Goal: Task Accomplishment & Management: Manage account settings

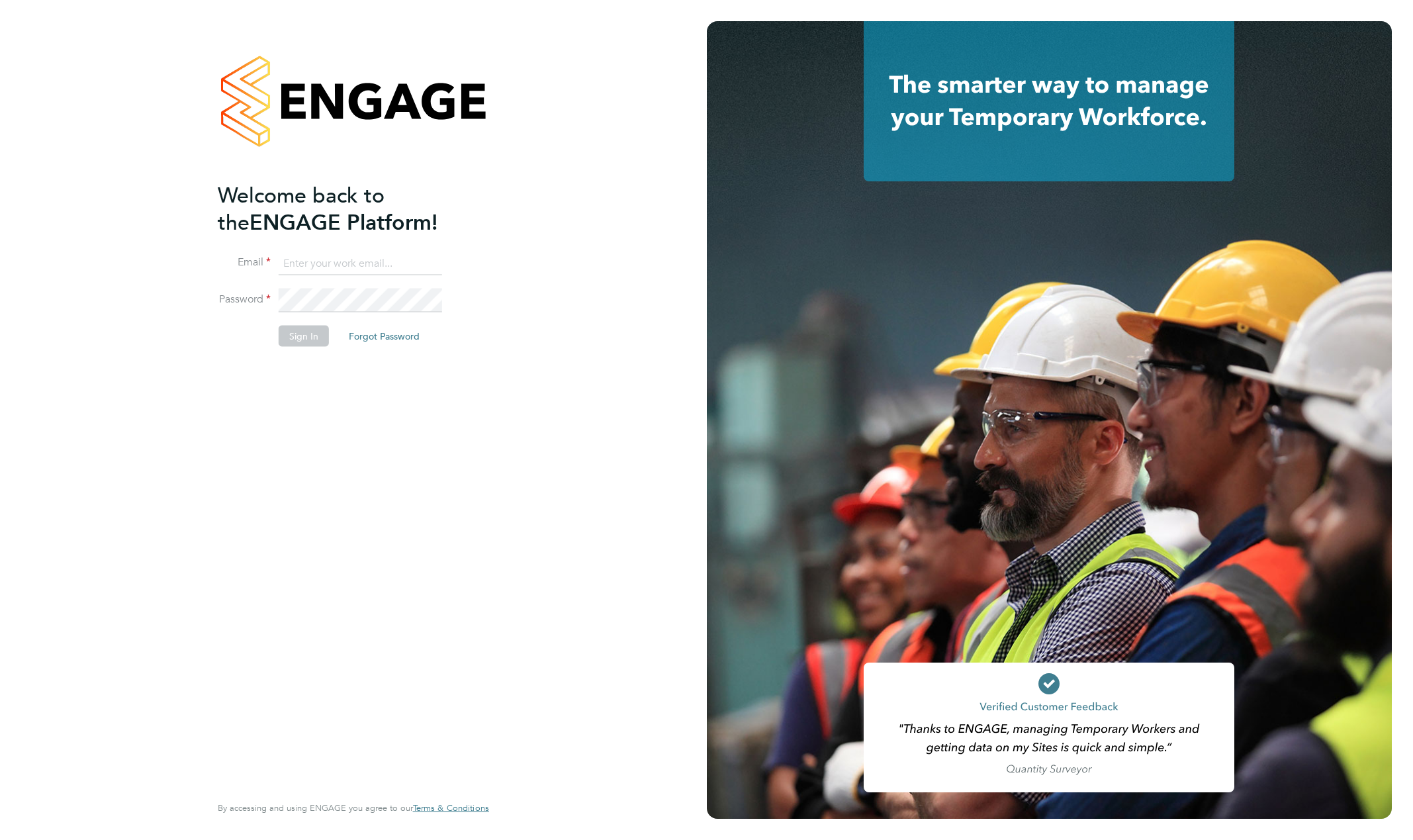
type input "support@engagelabs.io"
click at [307, 335] on button "Sign In" at bounding box center [304, 336] width 51 height 21
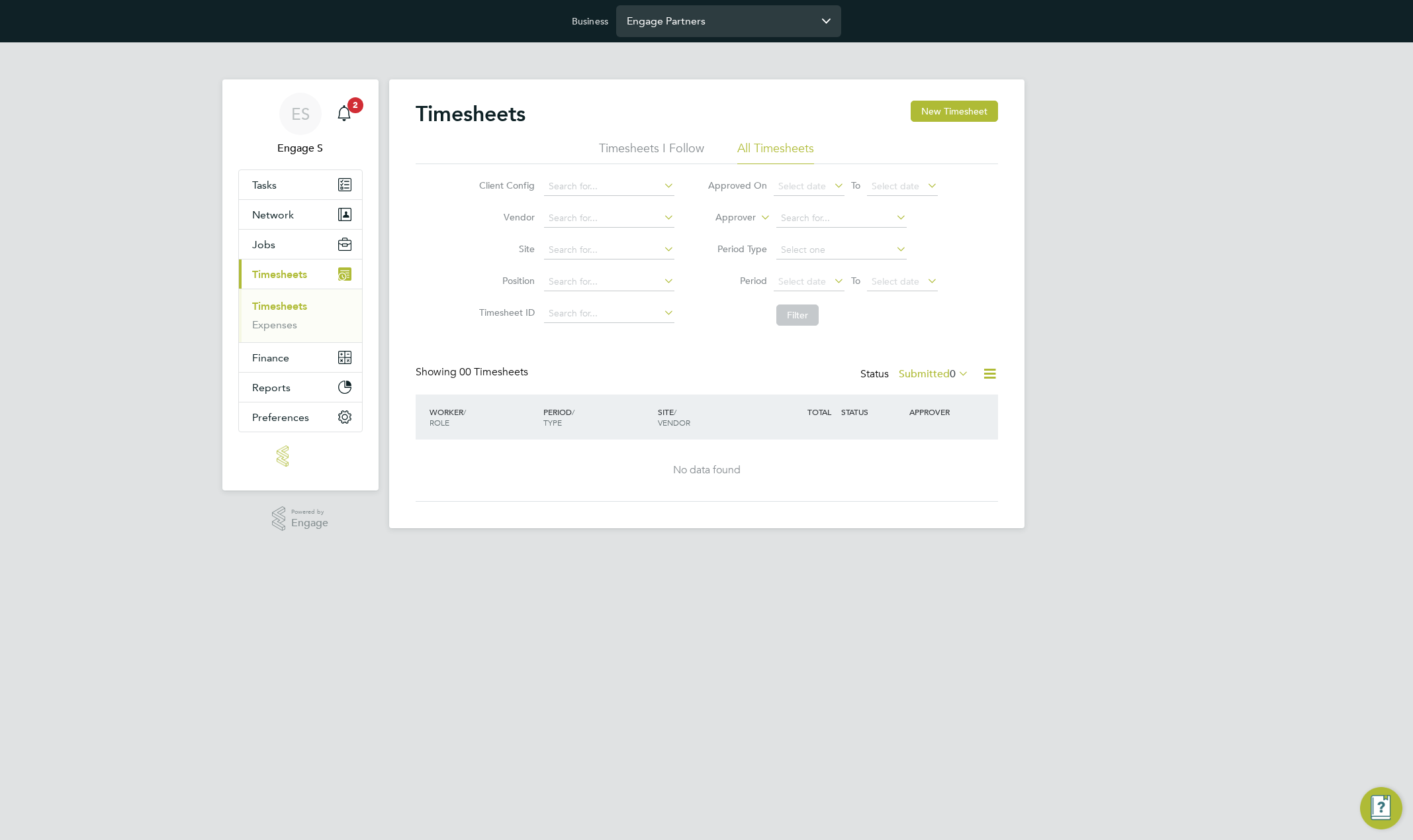
click at [724, 22] on input "Engage Partners" at bounding box center [729, 21] width 225 height 31
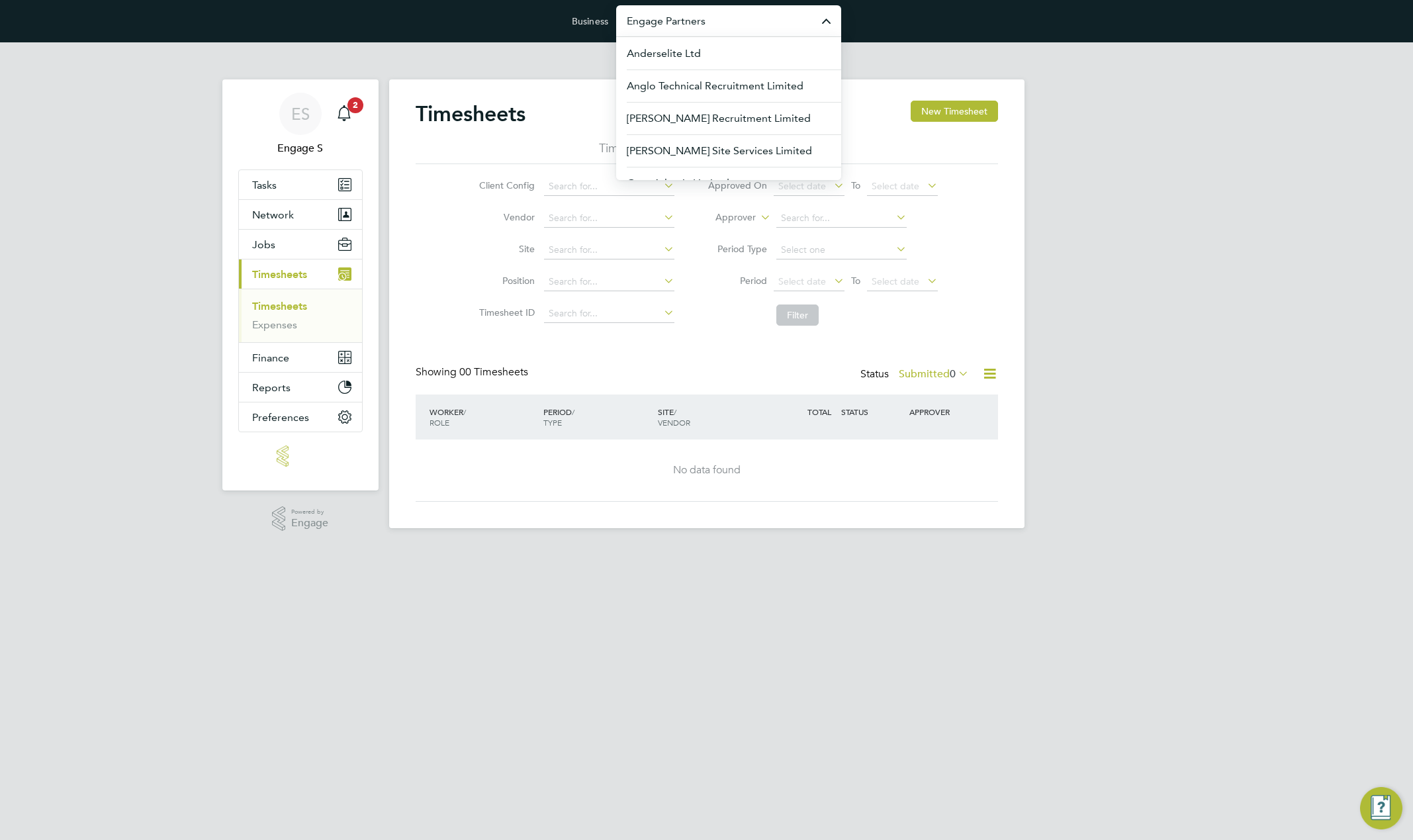
click at [715, 18] on input "Engage Partners" at bounding box center [729, 21] width 225 height 31
click at [666, 53] on span "Anderselite Ltd" at bounding box center [664, 53] width 74 height 16
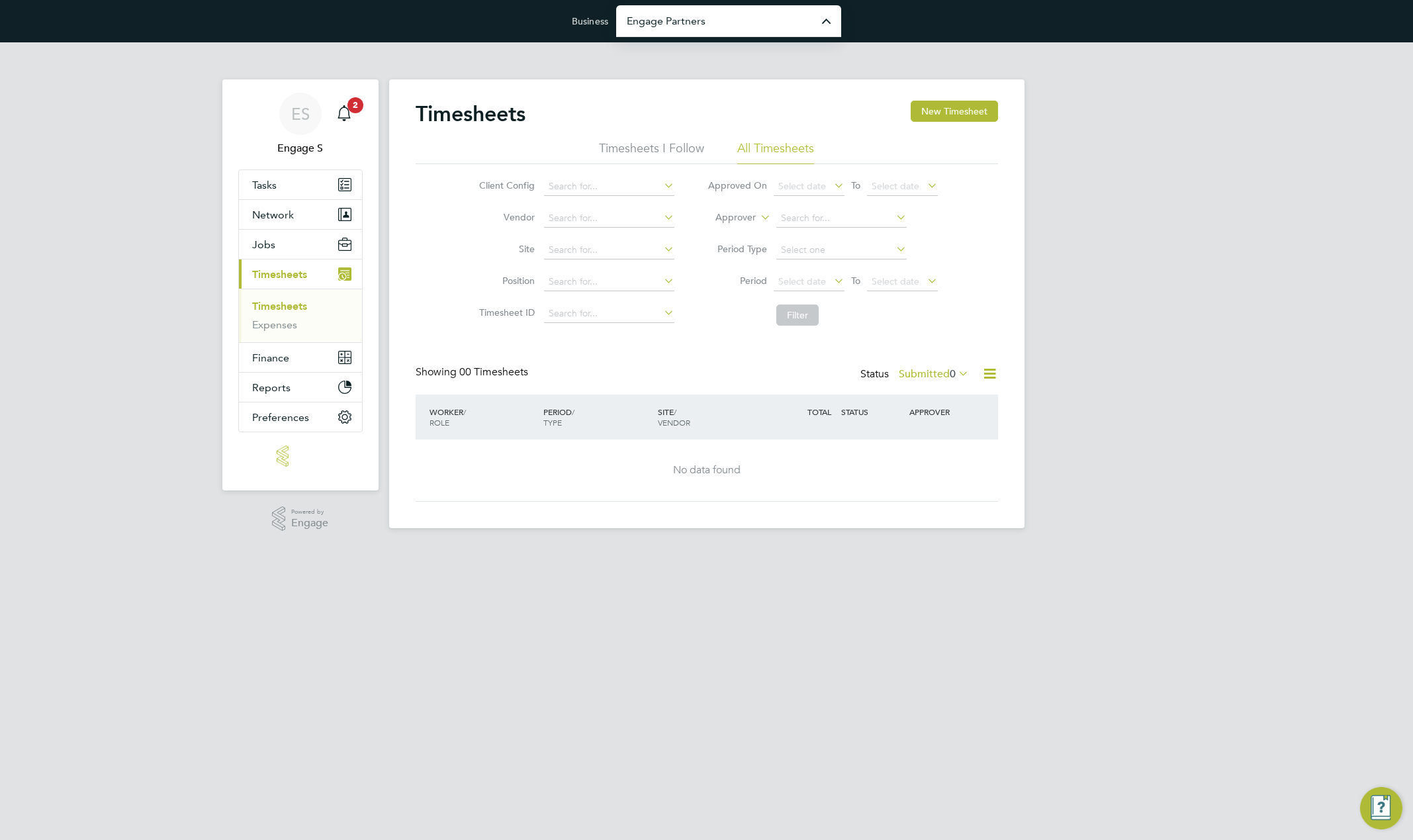
type input "Anderselite Ltd"
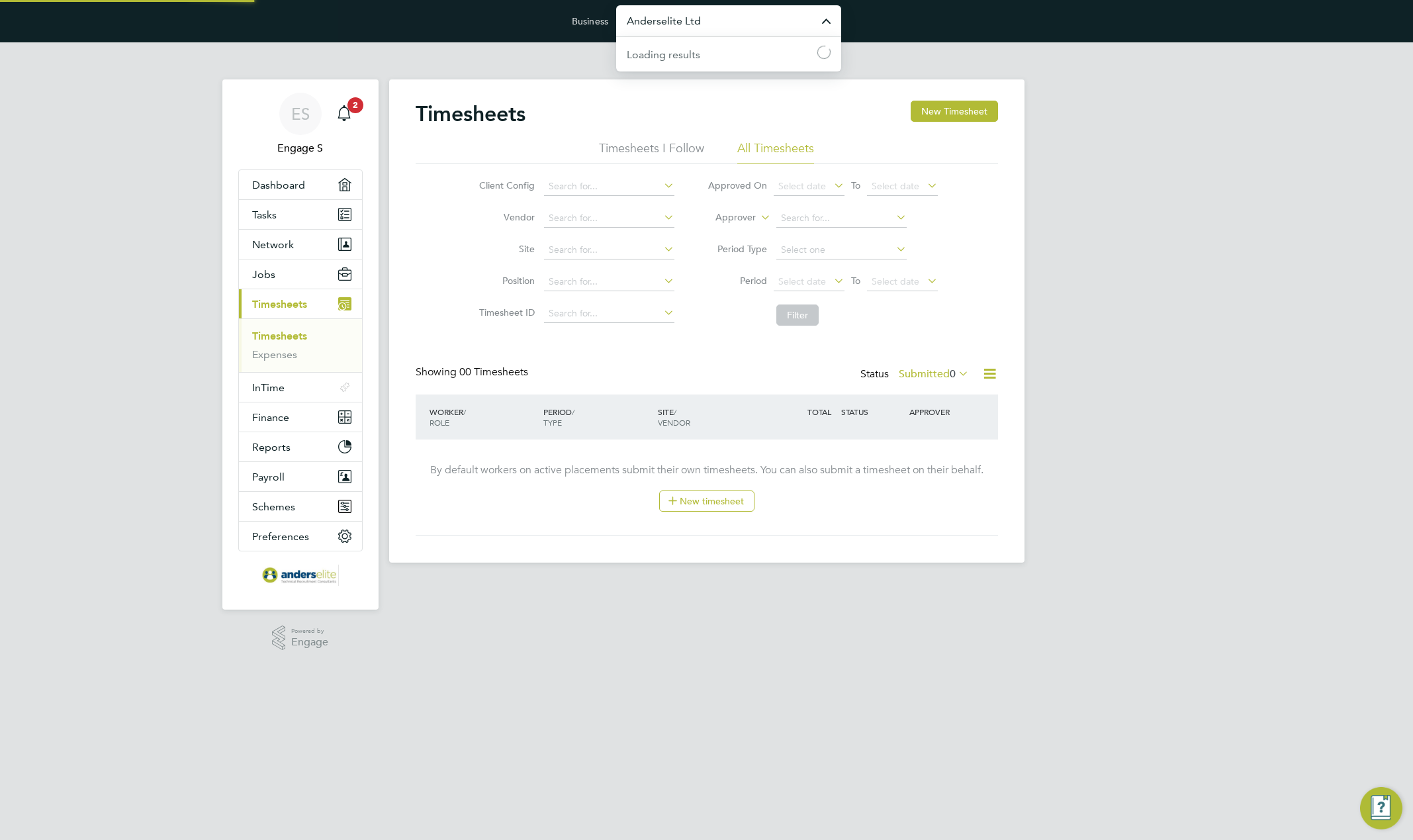
click at [710, 26] on input "Anderselite Ltd" at bounding box center [729, 21] width 225 height 31
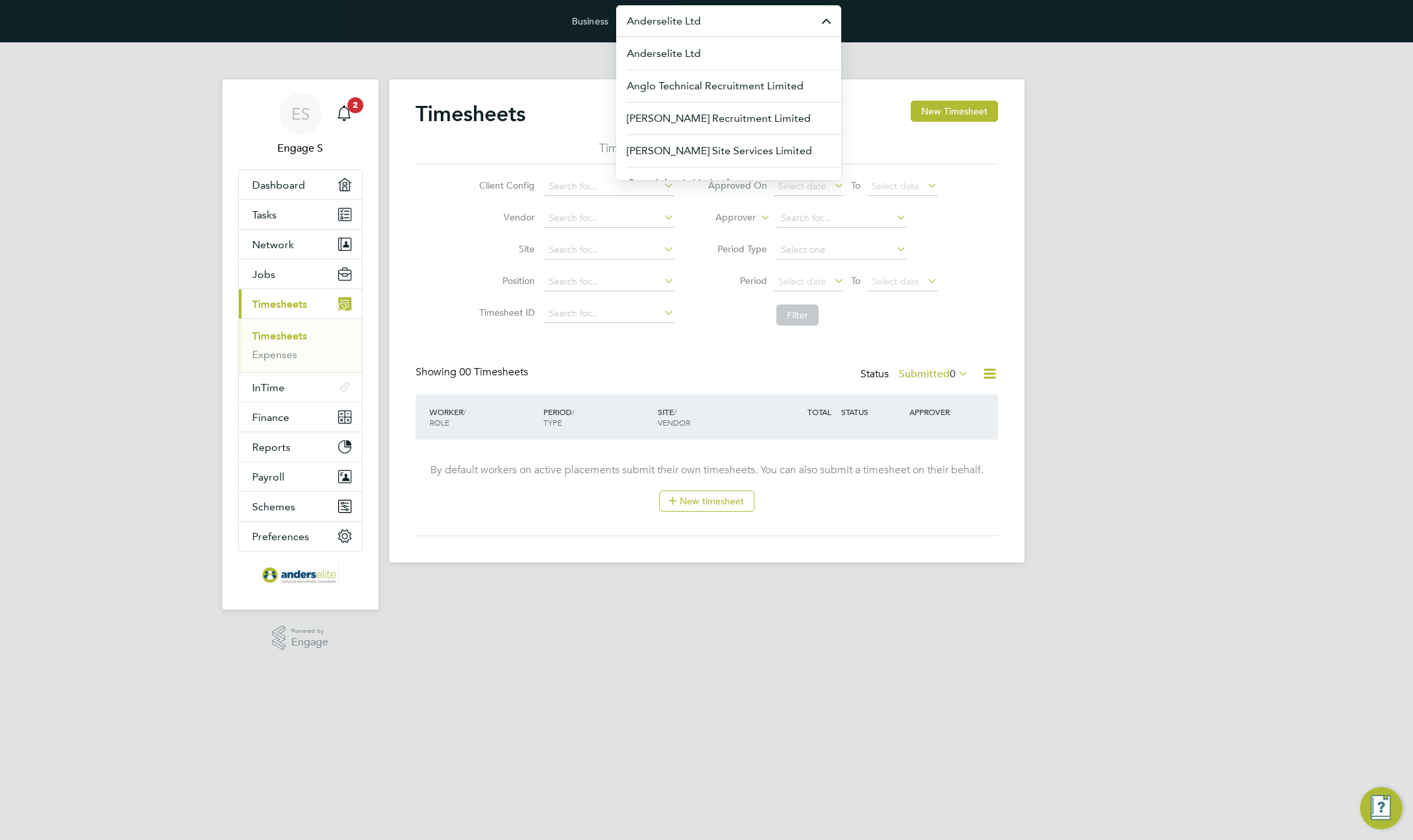
scroll to position [430, 0]
click at [709, 182] on span "PARKED Phoenix Resourcing Services (Alpha) LLP" at bounding box center [729, 198] width 204 height 31
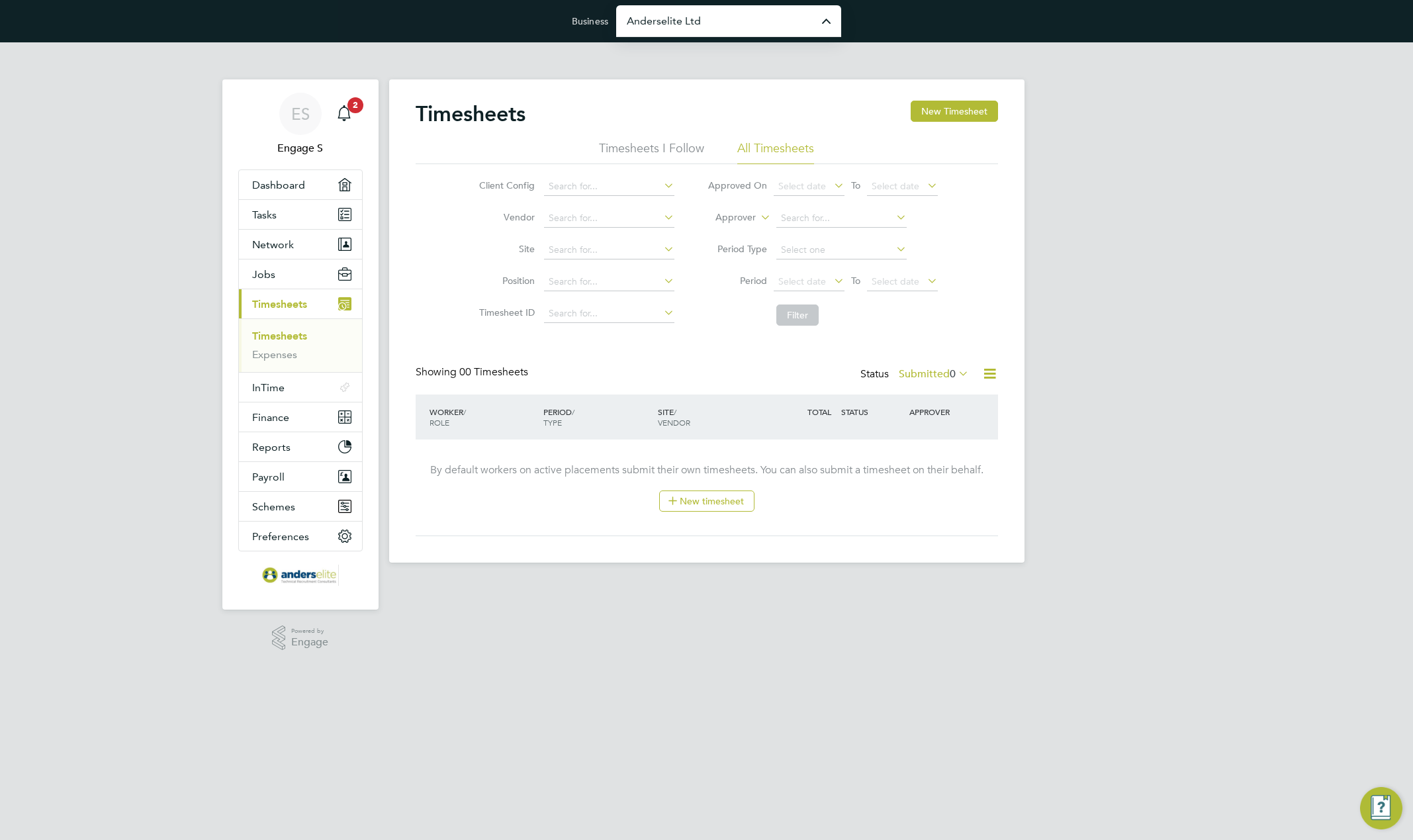
type input "PARKED Phoenix Resourcing Services (Alpha) LLP"
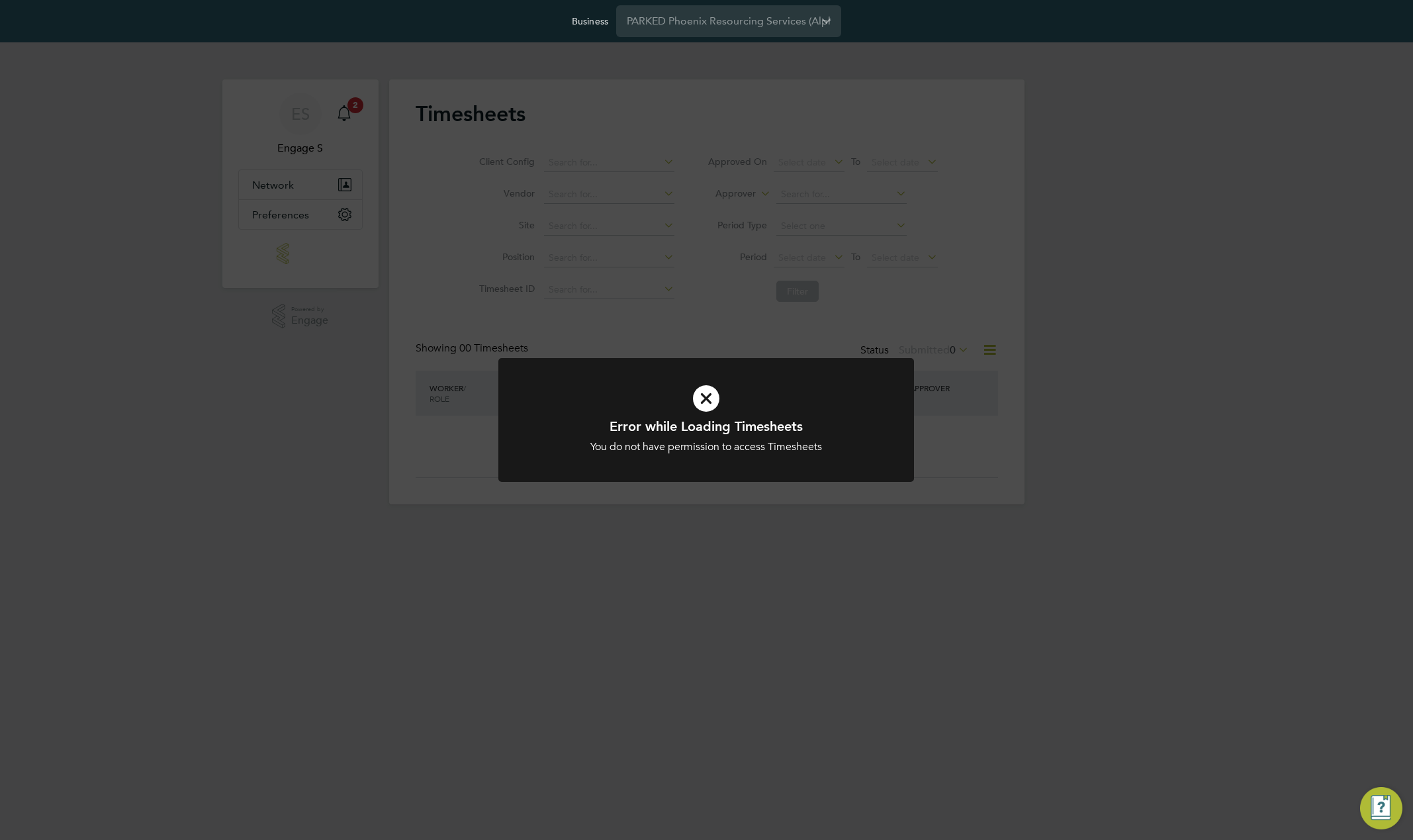
click at [709, 139] on div "Error while Loading Timesheets You do not have permission to access Timesheets …" at bounding box center [706, 420] width 1413 height 840
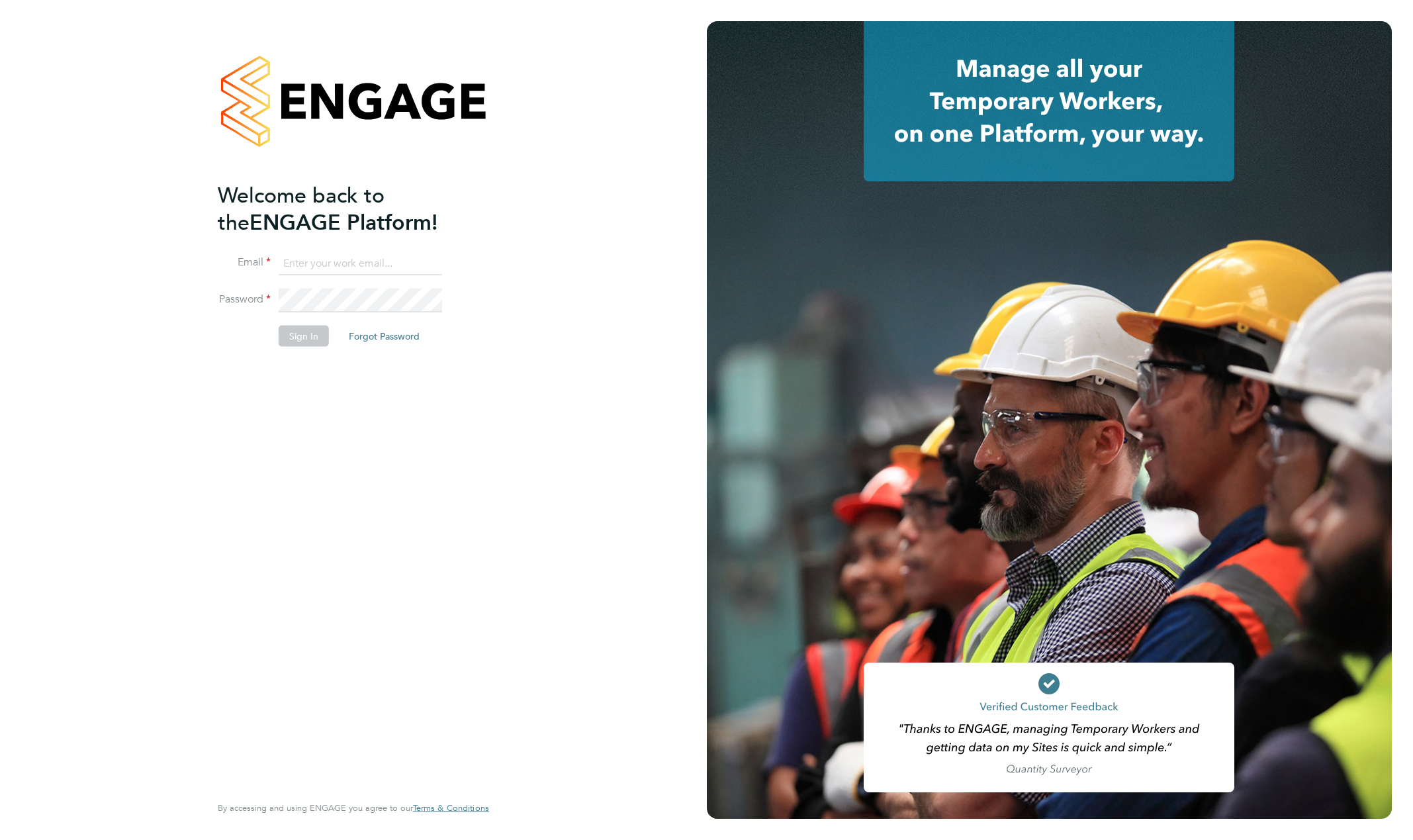
type input "support@engagelabs.io"
click at [301, 339] on button "Sign In" at bounding box center [304, 336] width 51 height 21
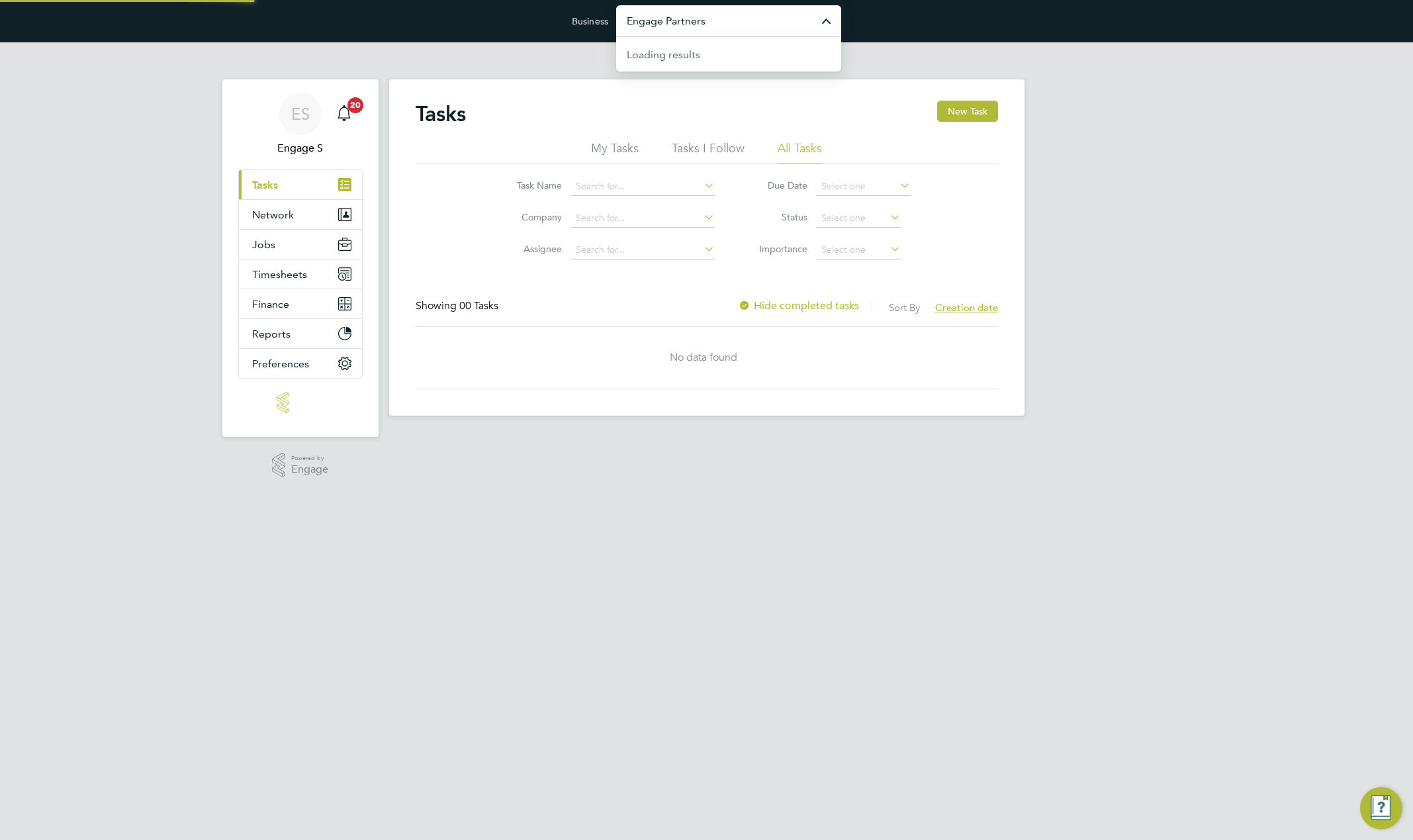
click at [734, 31] on input "Engage Partners" at bounding box center [729, 21] width 225 height 31
click at [776, 66] on li "Amazing Recruitment Limited" at bounding box center [729, 53] width 225 height 32
type input "Amazing Recruitment Limited"
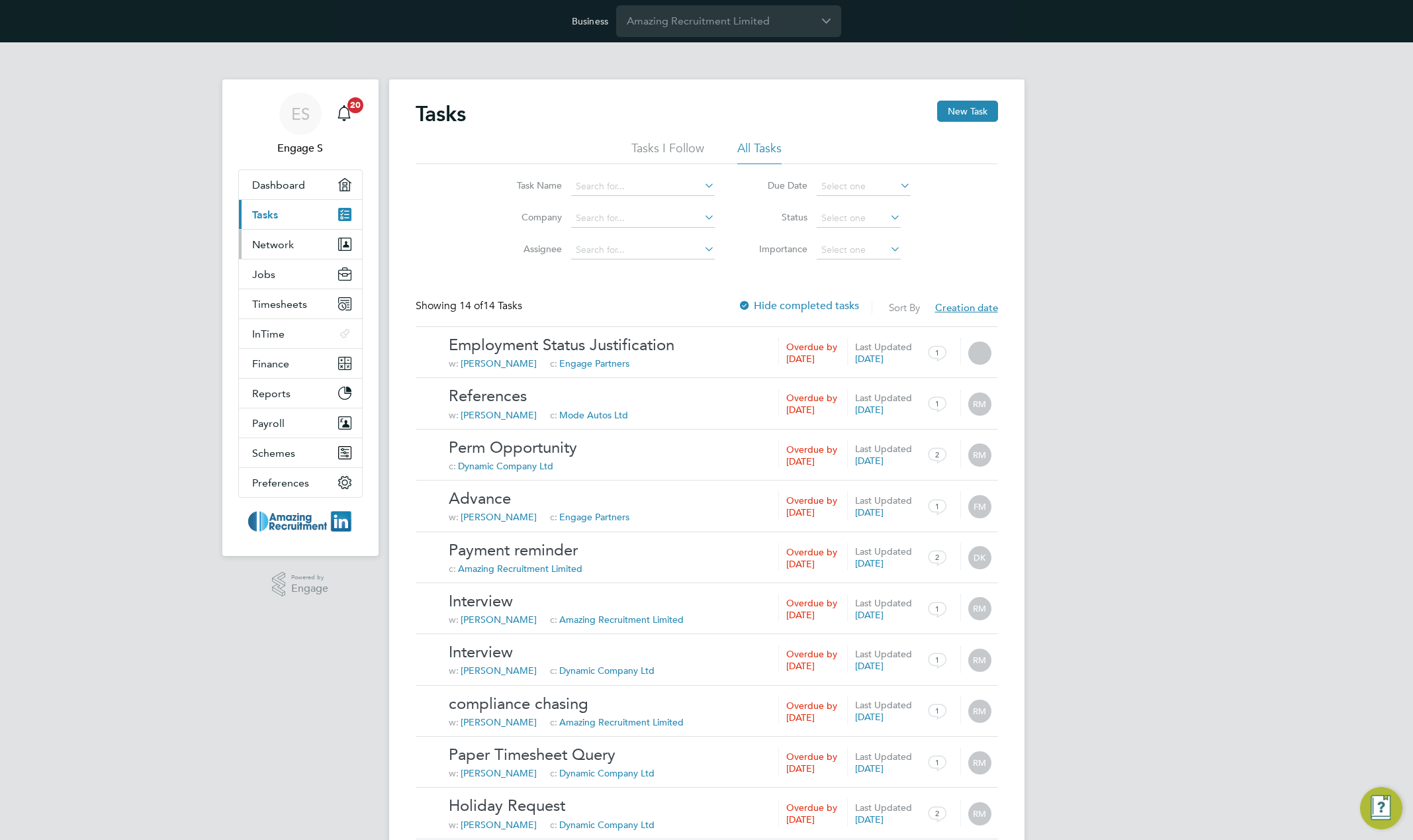
click at [304, 242] on button "Network" at bounding box center [300, 243] width 123 height 29
click at [444, 114] on h2 "Tasks" at bounding box center [441, 113] width 51 height 26
click at [259, 306] on span "Timesheets" at bounding box center [279, 304] width 55 height 12
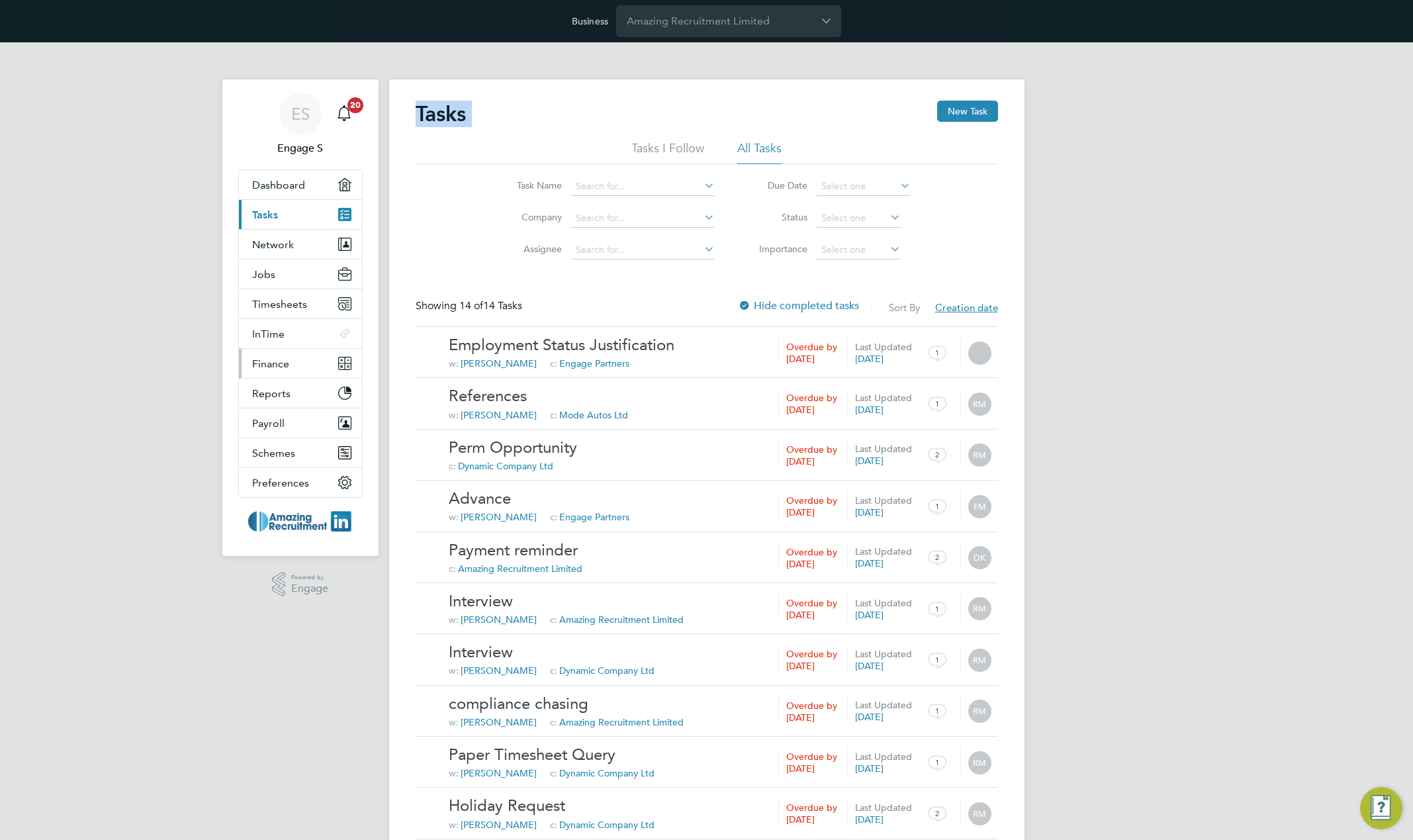
click at [275, 367] on span "Finance" at bounding box center [270, 364] width 38 height 12
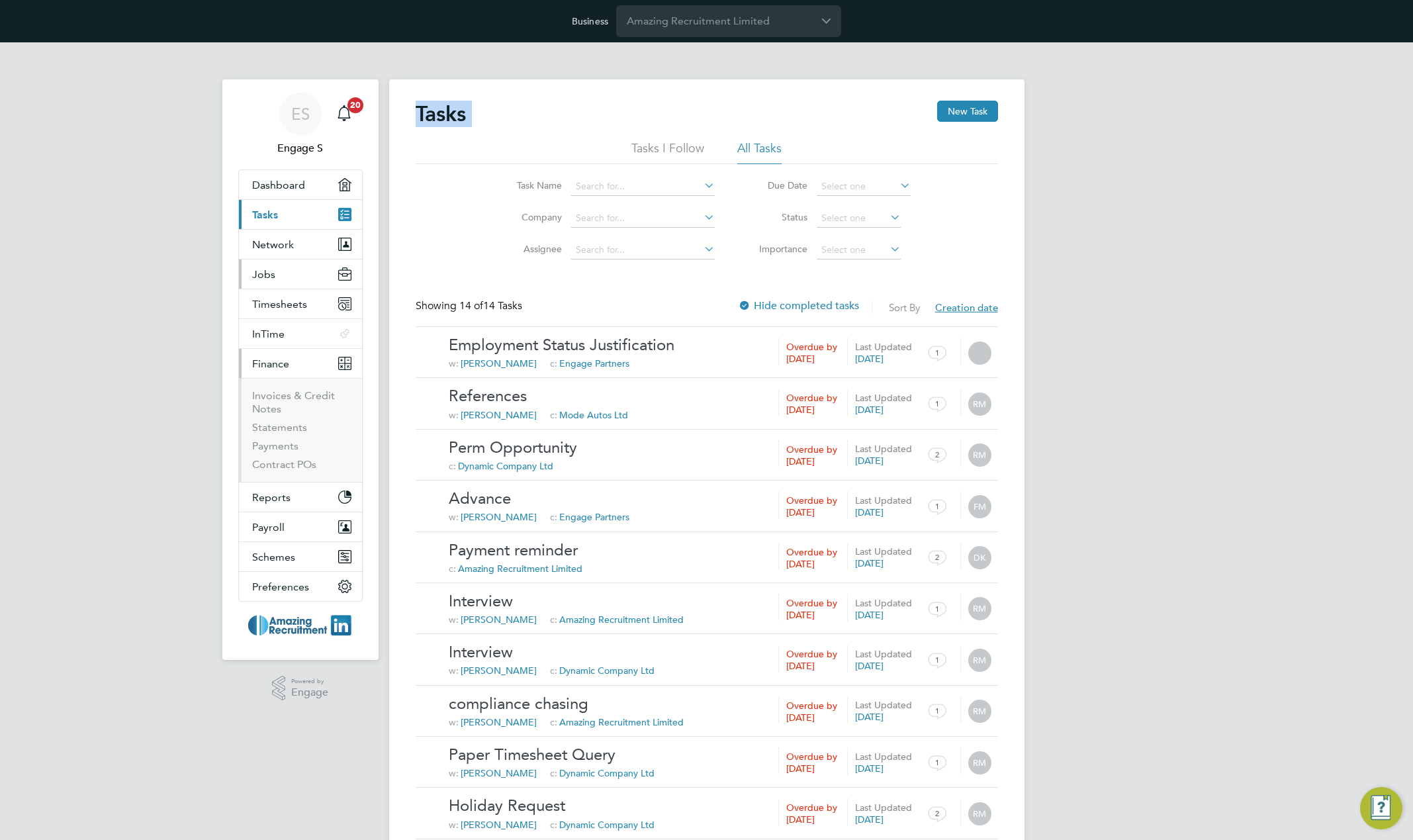
click at [277, 278] on button "Jobs" at bounding box center [300, 274] width 123 height 29
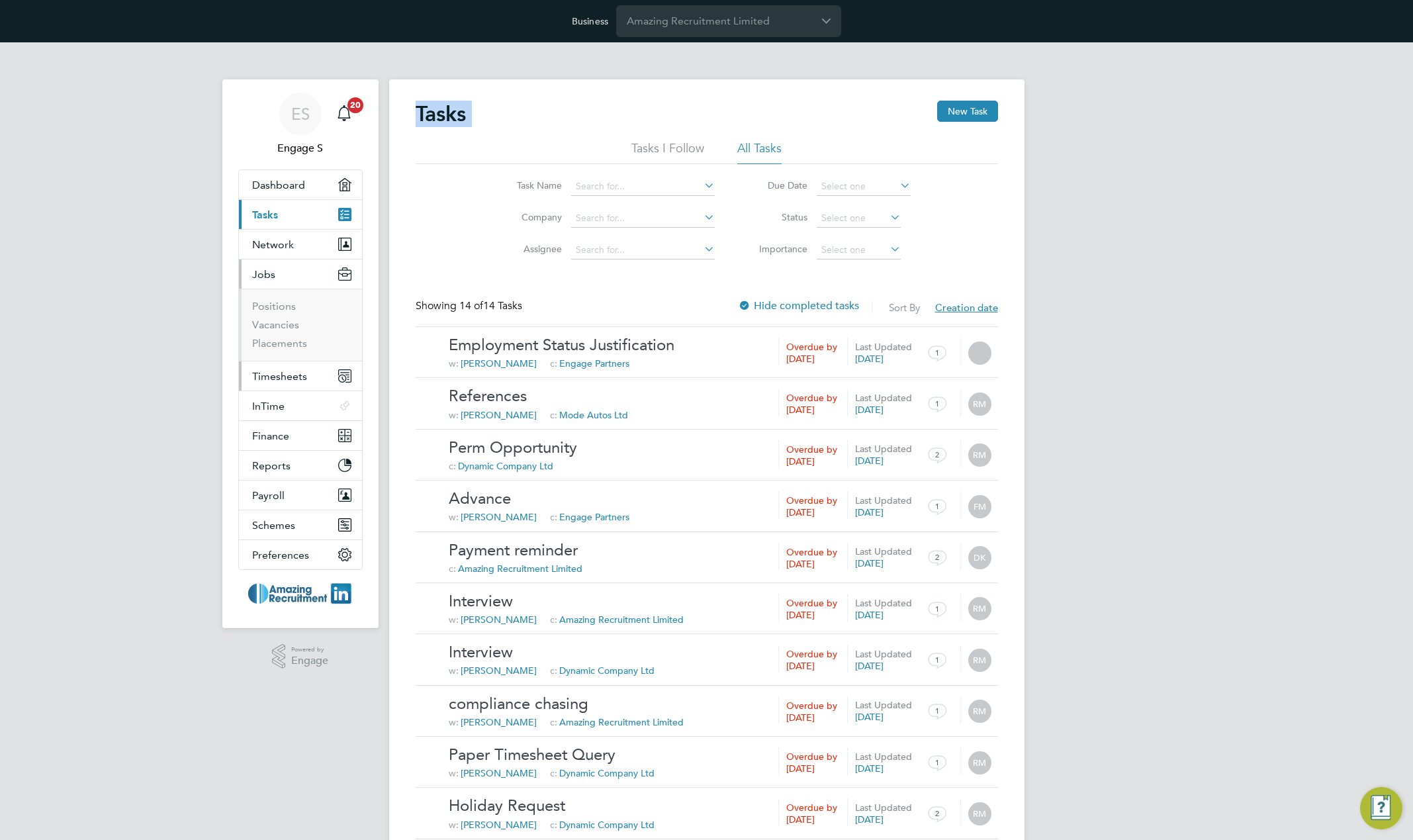
click at [284, 381] on span "Timesheets" at bounding box center [279, 376] width 55 height 12
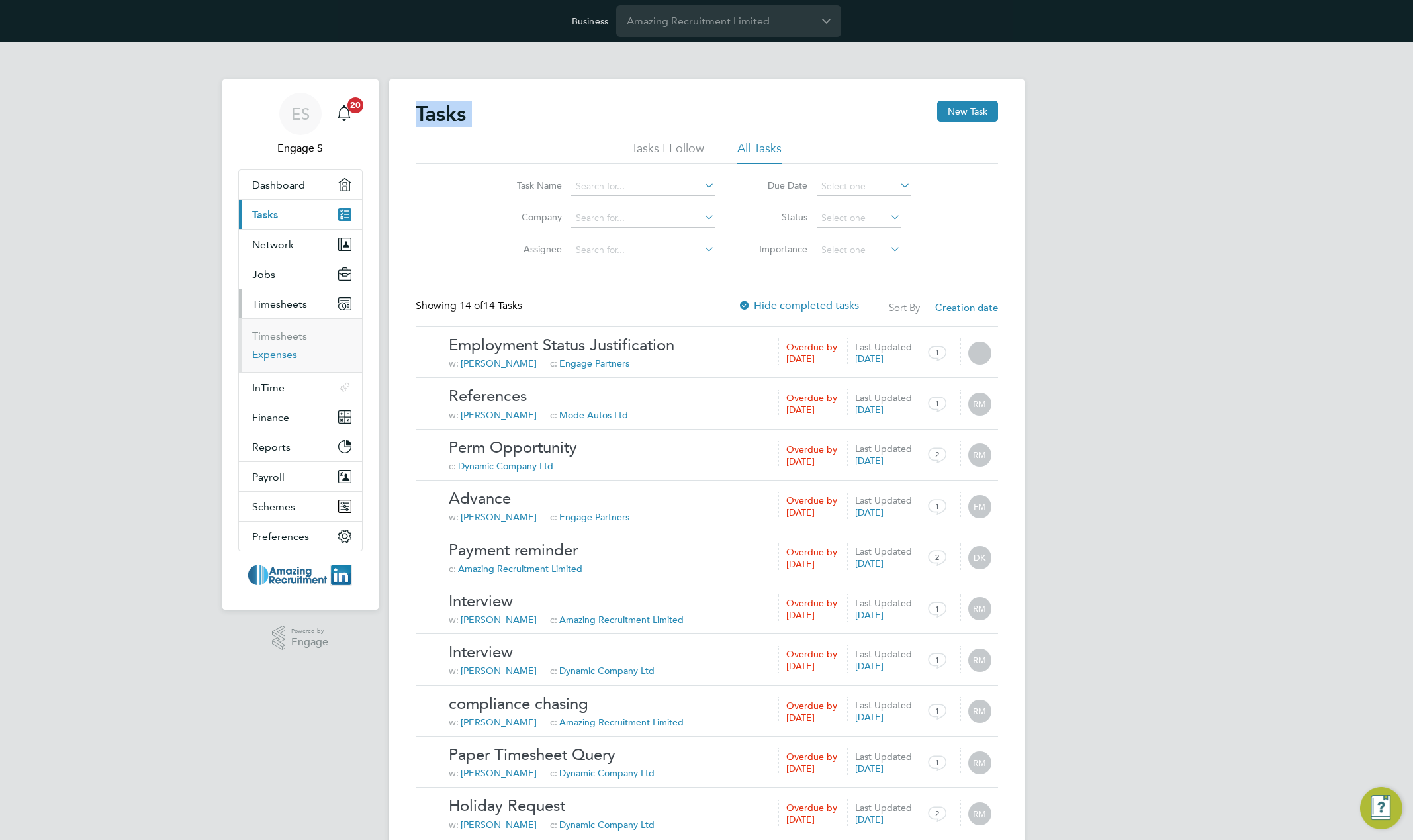
click at [277, 356] on link "Expenses" at bounding box center [275, 354] width 45 height 12
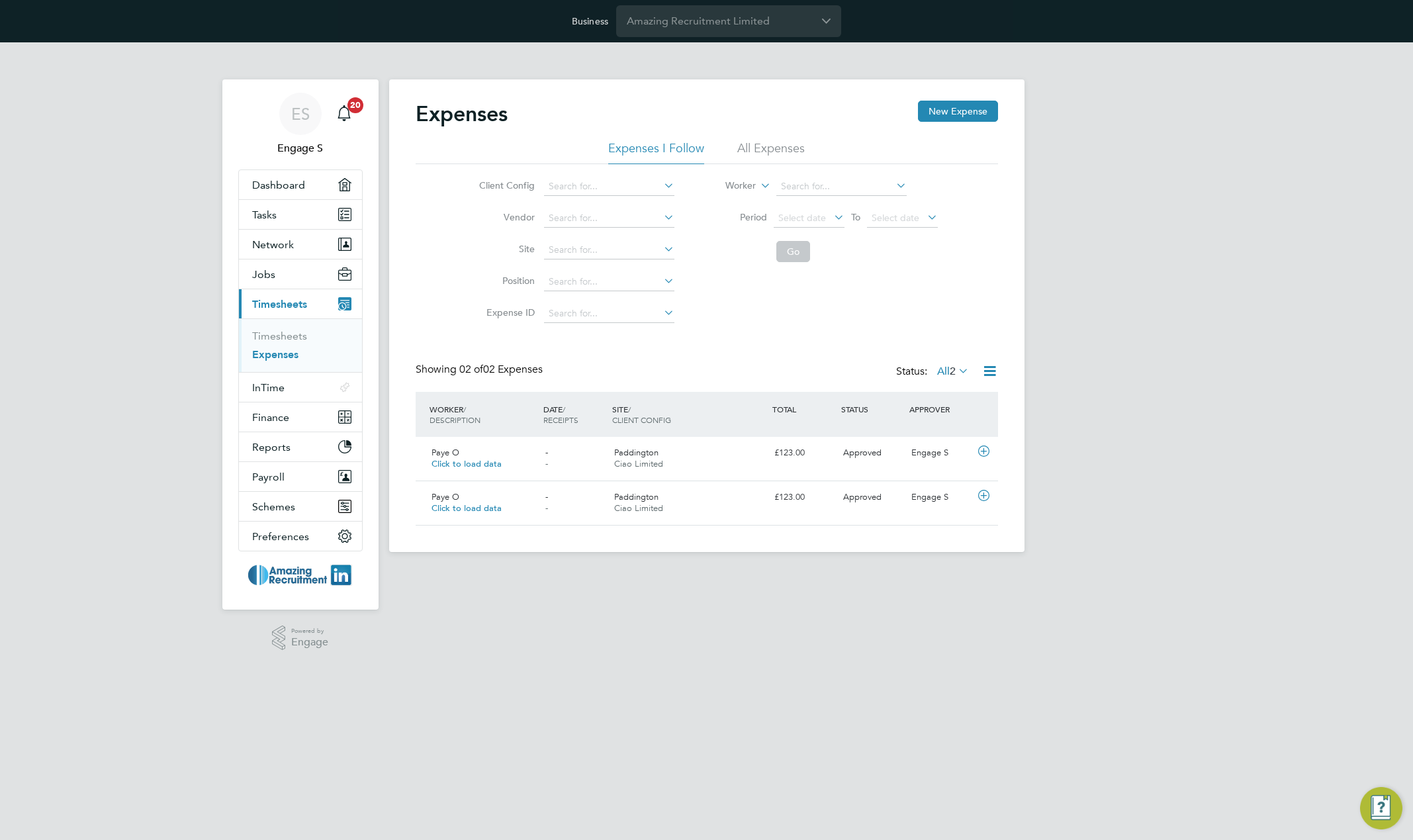
scroll to position [34, 160]
click at [767, 149] on li "All Expenses" at bounding box center [771, 152] width 67 height 24
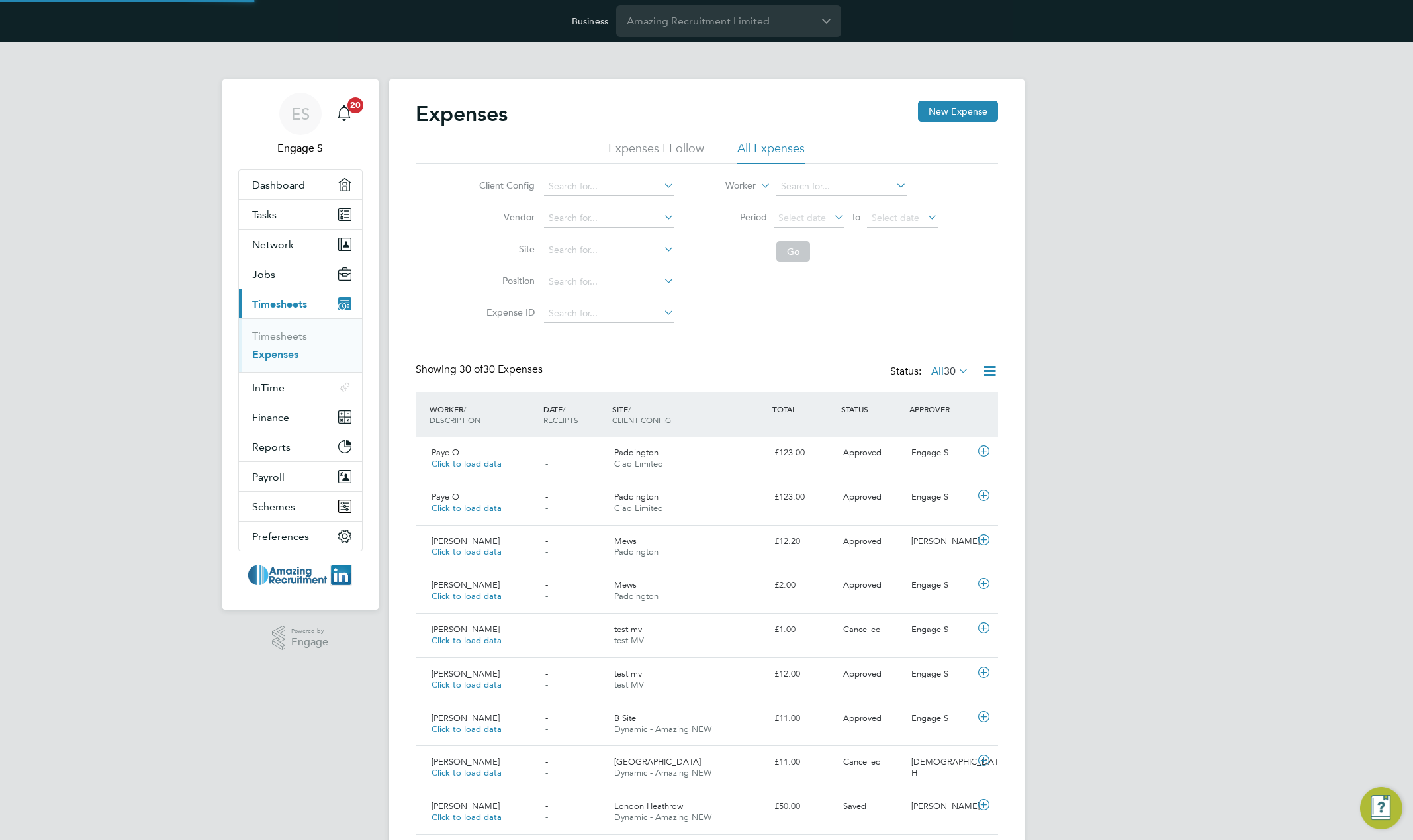
scroll to position [0, 0]
click at [658, 597] on span "Paddington" at bounding box center [636, 596] width 44 height 11
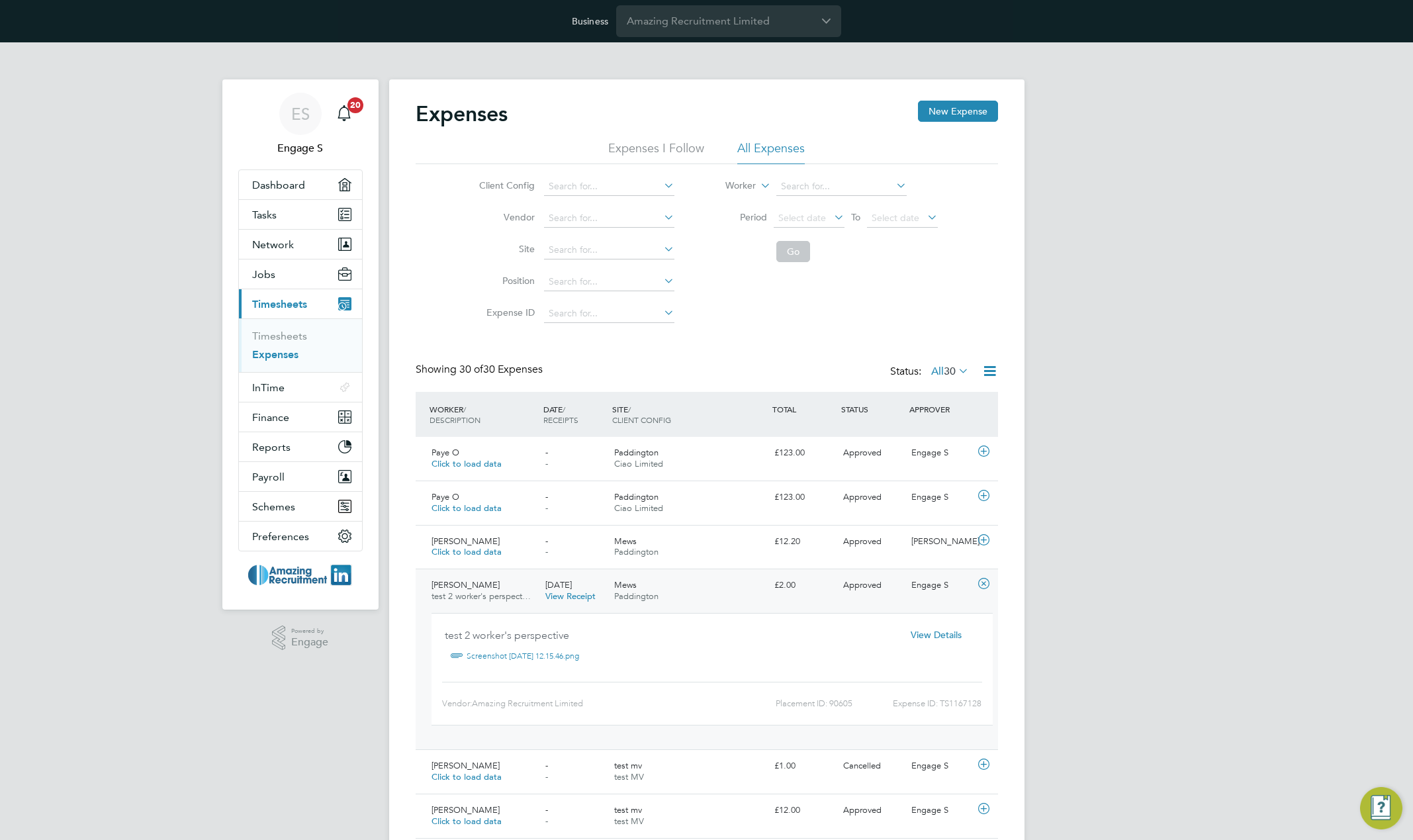
click at [932, 633] on span "View Details" at bounding box center [936, 635] width 51 height 12
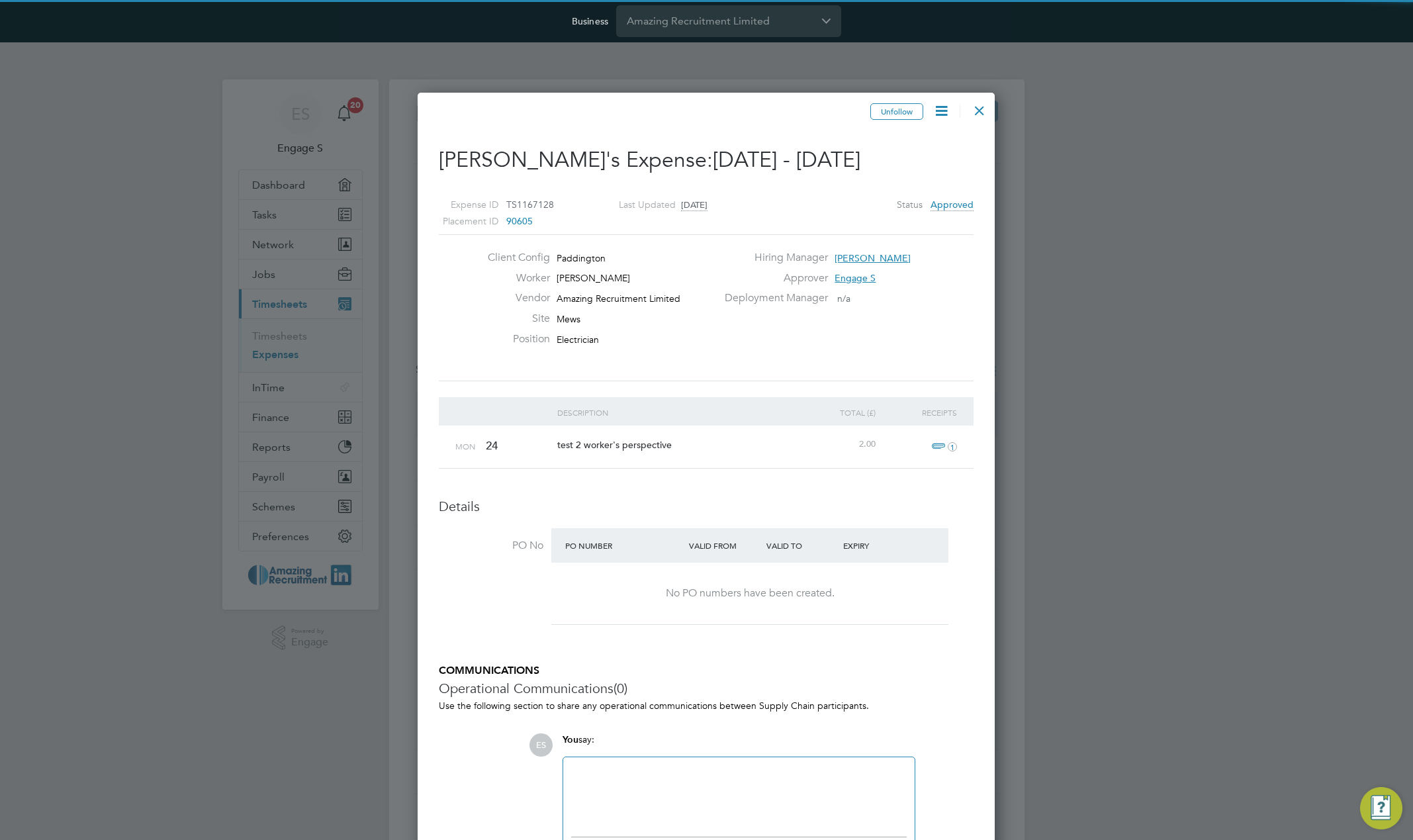
click at [941, 113] on icon at bounding box center [941, 111] width 17 height 17
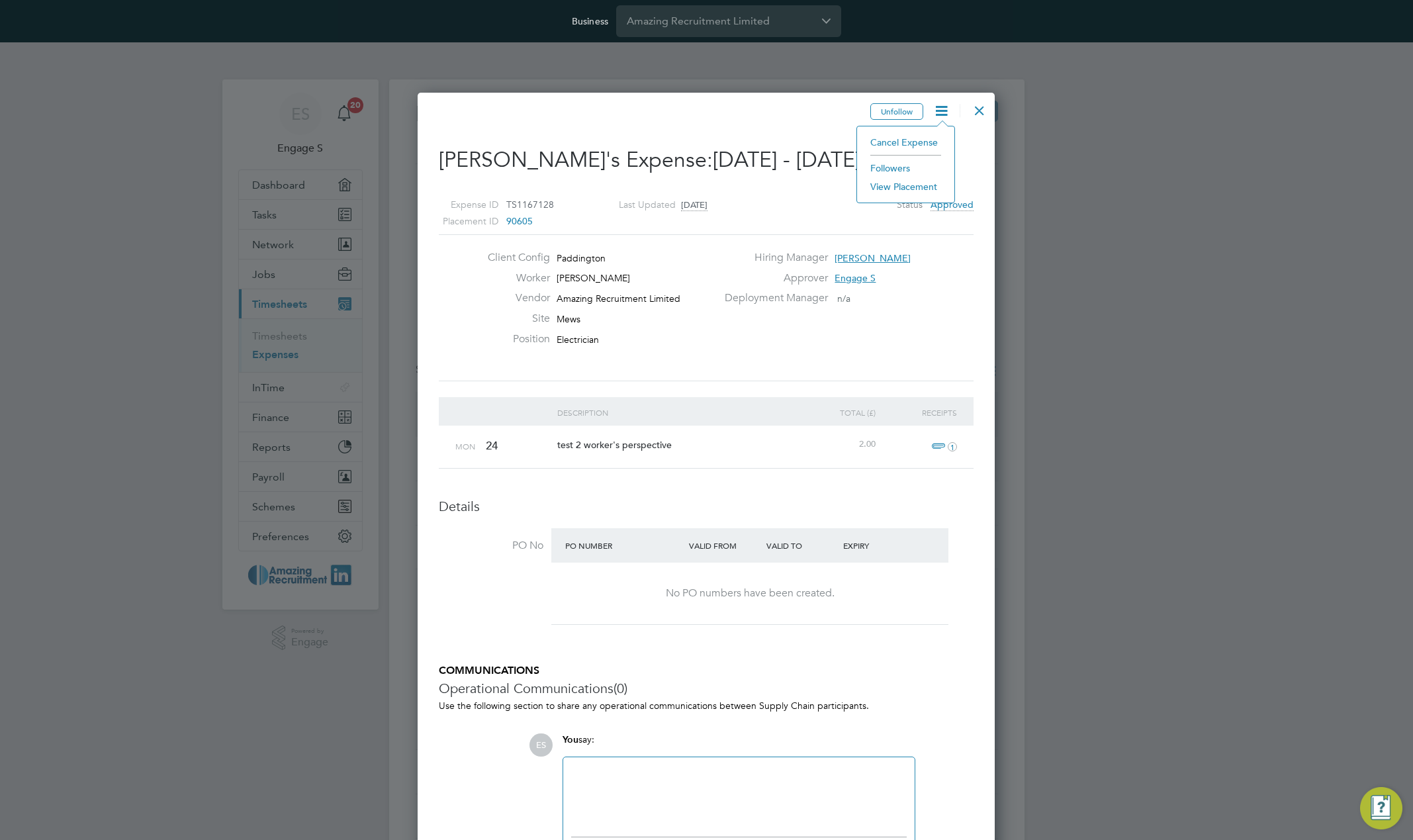
click at [979, 109] on div at bounding box center [980, 106] width 24 height 24
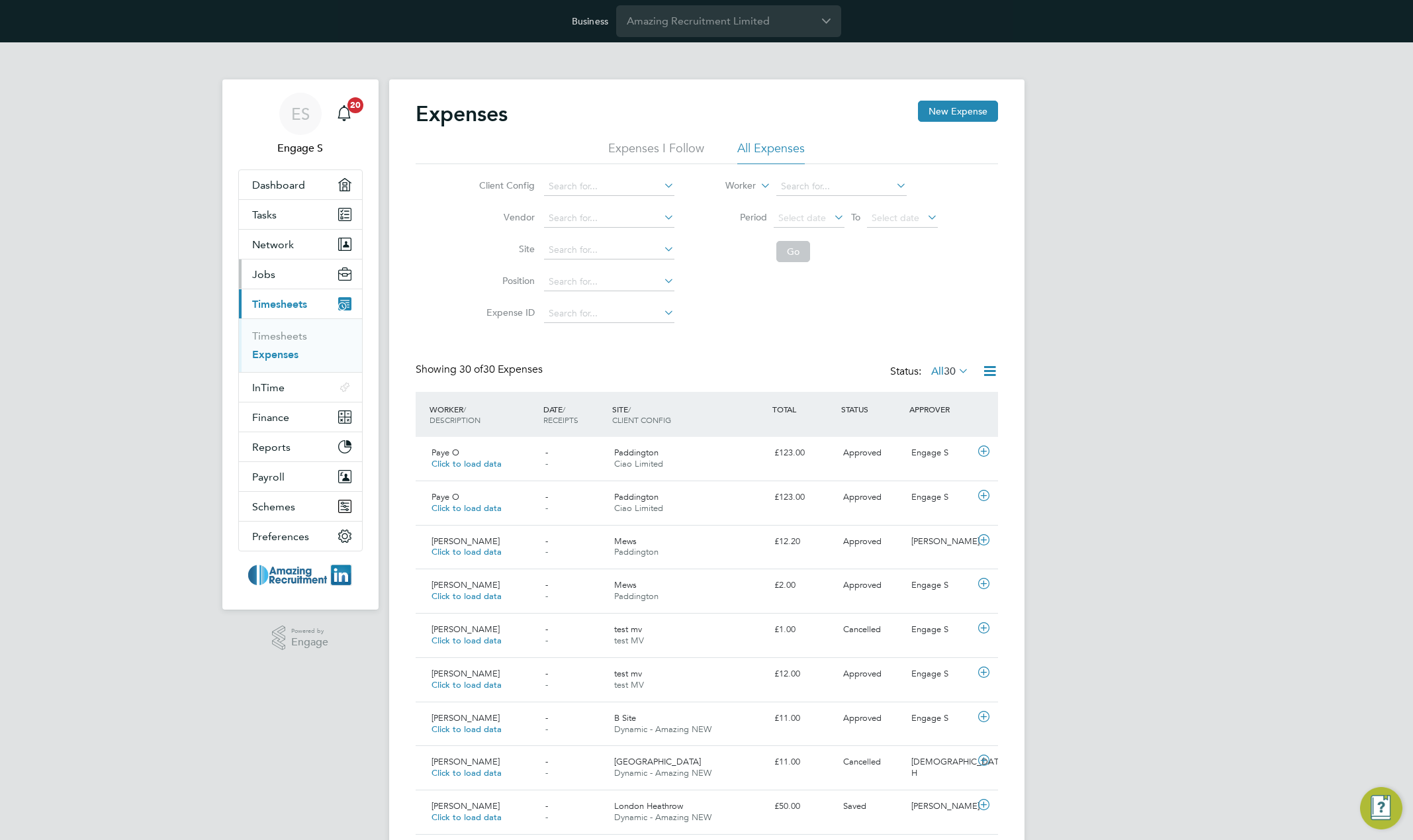
scroll to position [34, 115]
click at [282, 276] on button "Jobs" at bounding box center [300, 274] width 123 height 29
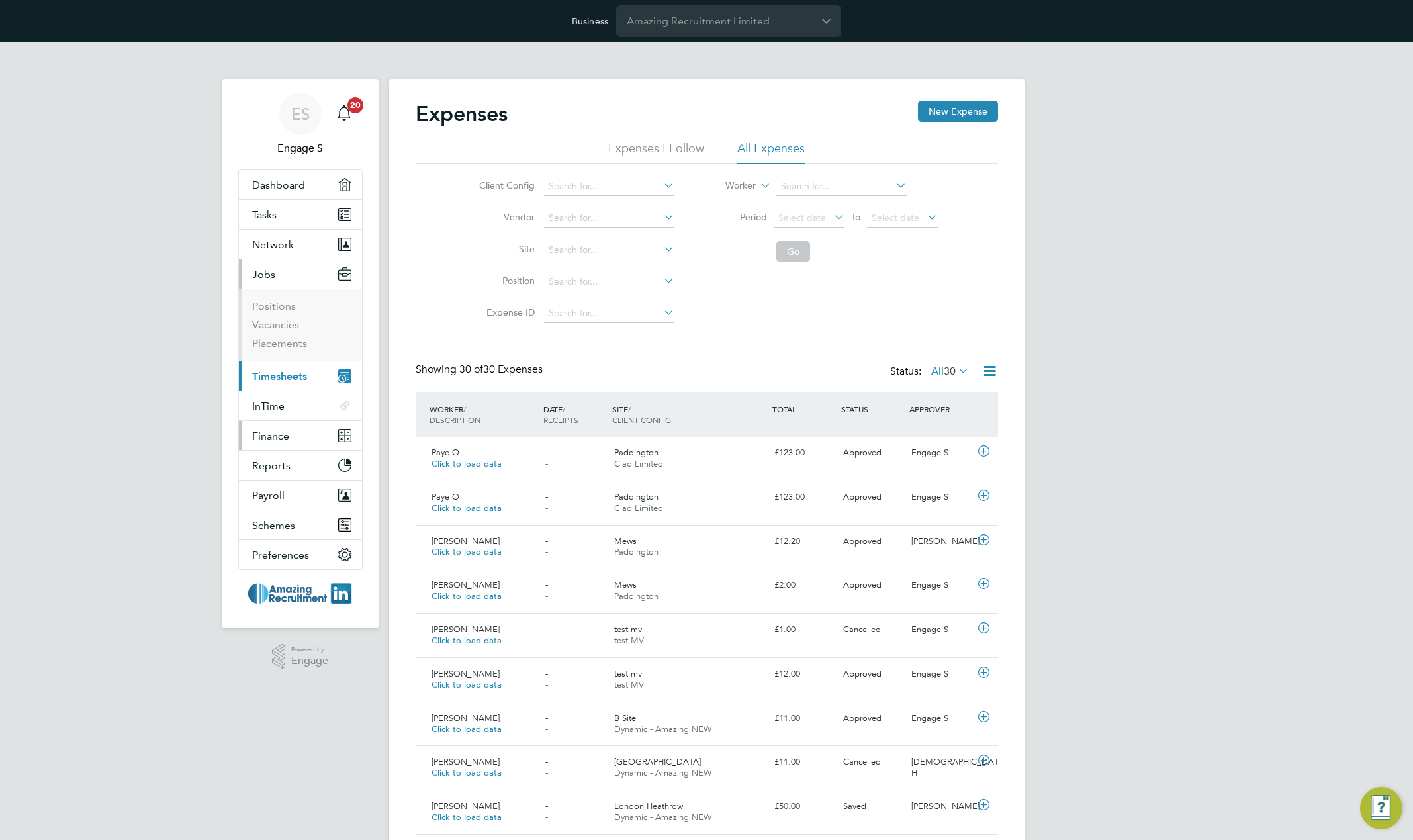
click at [276, 439] on span "Finance" at bounding box center [270, 436] width 38 height 12
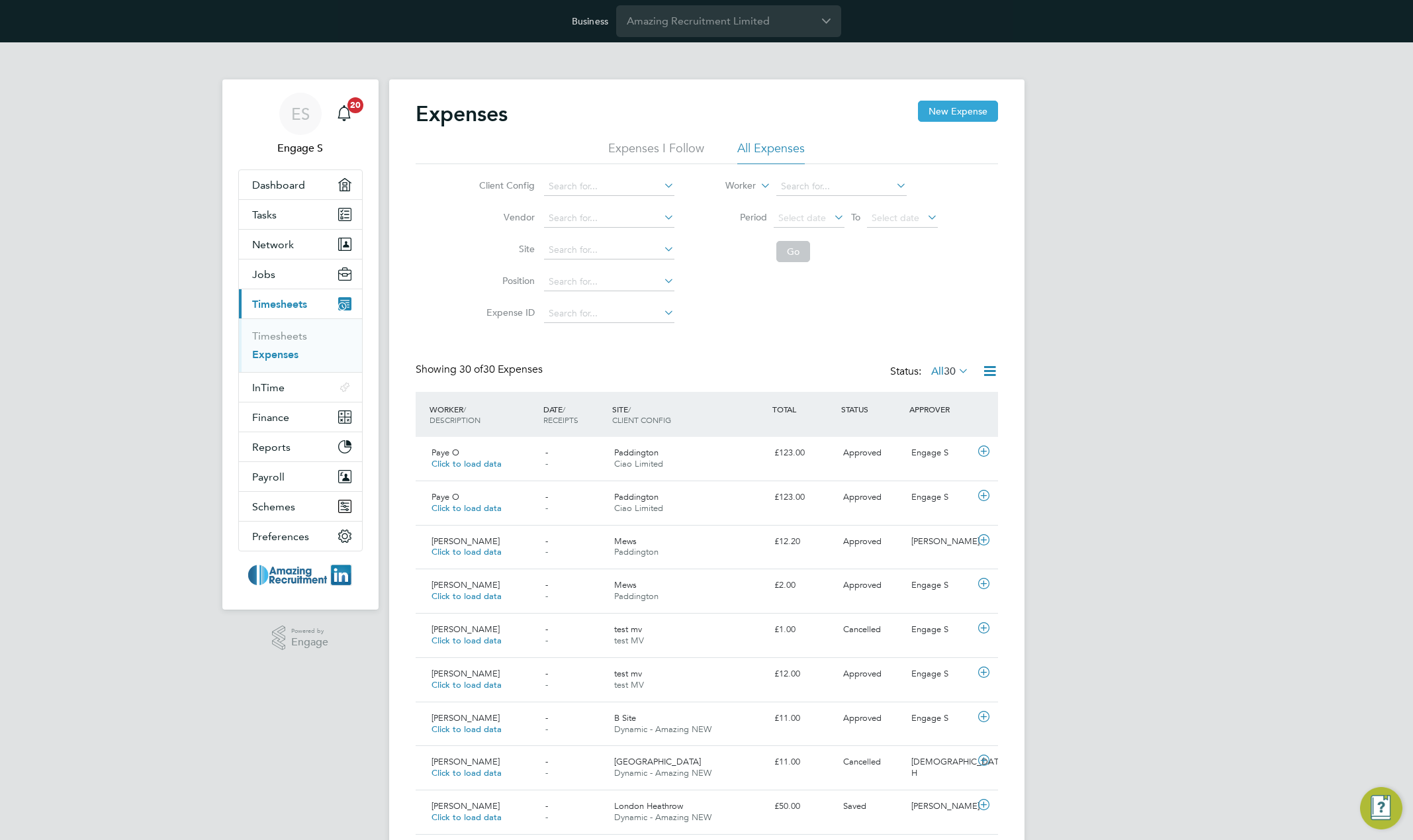
click at [957, 117] on button "New Expense" at bounding box center [959, 111] width 80 height 21
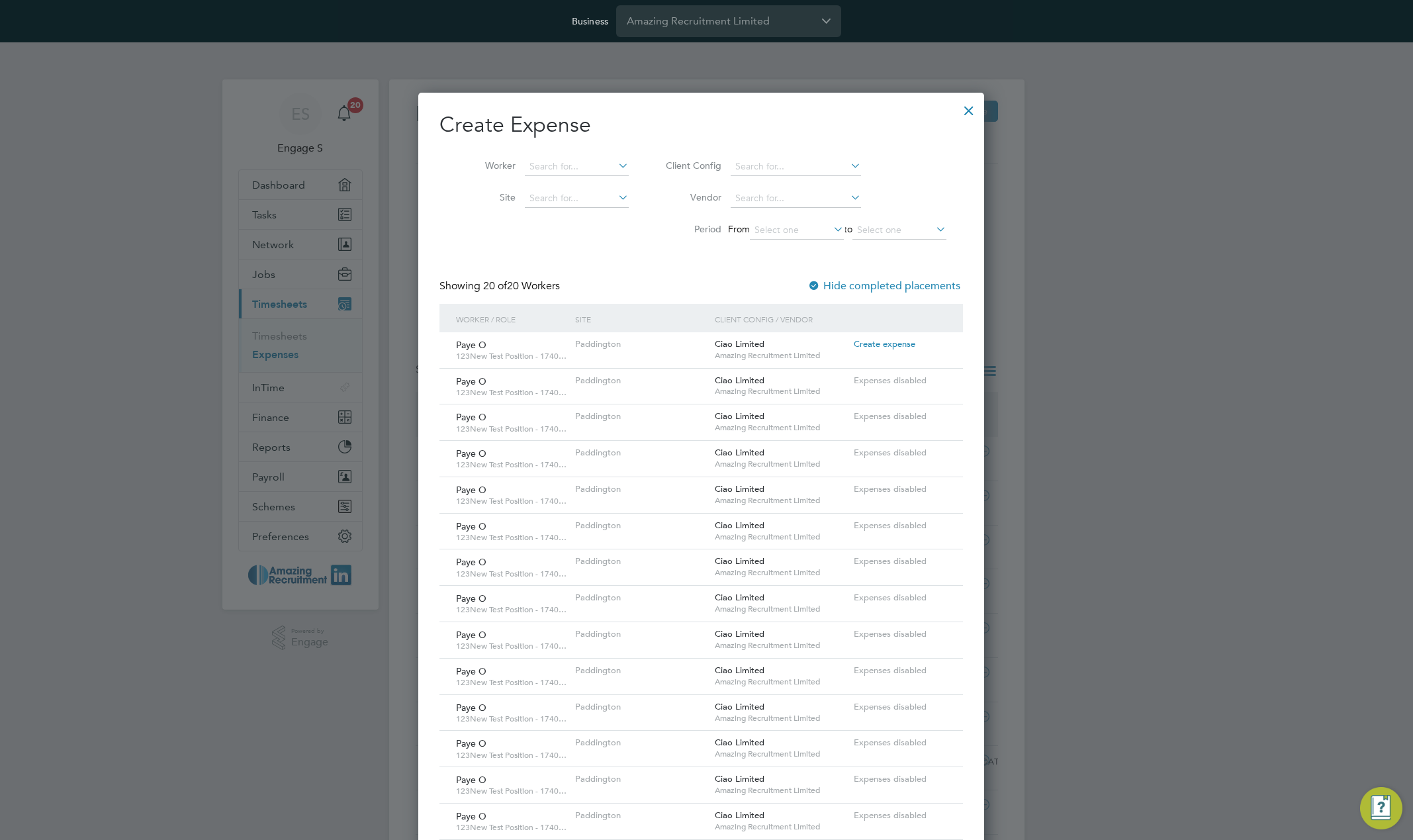
scroll to position [37, 122]
click at [981, 106] on div at bounding box center [969, 106] width 24 height 24
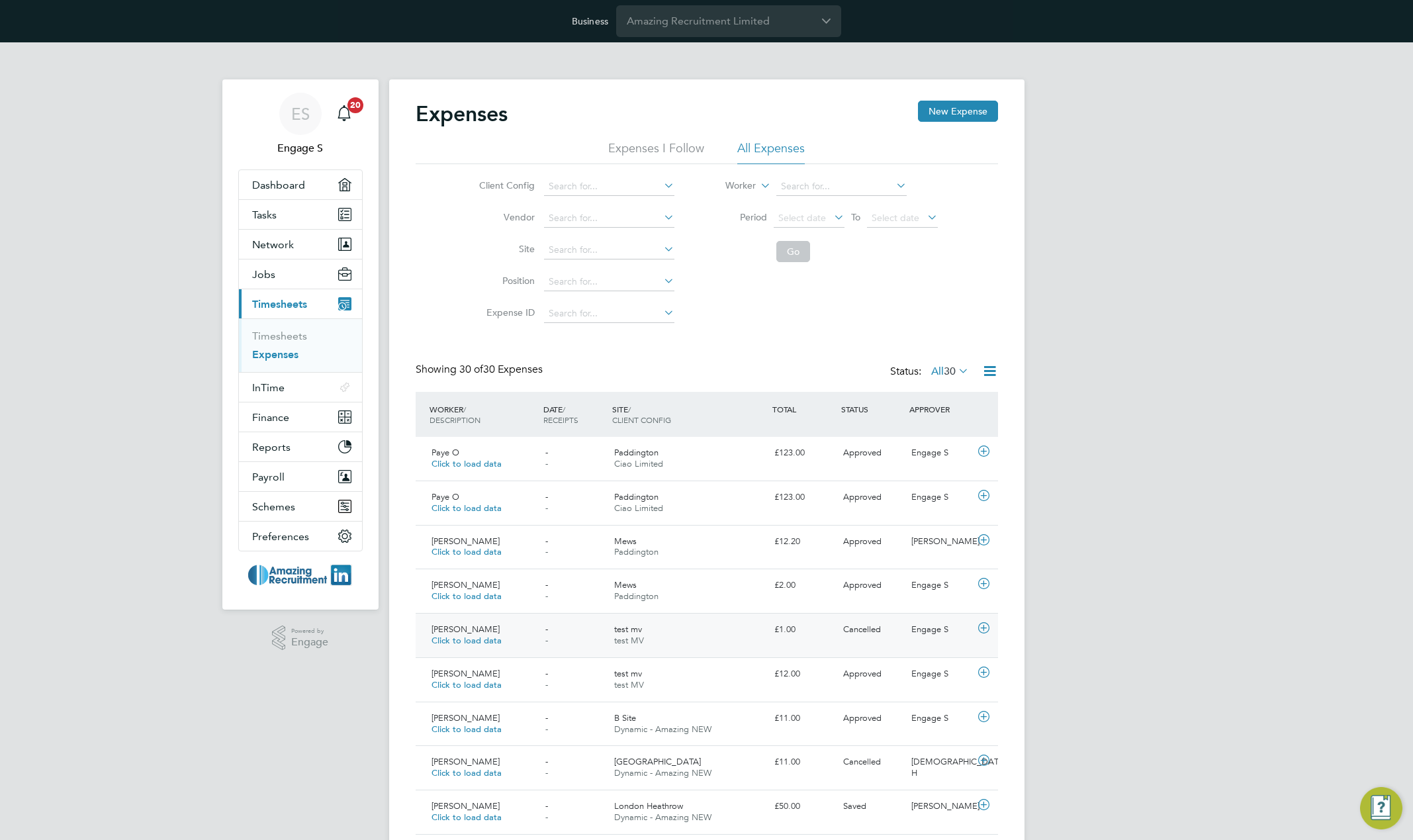
click at [473, 642] on span "Click to load data" at bounding box center [467, 640] width 70 height 11
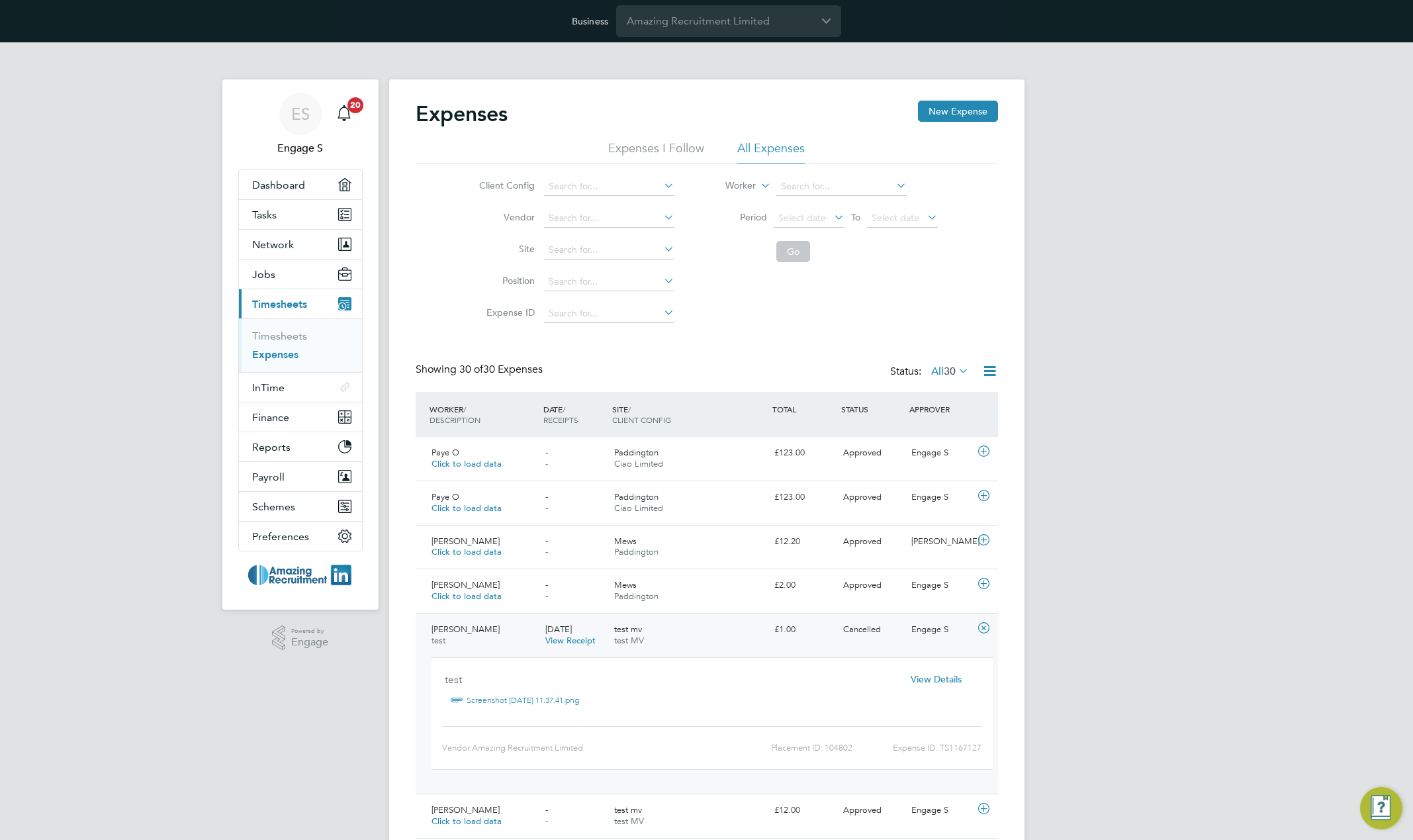
click at [936, 680] on span "View Details" at bounding box center [936, 680] width 51 height 12
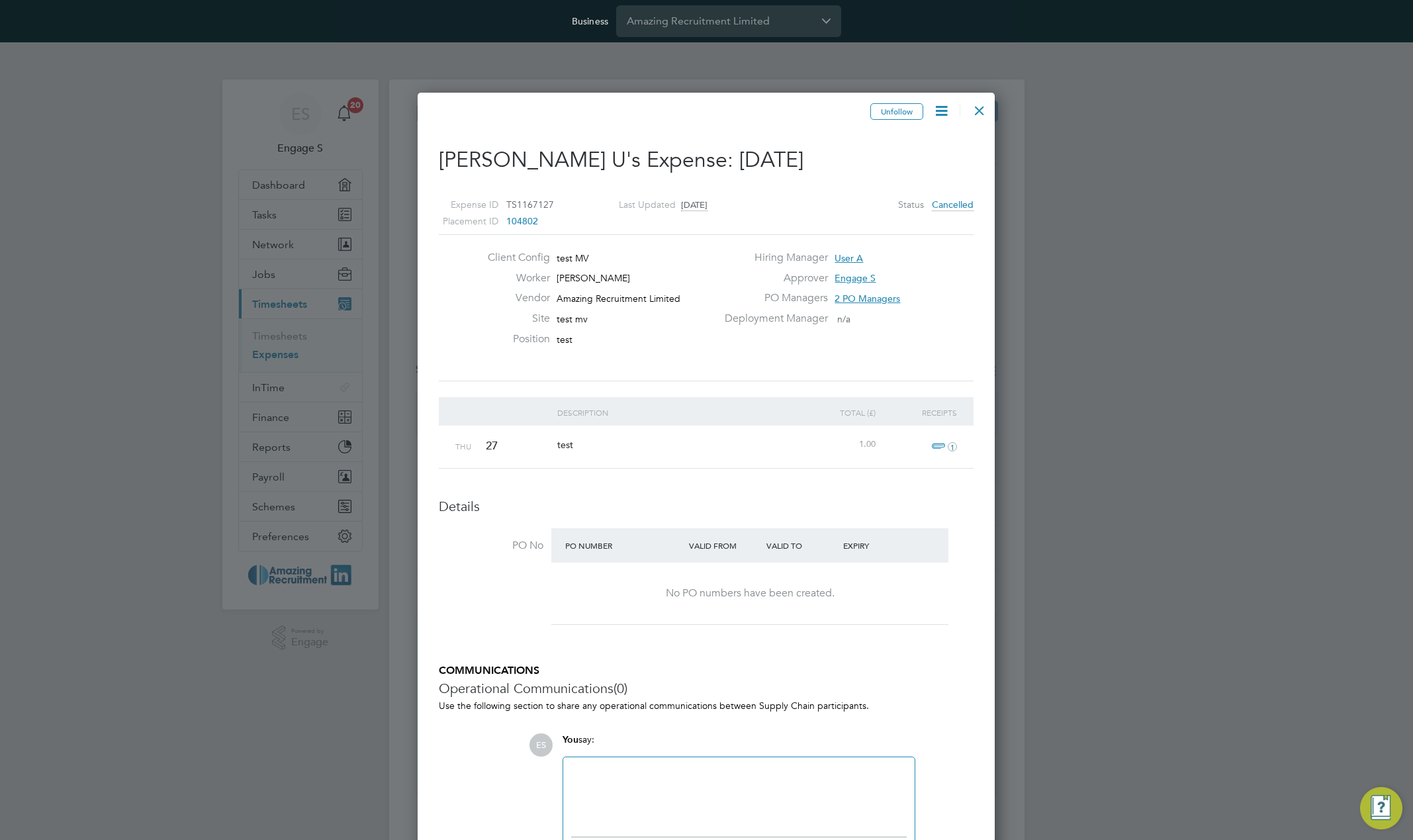
click at [946, 106] on icon at bounding box center [941, 111] width 17 height 17
click at [884, 166] on li "View Placement" at bounding box center [906, 167] width 84 height 18
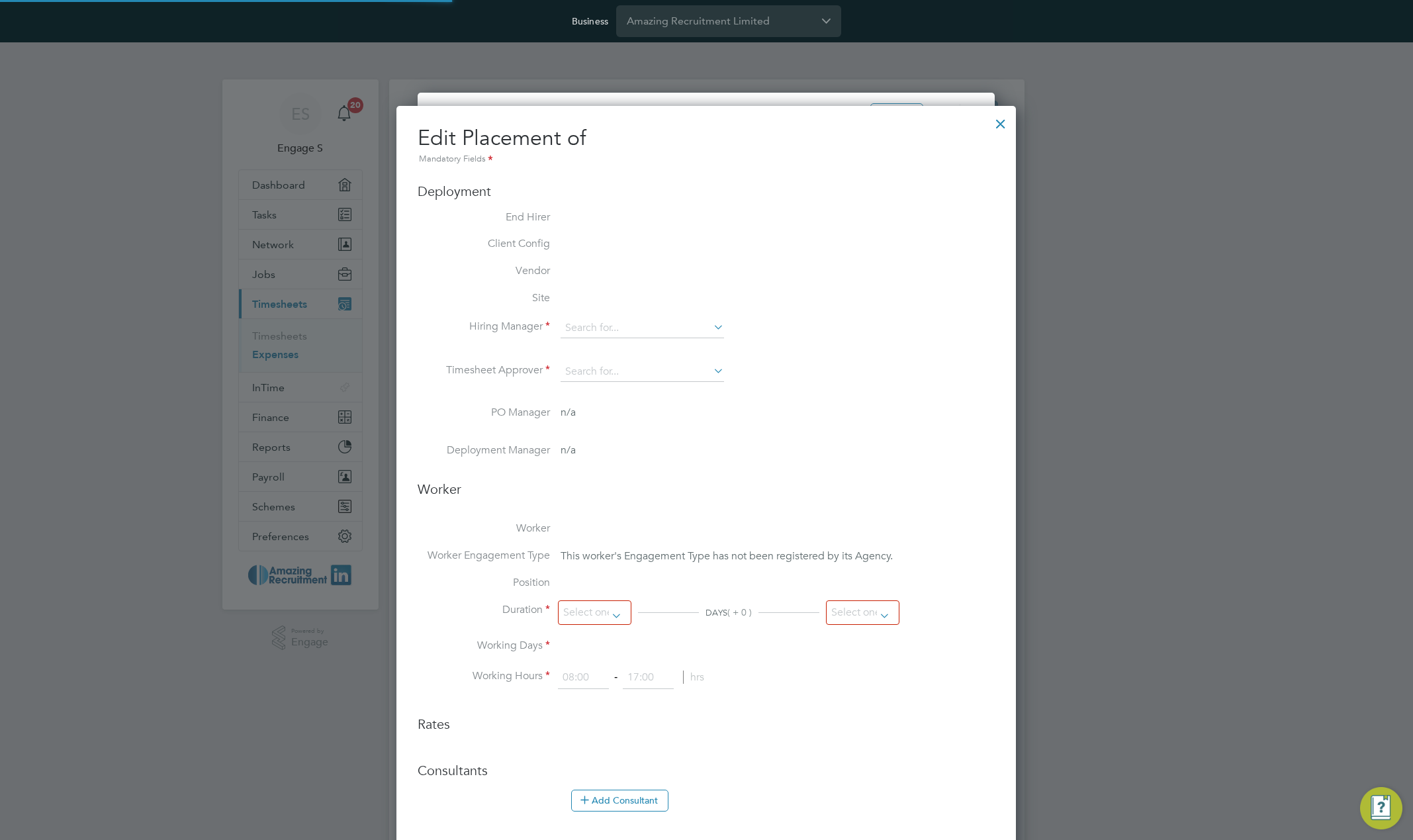
type input "User A"
type input "17 Jan 2022"
type input "18 Oct 2023"
type input "08:00"
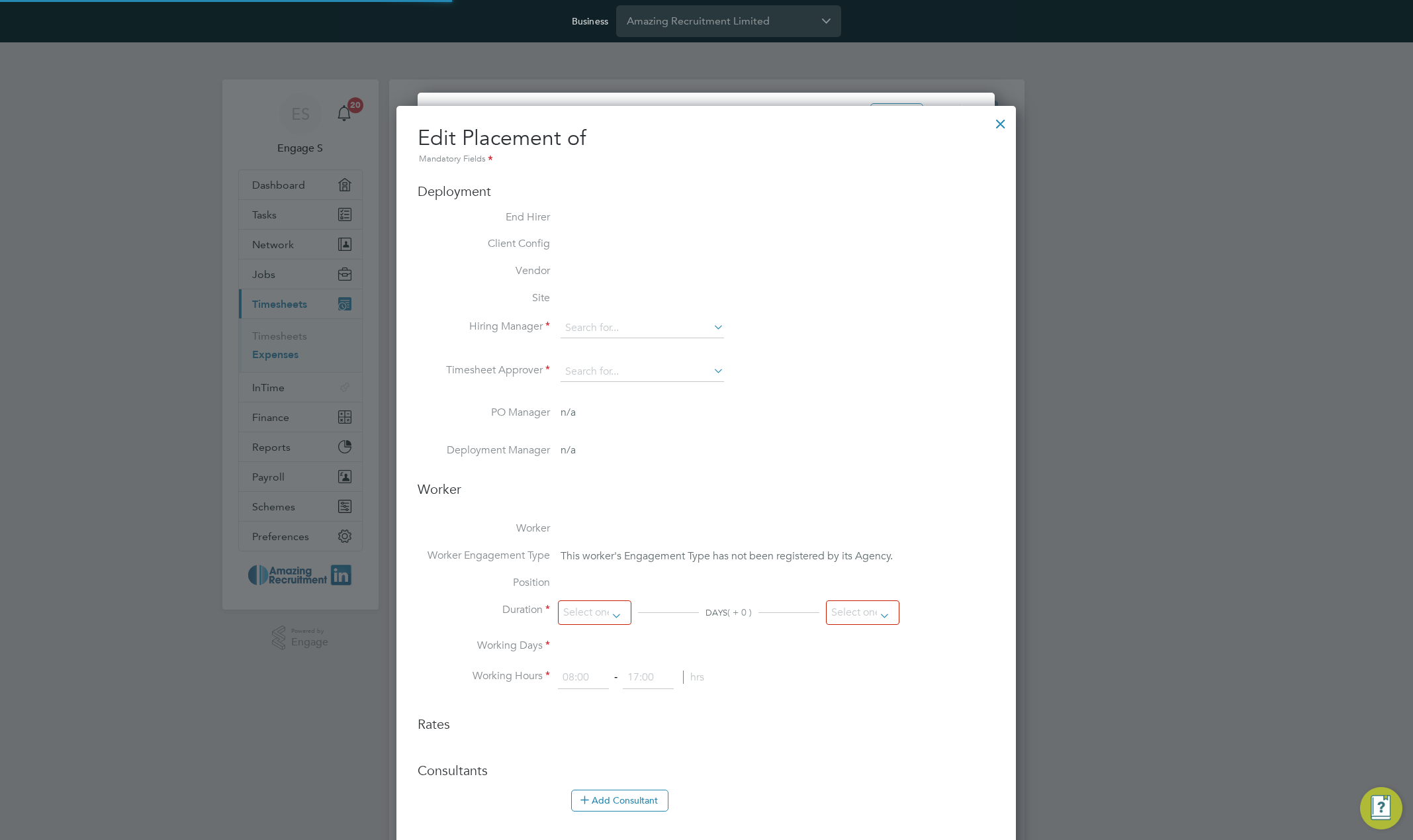
type input "18:00"
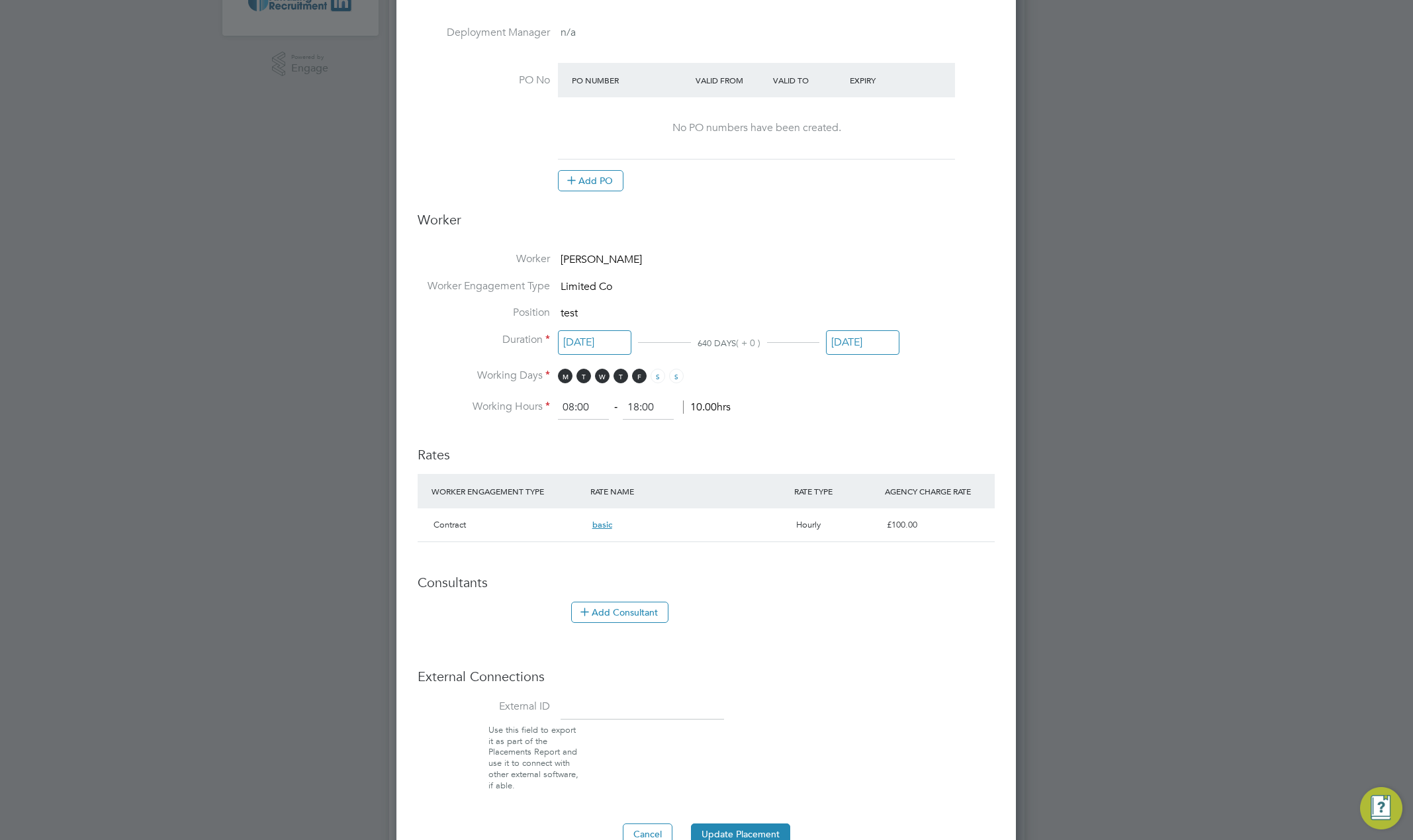
click at [866, 340] on input "18 Oct 2023" at bounding box center [863, 343] width 73 height 24
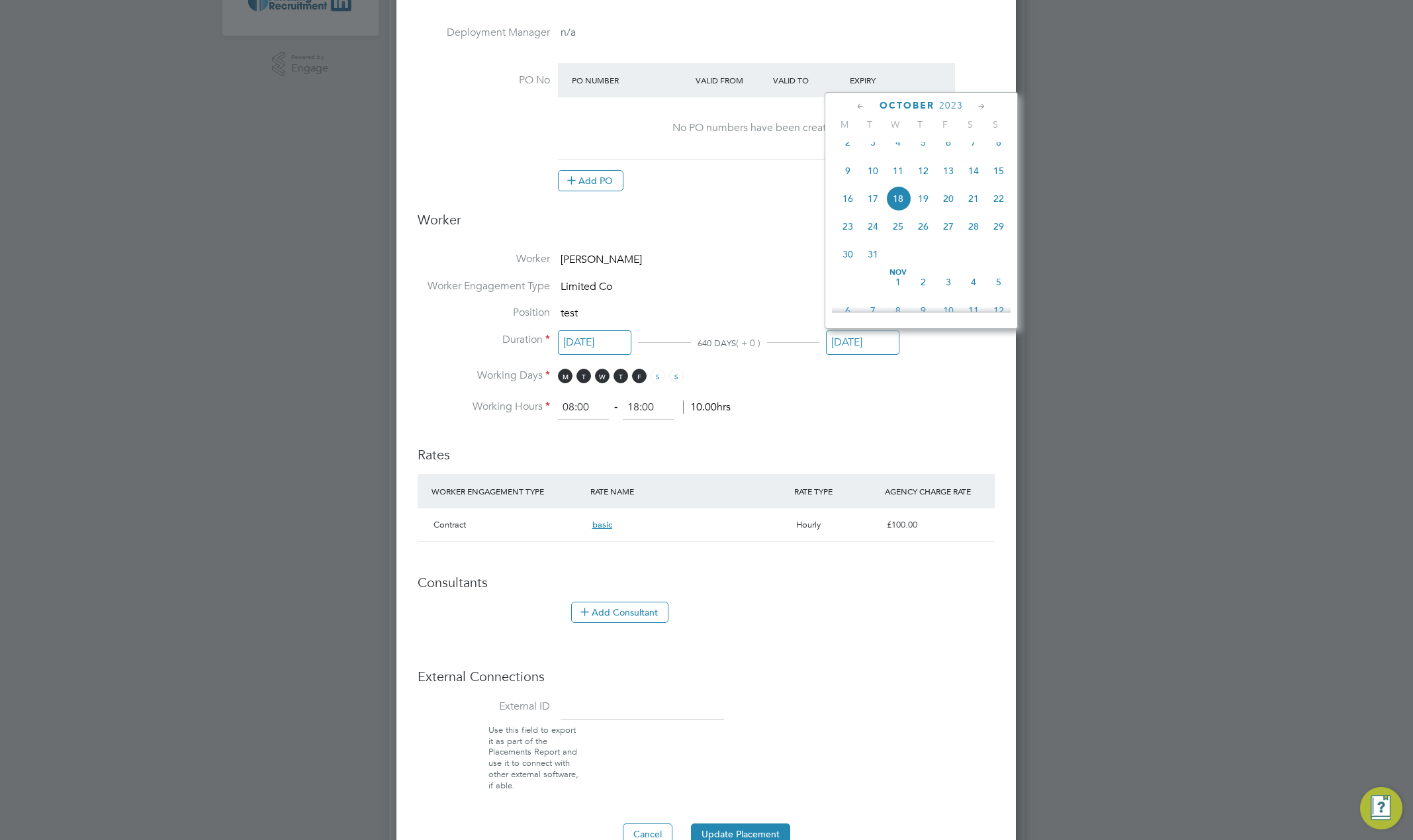
click at [954, 104] on span "2023" at bounding box center [951, 106] width 24 height 11
click at [930, 232] on span "2026" at bounding box center [923, 222] width 25 height 25
click at [927, 260] on span "Oct 1" at bounding box center [923, 250] width 25 height 25
type input "01 Oct 2026"
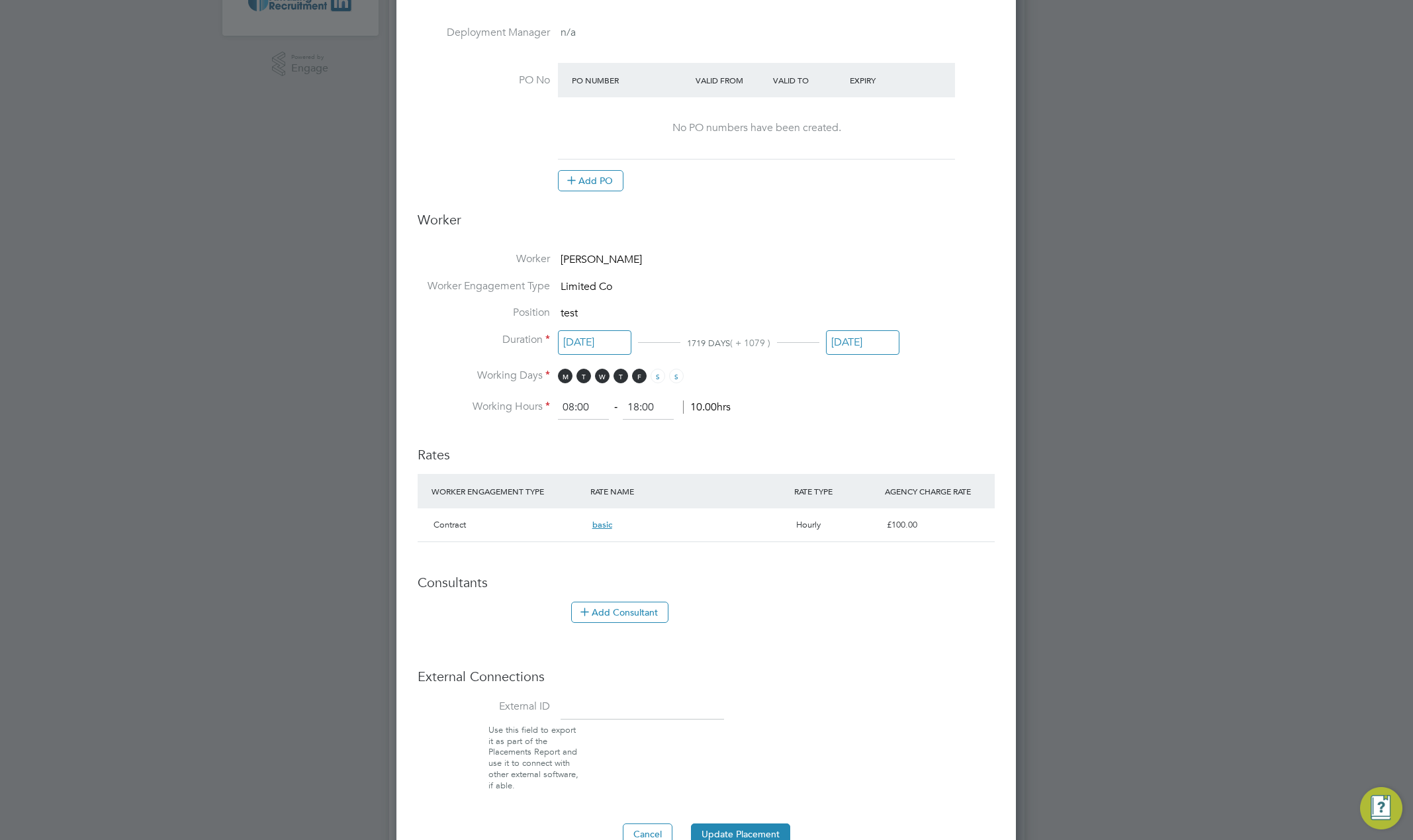
click at [927, 260] on div "Expenses New Expense Expenses I Follow All Expenses Client Config Vendor Site P…" at bounding box center [706, 428] width 636 height 1847
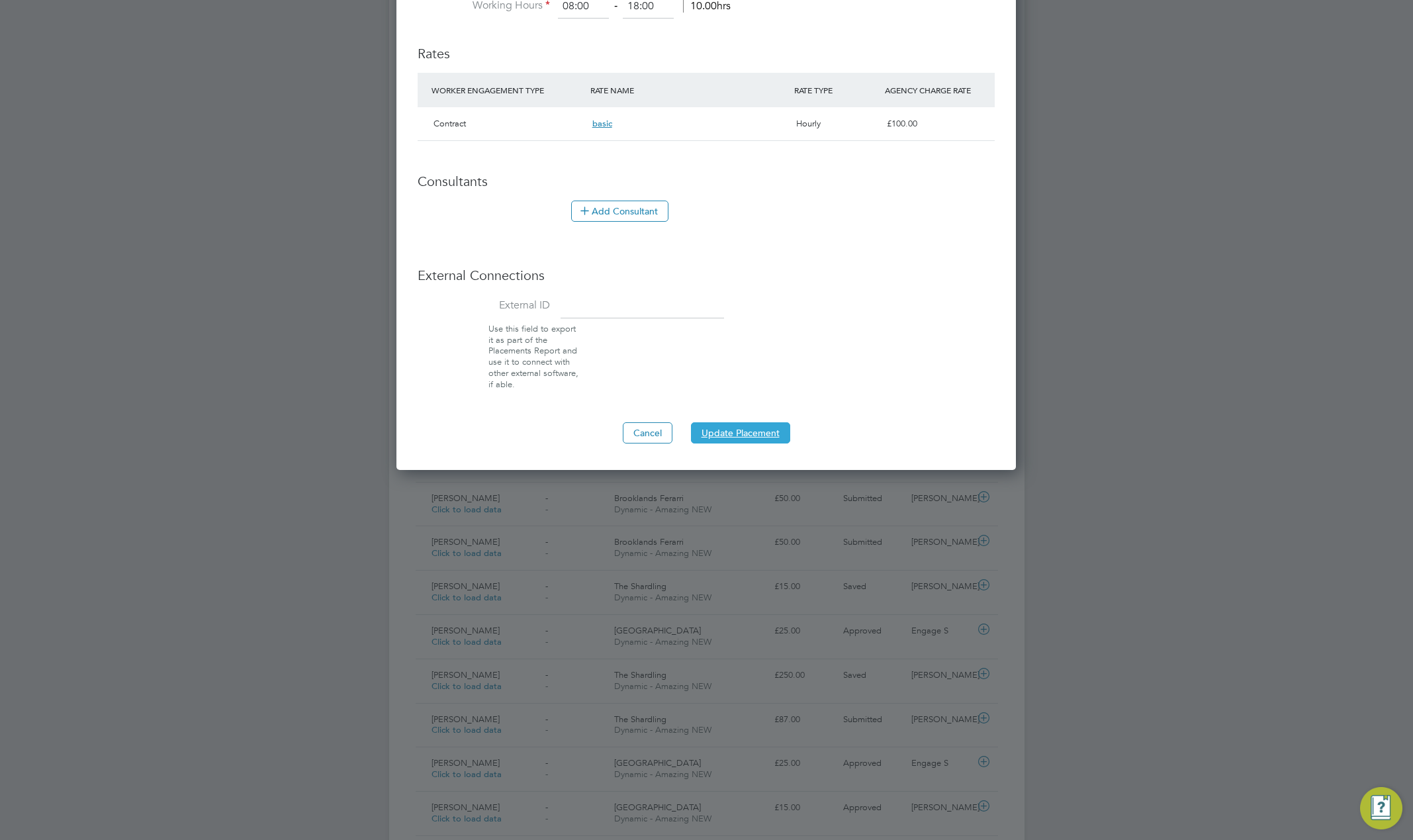
click at [756, 433] on button "Update Placement" at bounding box center [741, 433] width 99 height 21
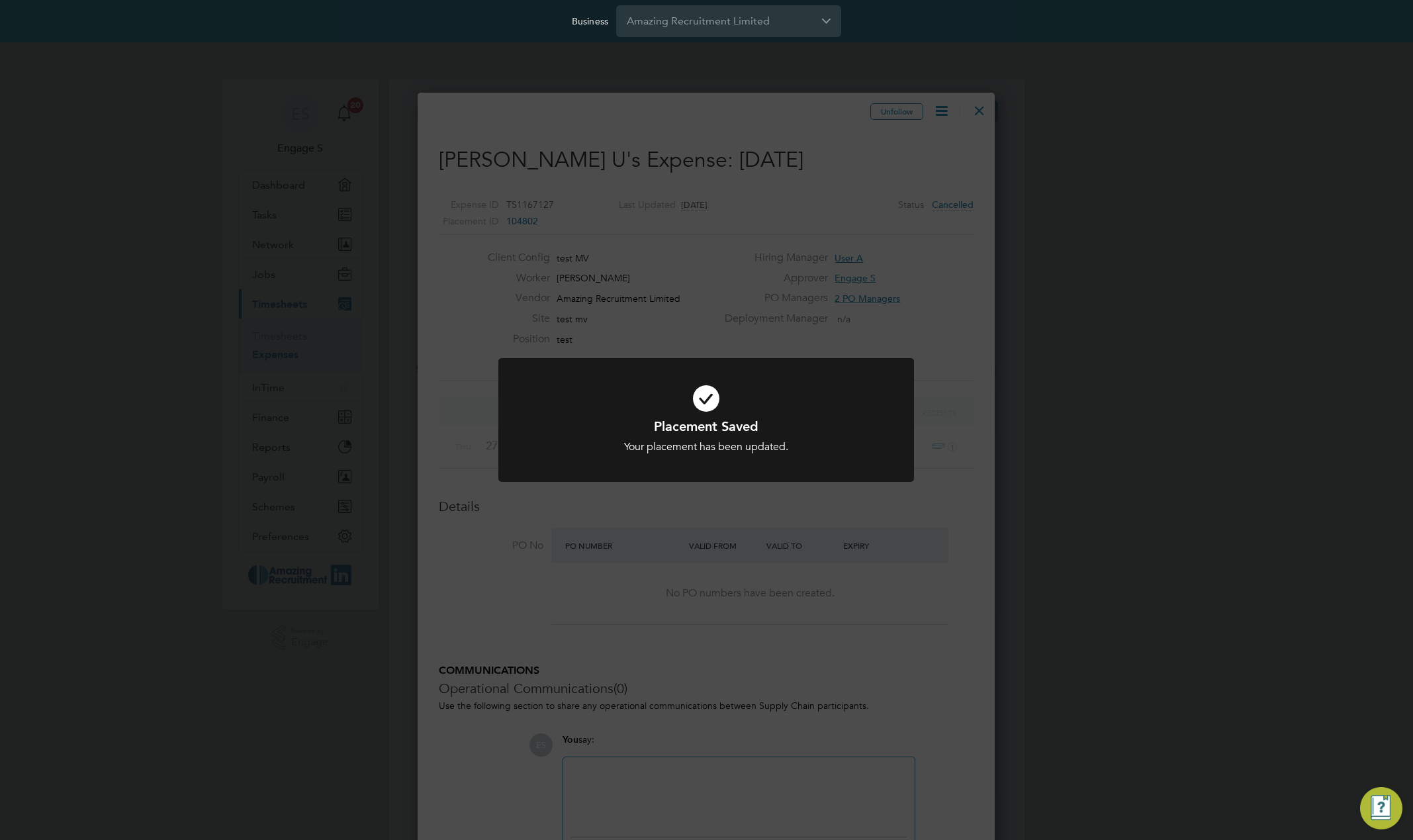
click at [756, 433] on h1 "Placement Saved" at bounding box center [706, 427] width 345 height 17
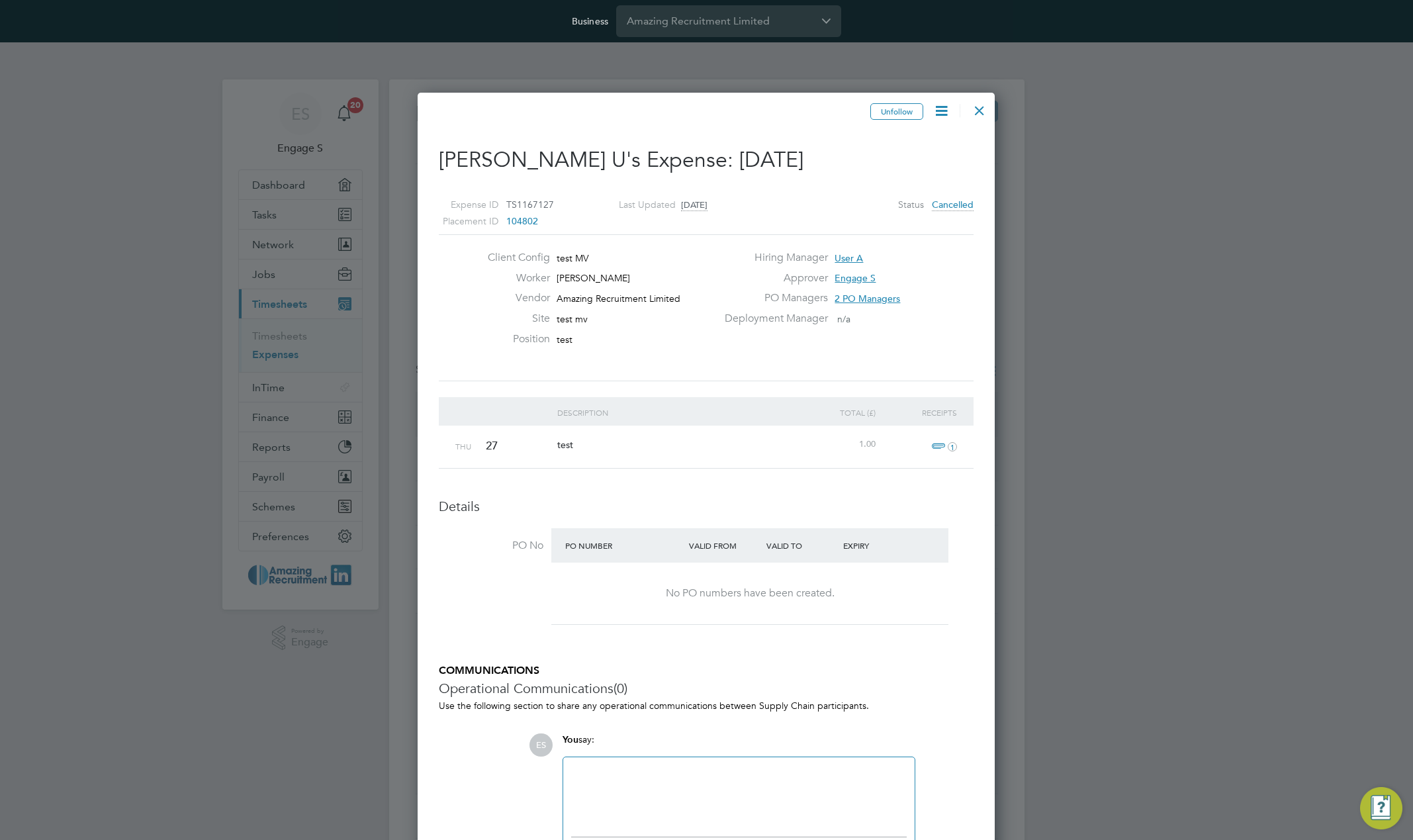
click at [941, 112] on icon at bounding box center [941, 111] width 17 height 17
click at [904, 169] on li "View Placement" at bounding box center [906, 167] width 84 height 18
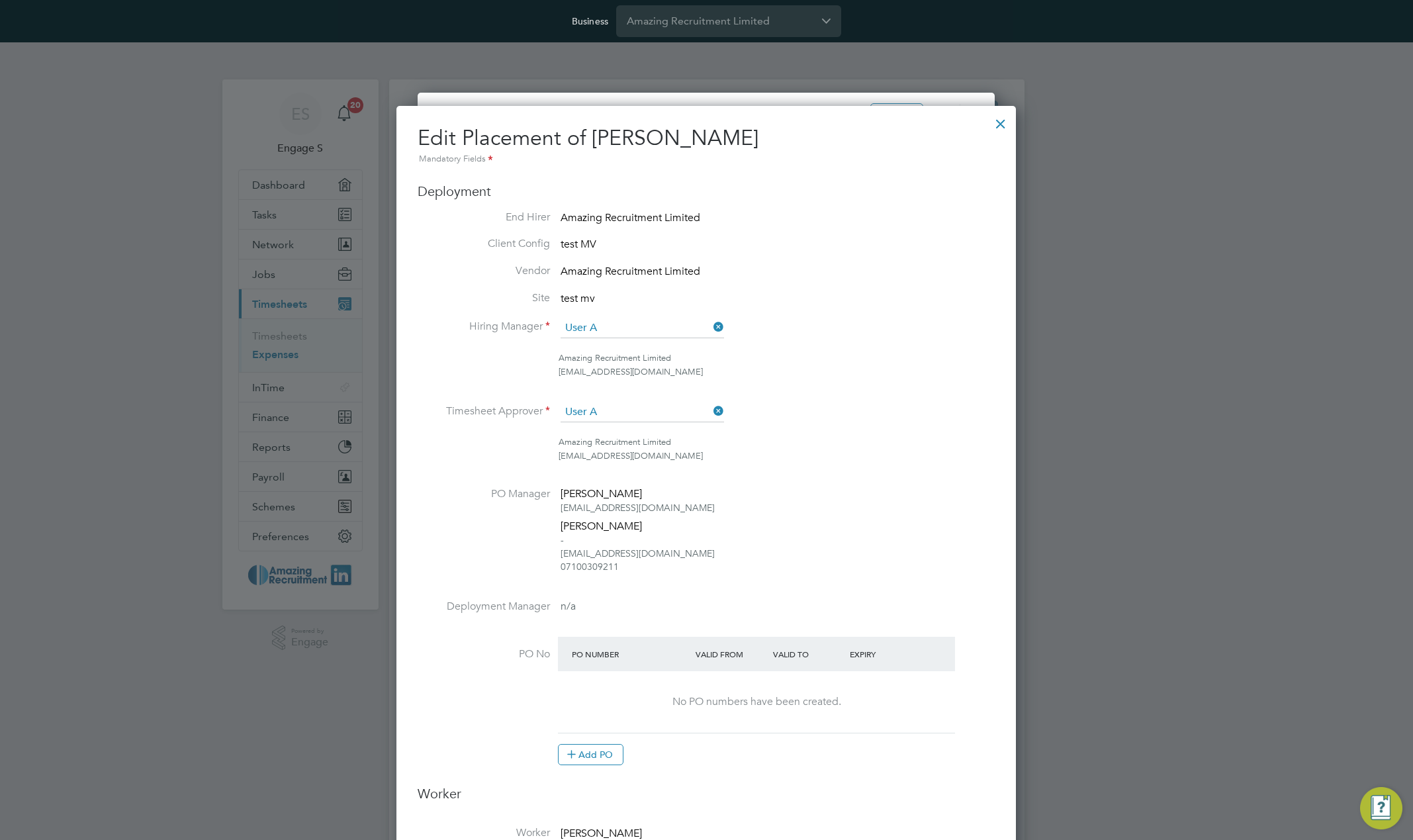
click at [1003, 121] on div at bounding box center [1000, 120] width 24 height 24
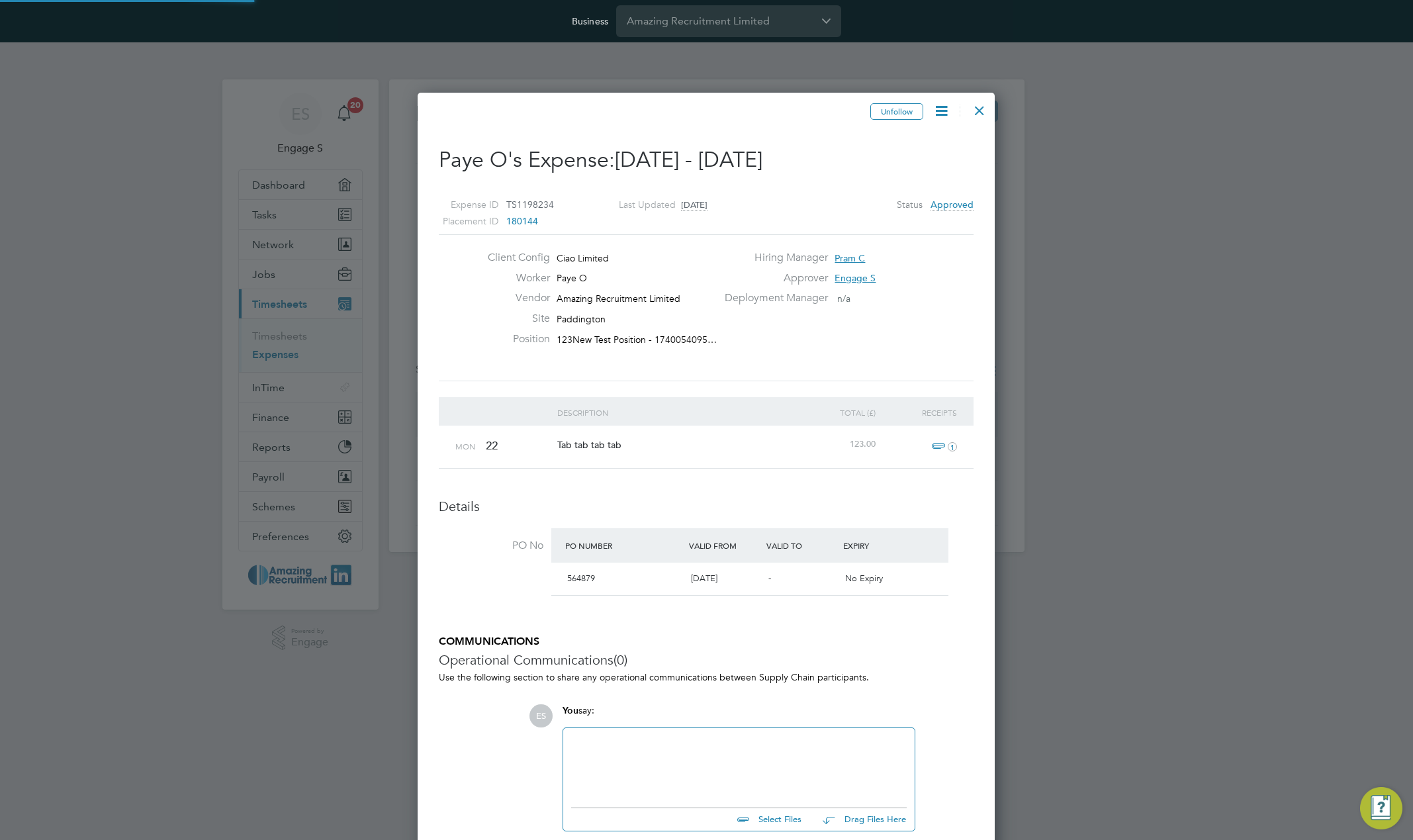
scroll to position [7, 7]
click at [941, 108] on icon at bounding box center [941, 111] width 17 height 17
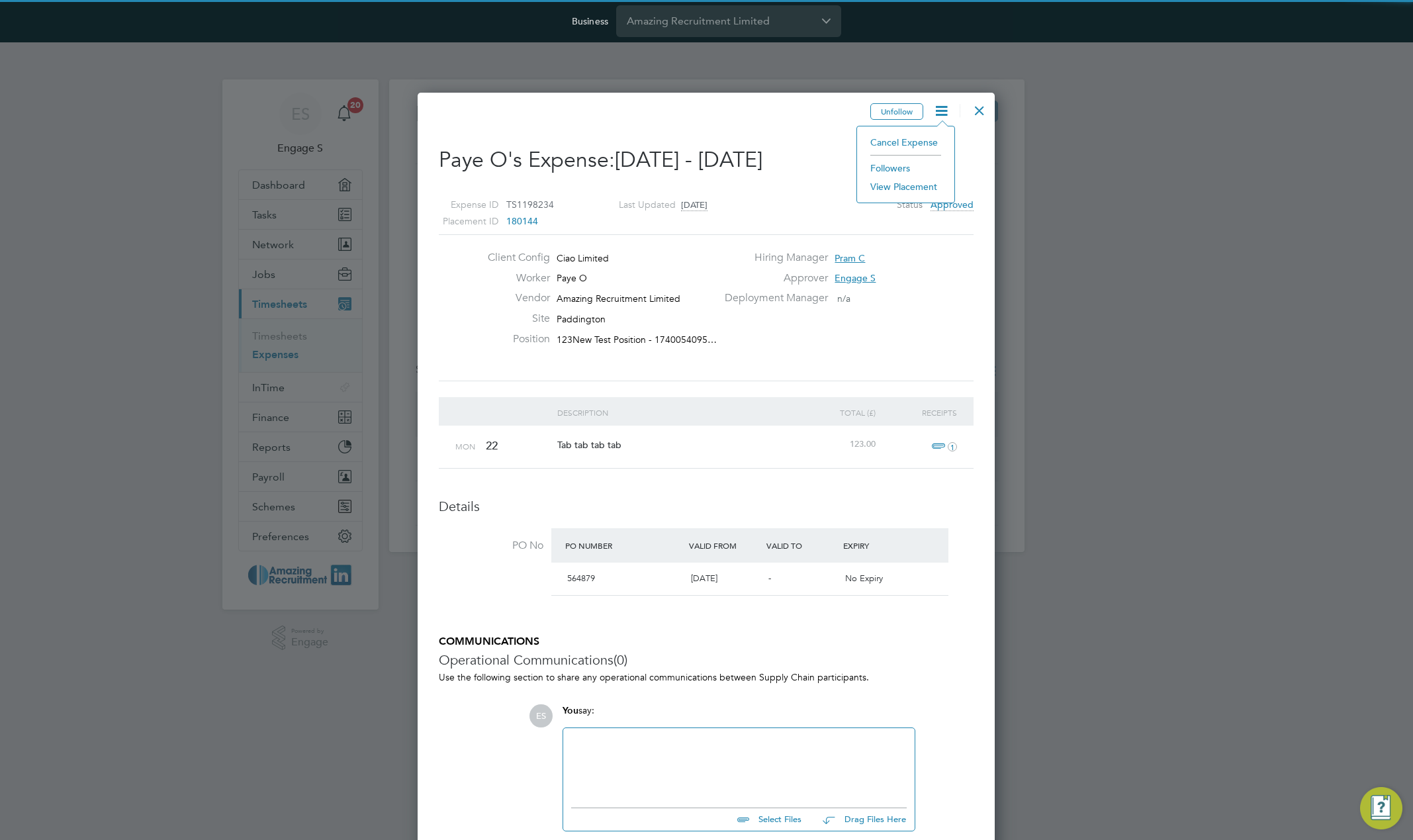
scroll to position [1035, 578]
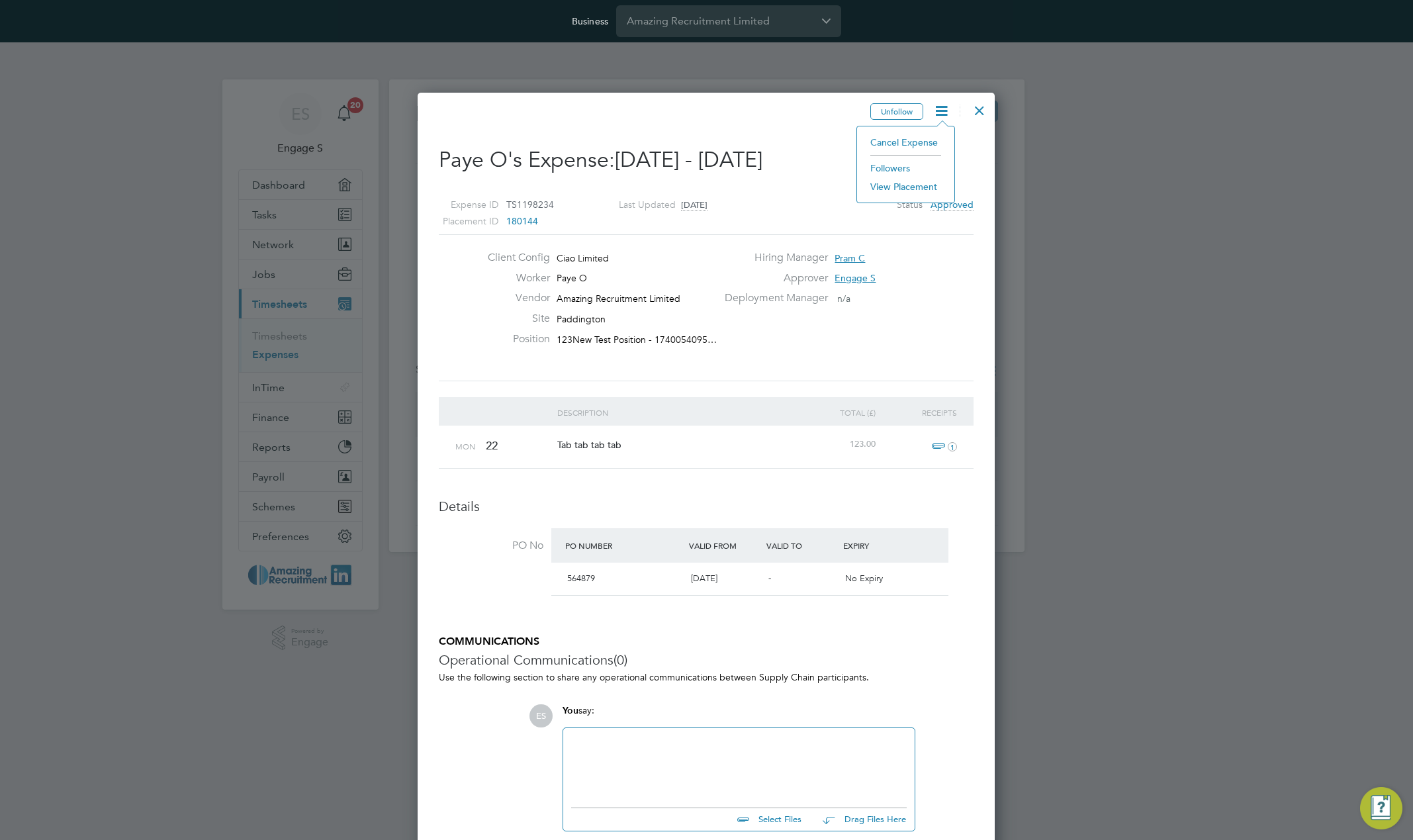
click at [864, 232] on div "Expense ID TS1198234 Placement ID 180144 Last Updated 6 days ago Status Approved" at bounding box center [706, 207] width 535 height 53
click at [942, 112] on icon at bounding box center [941, 111] width 17 height 17
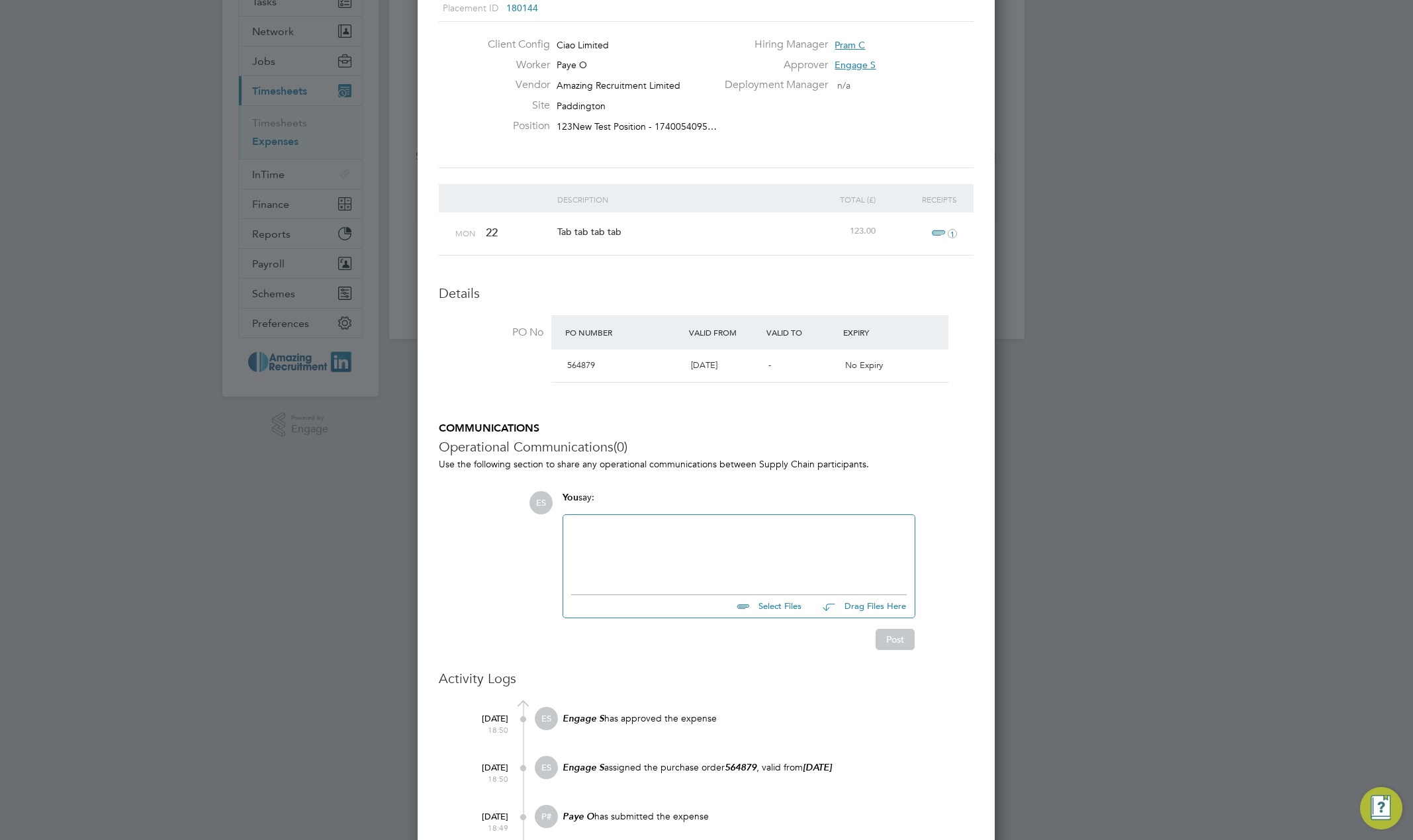
scroll to position [0, 0]
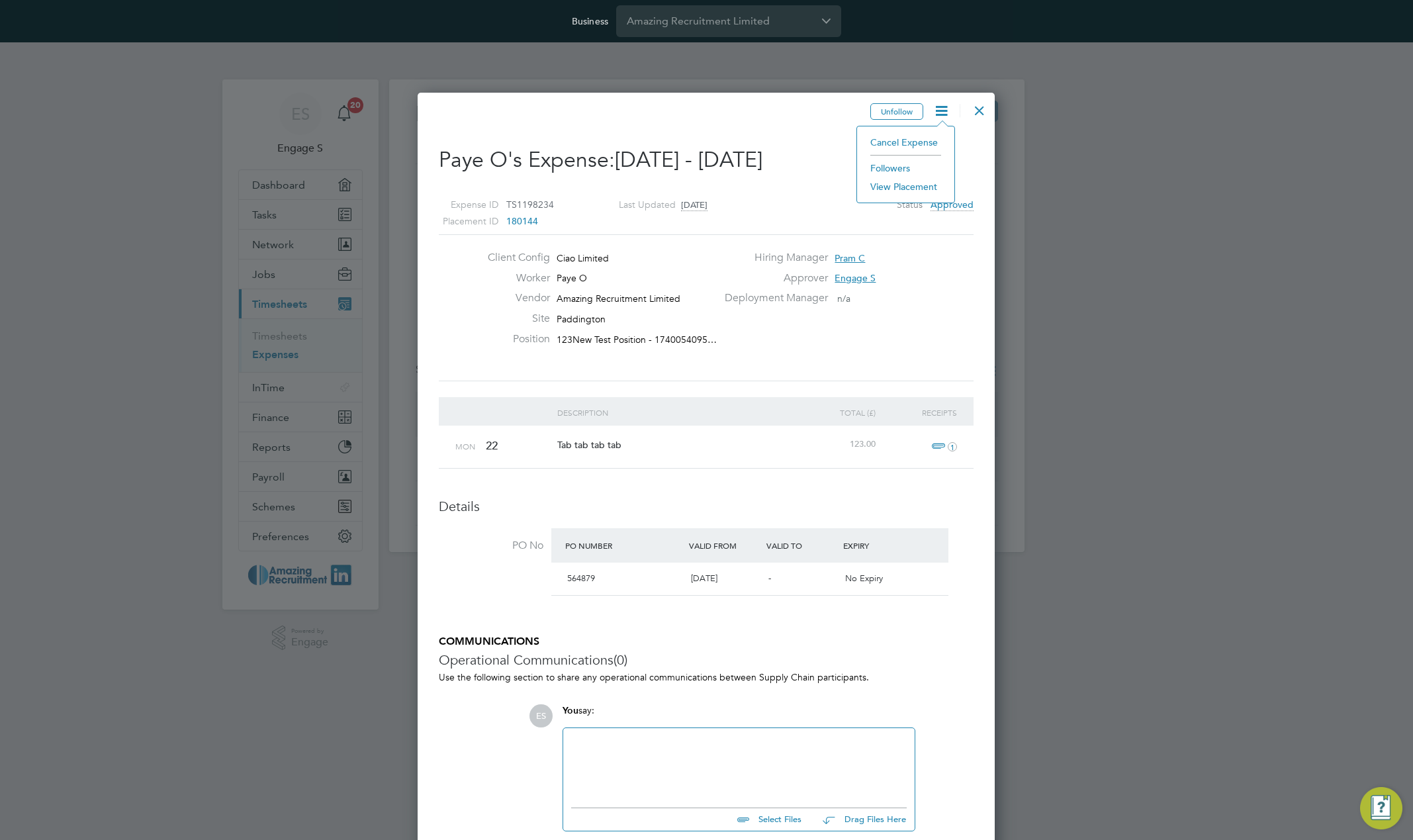
click at [805, 517] on div "Details PO No PO Number Valid From Valid To Expiry 564879 19 Aug 2019 - No Expi…" at bounding box center [706, 550] width 535 height 106
click at [983, 110] on div at bounding box center [980, 106] width 24 height 24
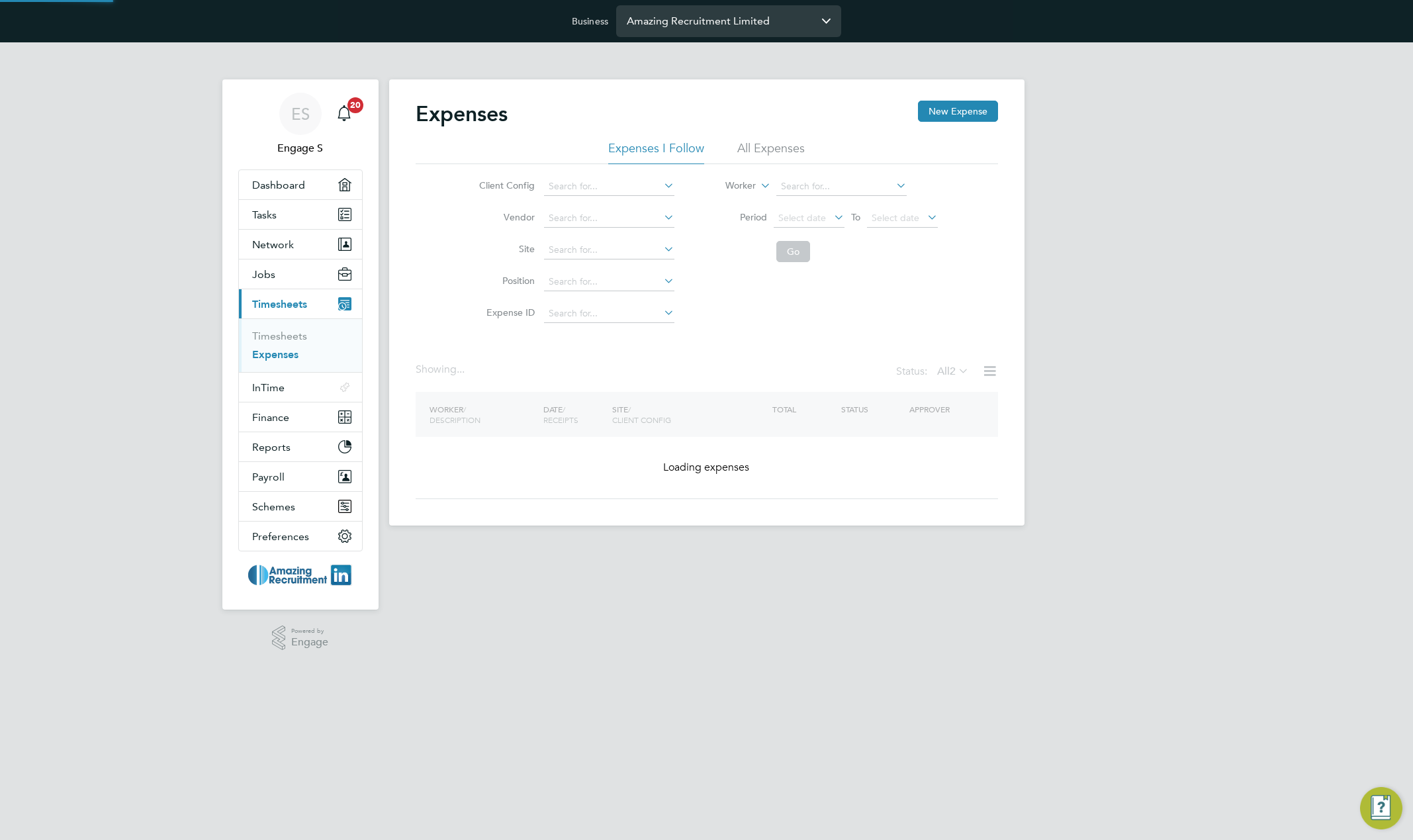
click at [776, 17] on input "Amazing Recruitment Limited" at bounding box center [729, 21] width 225 height 31
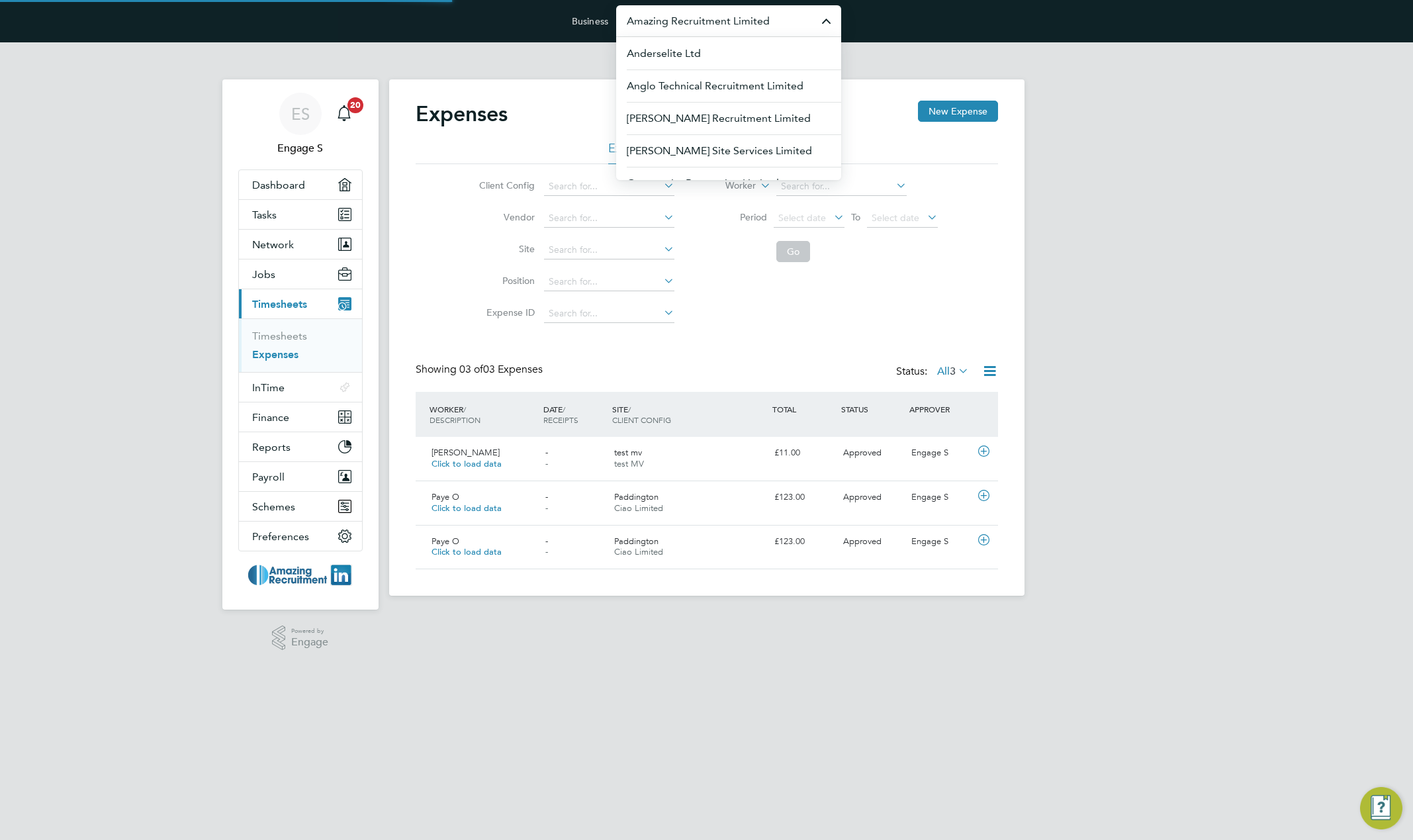
scroll to position [34, 115]
click at [748, 114] on span "G4S Facilities Management (Uk) Limited" at bounding box center [722, 119] width 191 height 16
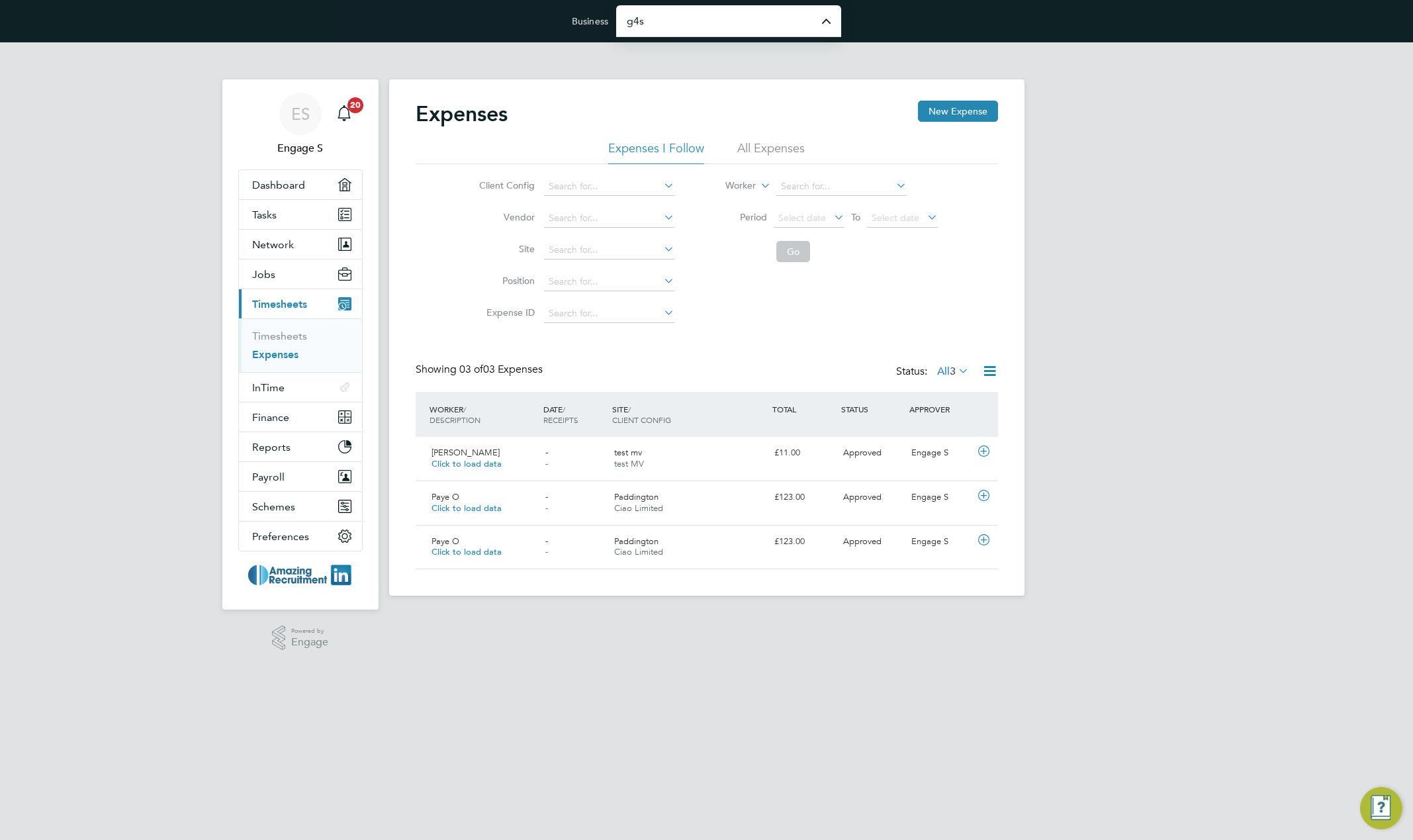
type input "G4S Facilities Management (Uk) Limited"
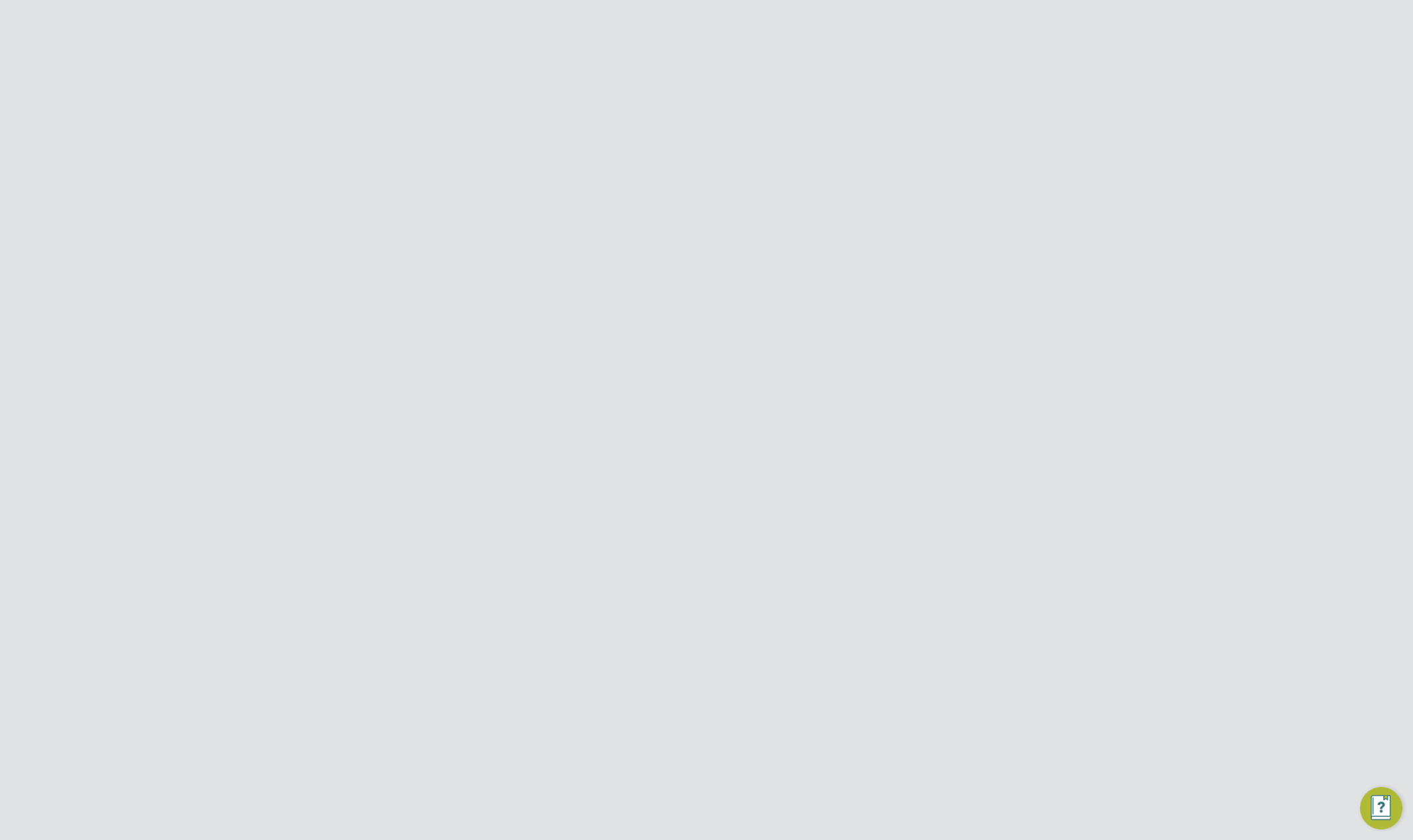
click at [297, 276] on button "Jobs" at bounding box center [300, 274] width 123 height 29
click at [270, 342] on link "Placements" at bounding box center [279, 343] width 55 height 12
click at [636, 277] on input at bounding box center [618, 282] width 131 height 18
click at [611, 297] on li "Marika U" at bounding box center [617, 299] width 132 height 17
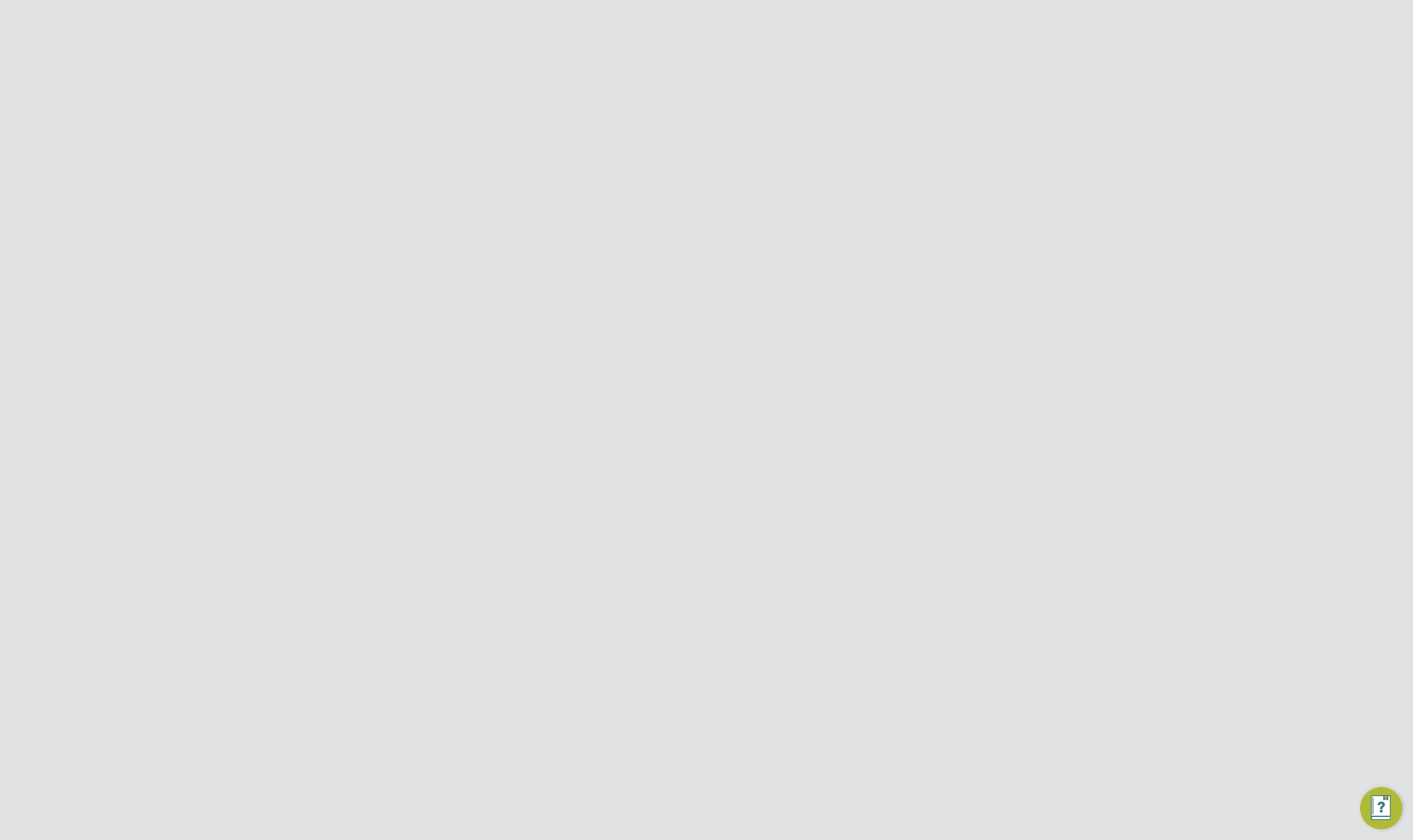
type input "[PERSON_NAME]"
click at [709, 465] on span "test MV" at bounding box center [666, 465] width 108 height 12
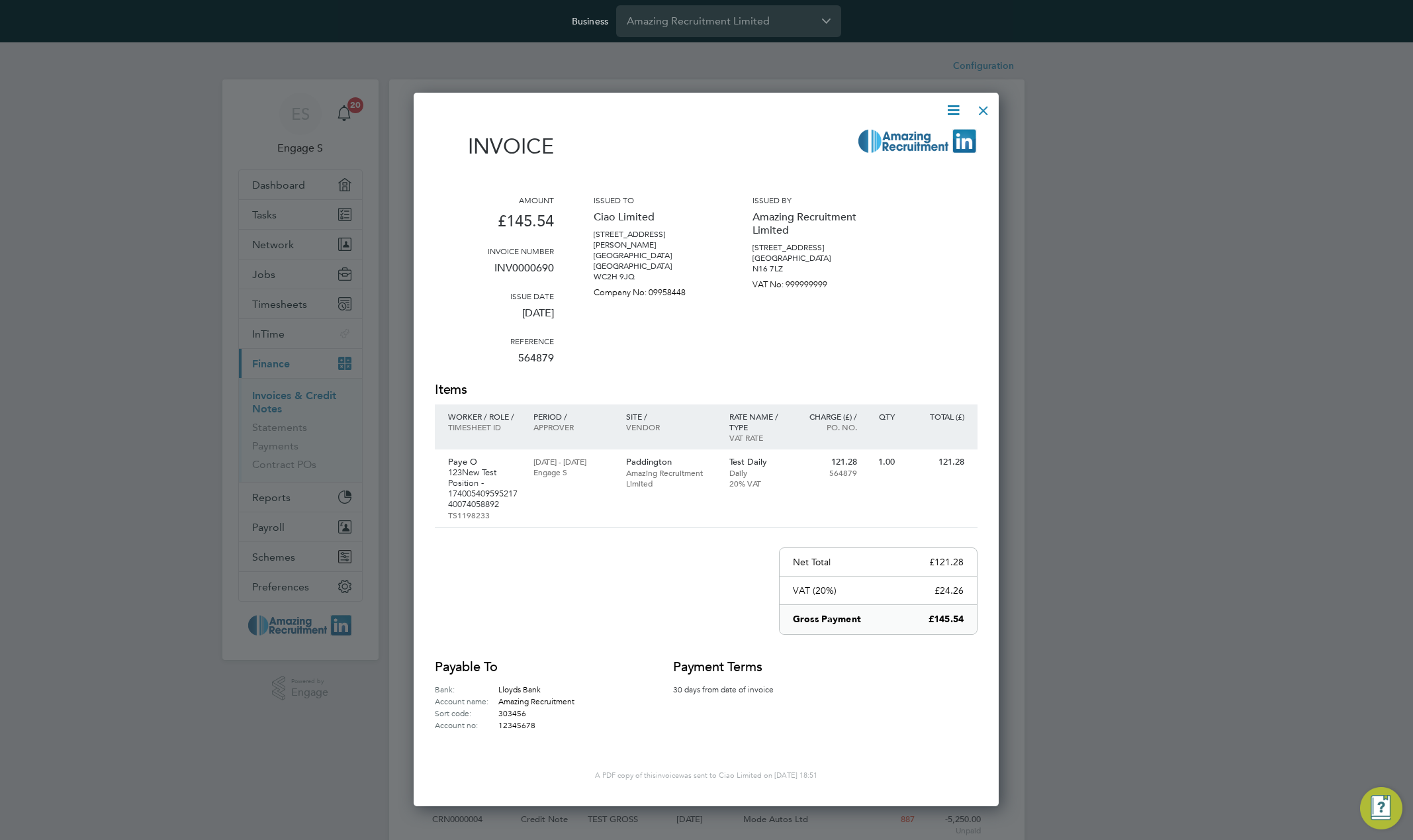
click at [953, 106] on icon at bounding box center [953, 110] width 17 height 17
click at [894, 138] on li "Download Invoice" at bounding box center [913, 141] width 92 height 18
click at [1298, 199] on div at bounding box center [706, 420] width 1413 height 840
click at [694, 294] on div "Issued to Ciao Limited 71-75 Shelton Street Covent Garden London WC2H 9JQ Compa…" at bounding box center [653, 287] width 119 height 186
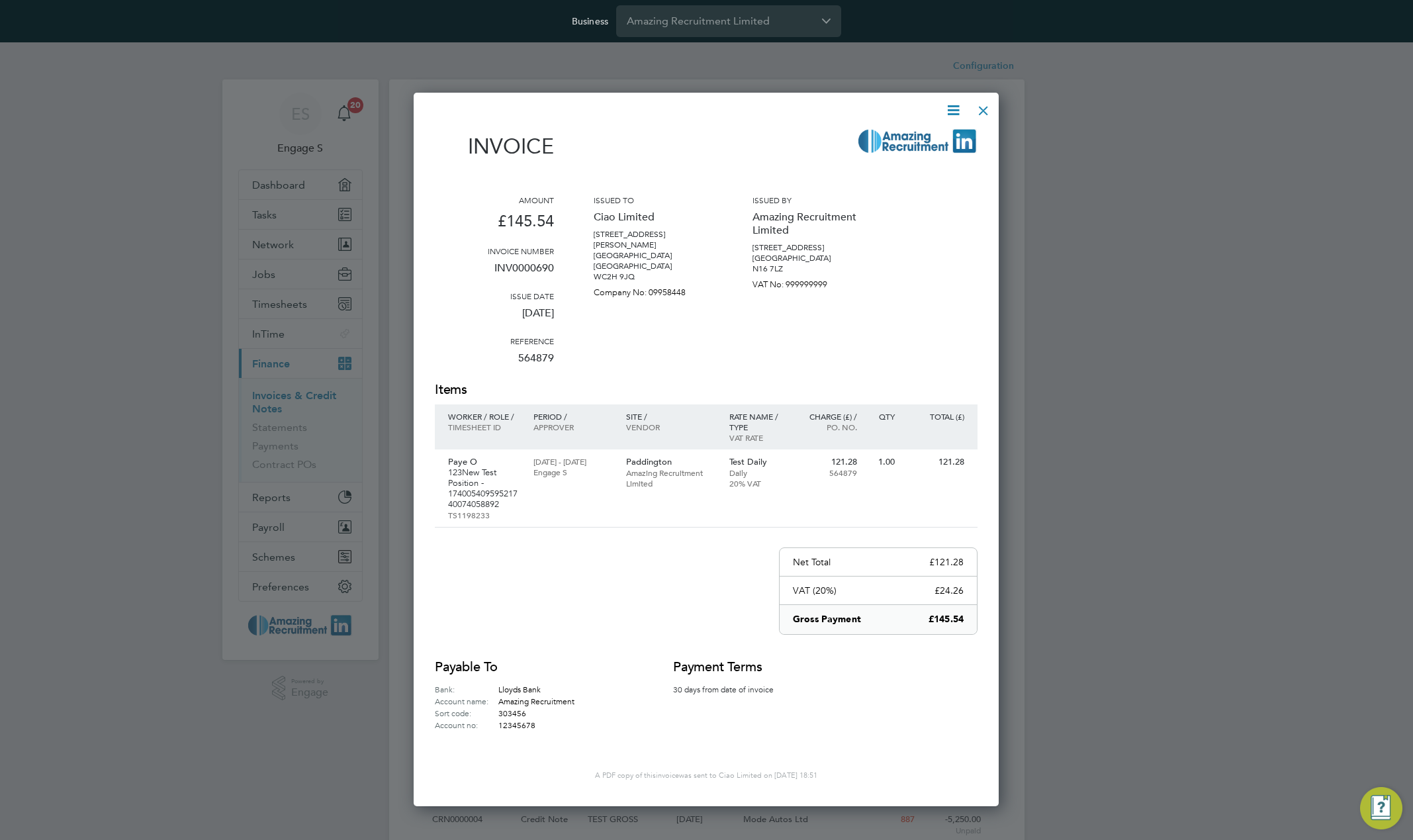
click at [694, 294] on div "Issued to Ciao Limited 71-75 Shelton Street Covent Garden London WC2H 9JQ Compa…" at bounding box center [653, 287] width 119 height 186
click at [990, 108] on div at bounding box center [983, 106] width 24 height 24
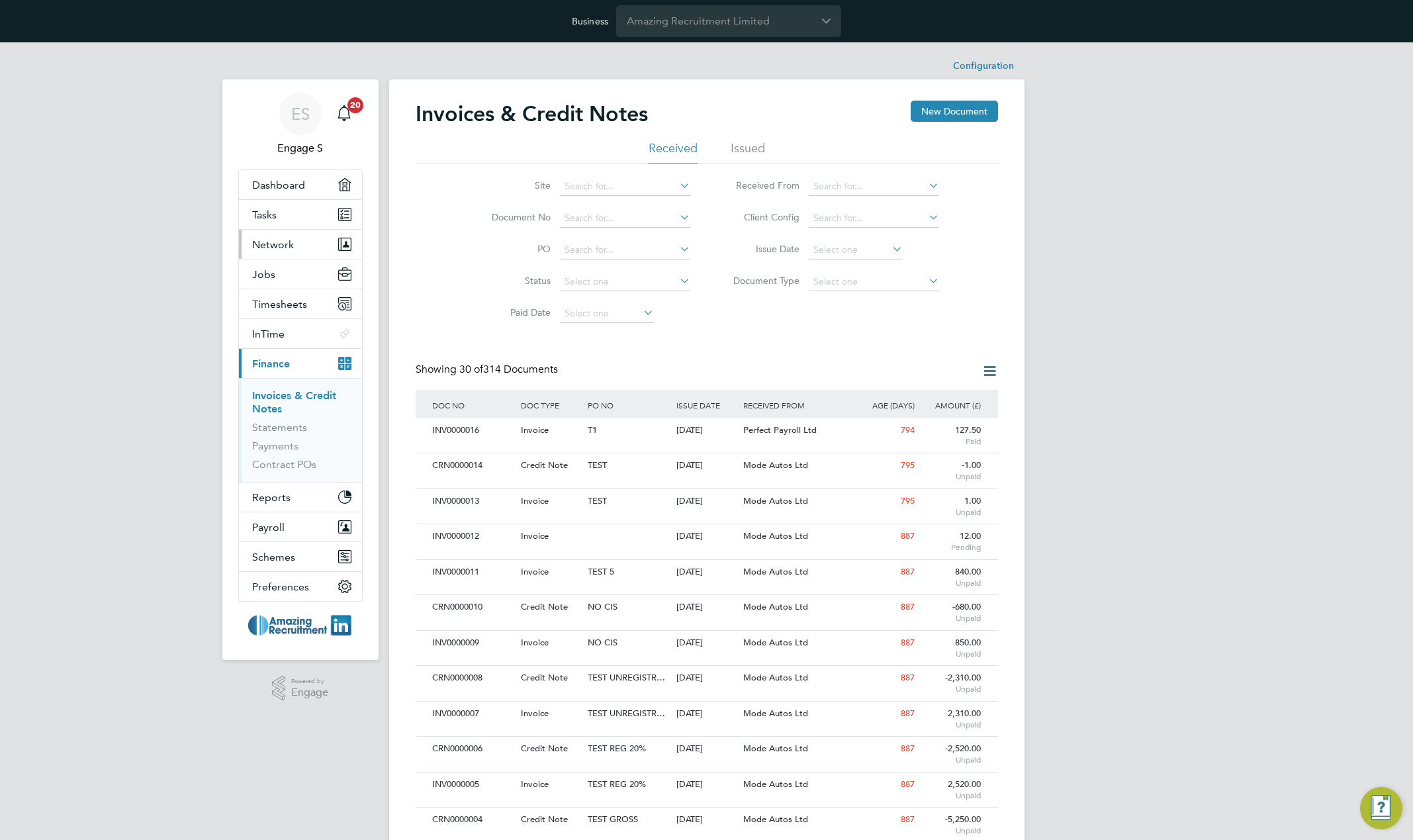
click at [284, 244] on span "Network" at bounding box center [273, 244] width 42 height 12
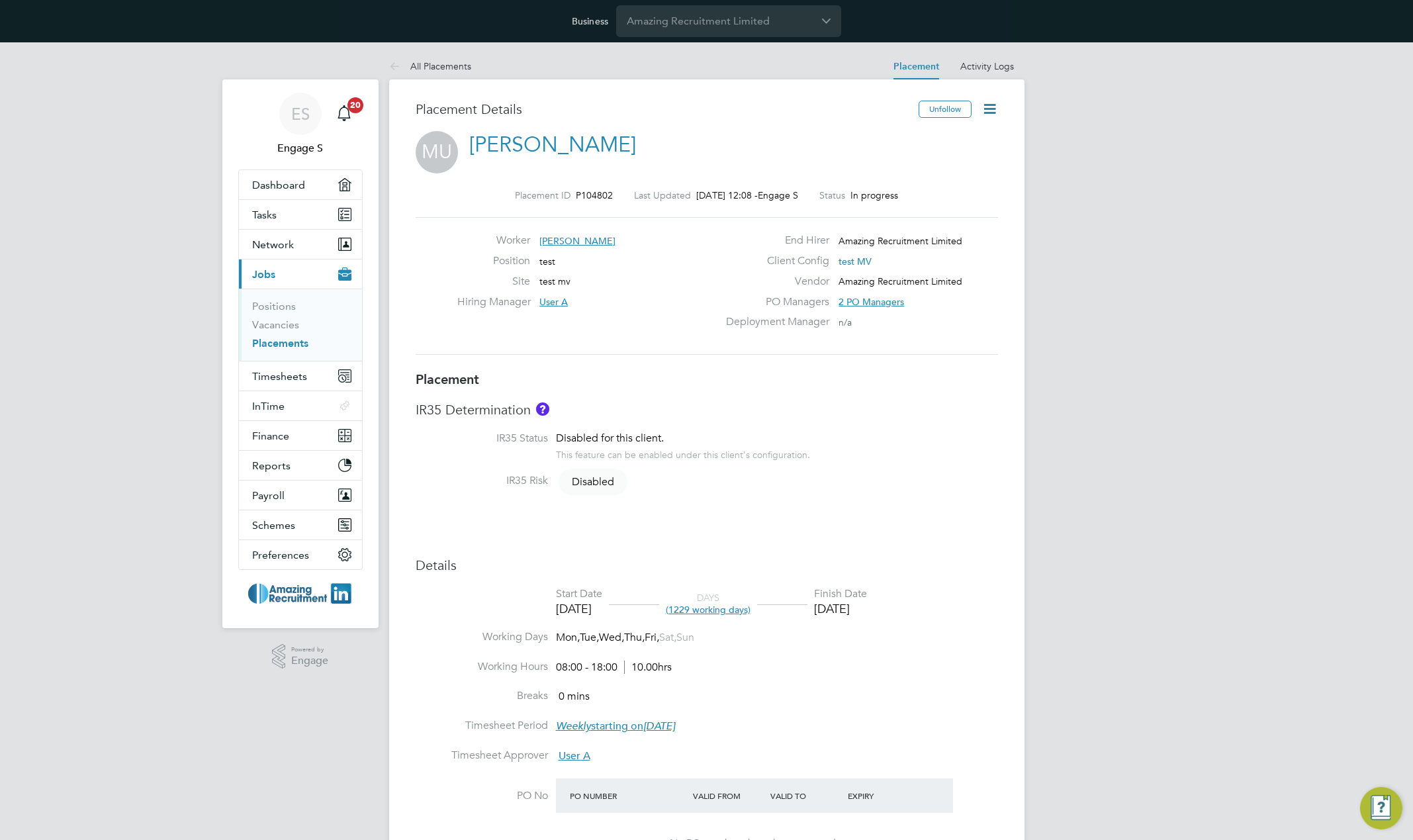
drag, startPoint x: 829, startPoint y: 277, endPoint x: 944, endPoint y: 268, distance: 115.4
click at [930, 273] on div "End Hirer Amazing Recruitment Limited Client Config test MV Vendor Amazing Recr…" at bounding box center [861, 284] width 284 height 102
click at [993, 102] on icon at bounding box center [990, 108] width 17 height 17
click at [535, 147] on link "[PERSON_NAME]" at bounding box center [552, 145] width 167 height 26
click at [854, 260] on span "test MV" at bounding box center [856, 262] width 33 height 12
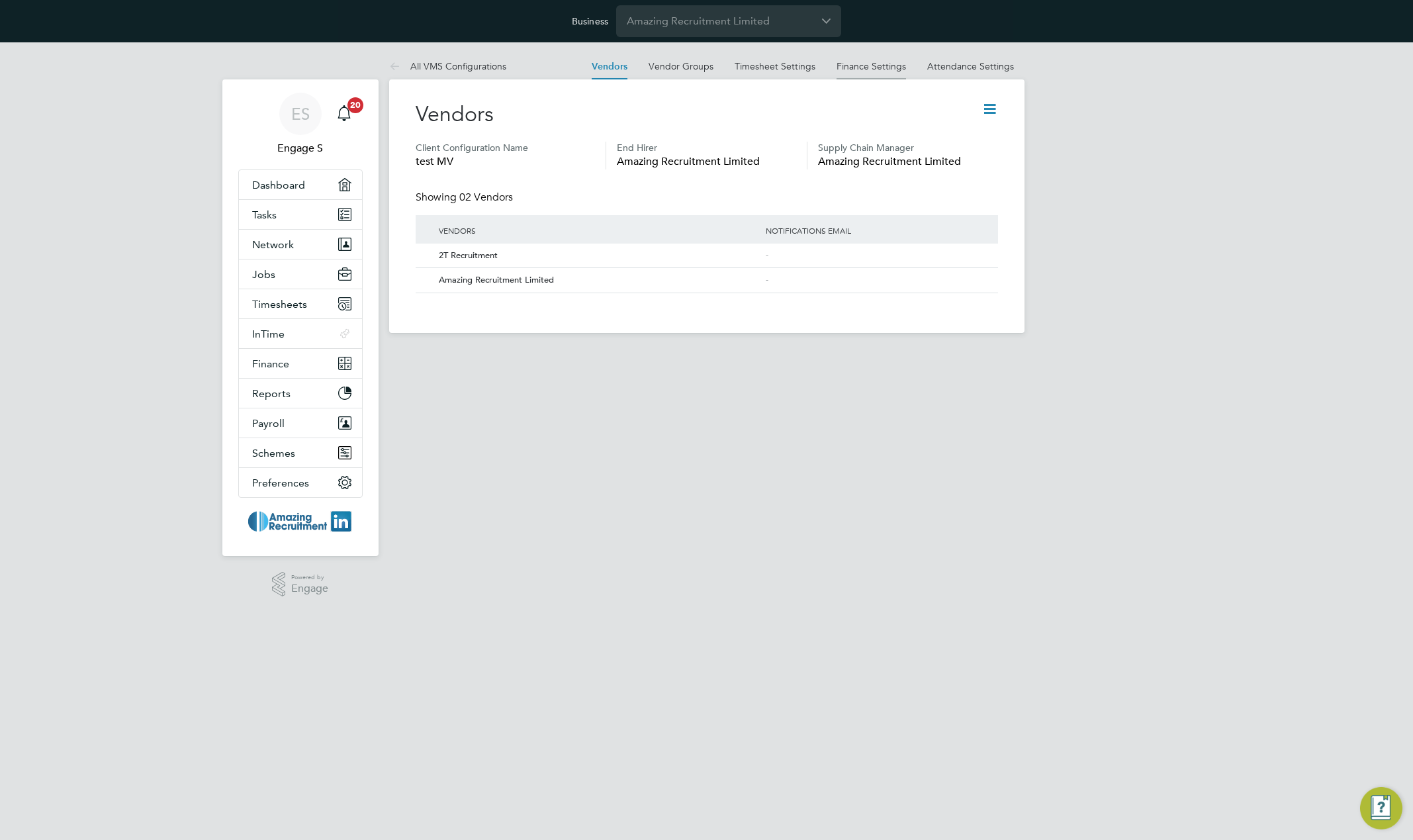
click at [884, 65] on link "Finance Settings" at bounding box center [871, 66] width 70 height 12
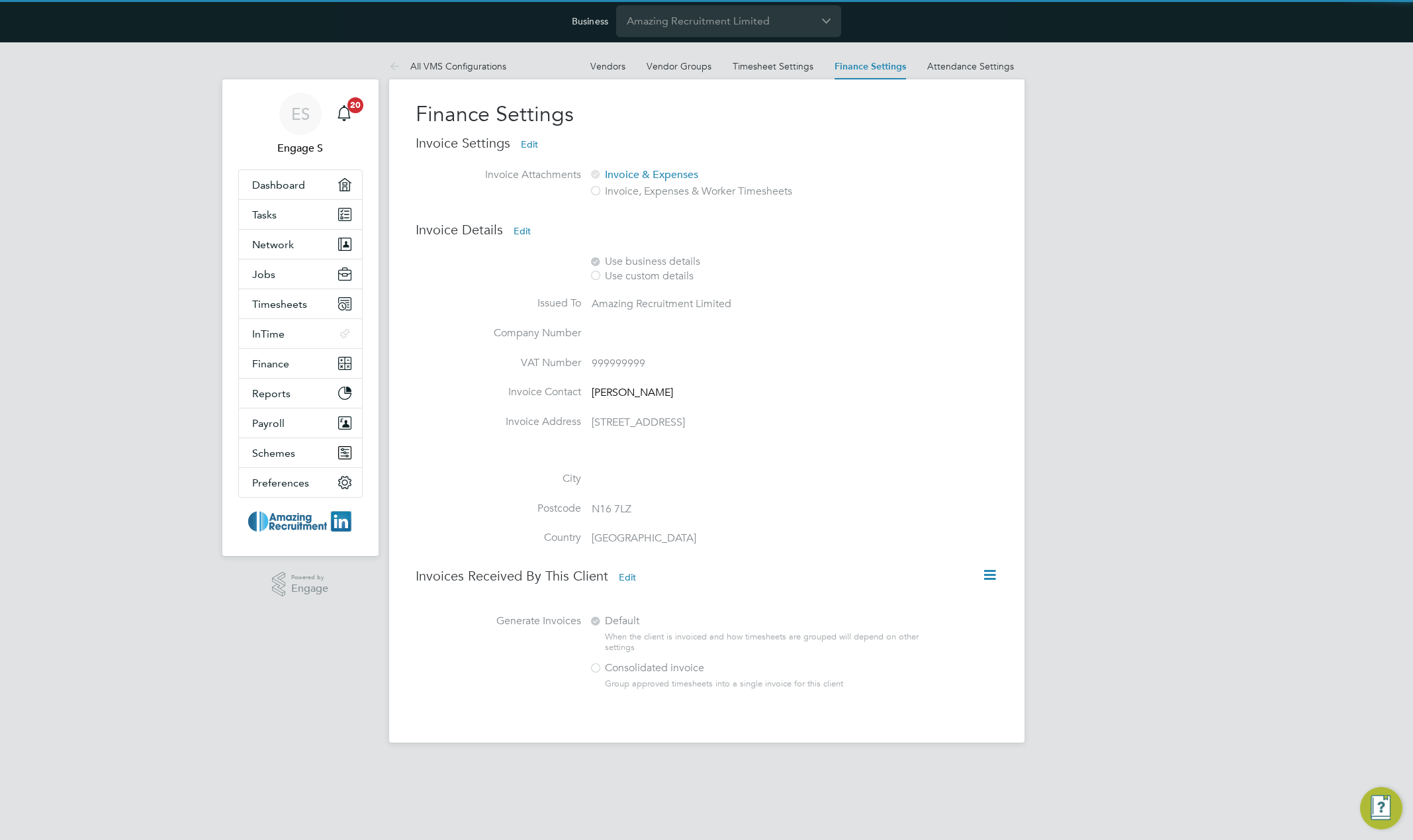
click at [996, 575] on icon at bounding box center [990, 575] width 17 height 17
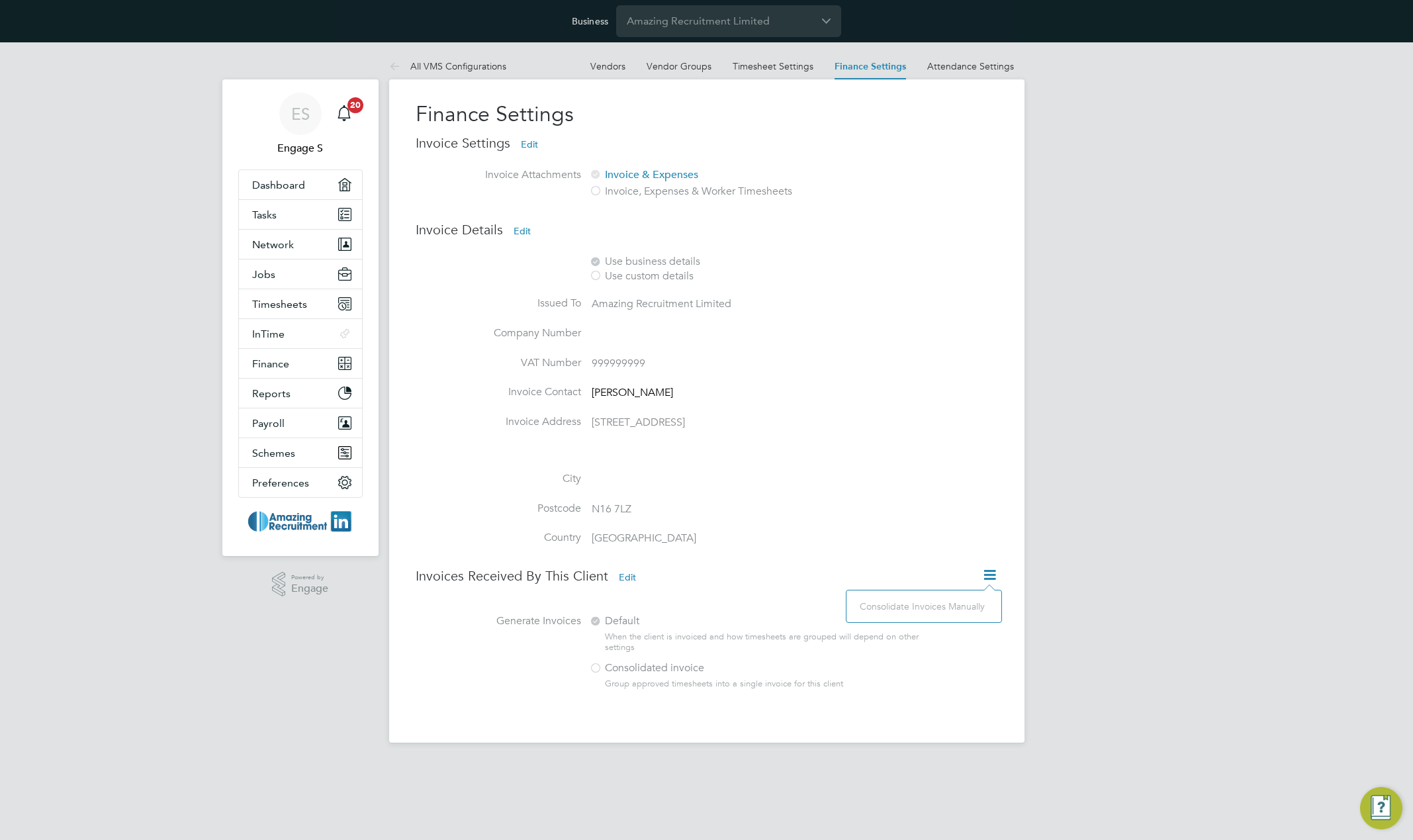
click at [630, 573] on button "Edit" at bounding box center [628, 577] width 38 height 21
click at [859, 457] on li at bounding box center [686, 458] width 542 height 27
click at [447, 68] on link "All VMS Configurations" at bounding box center [447, 66] width 117 height 12
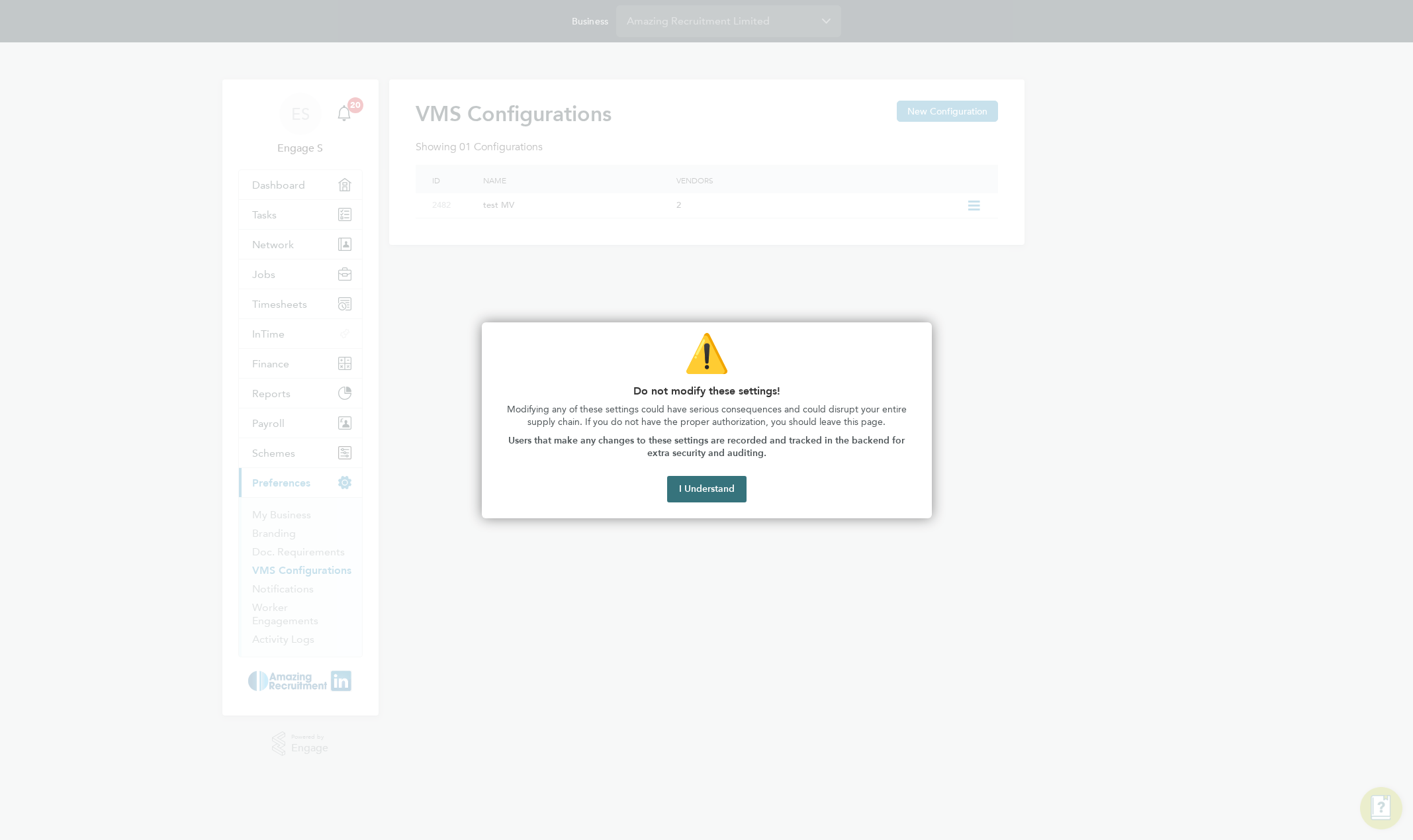
click at [706, 486] on button "I Understand" at bounding box center [706, 489] width 79 height 26
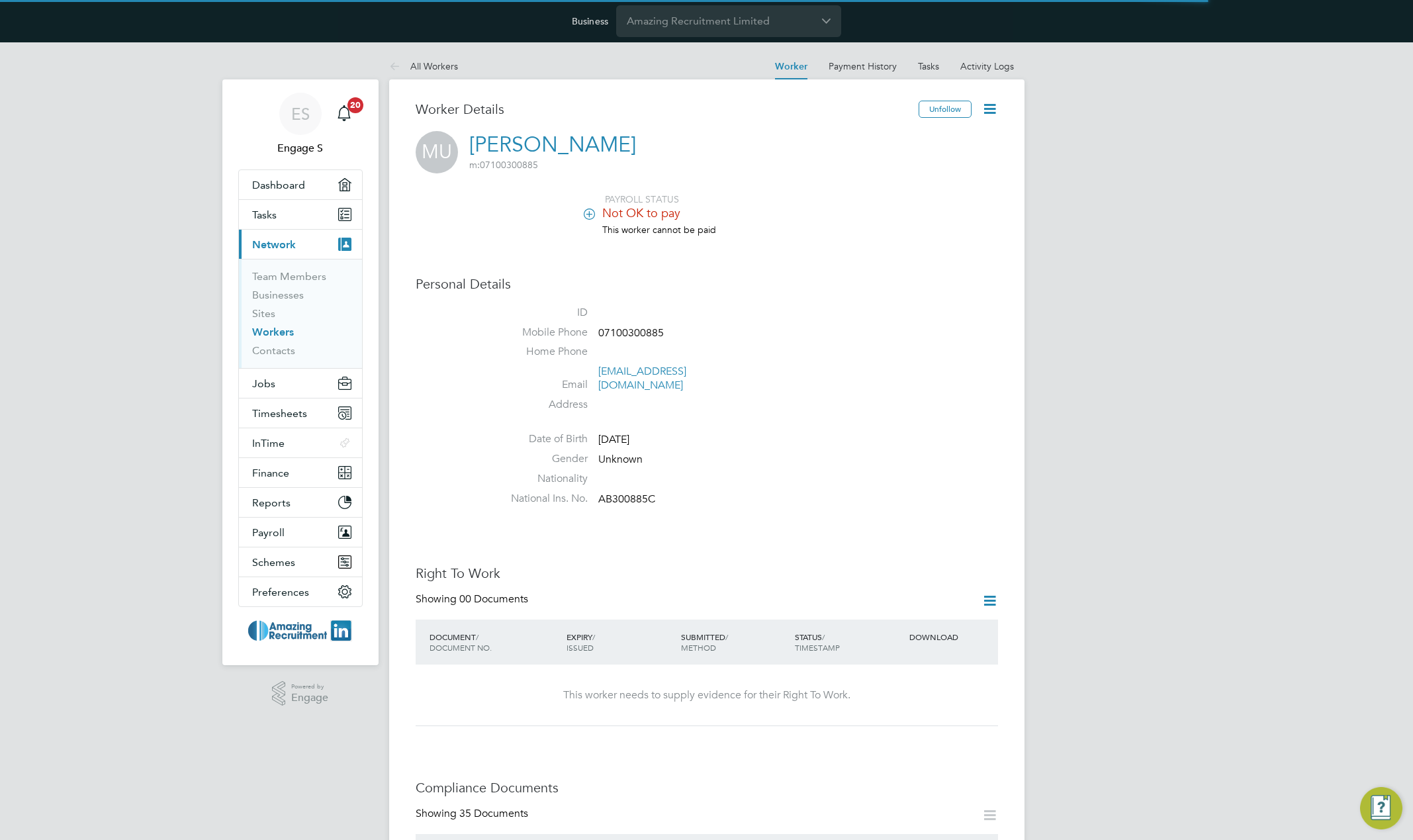
click at [986, 113] on icon at bounding box center [990, 108] width 17 height 17
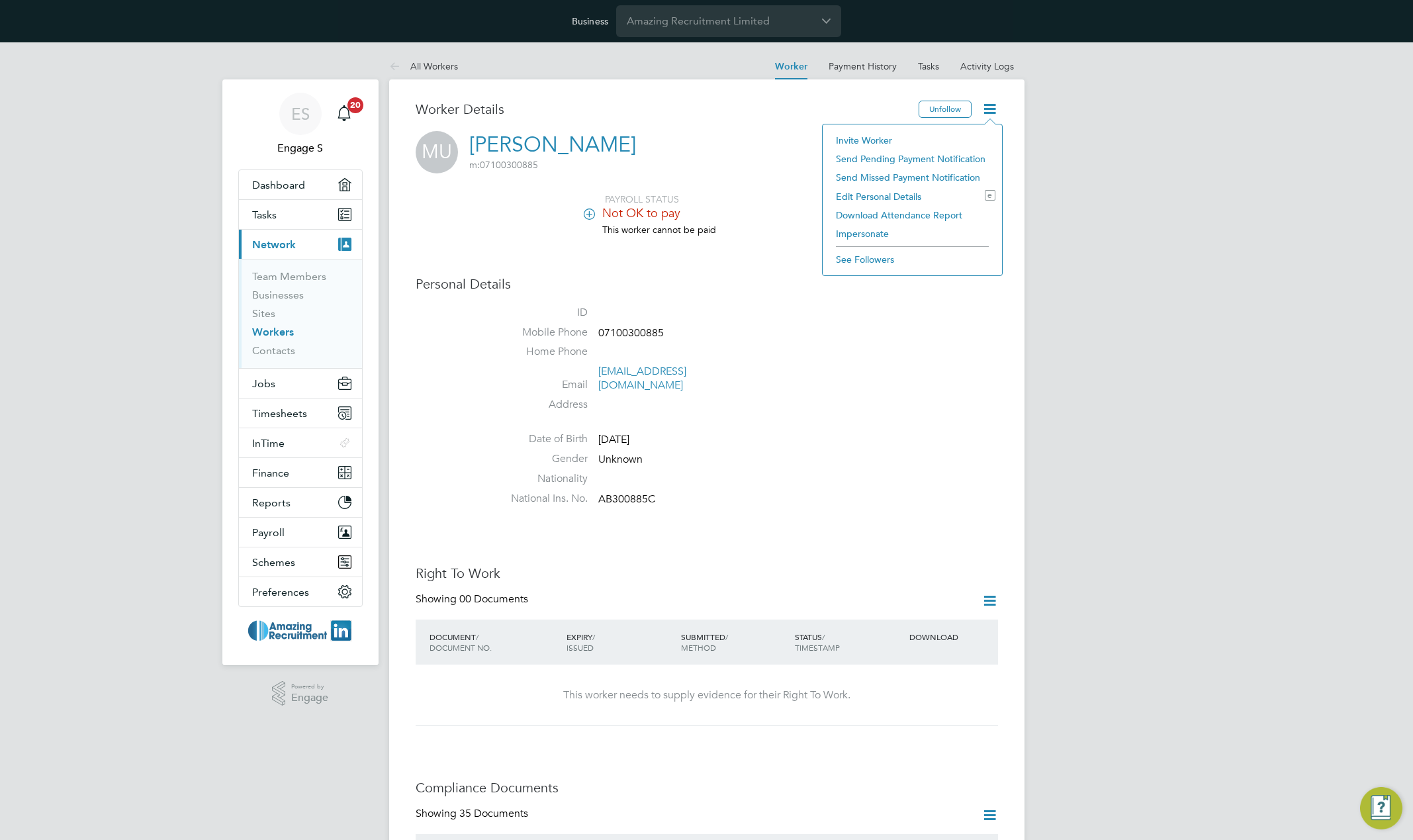
click at [863, 229] on li "Impersonate" at bounding box center [912, 233] width 167 height 18
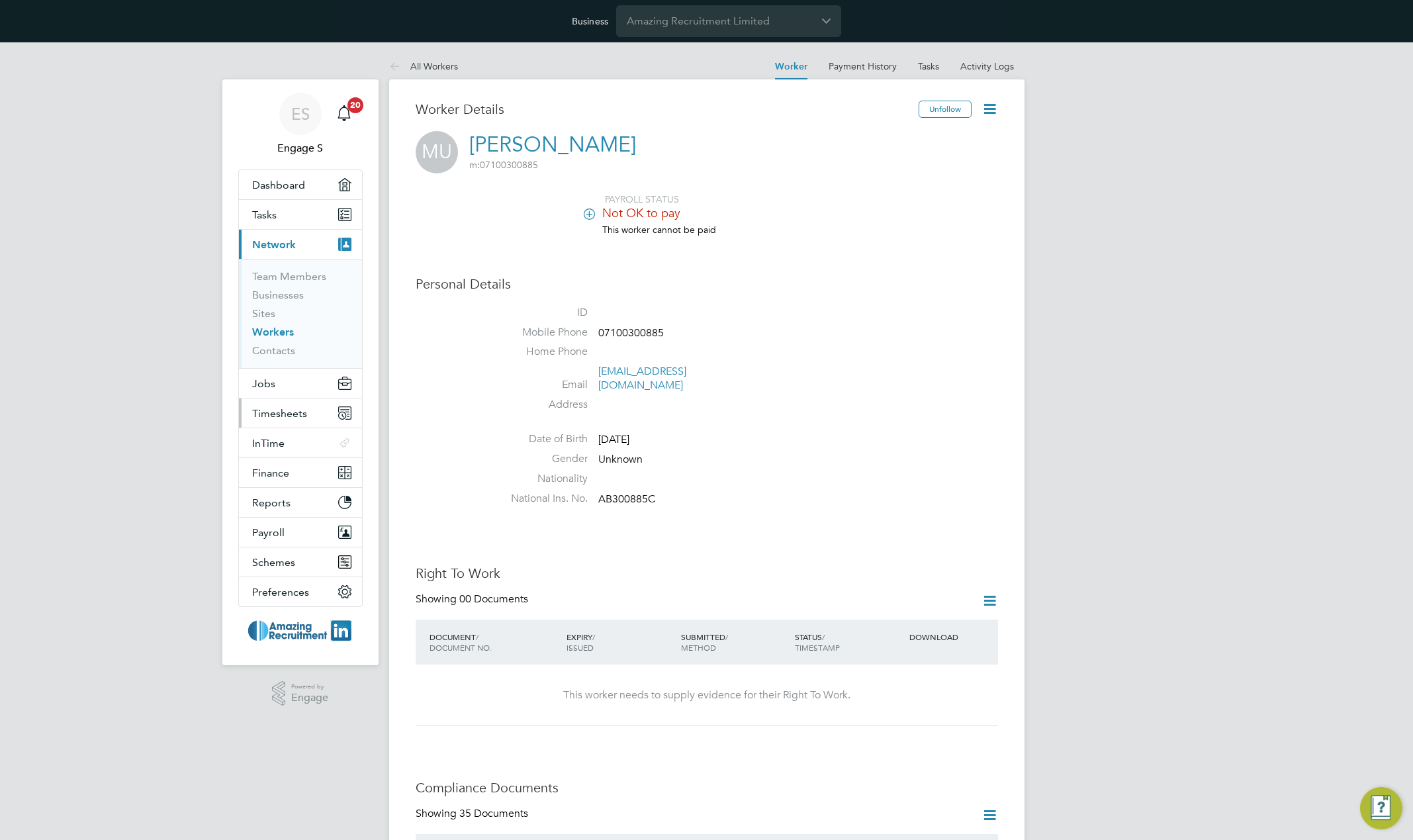
click at [275, 411] on span "Timesheets" at bounding box center [279, 413] width 55 height 12
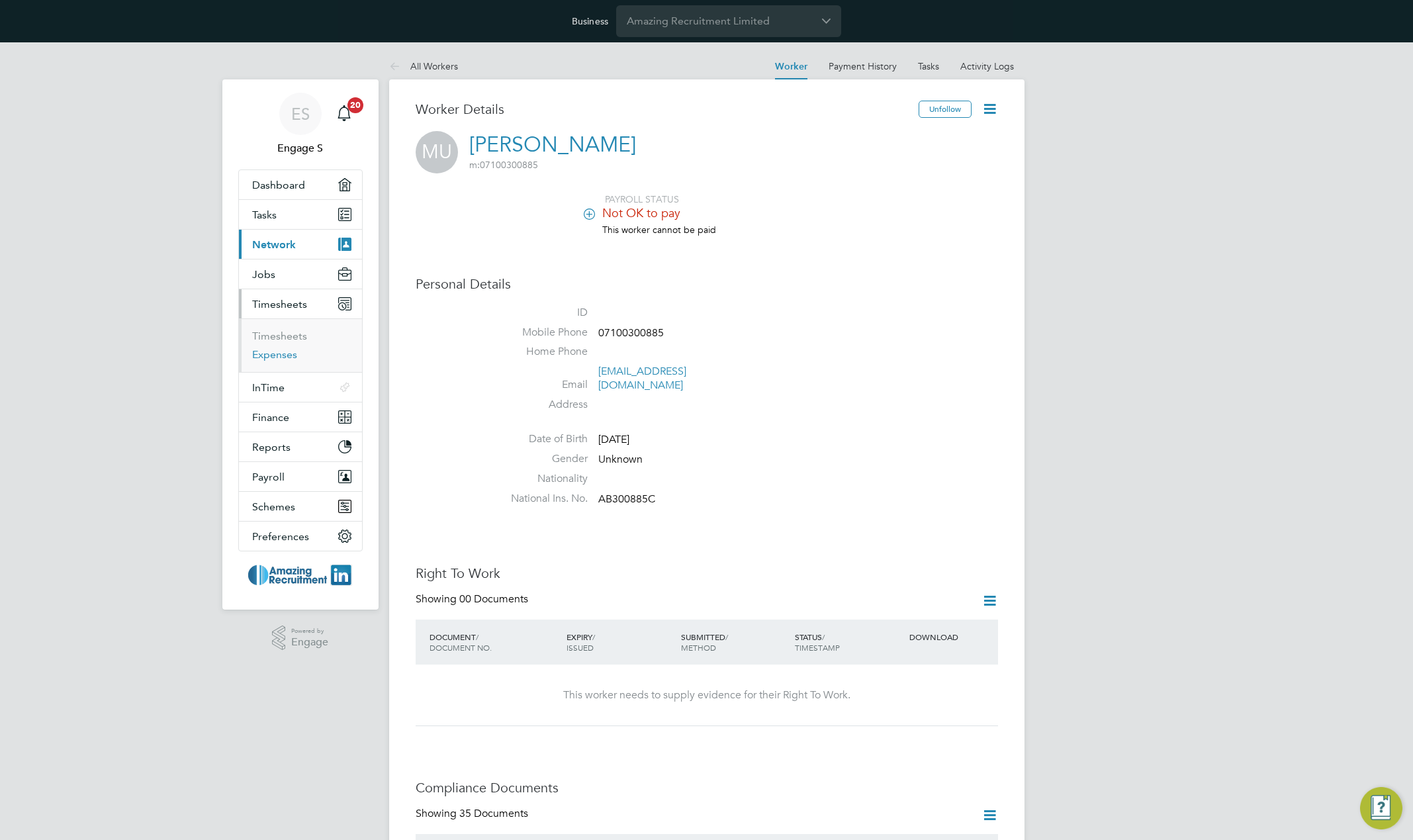
click at [269, 353] on link "Expenses" at bounding box center [275, 354] width 45 height 12
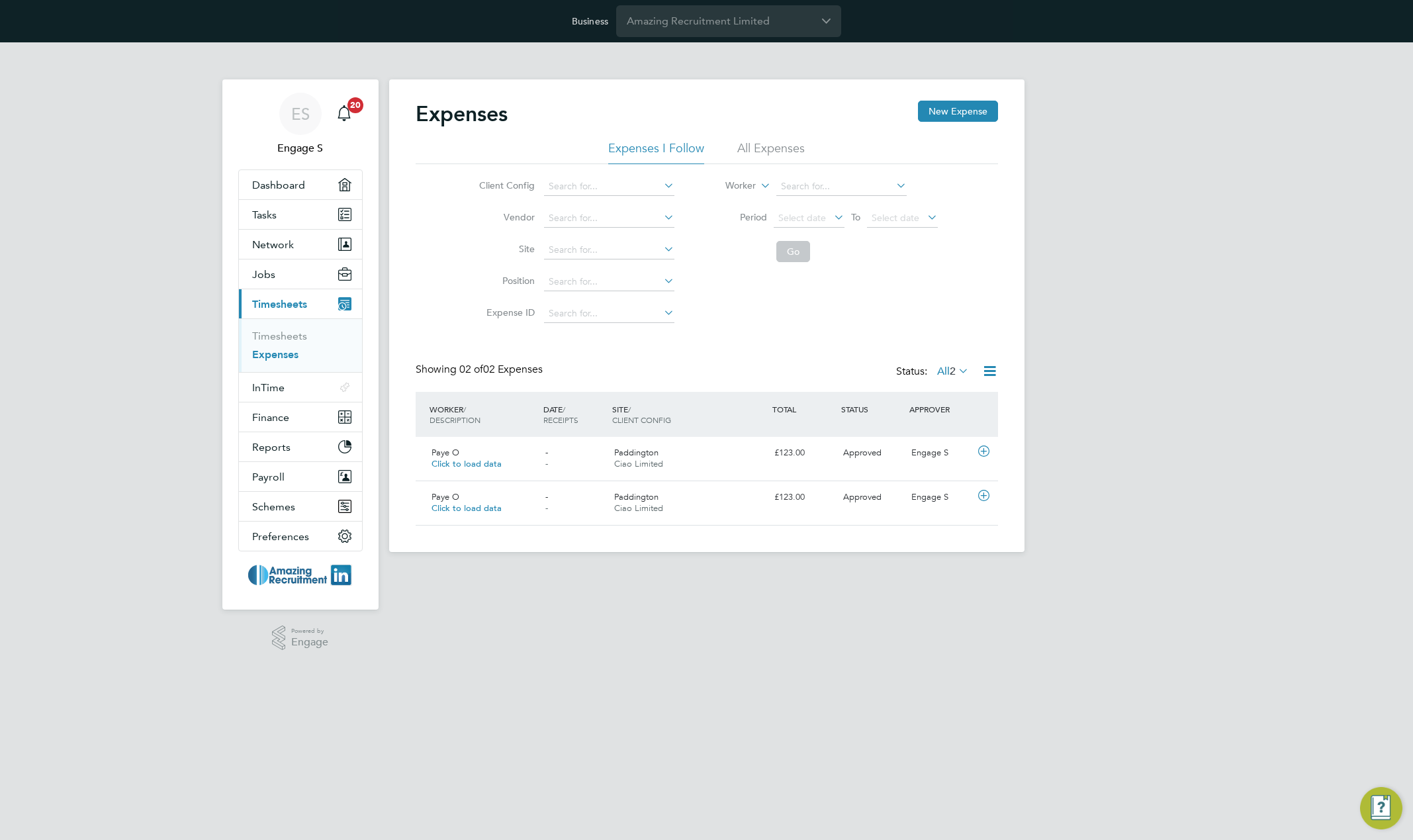
scroll to position [34, 160]
click at [758, 153] on li "All Expenses" at bounding box center [771, 152] width 67 height 24
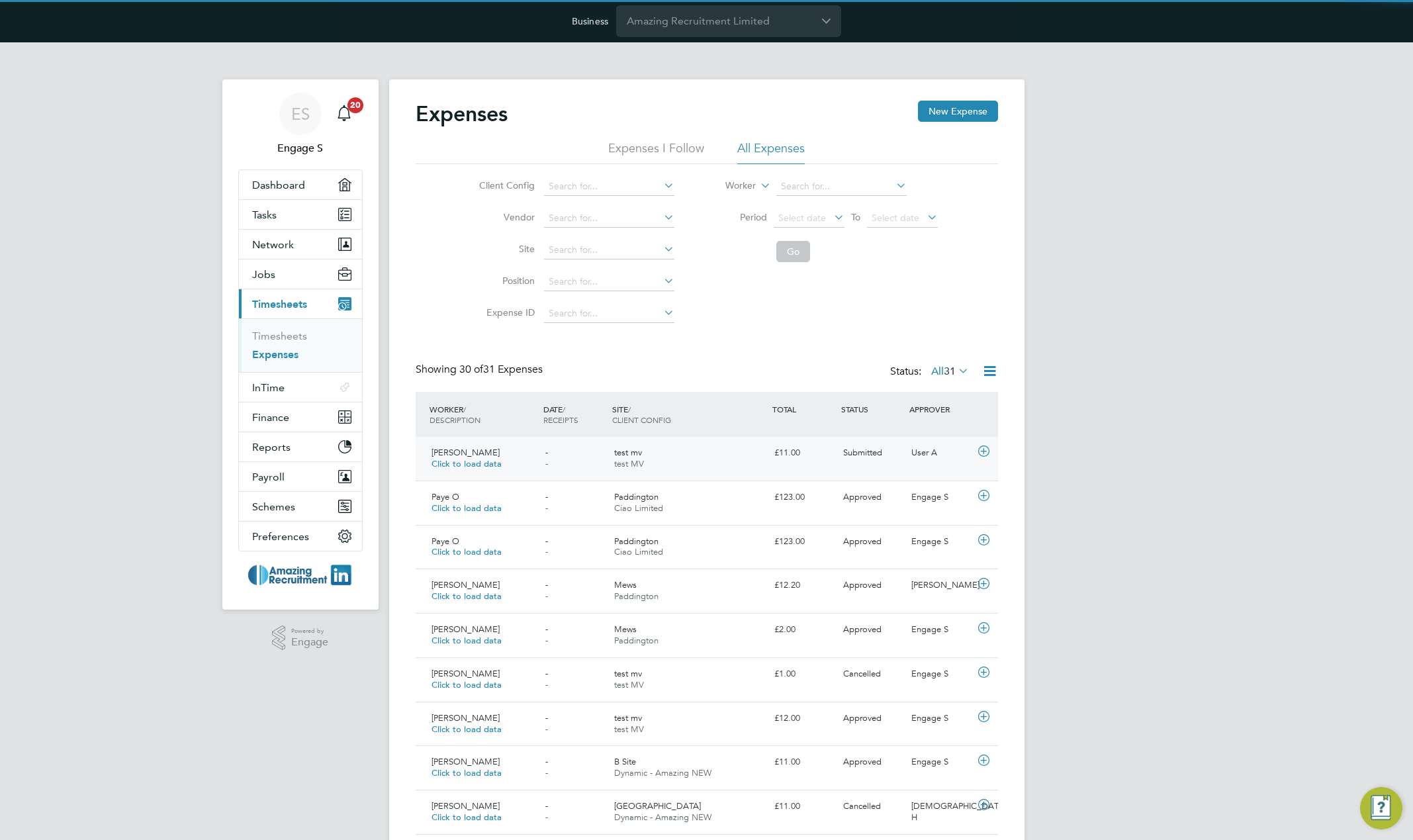
scroll to position [0, 0]
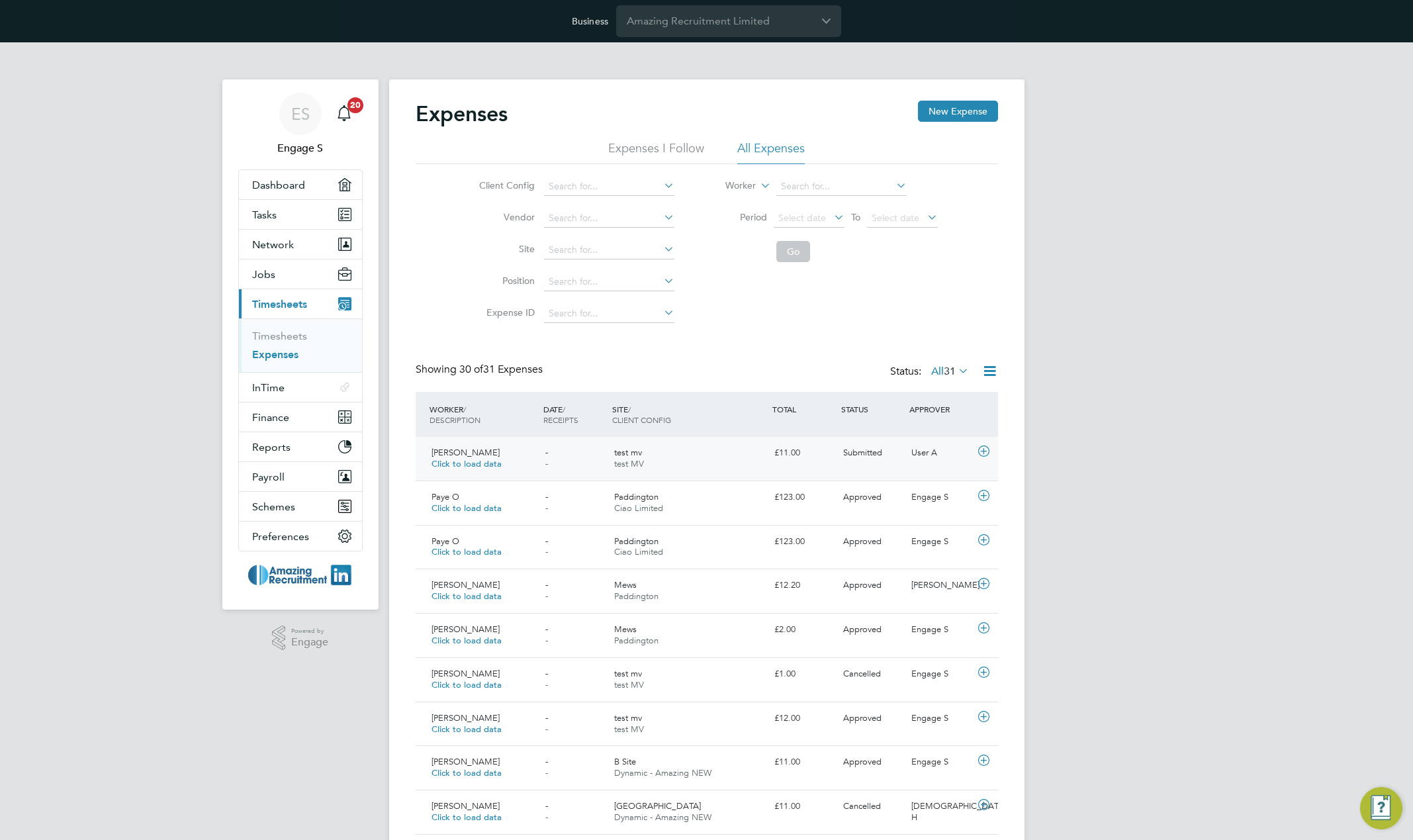
click at [824, 458] on div "£11.00" at bounding box center [803, 453] width 69 height 22
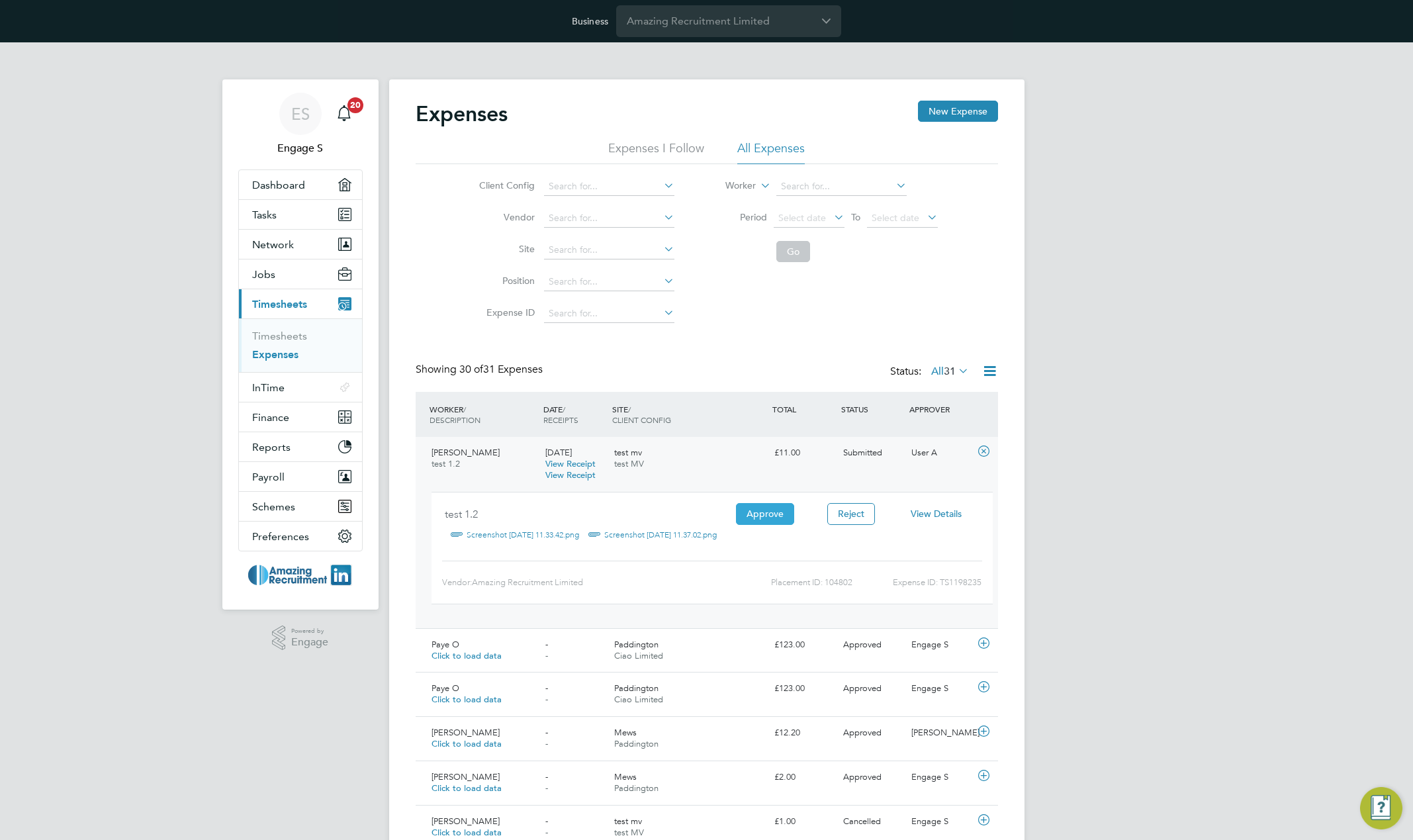
click at [761, 513] on button "Approve" at bounding box center [765, 514] width 58 height 21
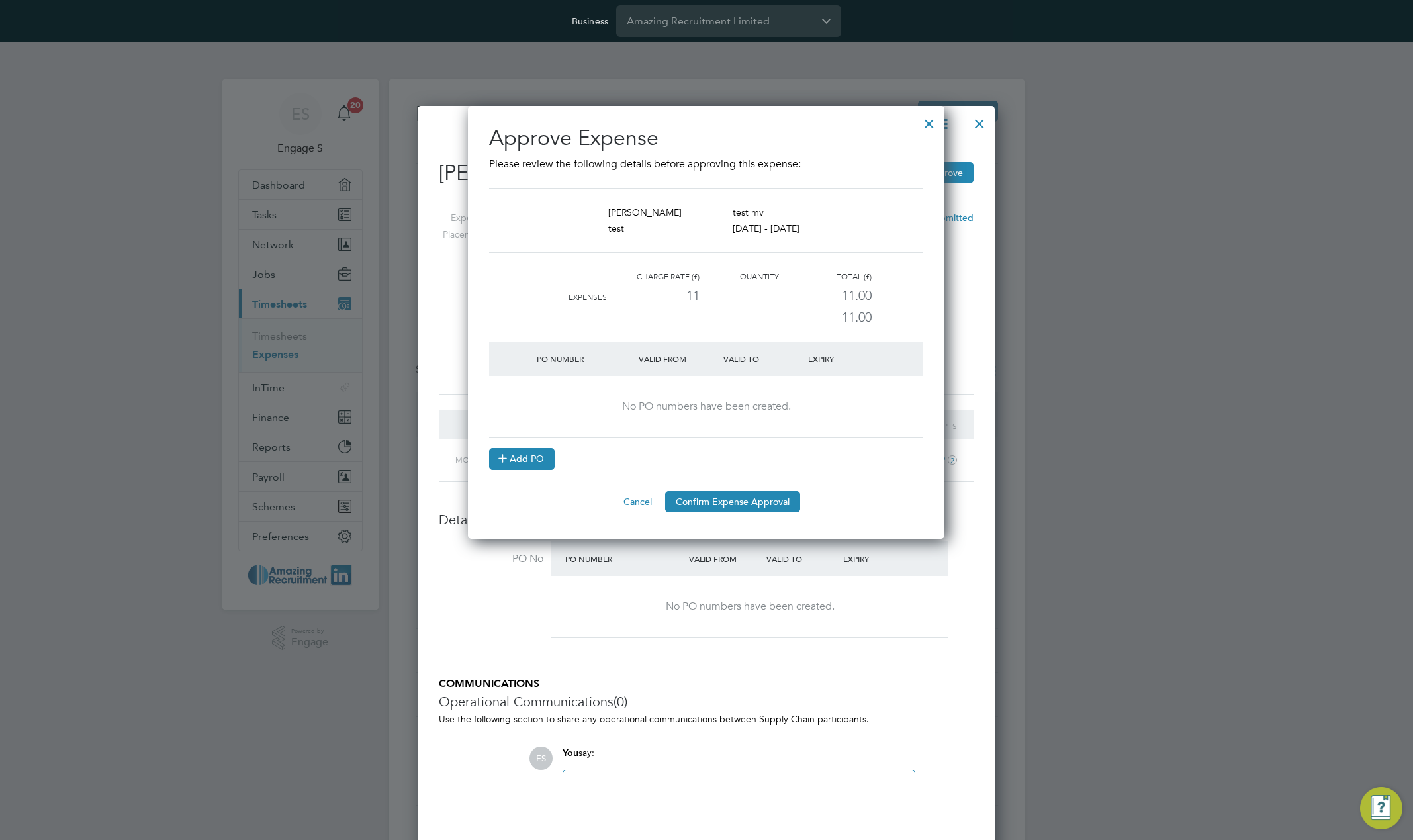
click at [525, 461] on button "Add PO" at bounding box center [522, 459] width 65 height 21
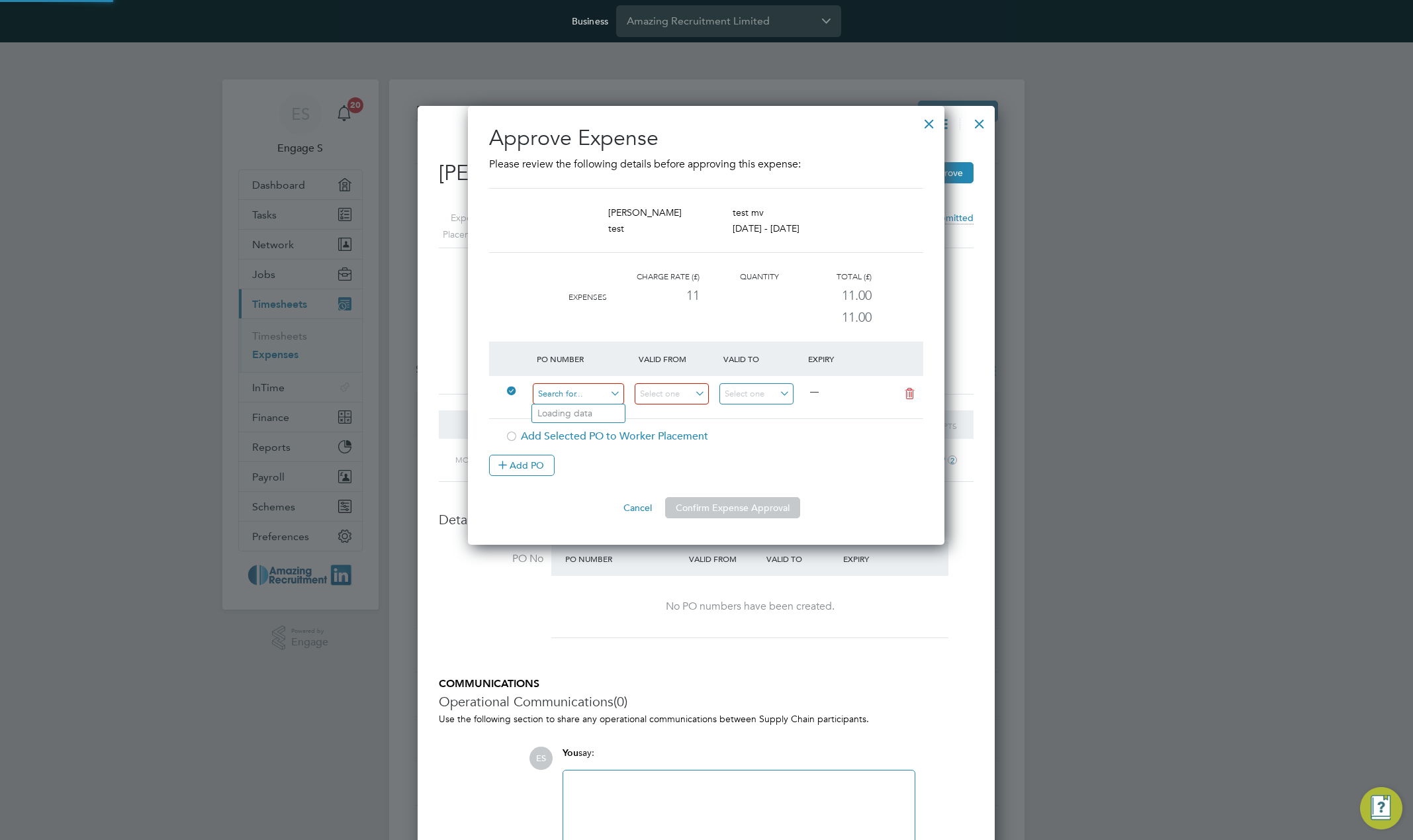
click at [577, 397] on input at bounding box center [578, 393] width 92 height 22
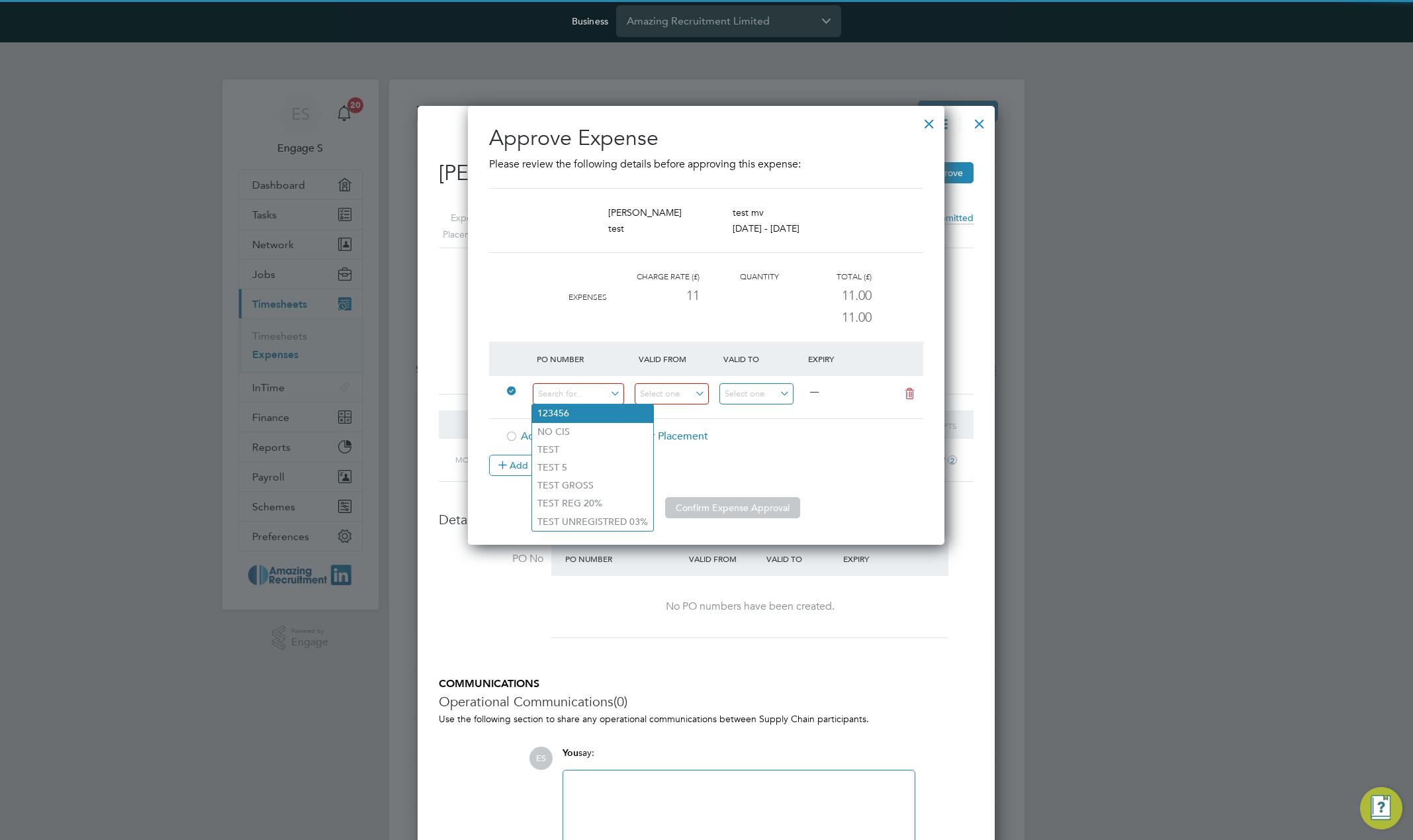
click at [570, 417] on li "123456" at bounding box center [592, 413] width 121 height 17
type input "[DATE]"
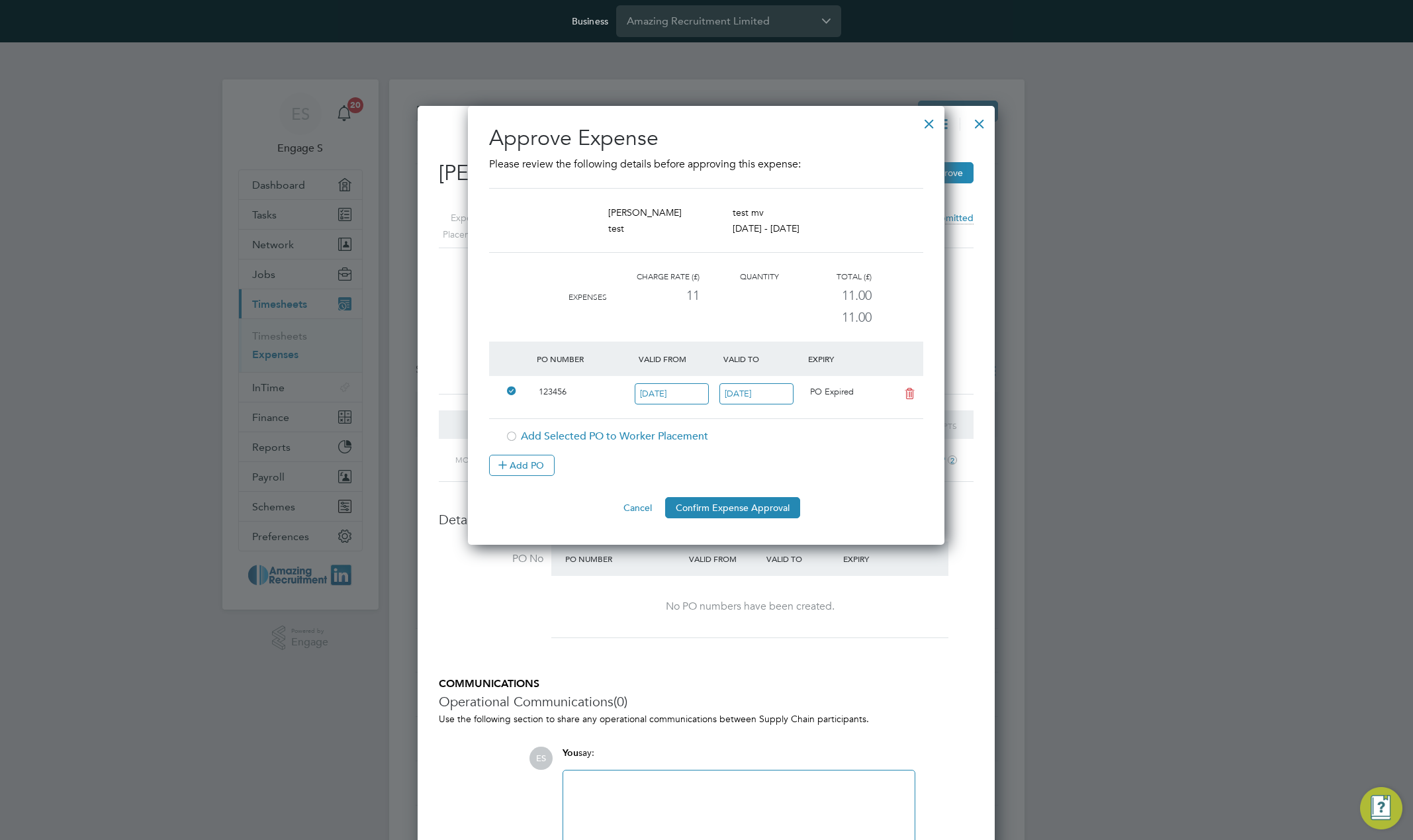
click at [509, 390] on div at bounding box center [511, 392] width 13 height 10
click at [910, 393] on icon at bounding box center [910, 394] width 17 height 10
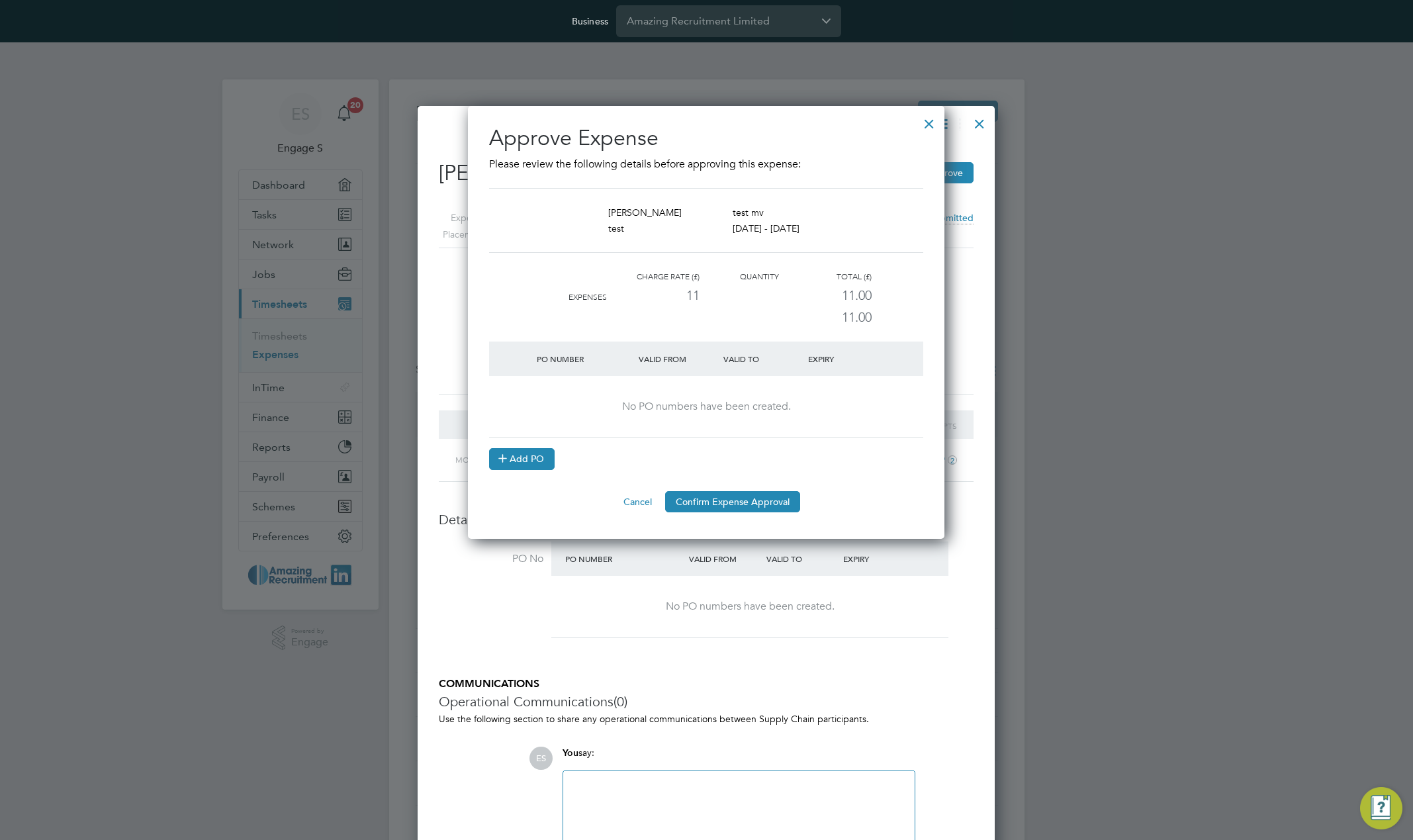
click at [508, 454] on icon at bounding box center [502, 457] width 10 height 10
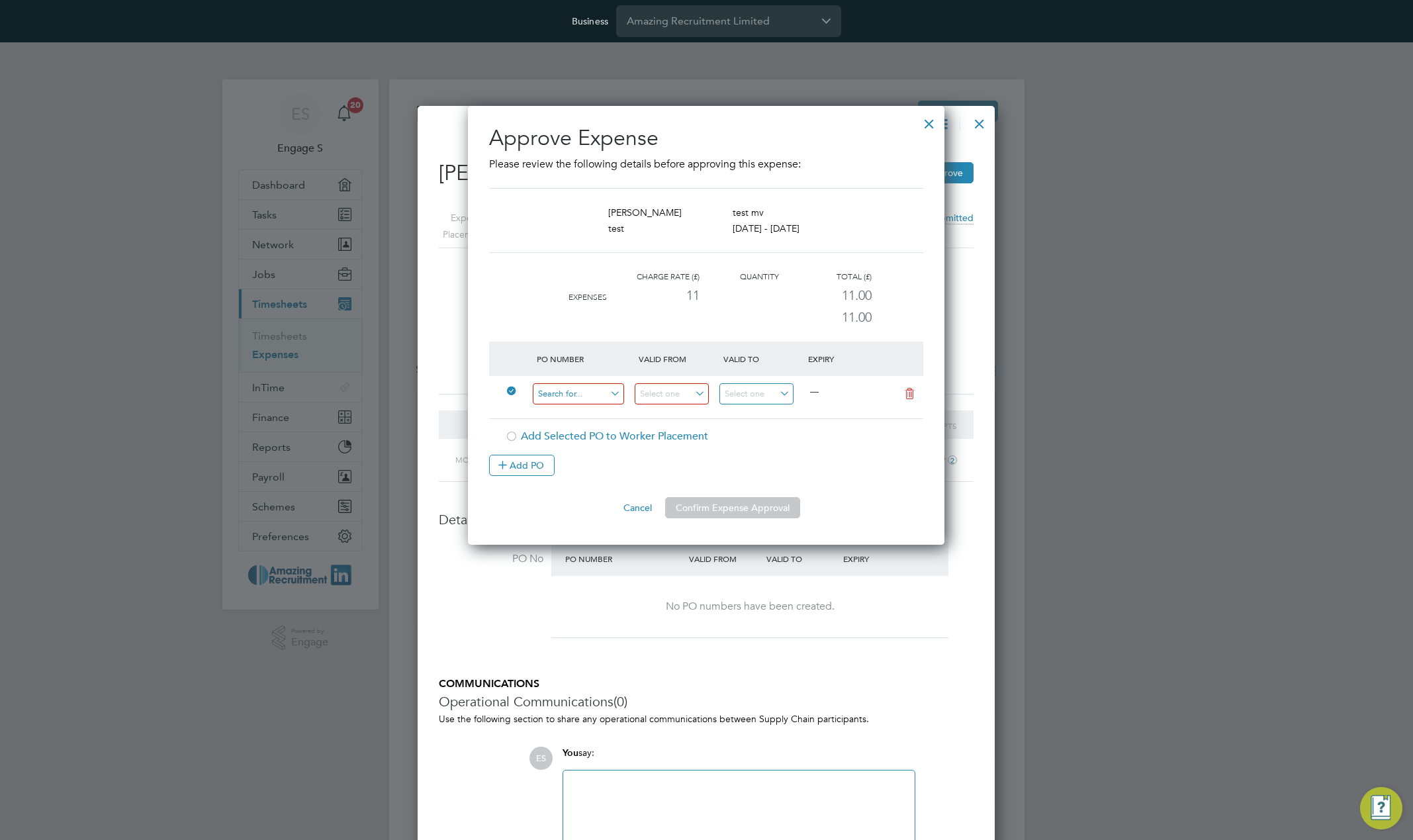
click at [586, 400] on input at bounding box center [578, 393] width 92 height 22
click at [590, 480] on li "TEST GROSS" at bounding box center [592, 485] width 121 height 17
type input "[DATE]"
click at [785, 531] on div "Approve Expense Please review the following details before approving this expen…" at bounding box center [706, 324] width 476 height 439
click at [767, 511] on button "Confirm Expense Approval" at bounding box center [733, 508] width 135 height 21
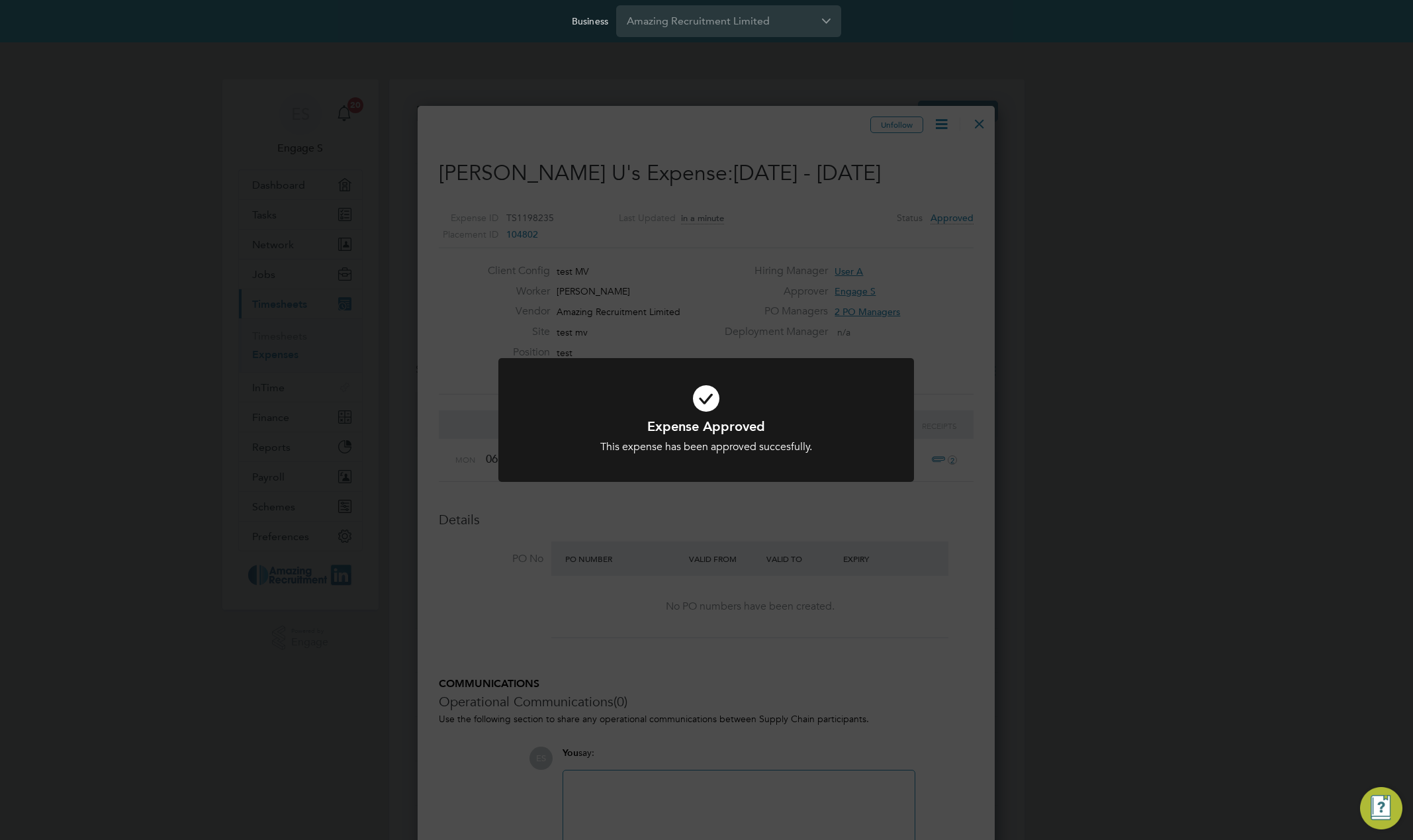
click at [931, 180] on div "Expense Approved This expense has been approved succesfully. Cancel Okay" at bounding box center [706, 420] width 1413 height 840
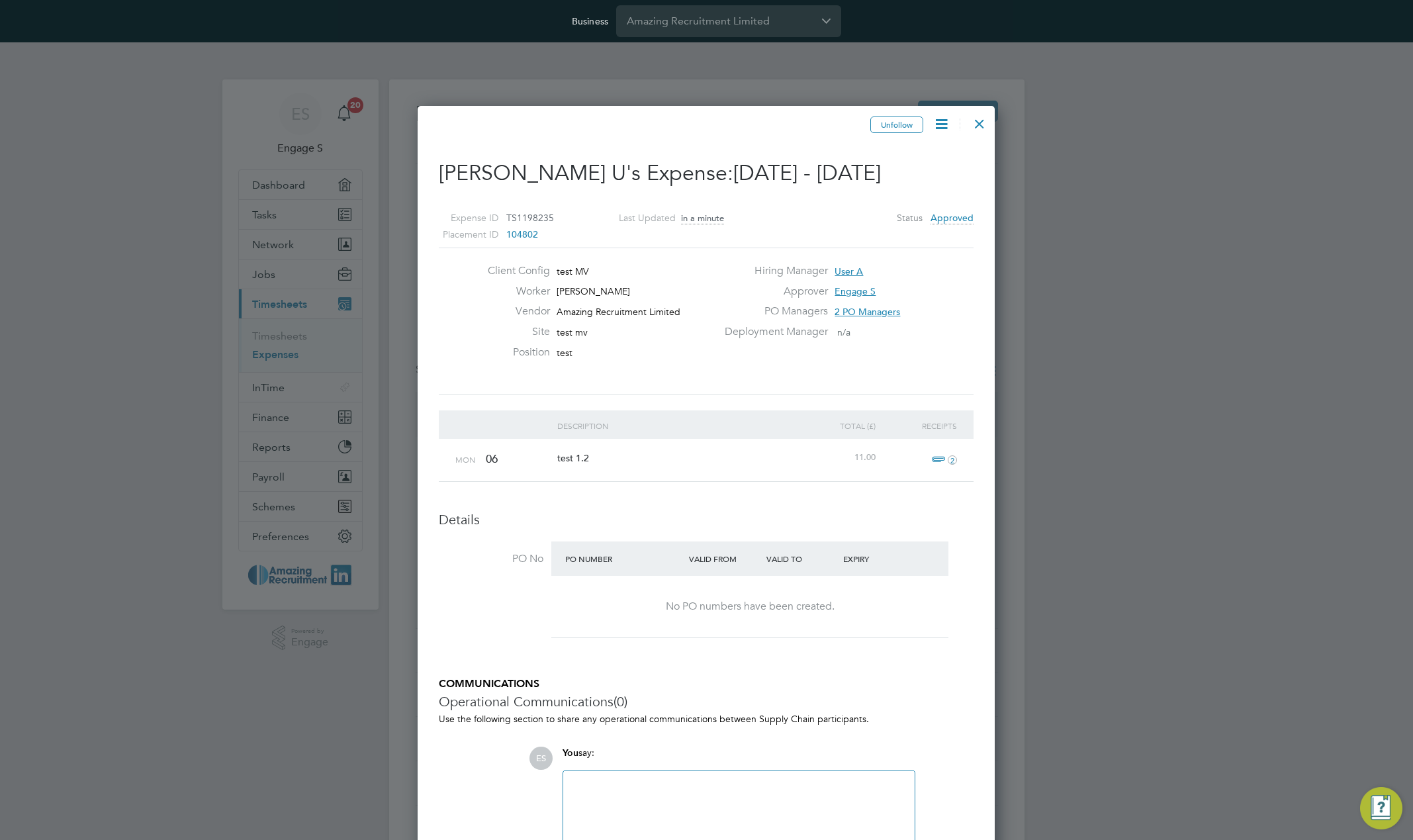
click at [826, 179] on span "[DATE] - [DATE]" at bounding box center [807, 174] width 147 height 26
click at [982, 120] on div at bounding box center [980, 120] width 24 height 24
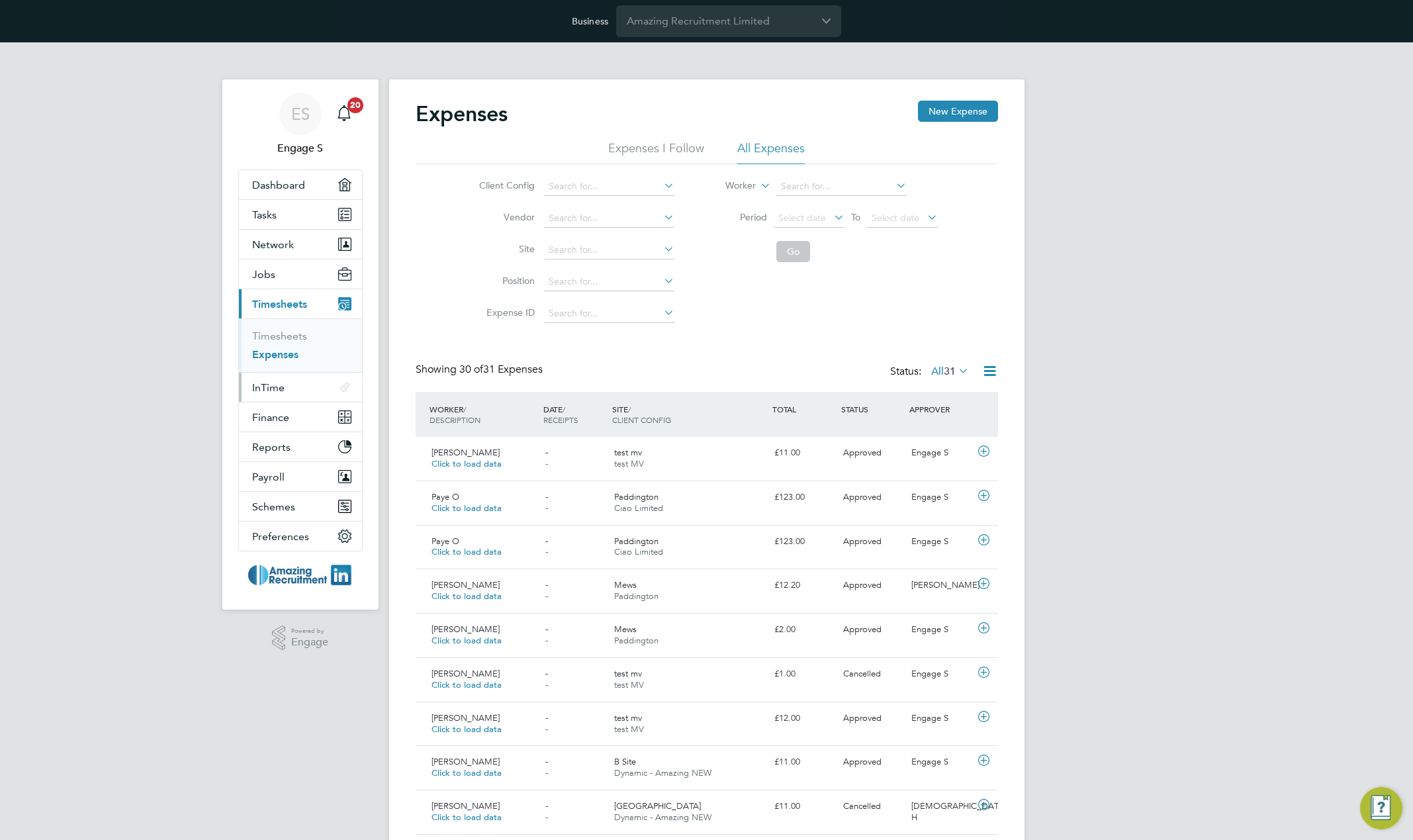
click at [270, 394] on button "InTime .st0{fill-rule:evenodd;clip-rule:evenodd;}" at bounding box center [300, 386] width 123 height 29
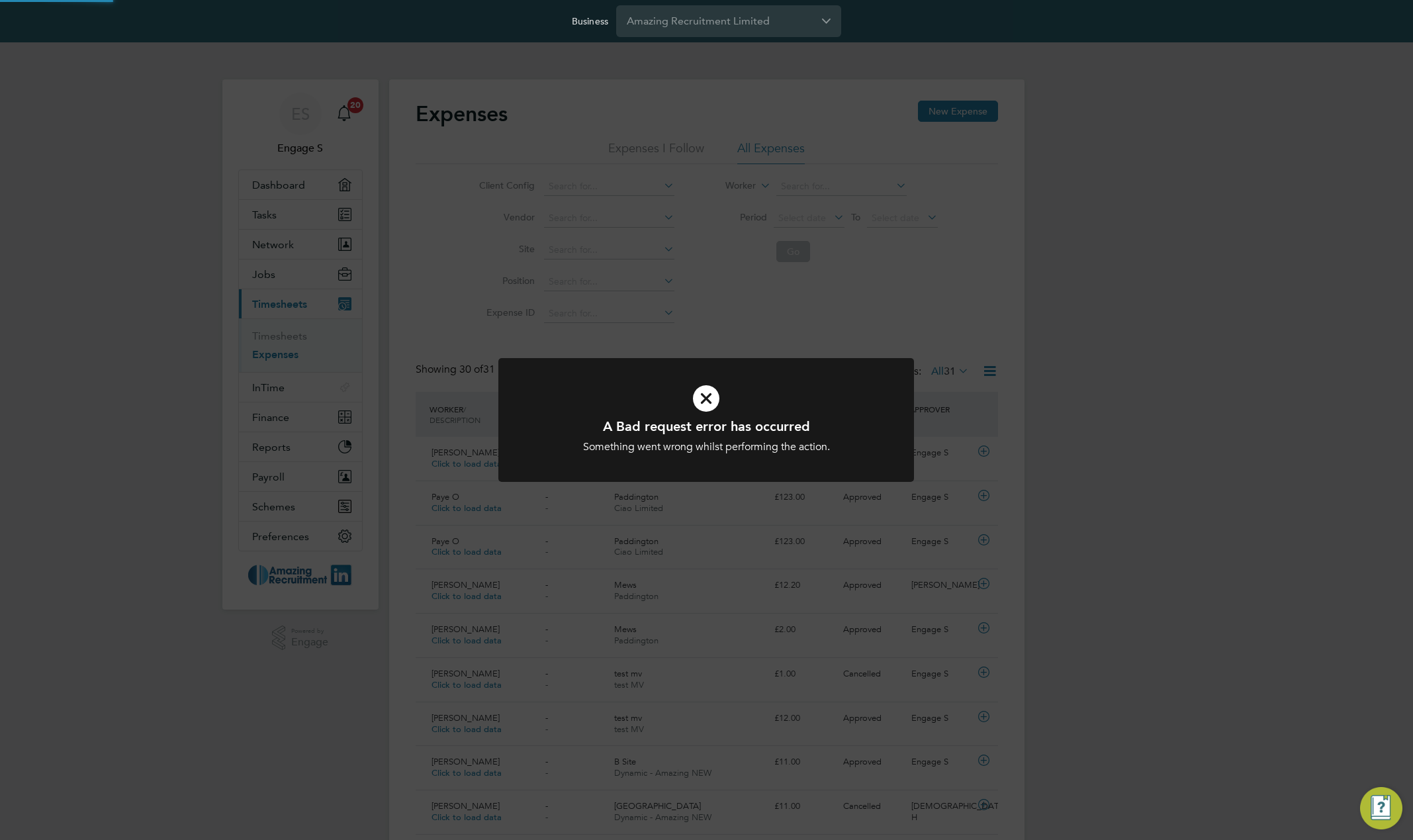
click at [468, 289] on div "A Bad request error has occurred Something went wrong whilst performing the act…" at bounding box center [706, 420] width 1413 height 840
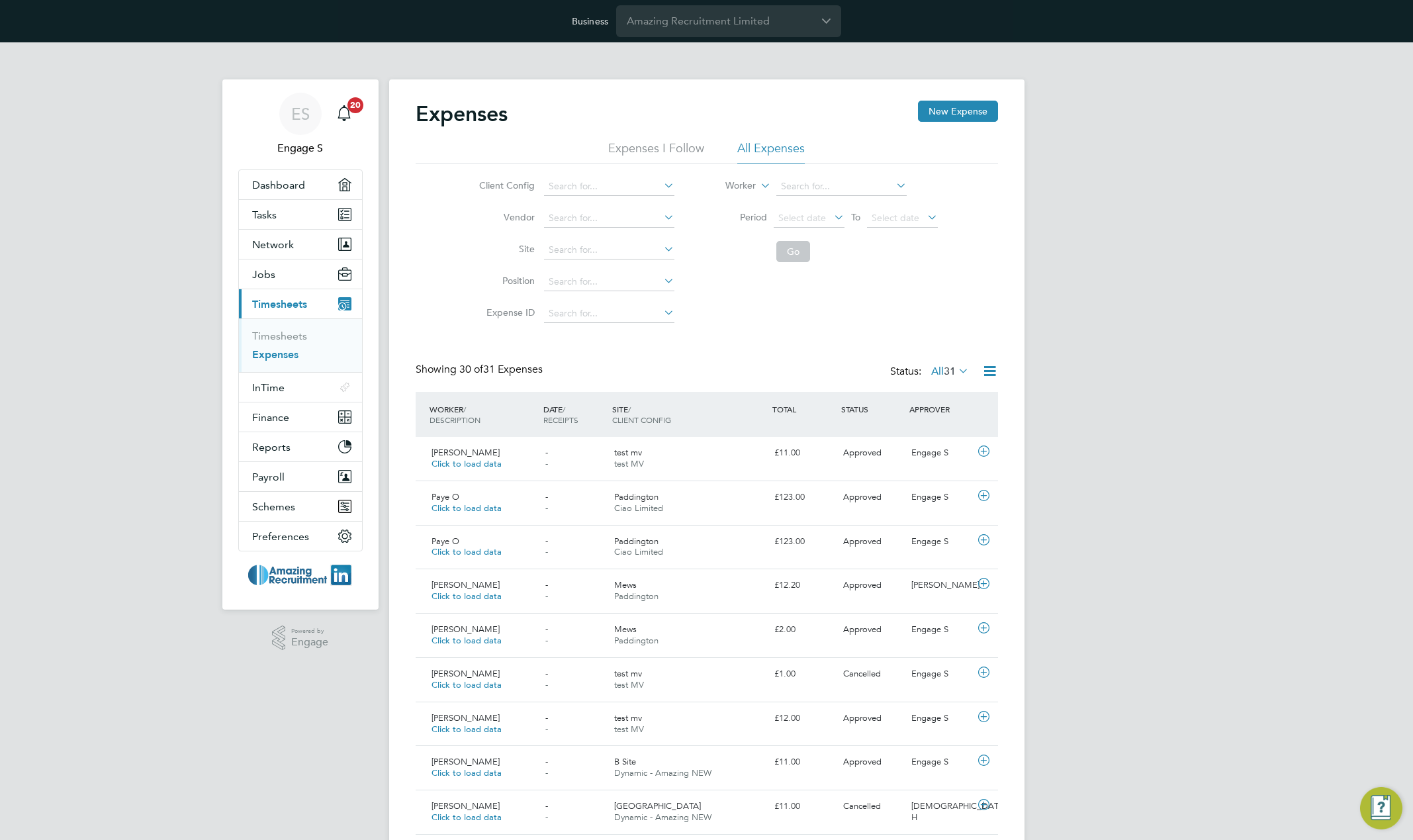
click at [296, 413] on button "Finance" at bounding box center [300, 416] width 123 height 29
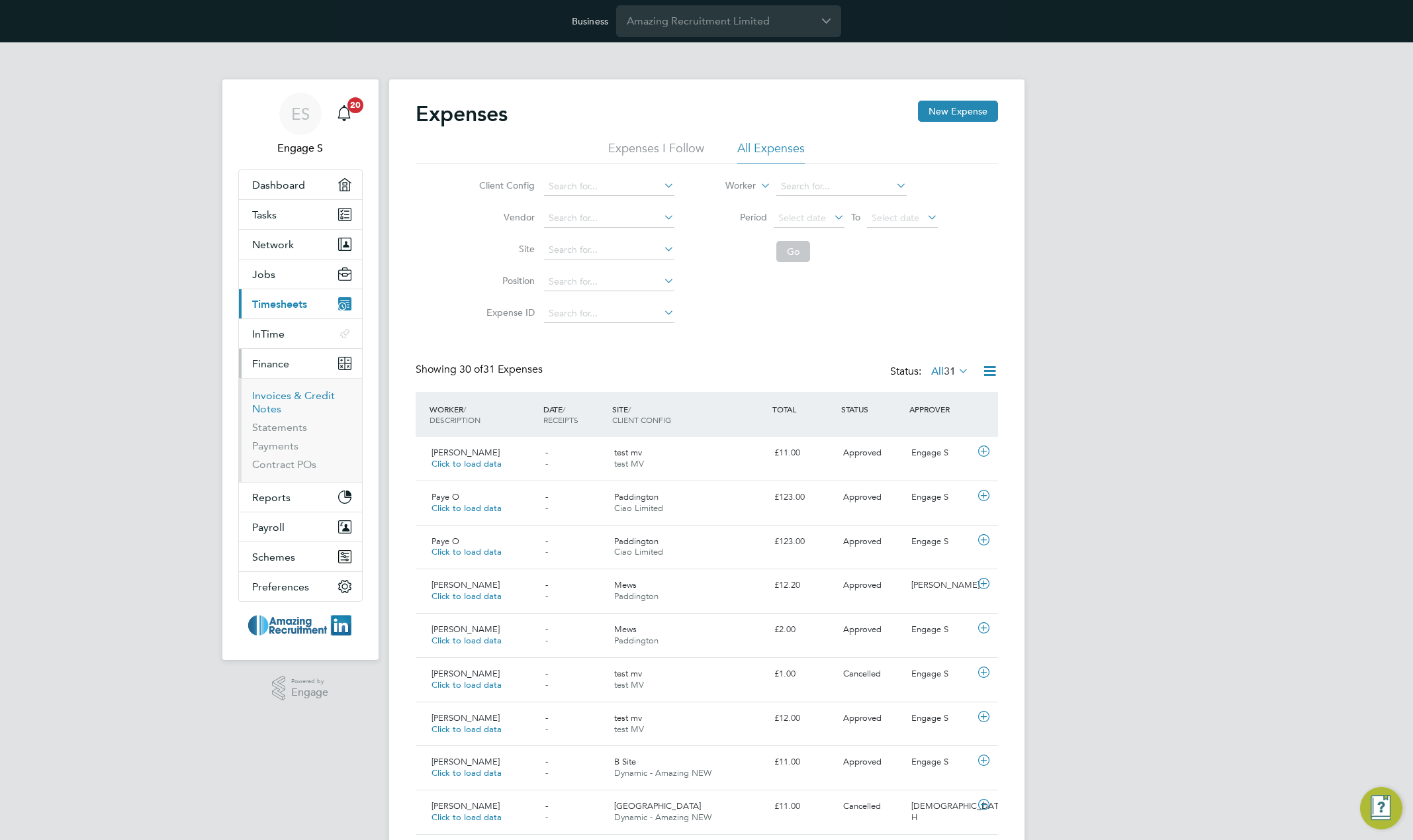
click at [275, 400] on link "Invoices & Credit Notes" at bounding box center [293, 402] width 83 height 26
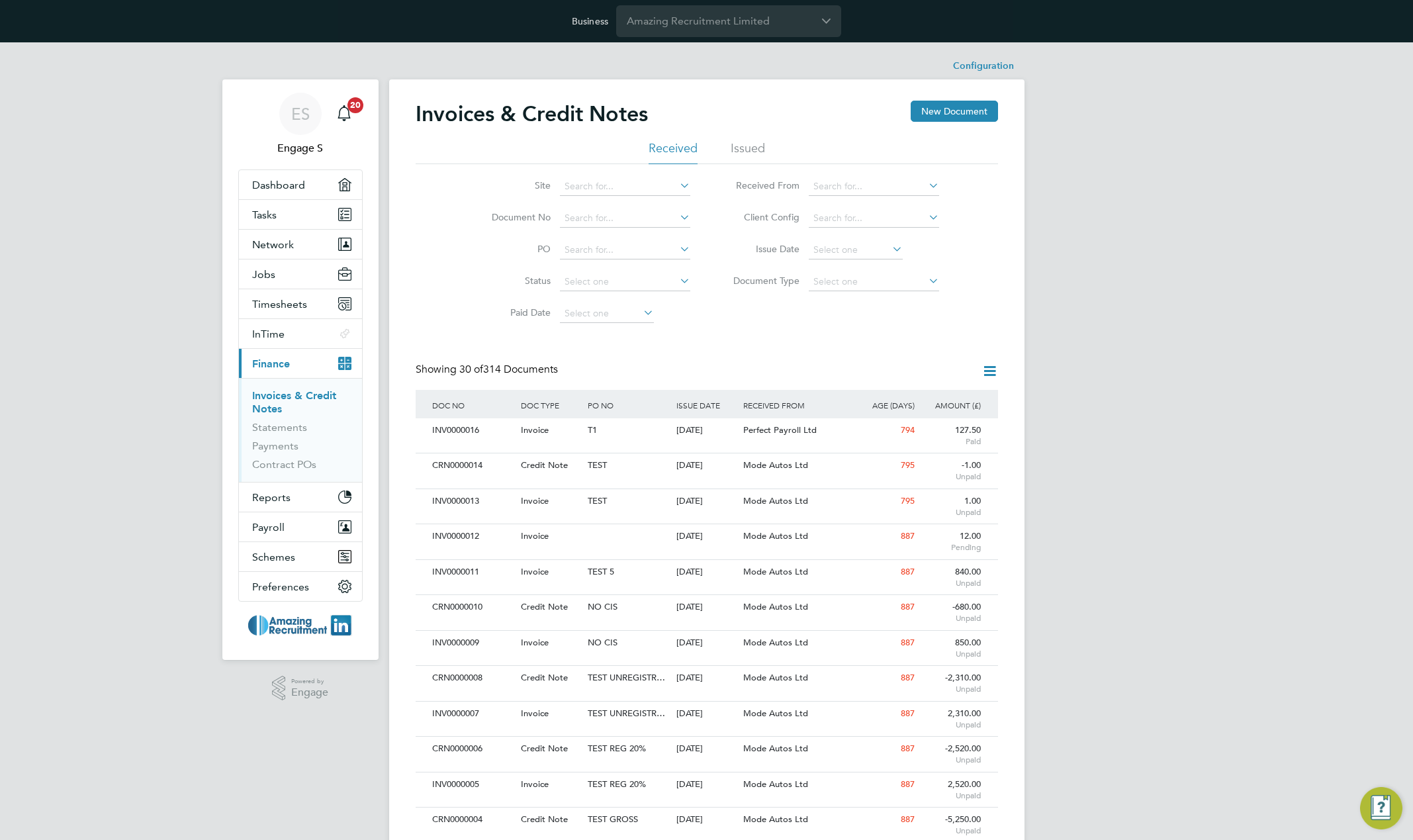
click at [674, 338] on div "Invoices & Credit Notes New Document Received Issued Site Document No PO Status…" at bounding box center [707, 803] width 583 height 1406
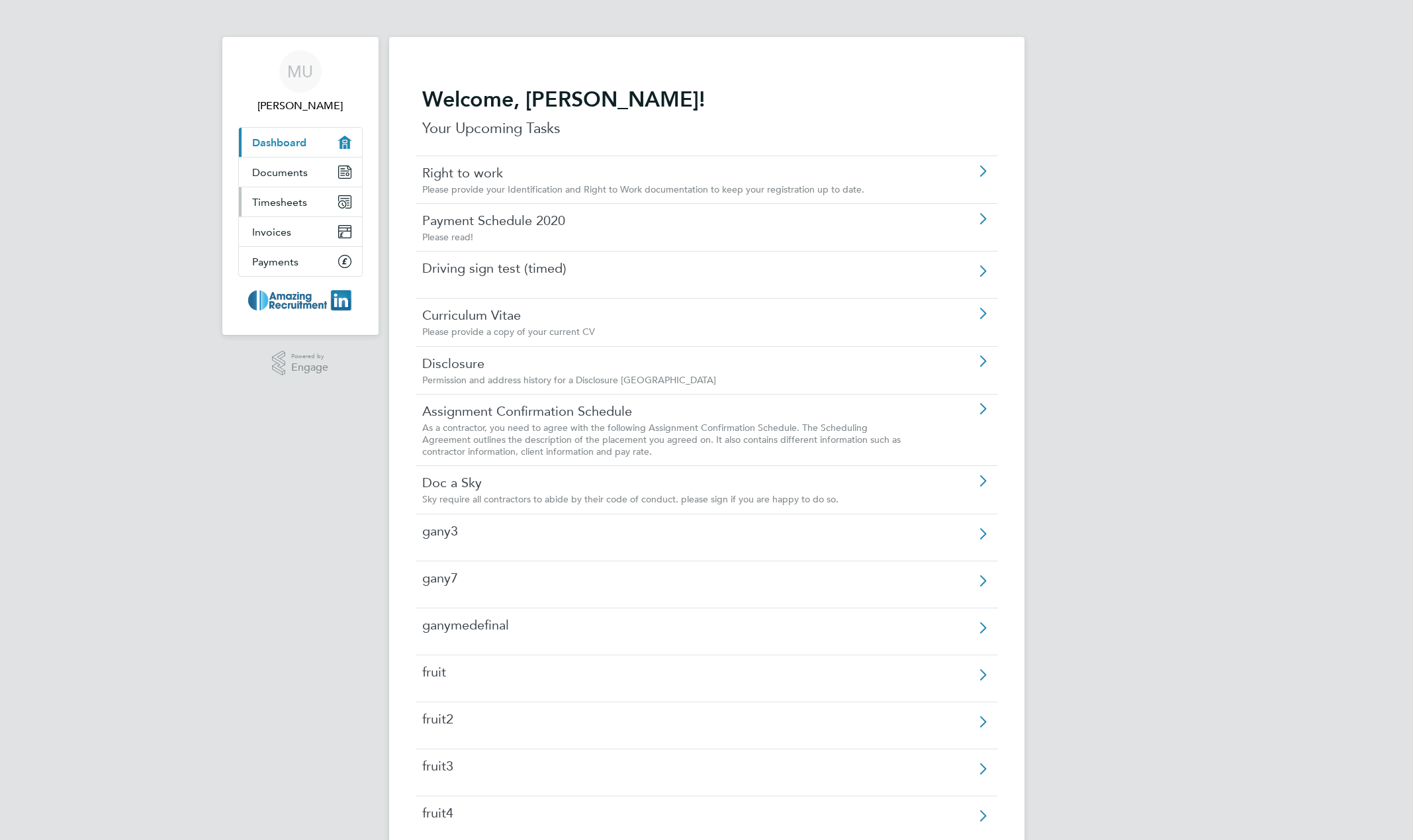
click at [291, 205] on span "Timesheets" at bounding box center [279, 202] width 55 height 12
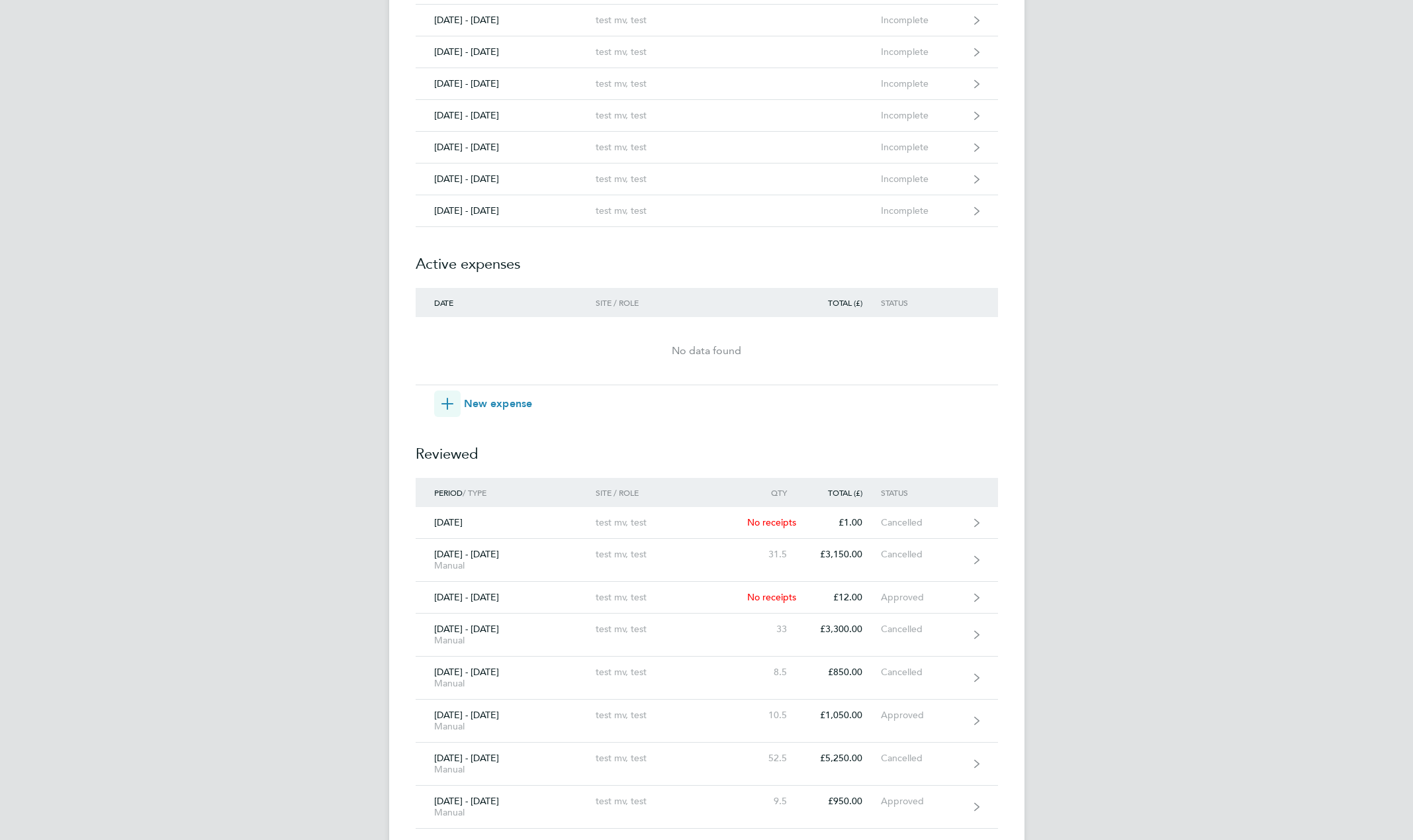
scroll to position [5827, 0]
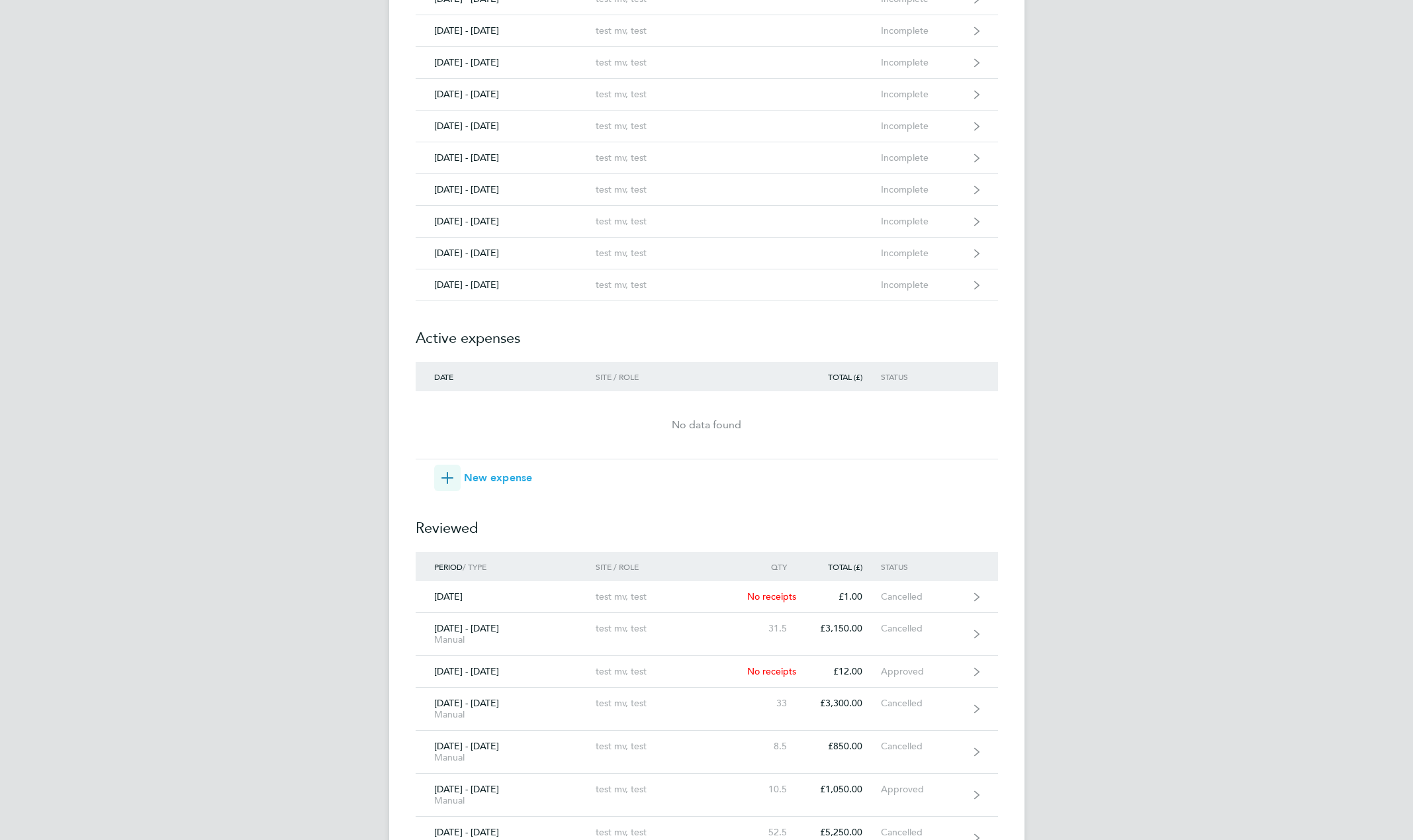
click at [493, 467] on button "New expense" at bounding box center [483, 478] width 99 height 26
click at [490, 477] on span "New expense" at bounding box center [498, 478] width 69 height 16
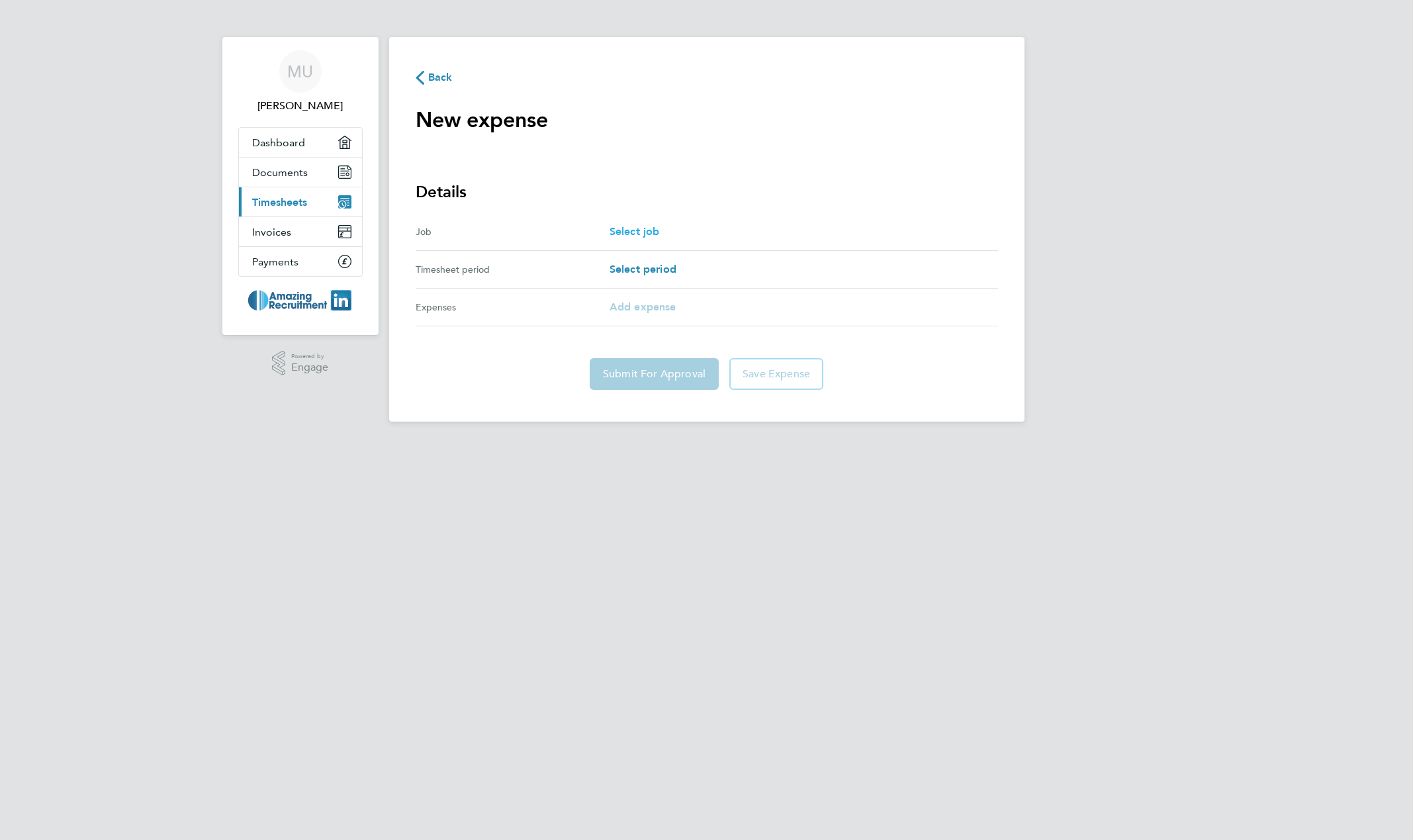
click at [652, 232] on span "Select job" at bounding box center [635, 231] width 51 height 12
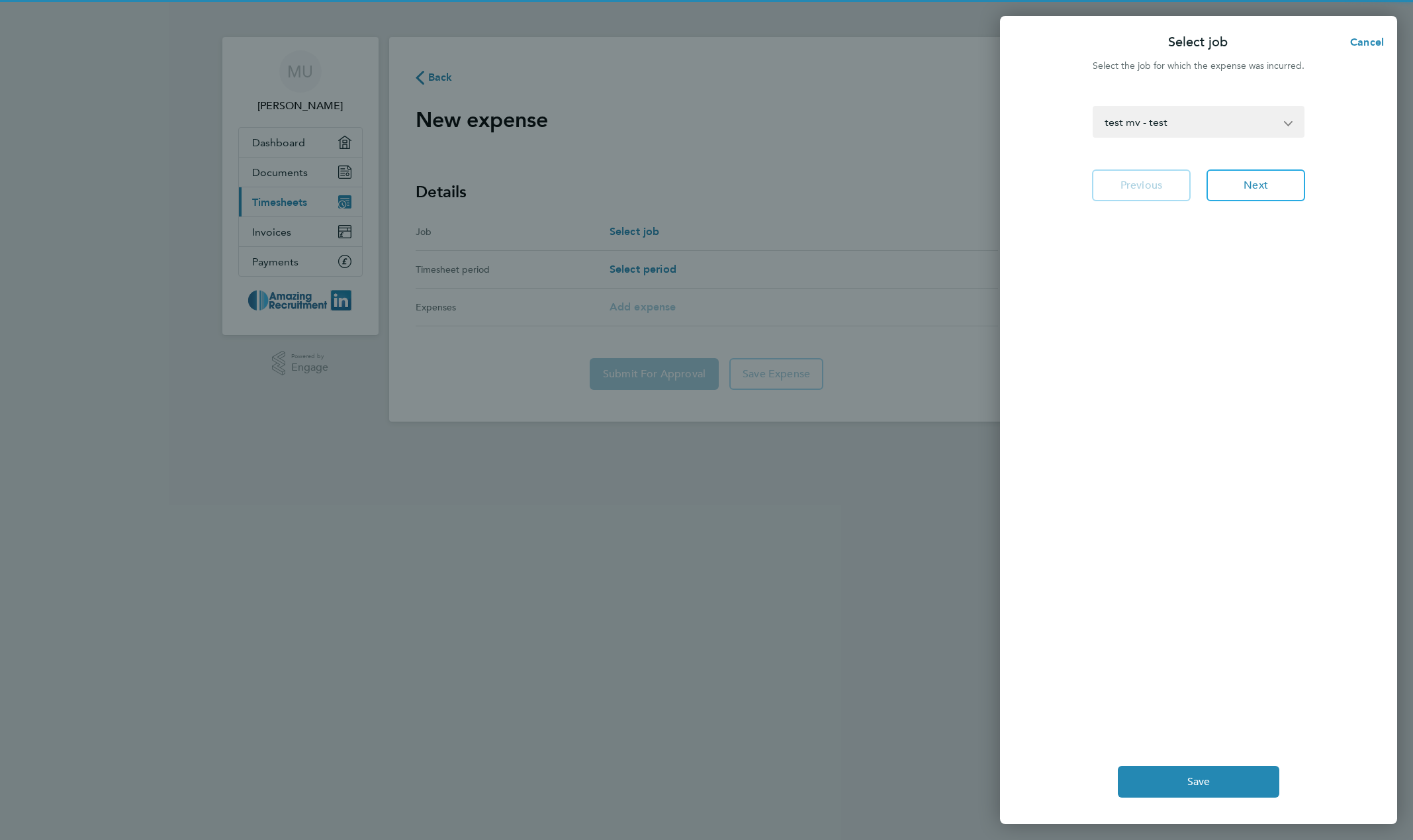
click at [1248, 124] on select "test mv - test" at bounding box center [1191, 121] width 194 height 29
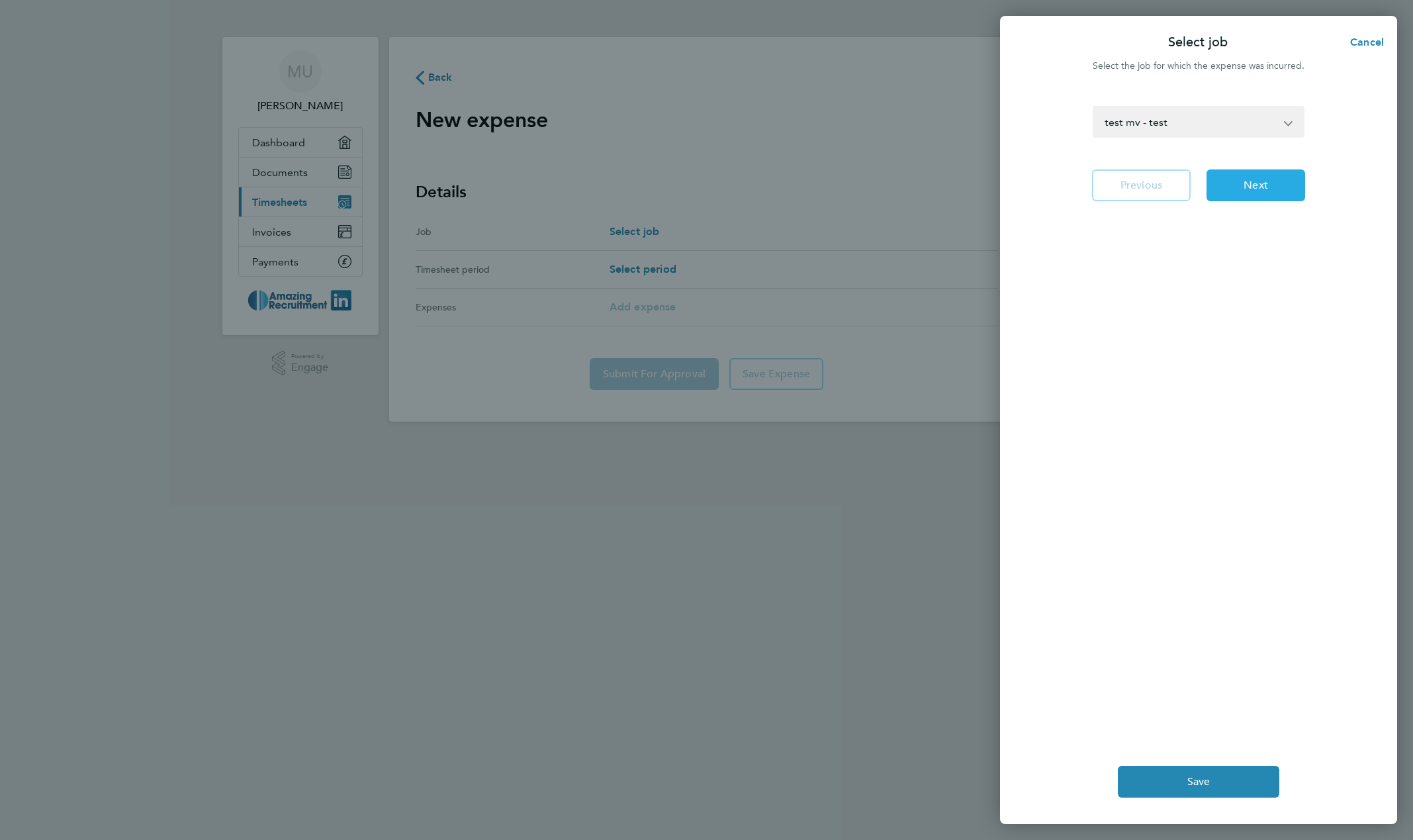
click at [1273, 182] on button "Next" at bounding box center [1256, 185] width 99 height 31
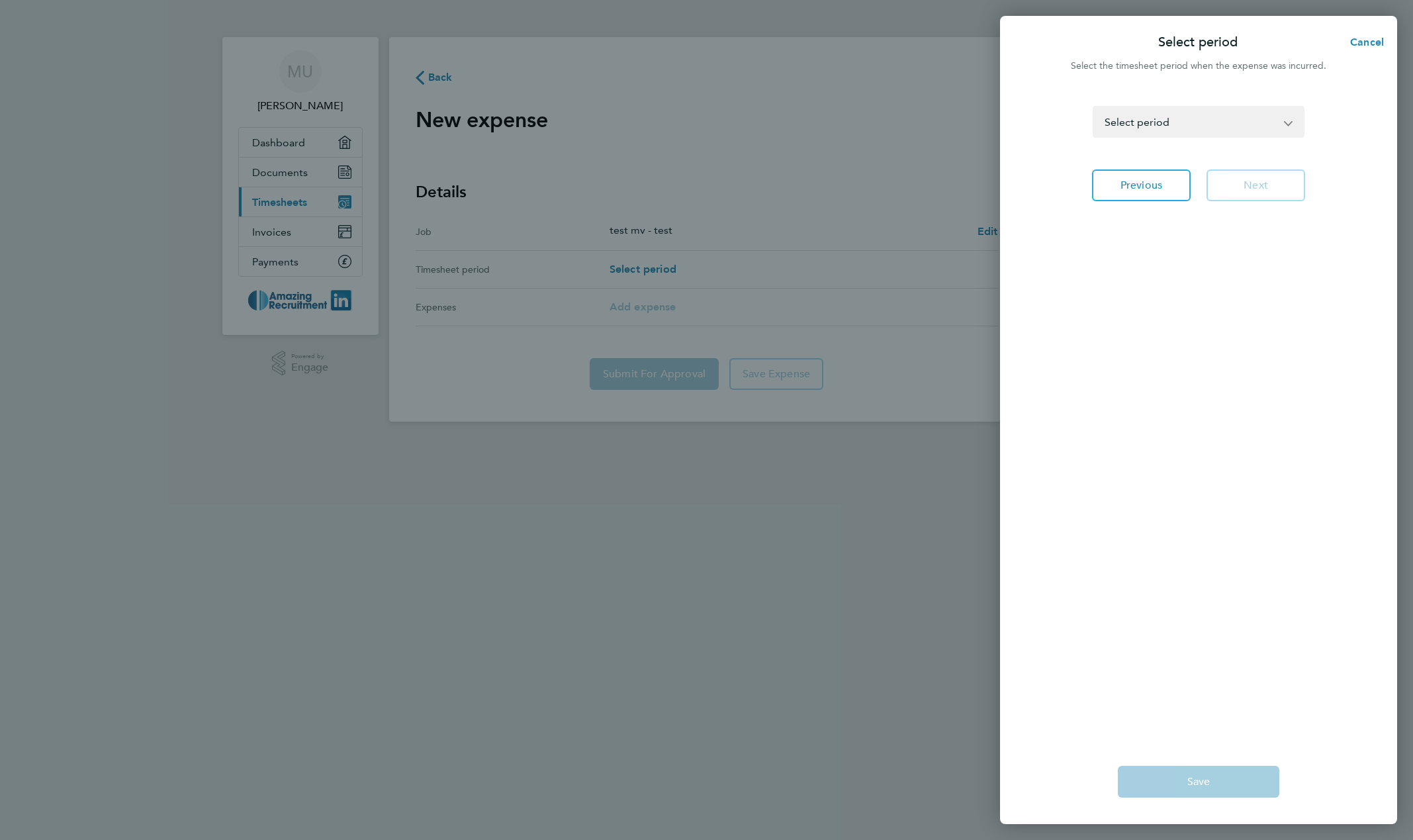
click at [1235, 127] on select "17 - 23 Jan 2022 24 - 30 Jan 2022 31 Jan - 06 Feb 2022 07 - 13 Feb 2022 14 - 20…" at bounding box center [1191, 121] width 194 height 29
select select "190: Object"
click at [1095, 107] on select "17 - 23 Jan 2022 24 - 30 Jan 2022 31 Jan - 06 Feb 2022 07 - 13 Feb 2022 14 - 20…" at bounding box center [1191, 121] width 194 height 29
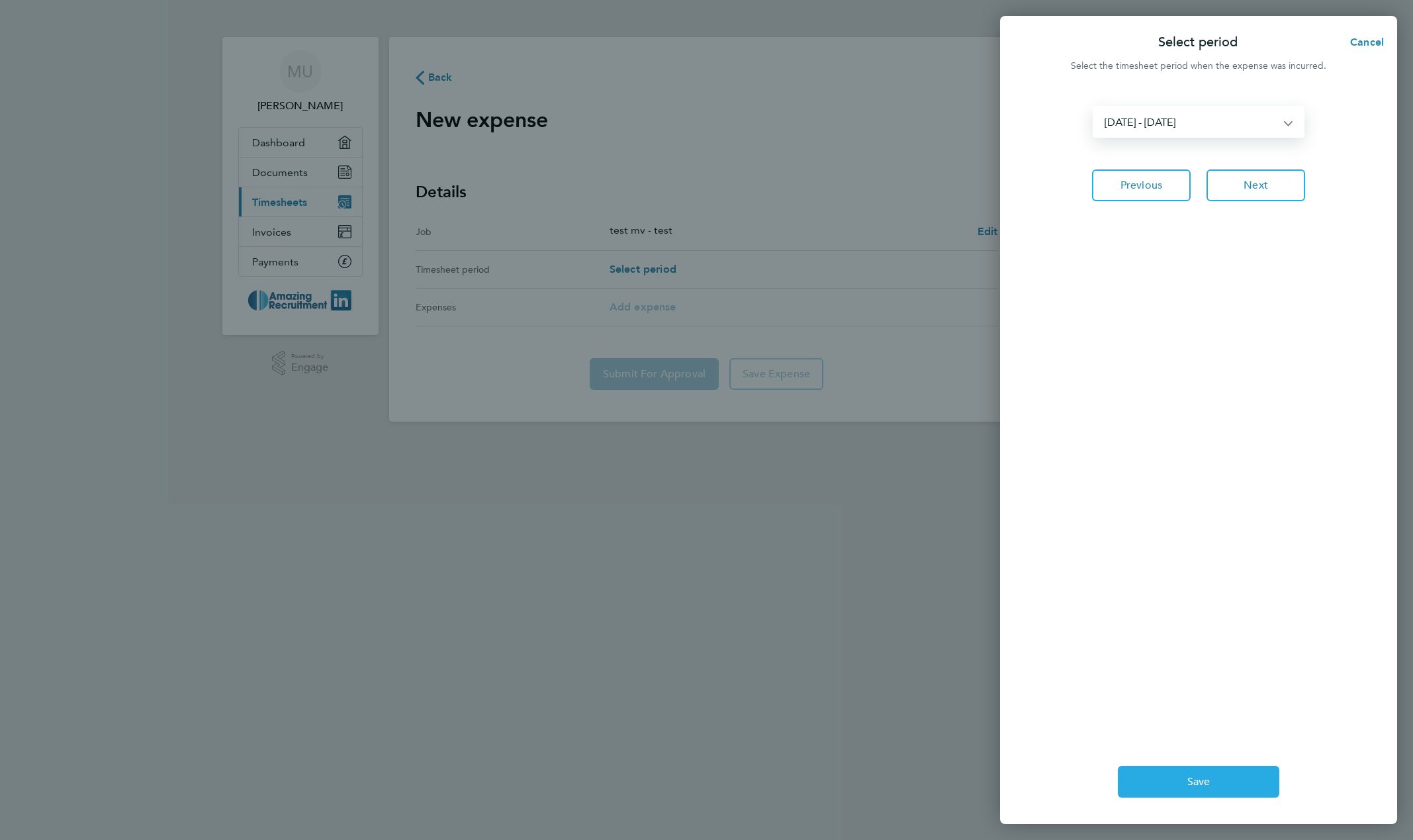
click at [1205, 782] on span "Save" at bounding box center [1199, 782] width 24 height 13
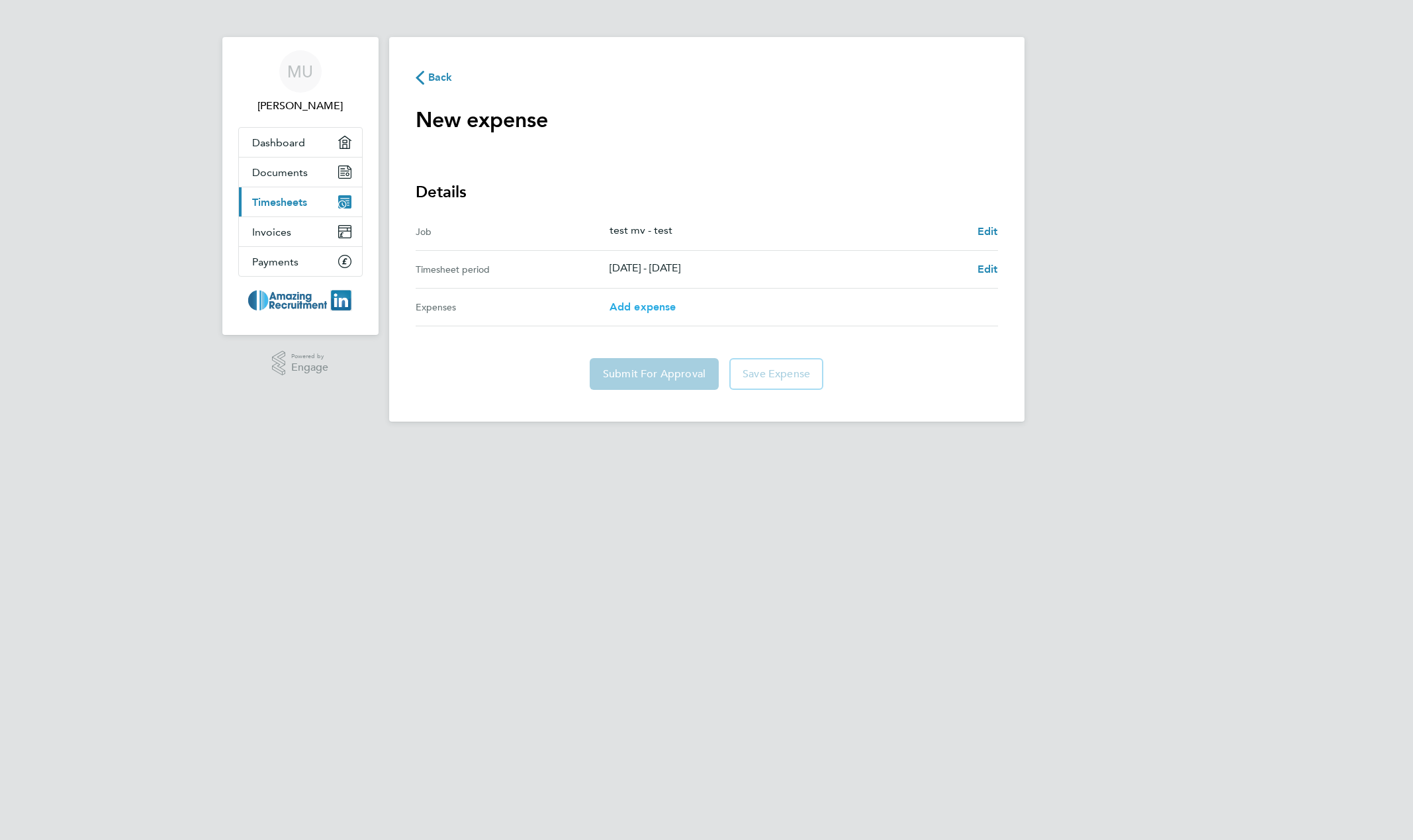
click at [638, 305] on span "Add expense" at bounding box center [643, 307] width 67 height 12
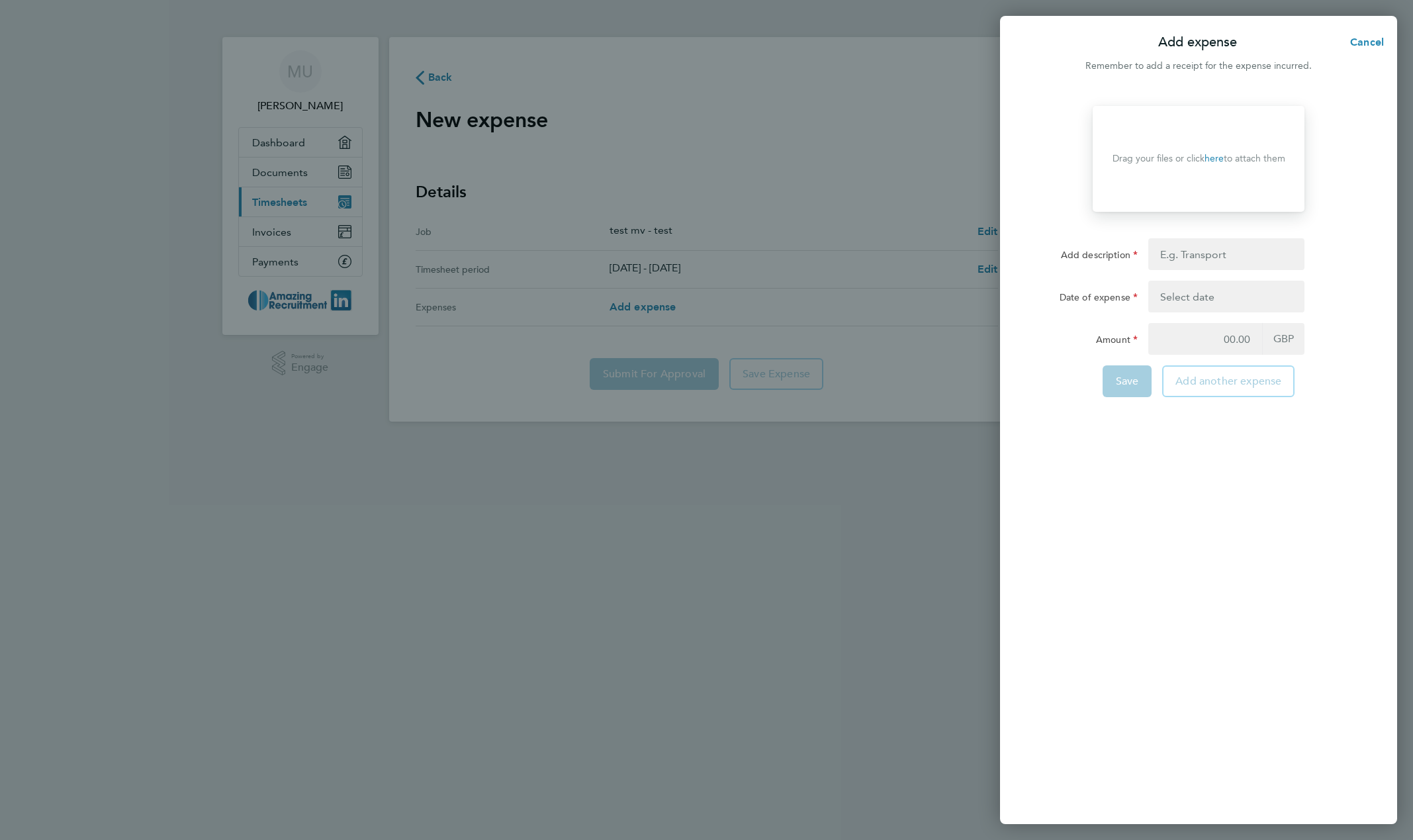
click at [1218, 158] on link "here" at bounding box center [1214, 158] width 19 height 11
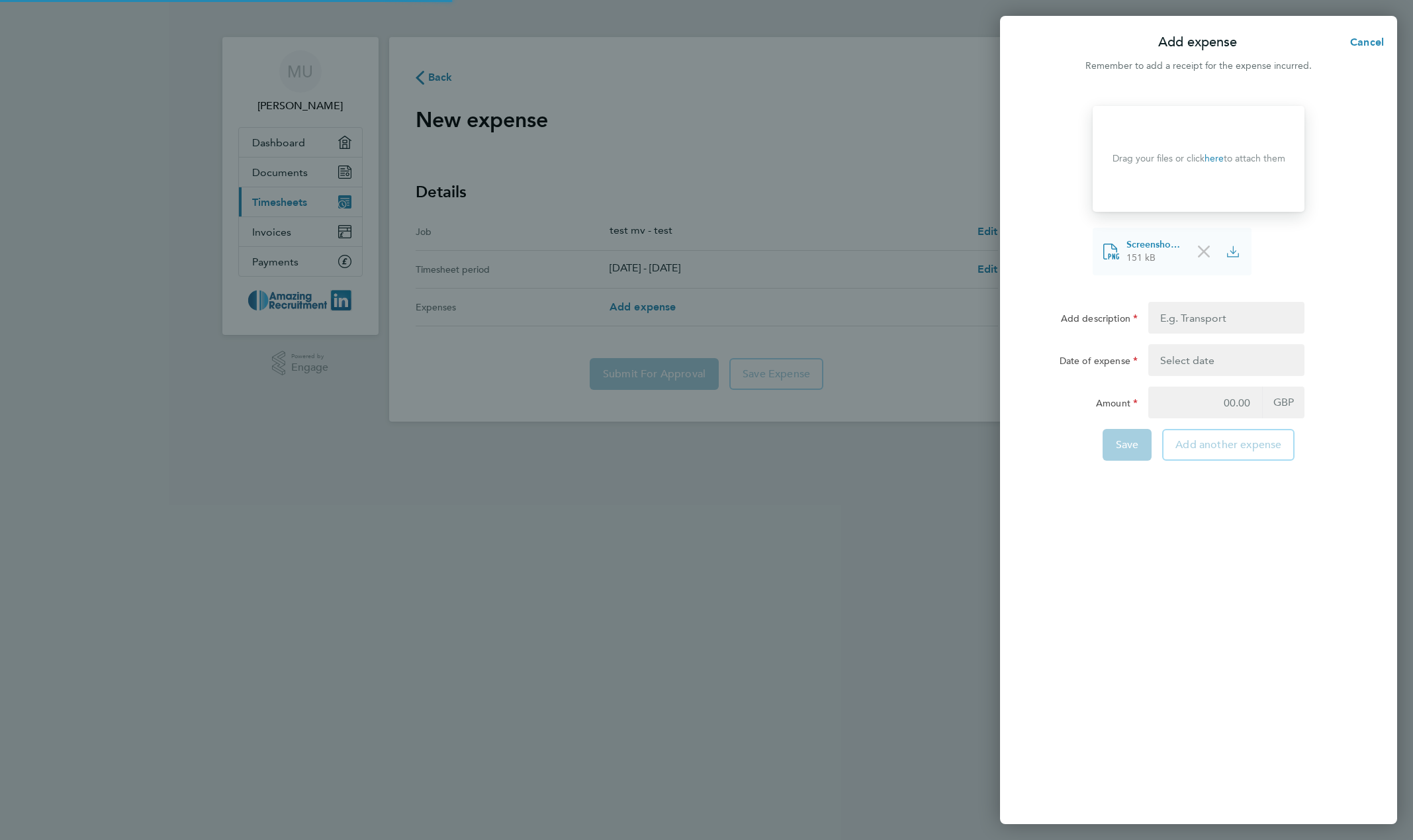
click at [1202, 256] on icon at bounding box center [1205, 252] width 12 height 12
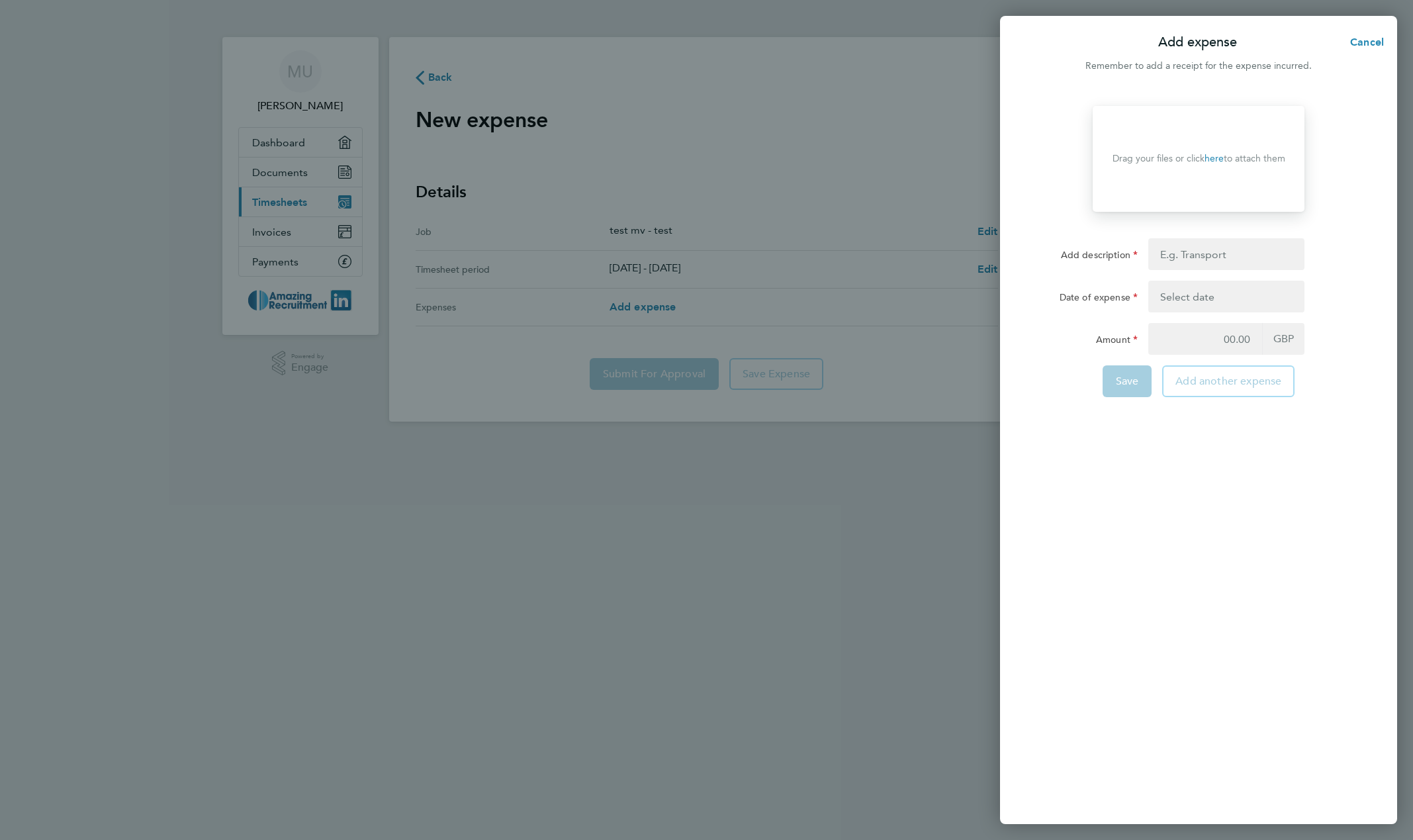
click at [1212, 160] on link "here" at bounding box center [1214, 158] width 19 height 11
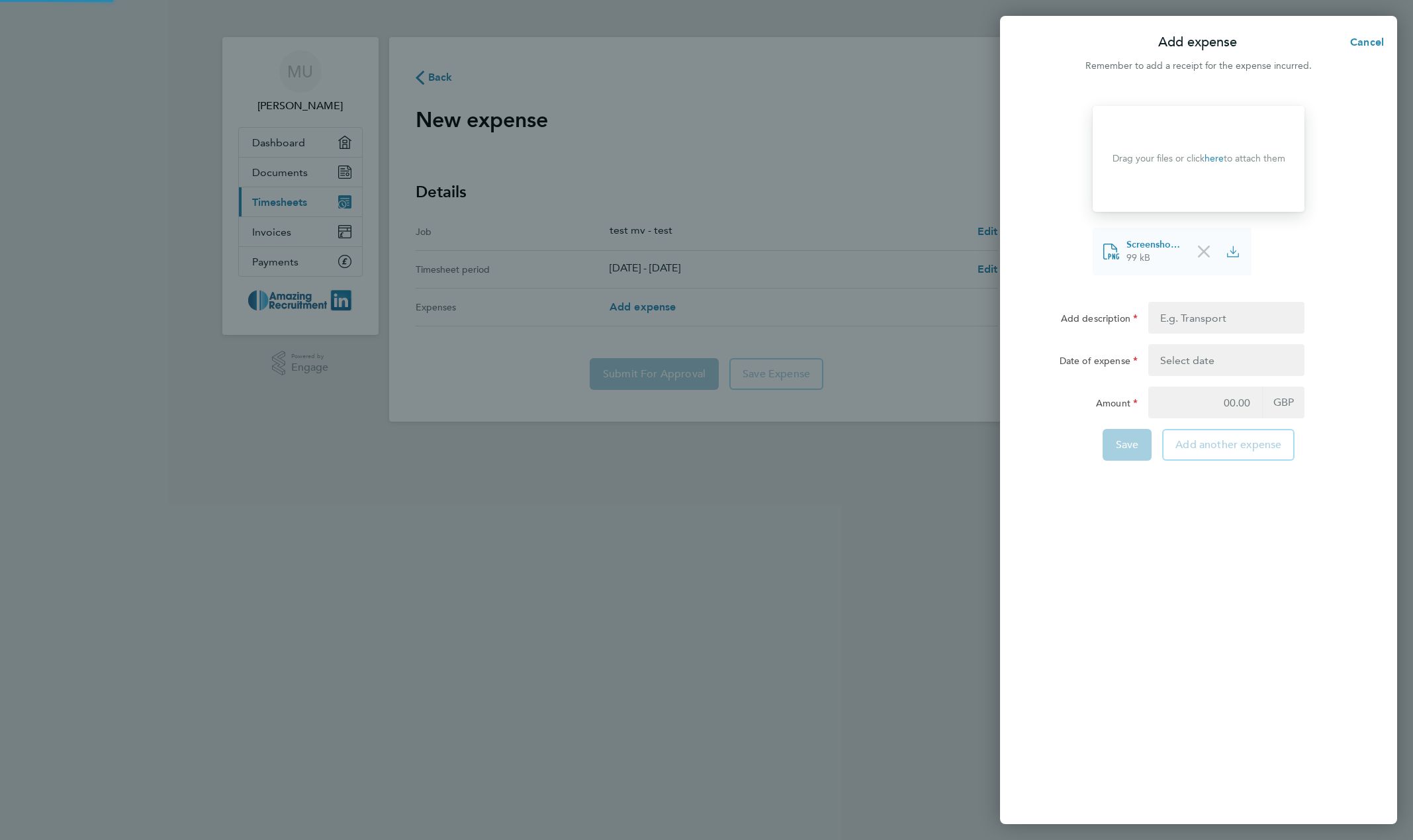
click at [1199, 256] on icon at bounding box center [1205, 252] width 12 height 12
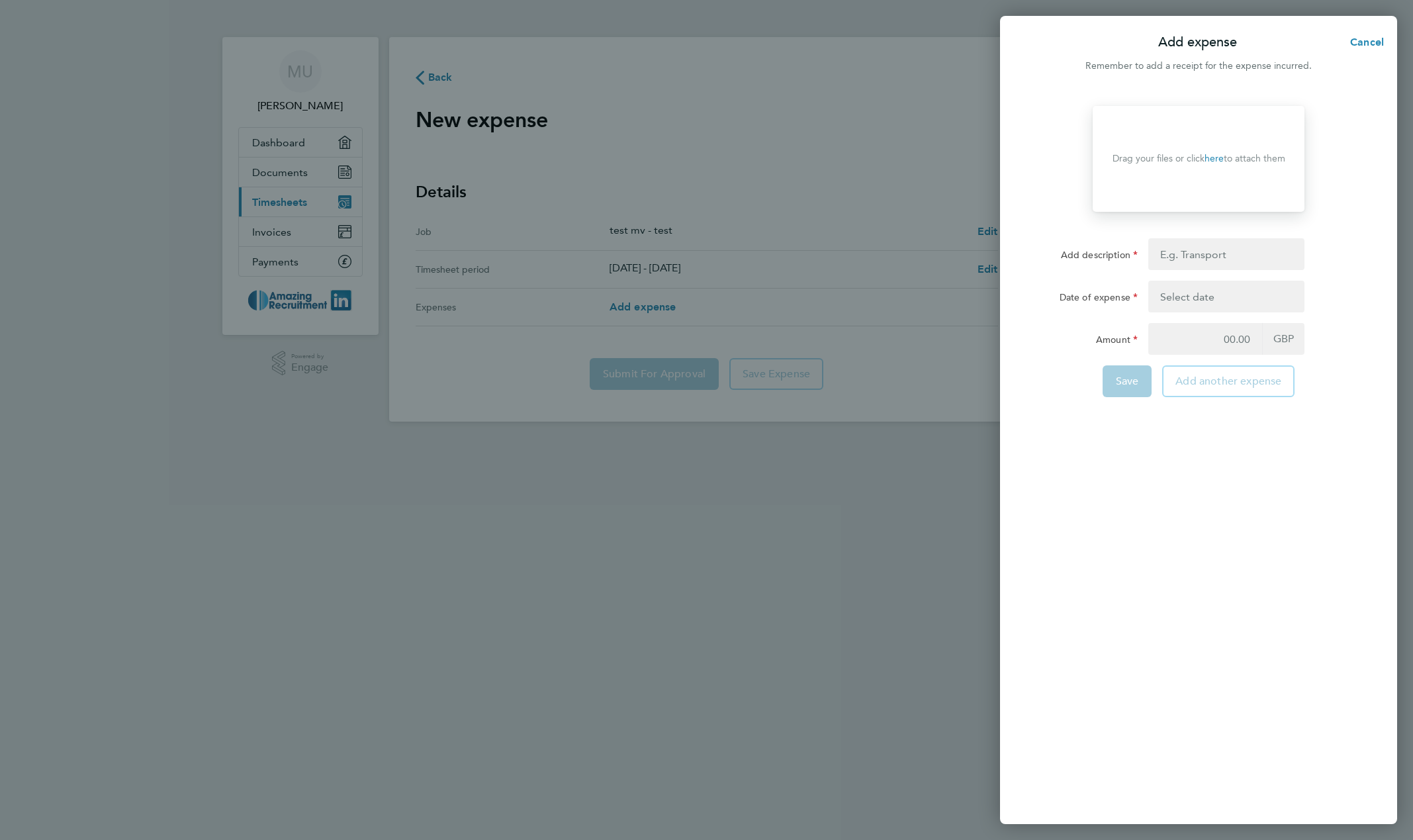
click at [1212, 158] on link "here" at bounding box center [1214, 158] width 19 height 11
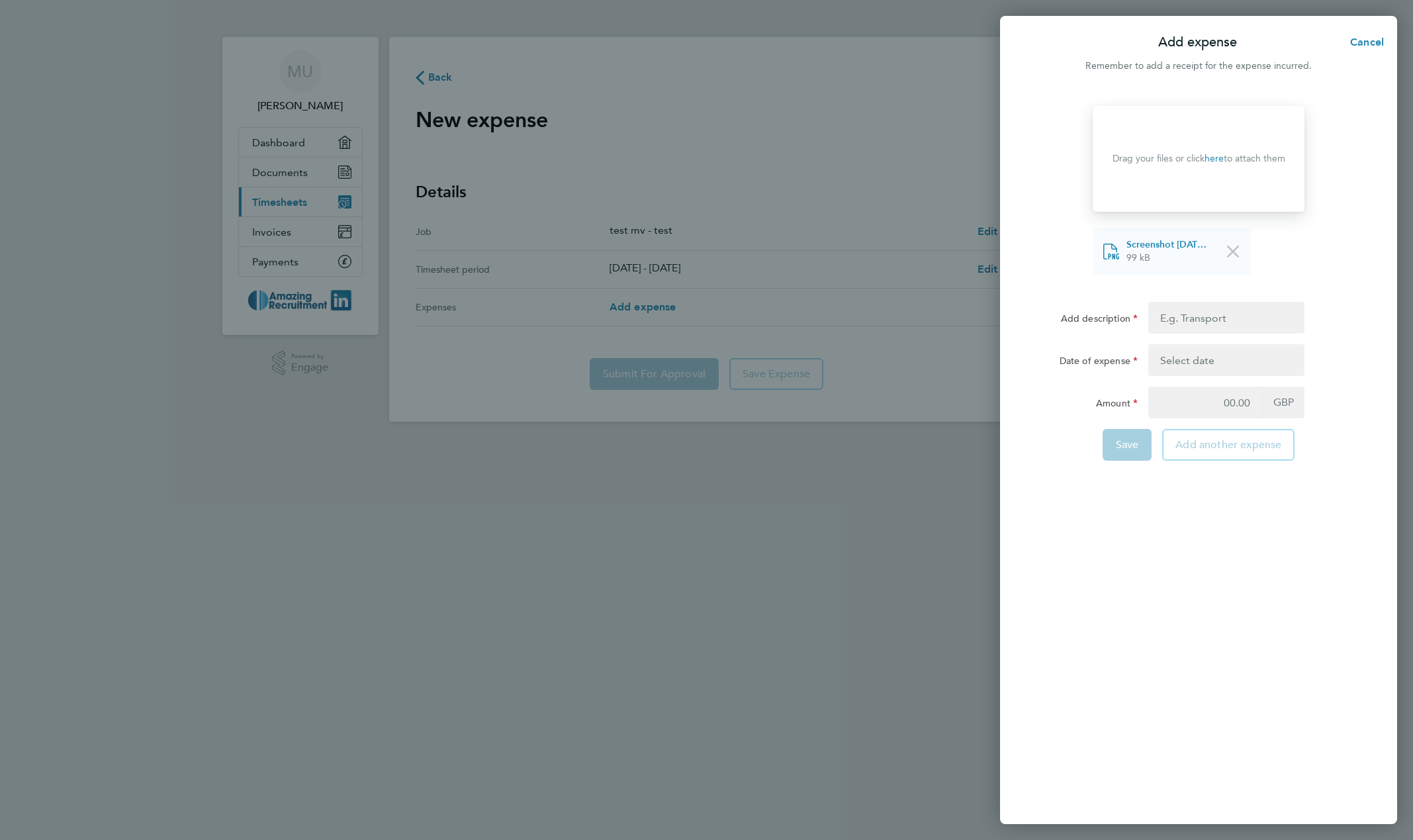
click at [1212, 158] on link "here" at bounding box center [1214, 158] width 19 height 11
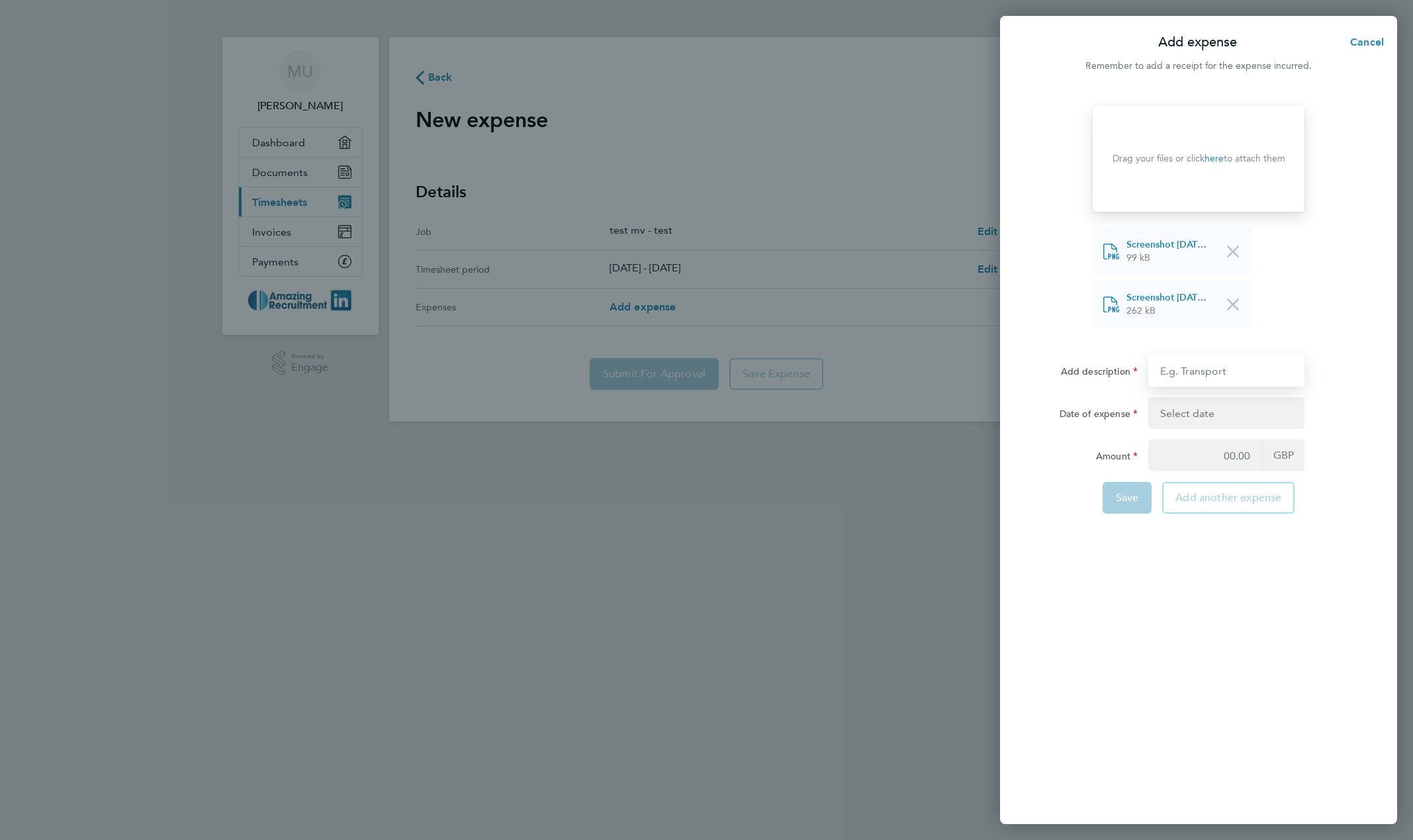
click at [1202, 375] on input "Add description" at bounding box center [1226, 371] width 156 height 31
type input "test 1.2"
click at [1205, 406] on button "button" at bounding box center [1226, 413] width 156 height 31
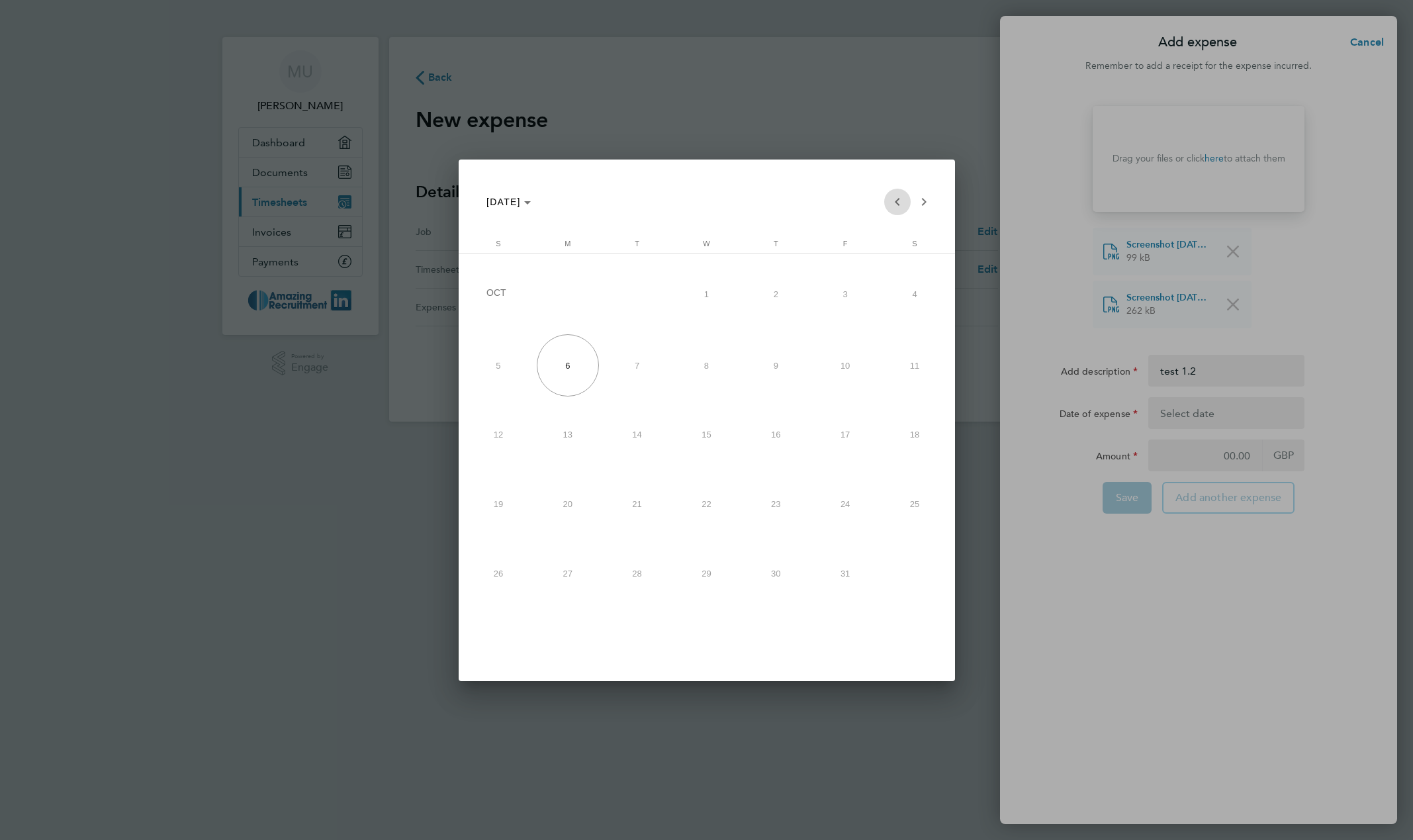
click at [897, 196] on span "Previous month" at bounding box center [898, 201] width 26 height 26
click at [705, 364] on span "2" at bounding box center [706, 361] width 62 height 62
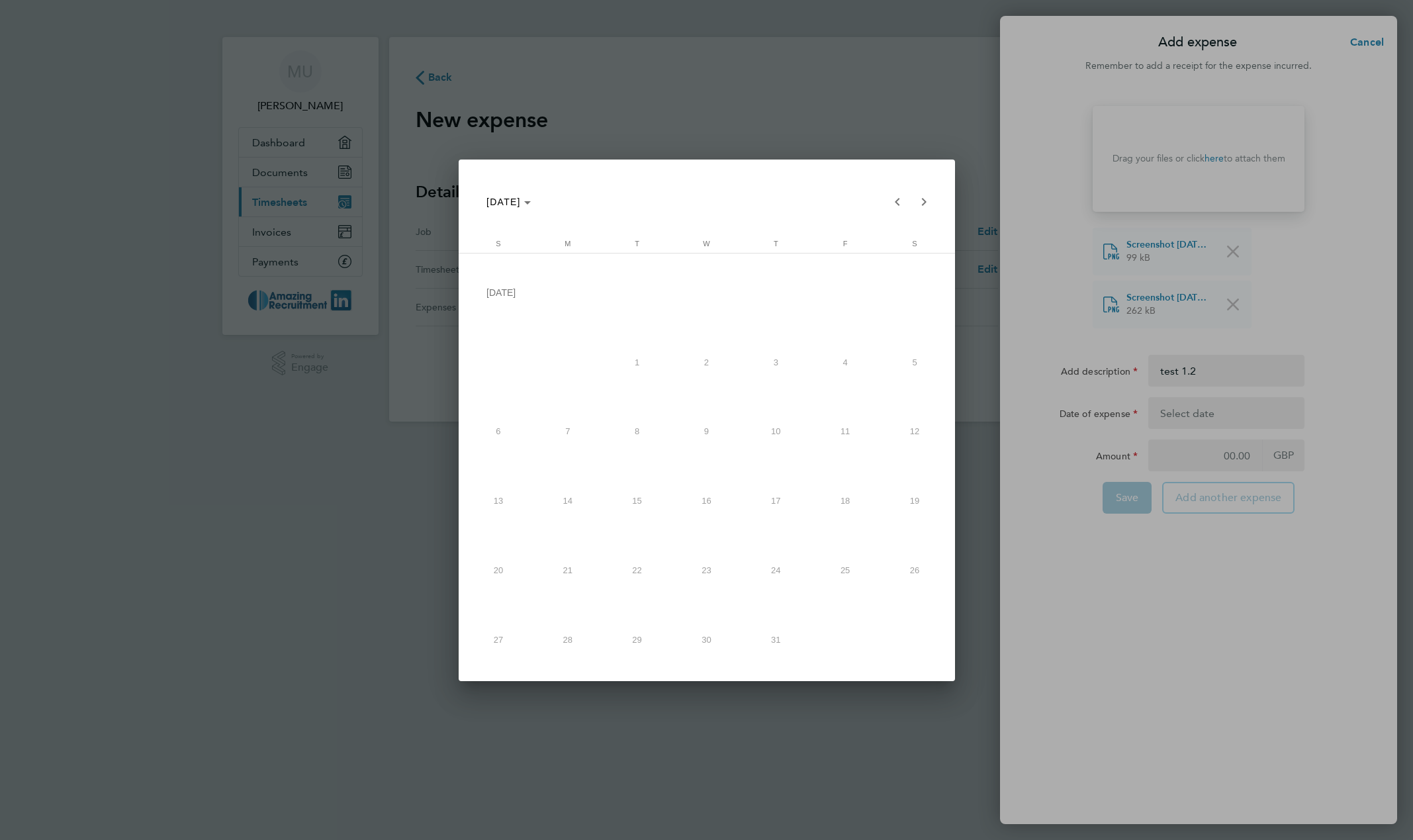
click at [705, 364] on span "2" at bounding box center [706, 361] width 62 height 62
click at [734, 413] on button "9" at bounding box center [706, 432] width 70 height 70
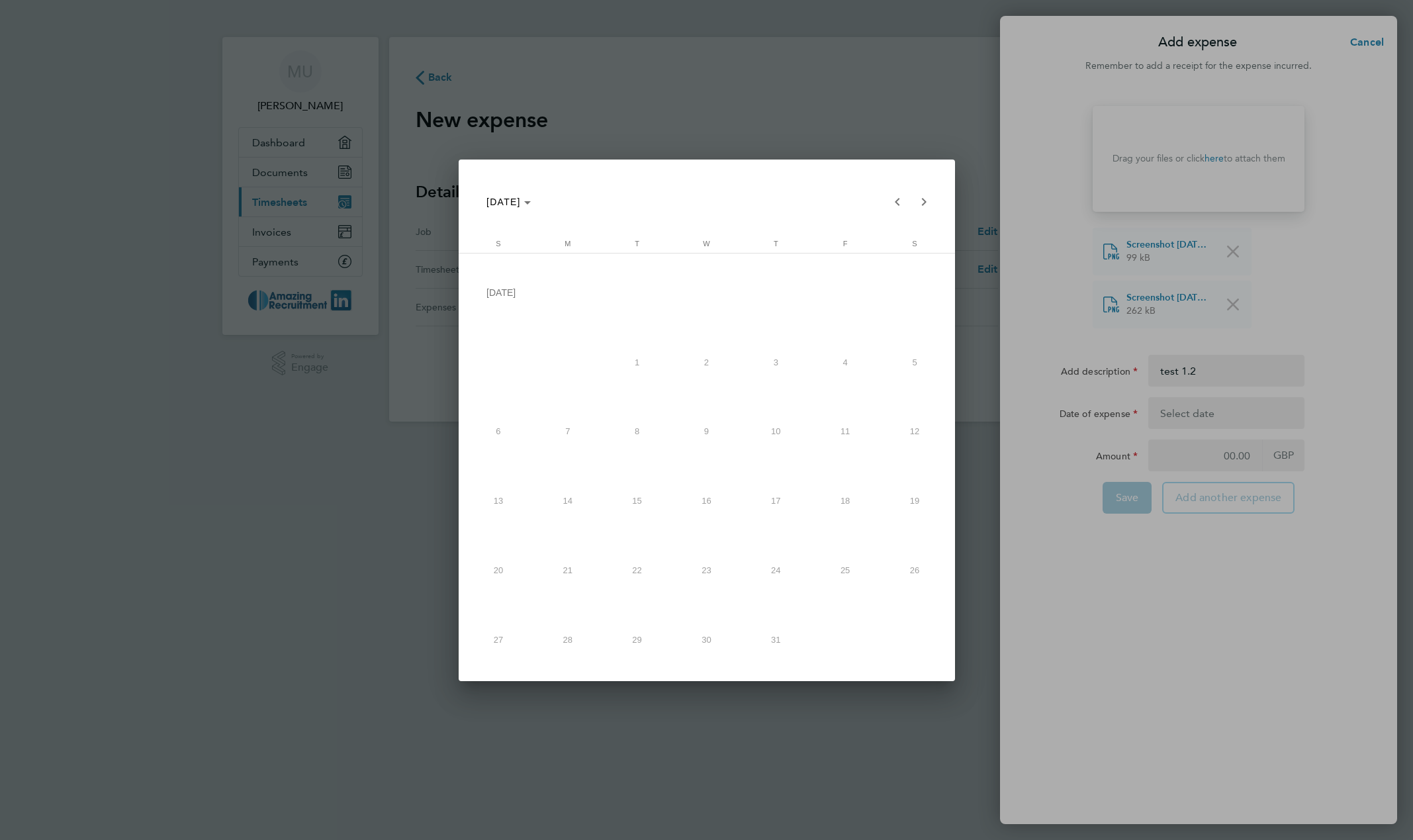
click at [734, 413] on button "9" at bounding box center [706, 432] width 70 height 70
click at [930, 209] on span "Next month" at bounding box center [924, 201] width 26 height 26
click at [929, 209] on span "Next month" at bounding box center [924, 201] width 26 height 26
click at [925, 209] on span "Next month" at bounding box center [924, 201] width 26 height 26
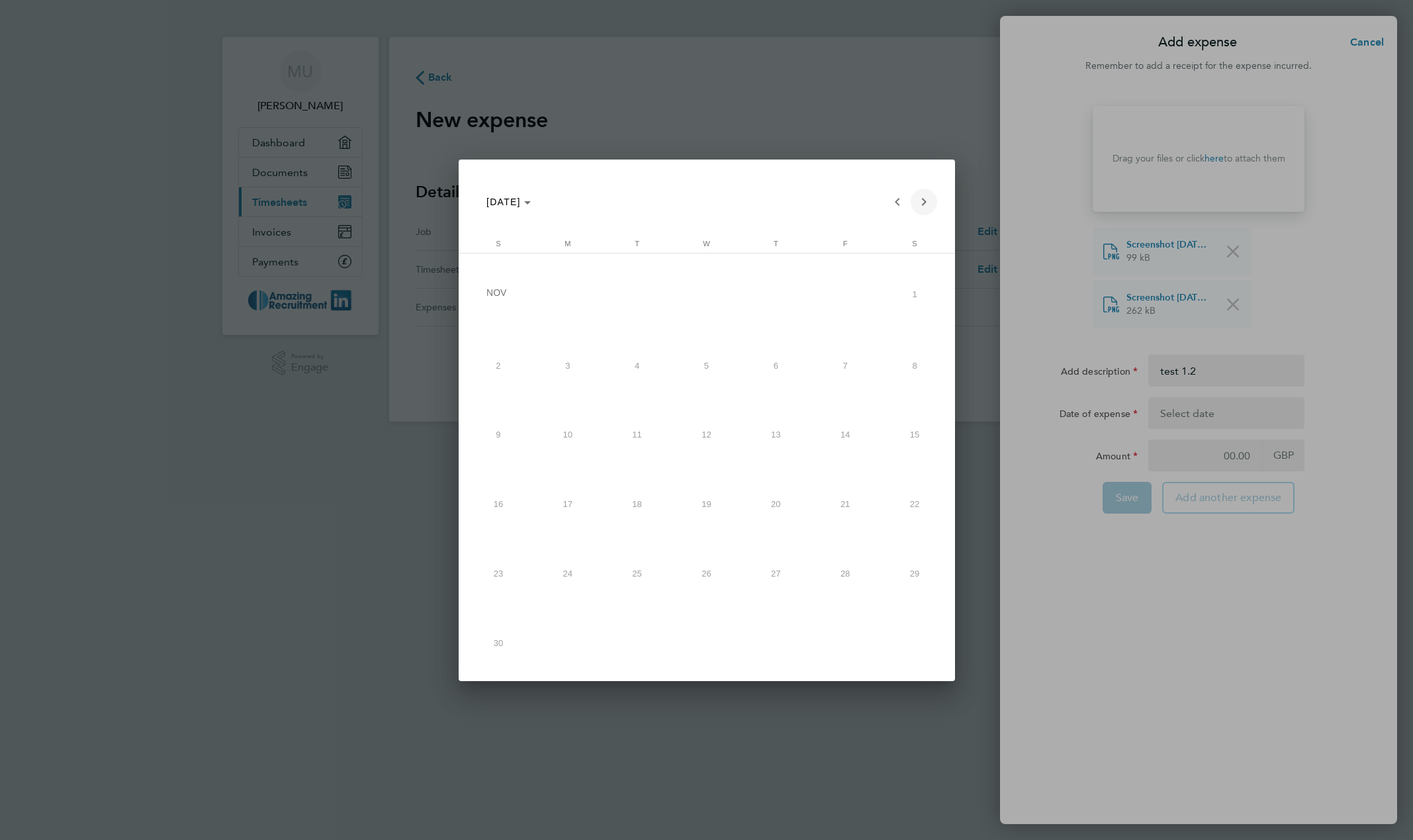
click at [925, 209] on span "Next month" at bounding box center [924, 201] width 26 height 26
click at [896, 204] on span "Previous month" at bounding box center [898, 201] width 26 height 26
click at [657, 433] on span "14" at bounding box center [636, 434] width 62 height 62
click at [578, 370] on span "6" at bounding box center [568, 365] width 62 height 62
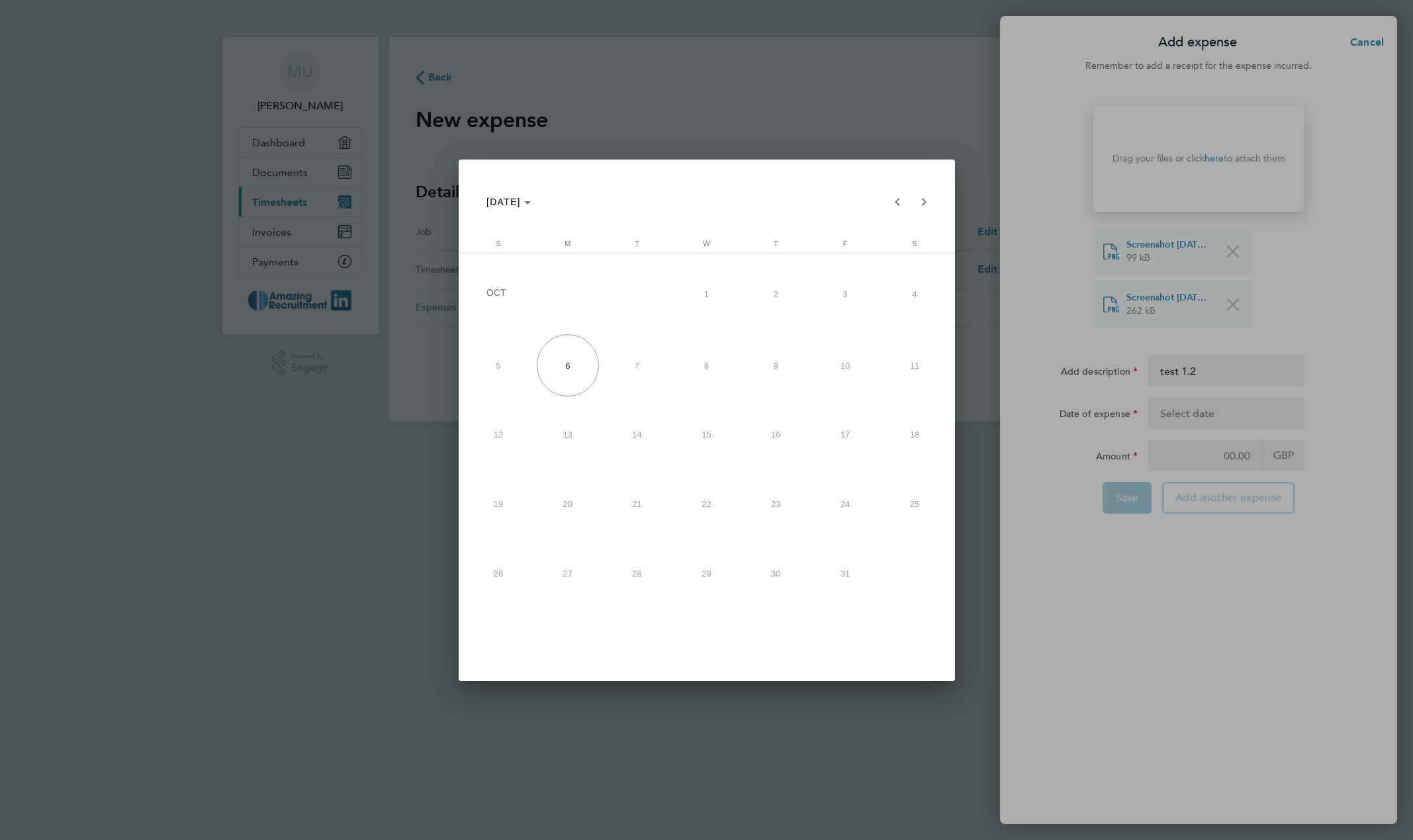
type input "06 Oct 25"
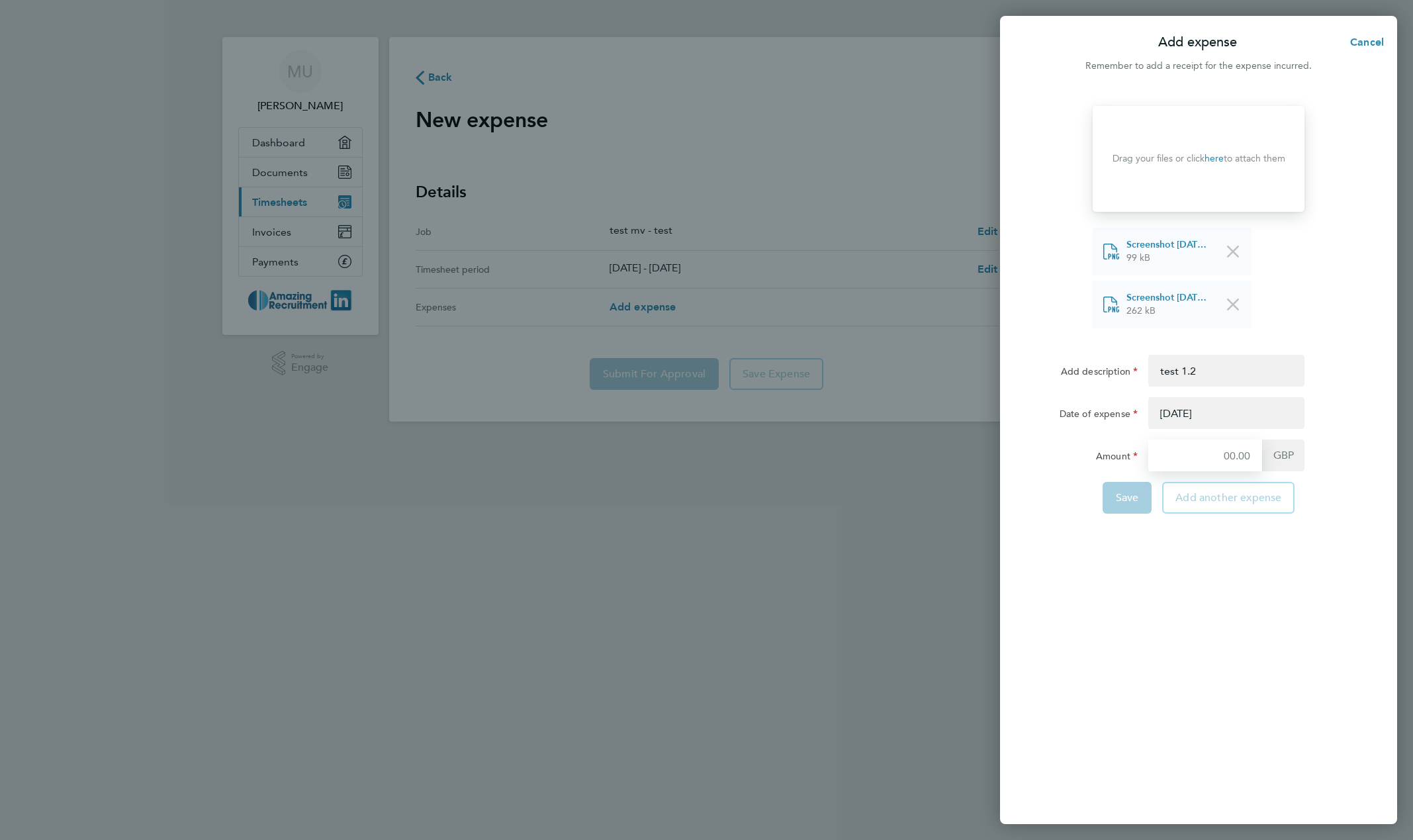
click at [1203, 457] on input "Amount" at bounding box center [1205, 455] width 114 height 31
type input "11"
click at [1130, 494] on span "Save" at bounding box center [1128, 497] width 24 height 13
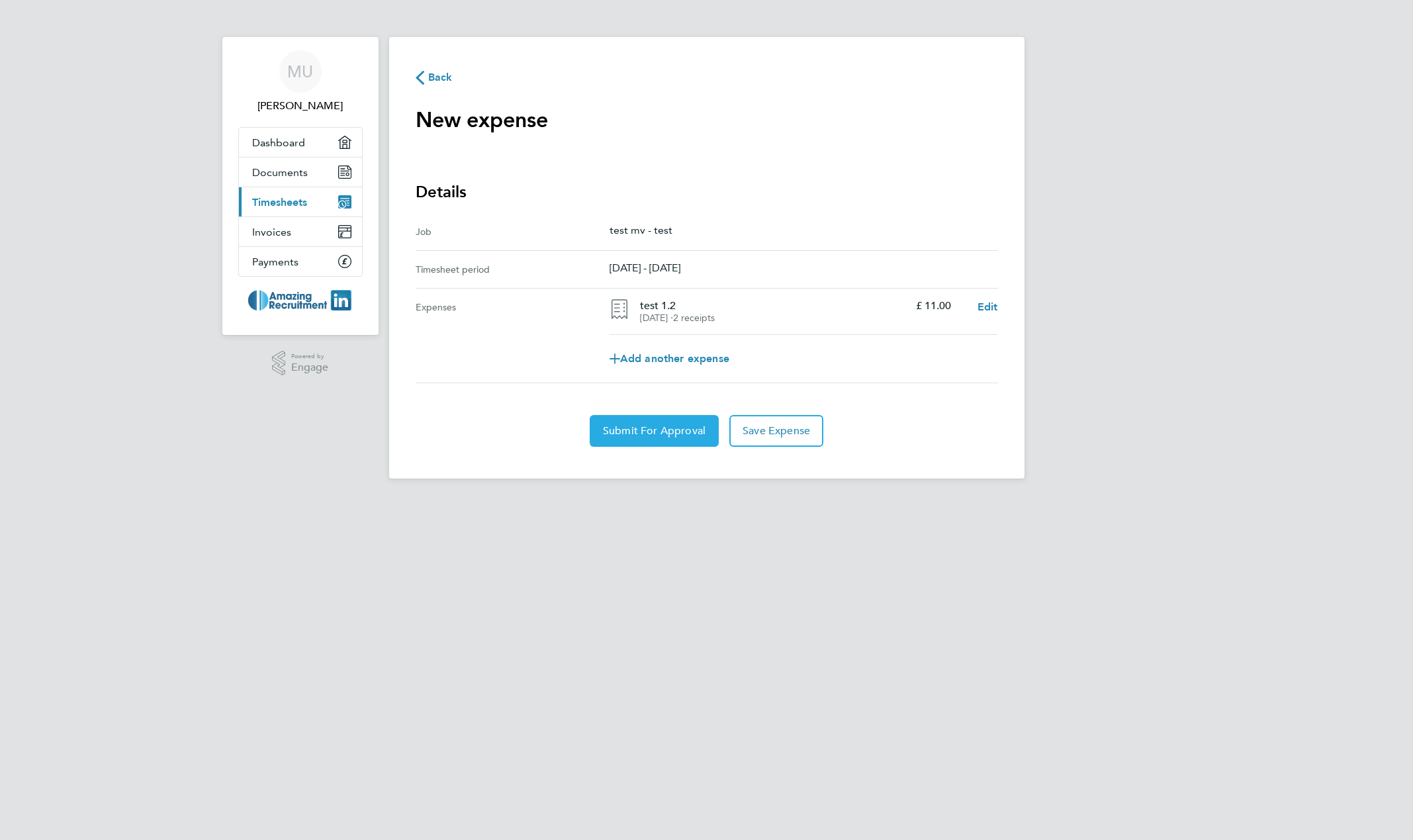
click at [661, 434] on span "Submit For Approval" at bounding box center [654, 431] width 103 height 13
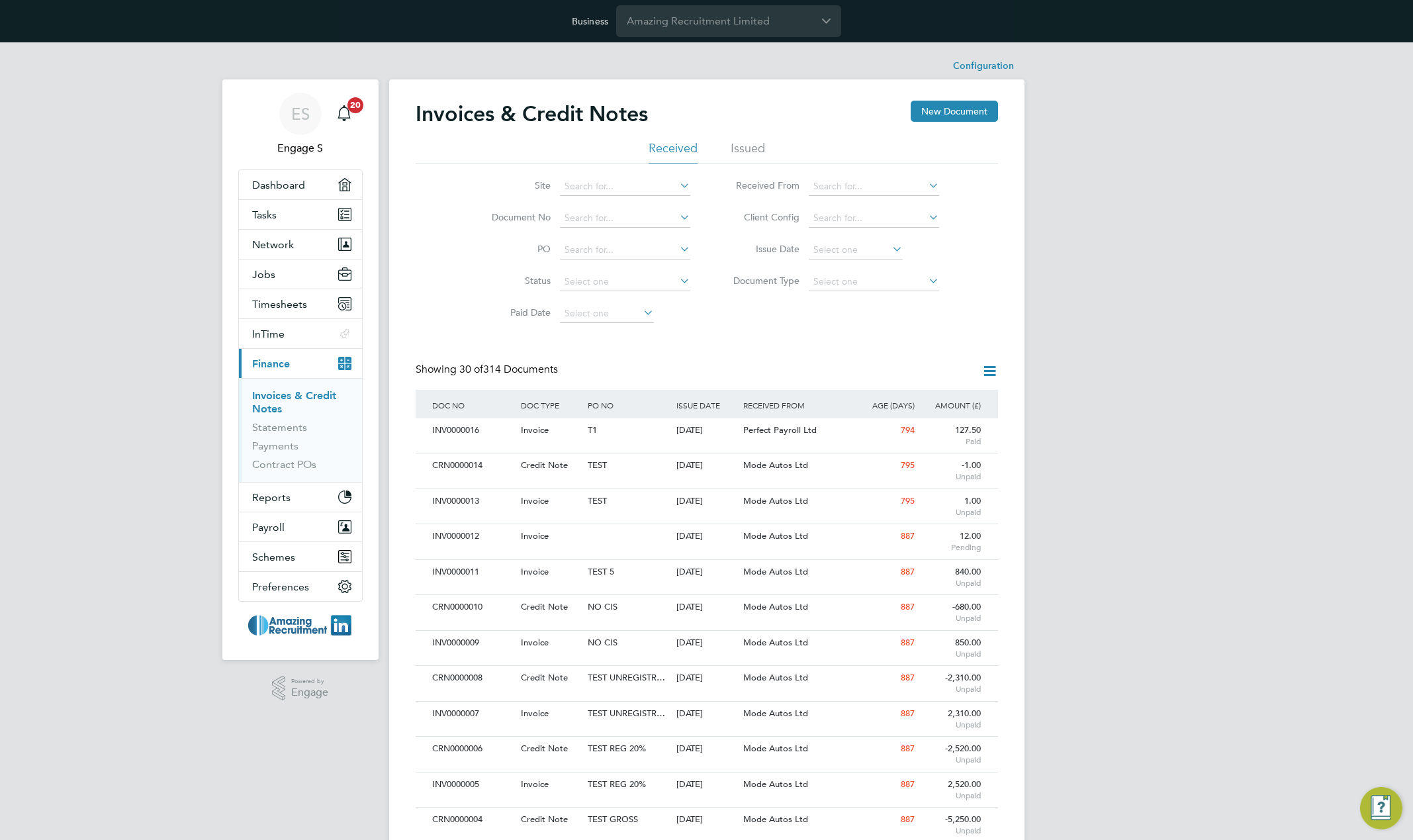
click at [746, 153] on li "Issued" at bounding box center [747, 152] width 34 height 24
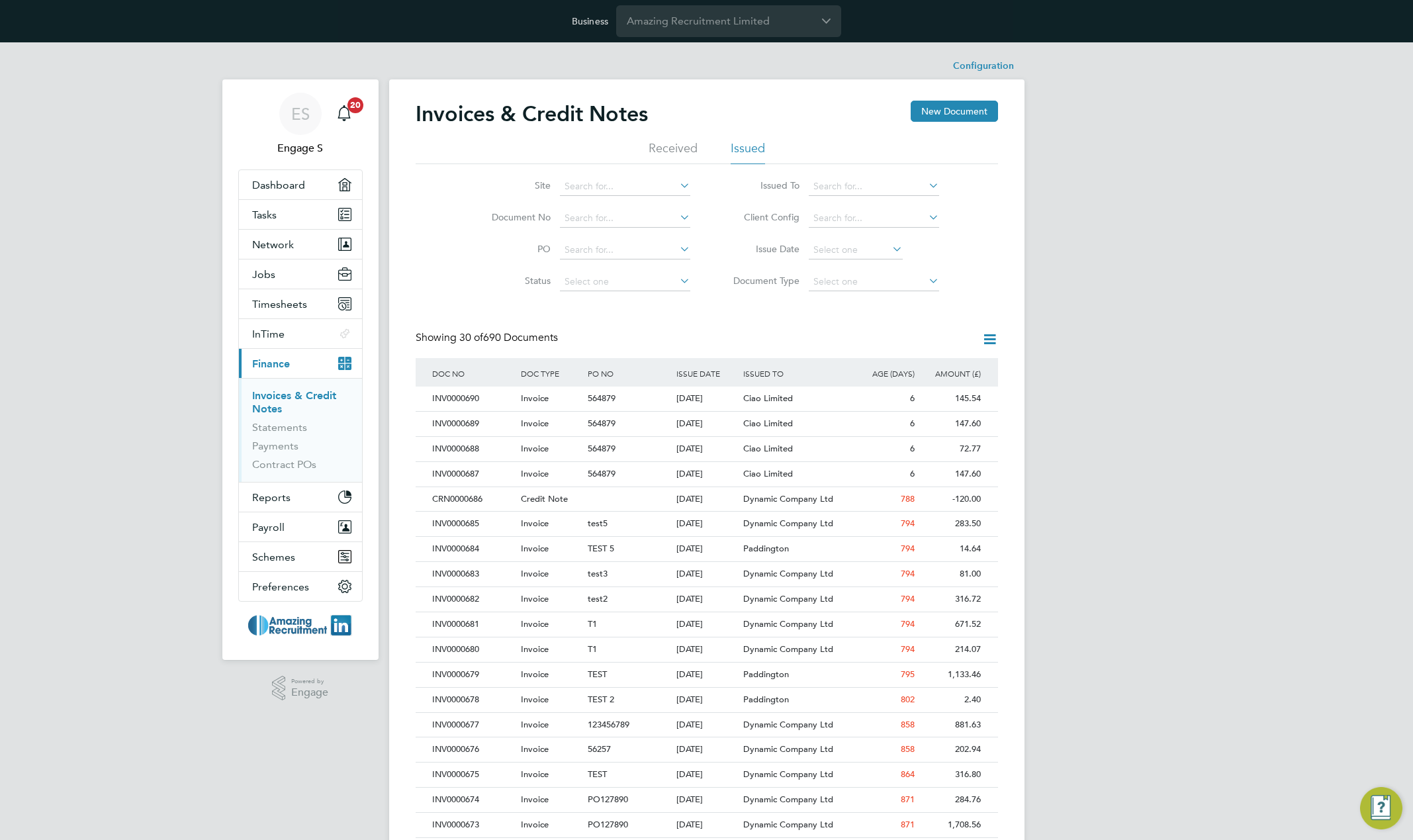
click at [668, 148] on li "Received" at bounding box center [673, 152] width 49 height 24
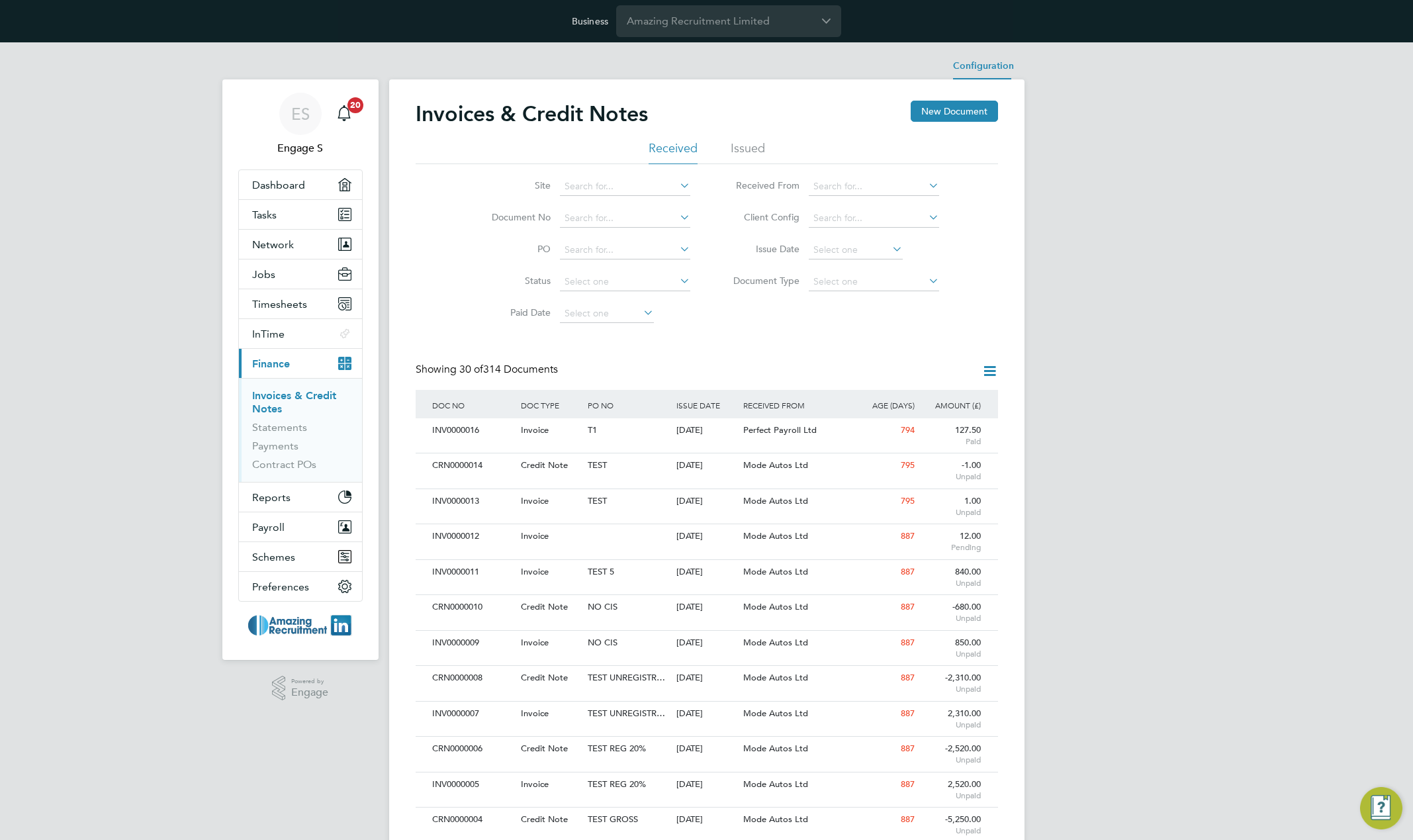
click at [993, 67] on li "Configuration" at bounding box center [984, 66] width 61 height 26
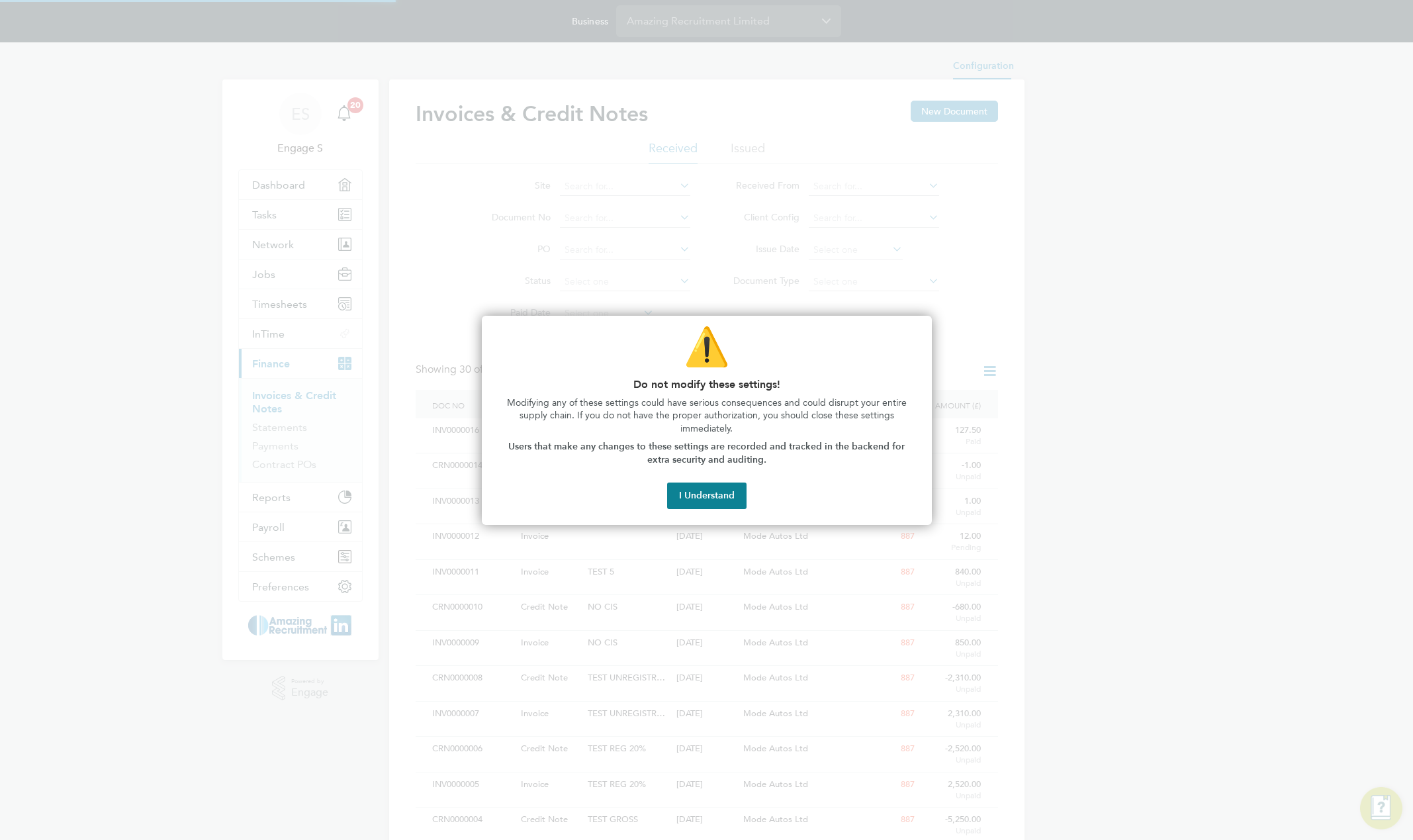
type input "INV[number:7]"
type input "CRN[number:7]"
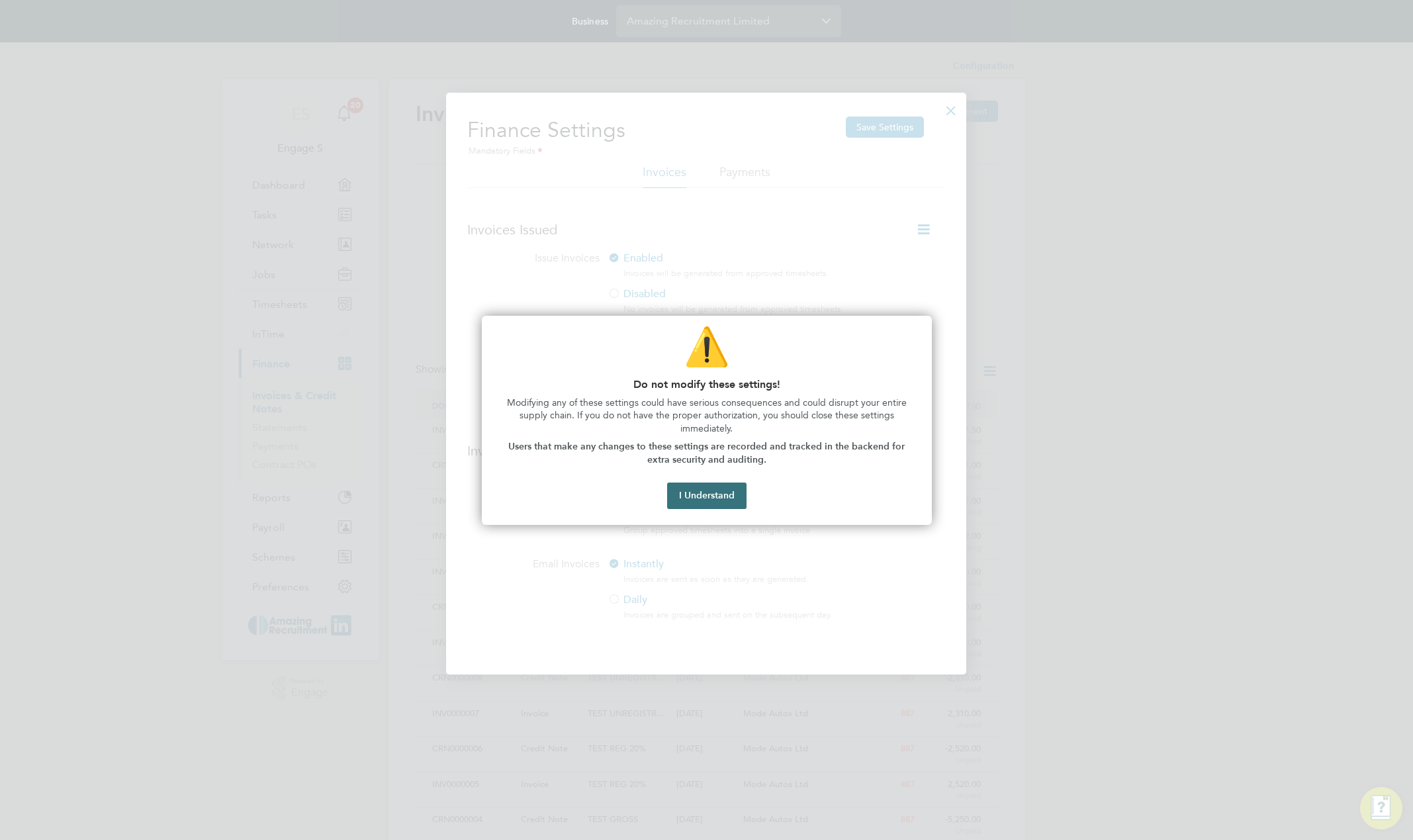
click at [692, 495] on button "I Understand" at bounding box center [706, 495] width 79 height 26
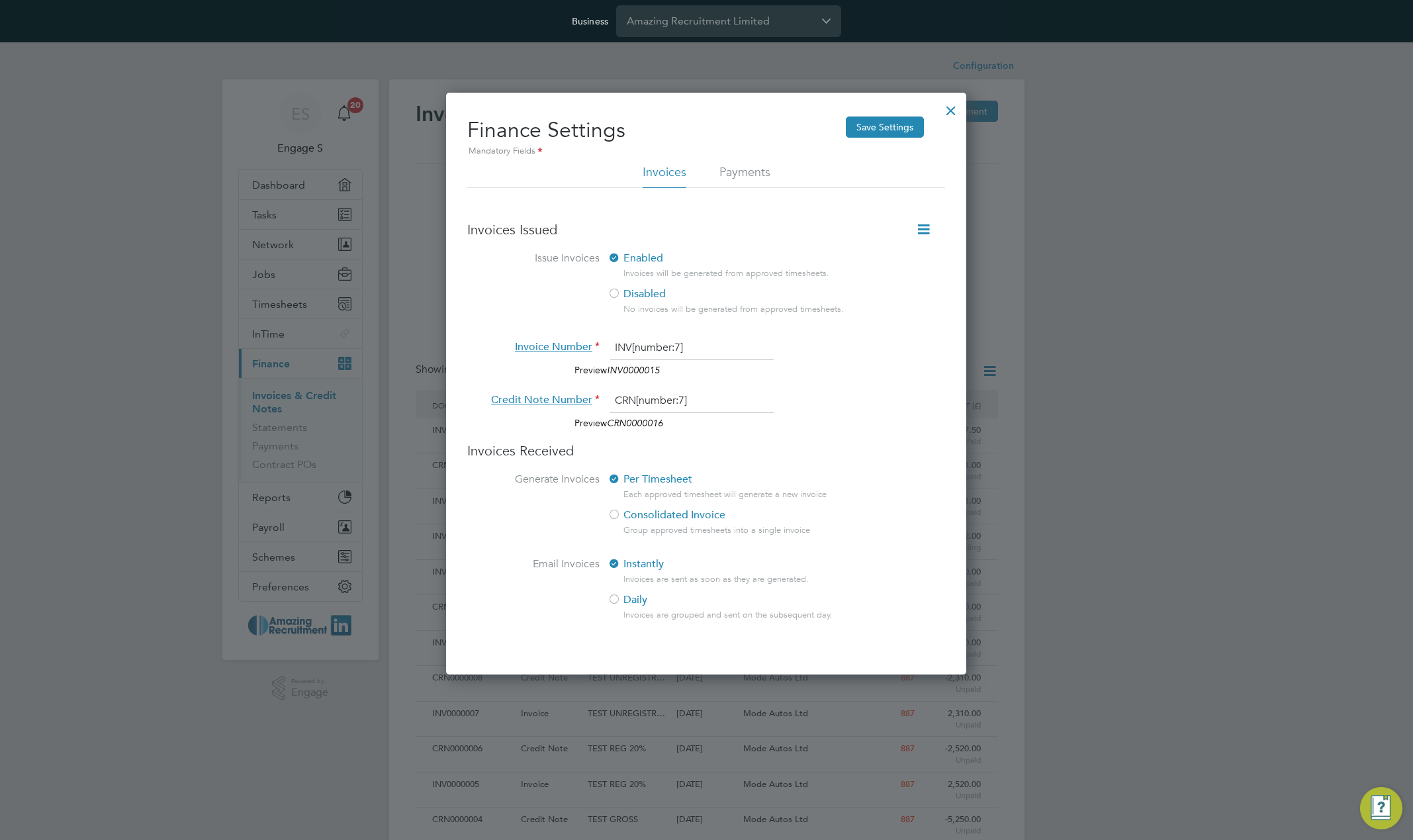
click at [955, 108] on div at bounding box center [951, 106] width 24 height 24
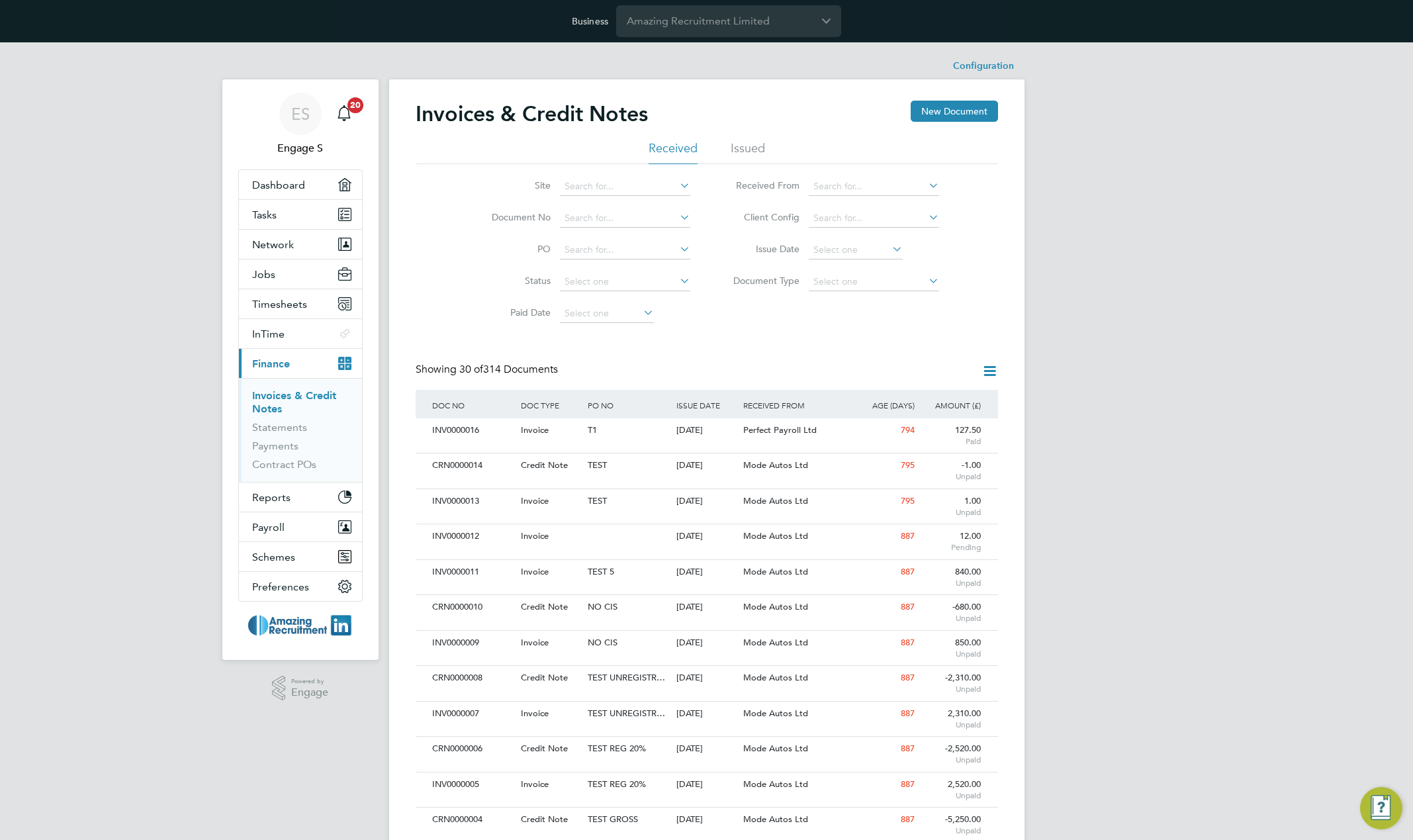
click at [743, 153] on li "Issued" at bounding box center [747, 152] width 34 height 24
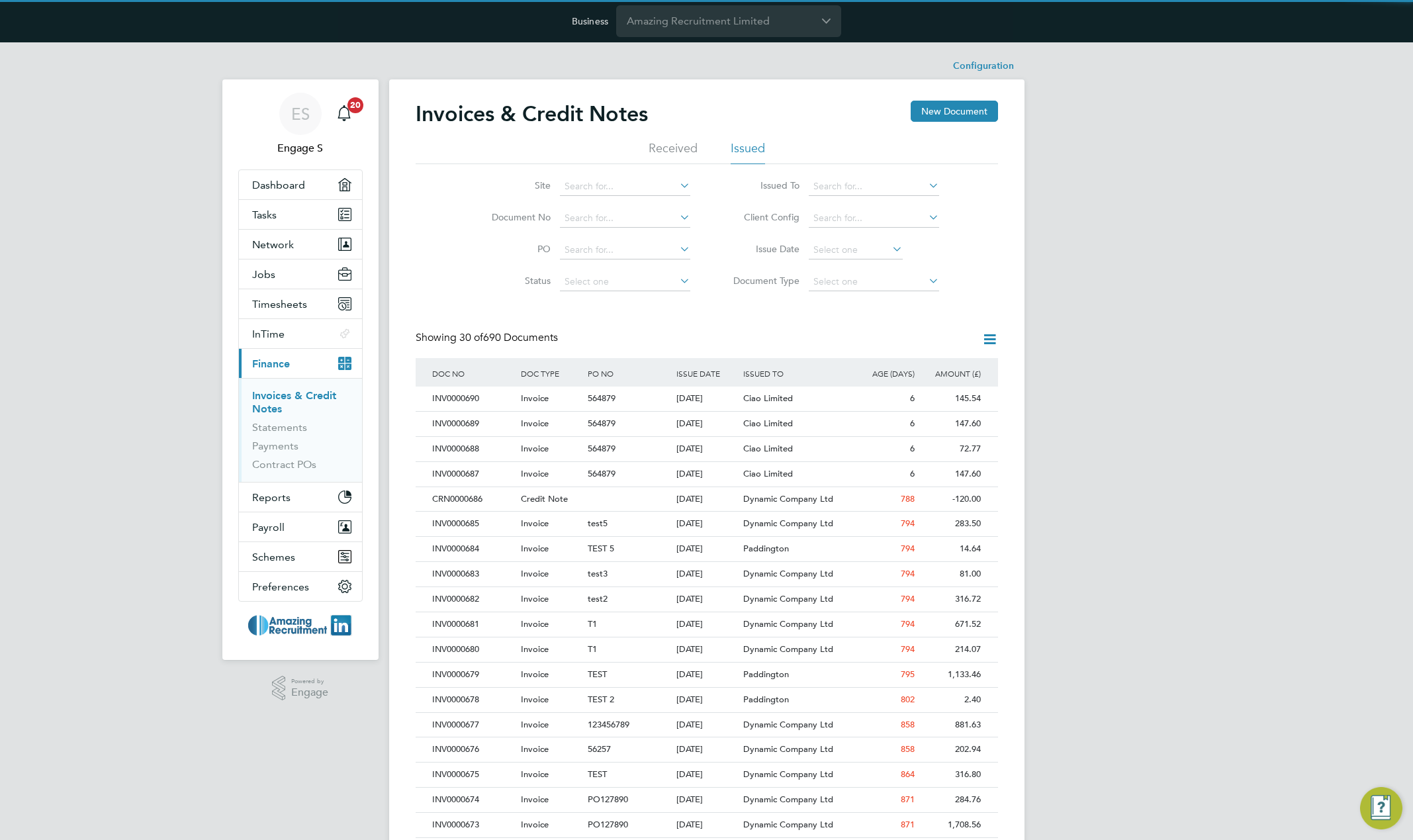
click at [685, 150] on li "Received" at bounding box center [673, 152] width 49 height 24
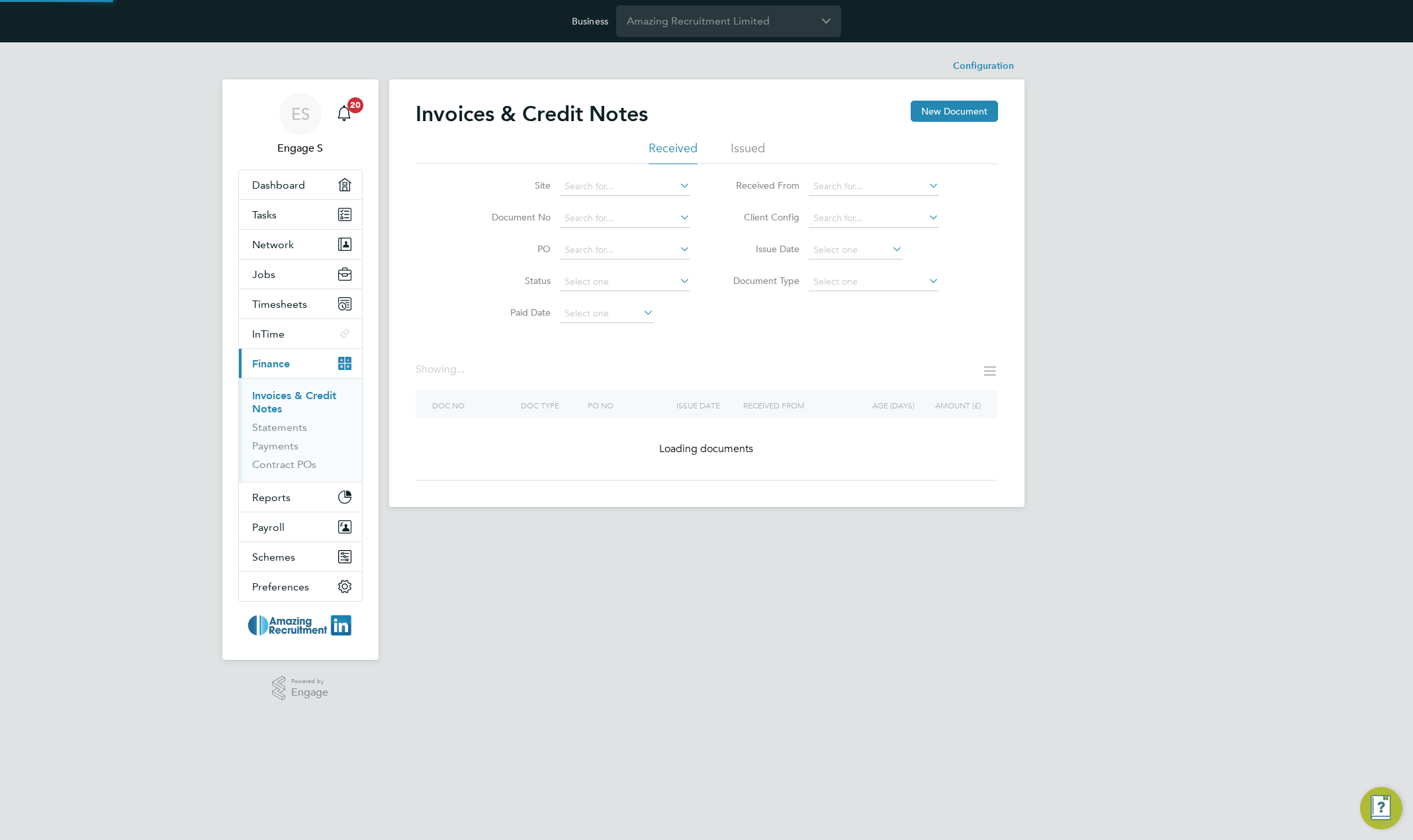
click at [685, 150] on li "Received" at bounding box center [673, 152] width 49 height 24
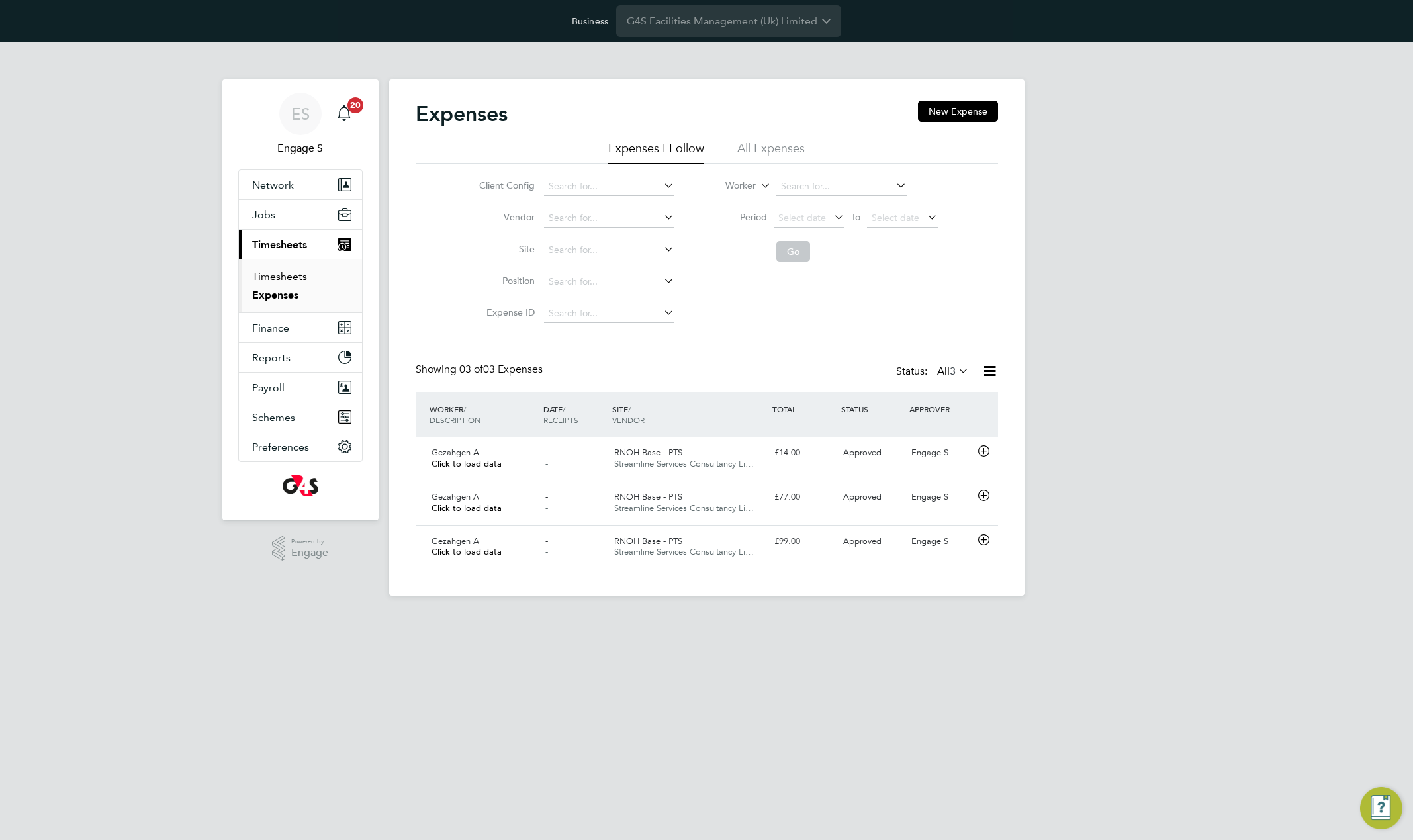
click at [281, 277] on link "Timesheets" at bounding box center [279, 277] width 55 height 12
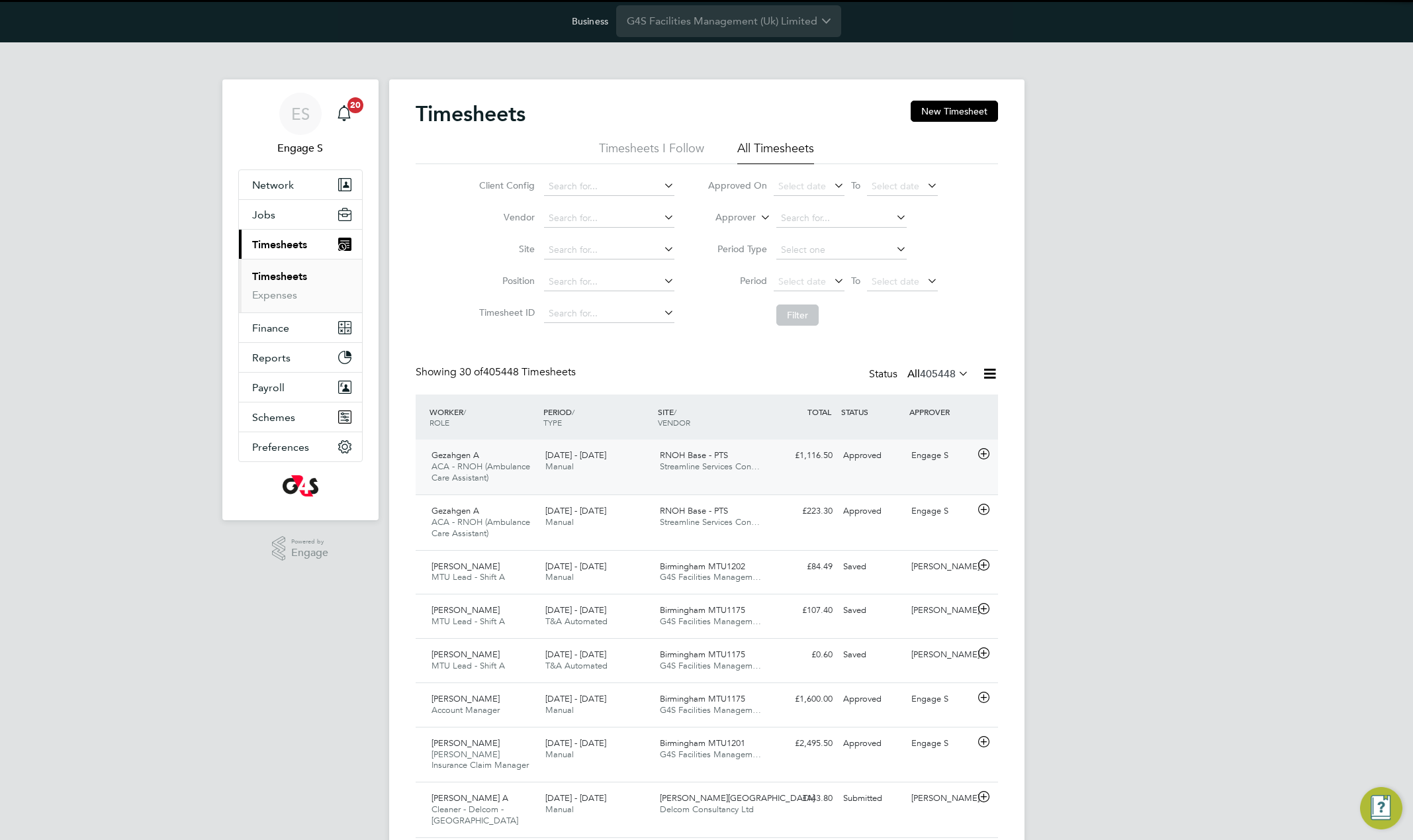
scroll to position [34, 115]
click at [710, 466] on span "Streamline Services Con…" at bounding box center [710, 466] width 100 height 11
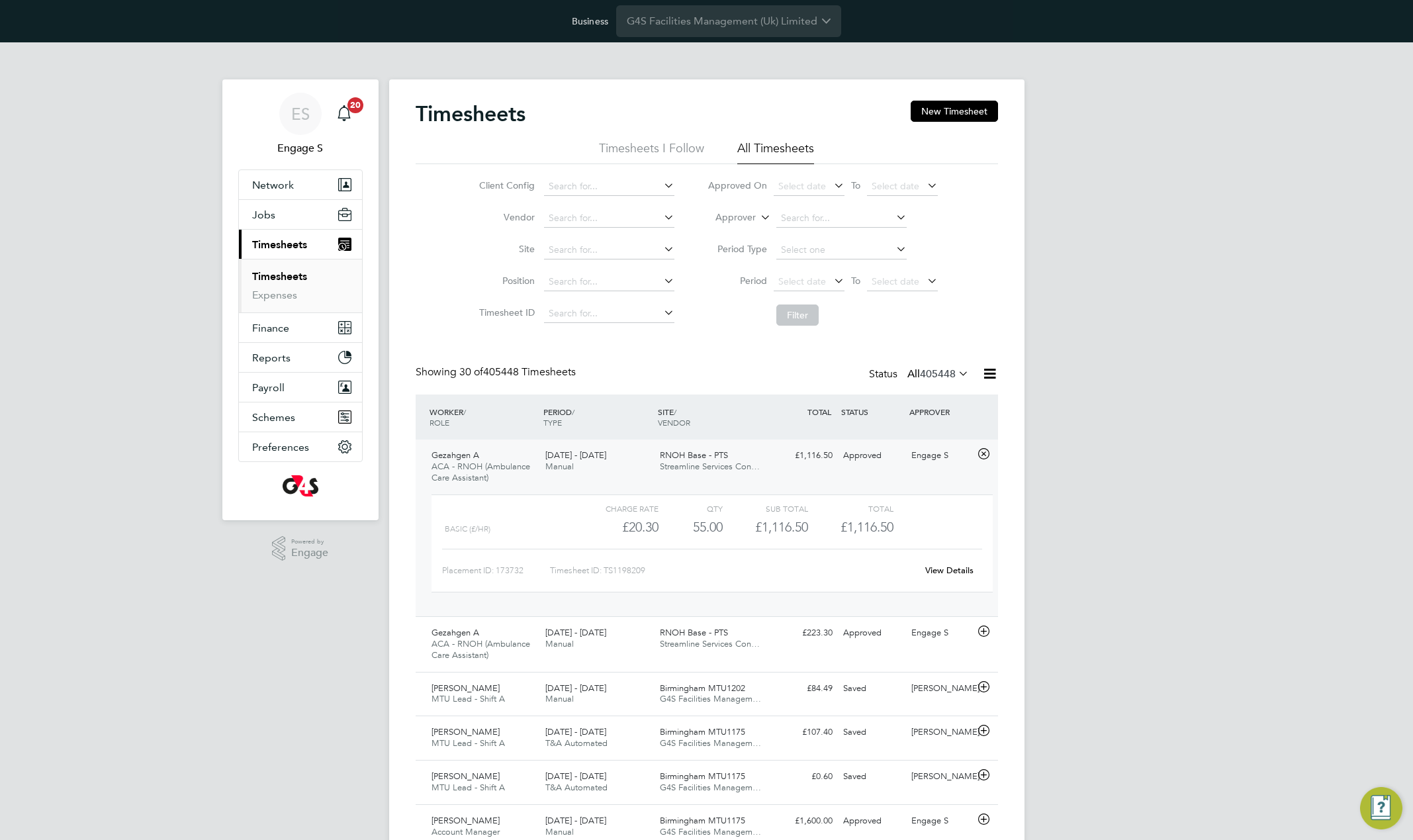
click at [953, 567] on link "View Details" at bounding box center [949, 570] width 48 height 11
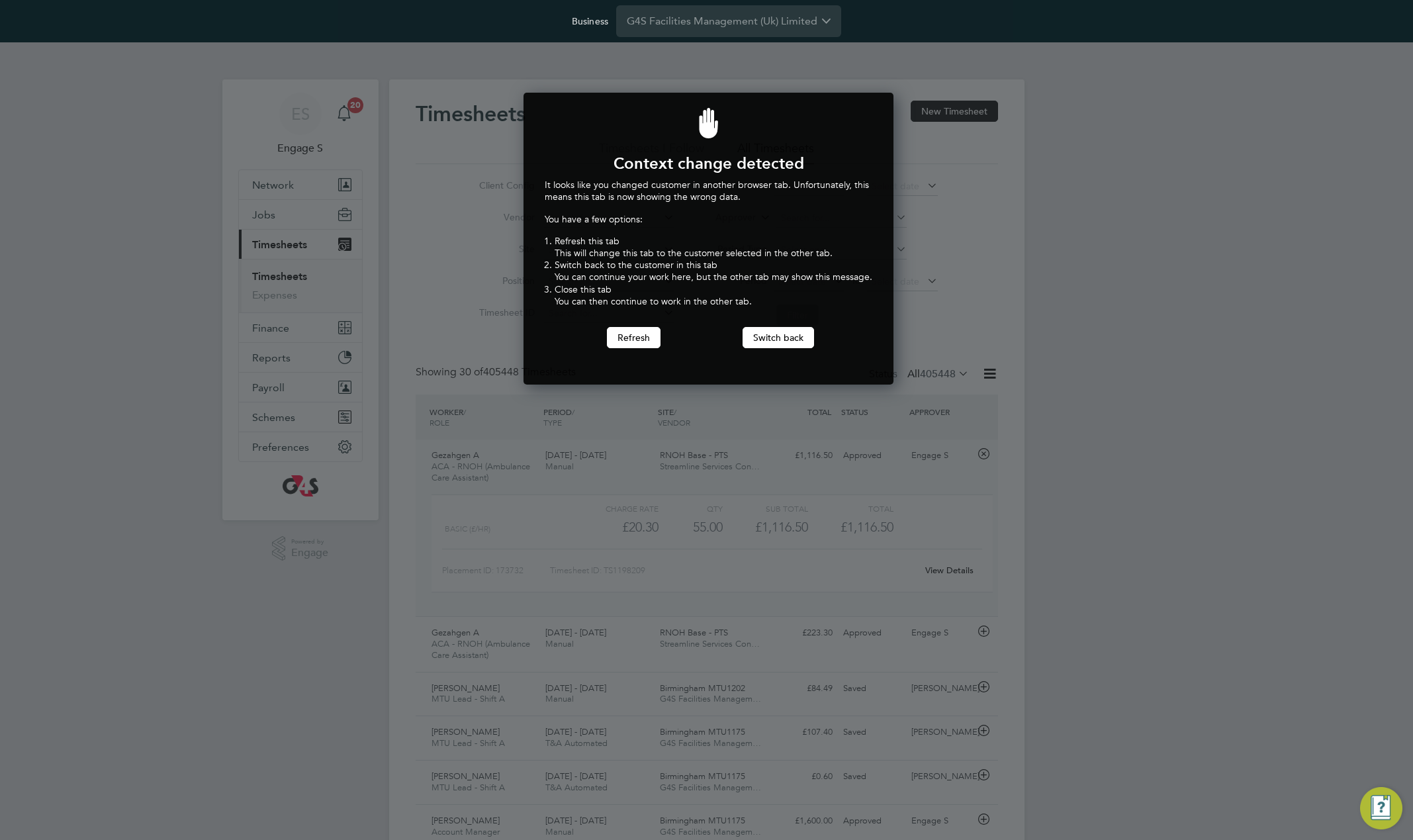
scroll to position [292, 365]
click at [398, 275] on div at bounding box center [706, 420] width 1413 height 840
click at [795, 328] on button "Switch back" at bounding box center [779, 338] width 72 height 21
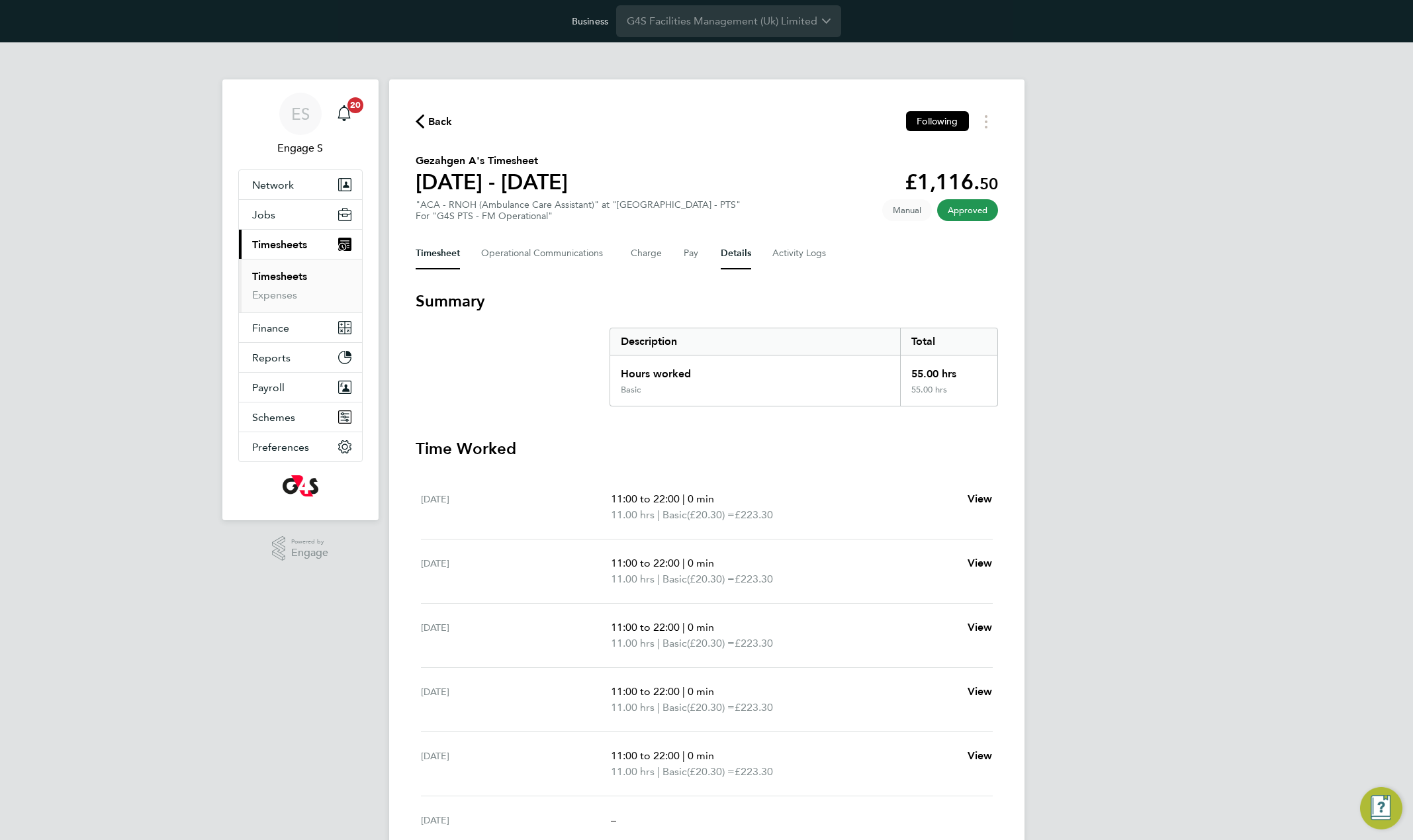
click at [734, 255] on button "Details" at bounding box center [736, 253] width 31 height 31
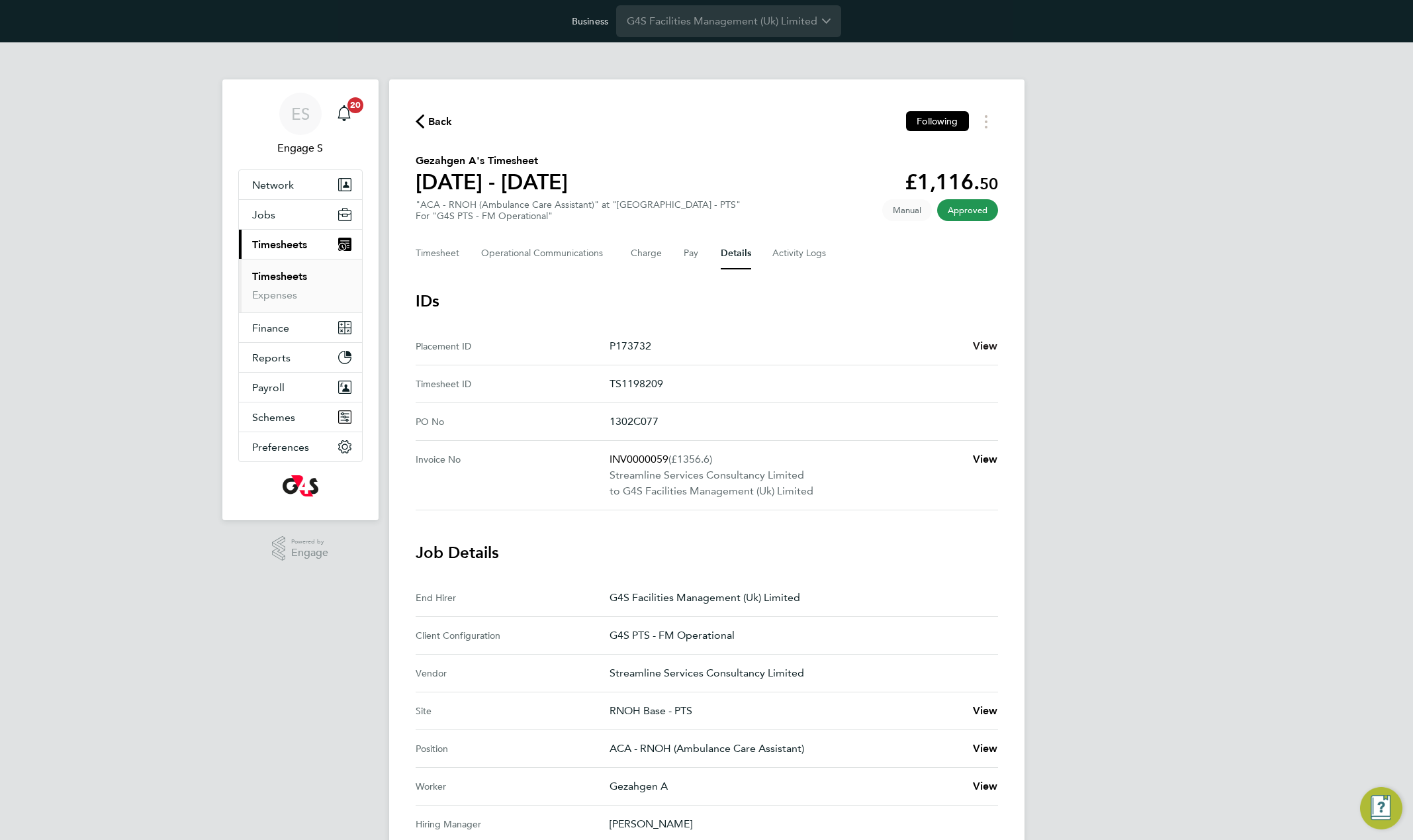
click at [982, 350] on span "View" at bounding box center [986, 345] width 25 height 12
click at [701, 639] on p "G4S PTS - FM Operational" at bounding box center [798, 636] width 378 height 16
copy p "G4S PTS - FM Operational"
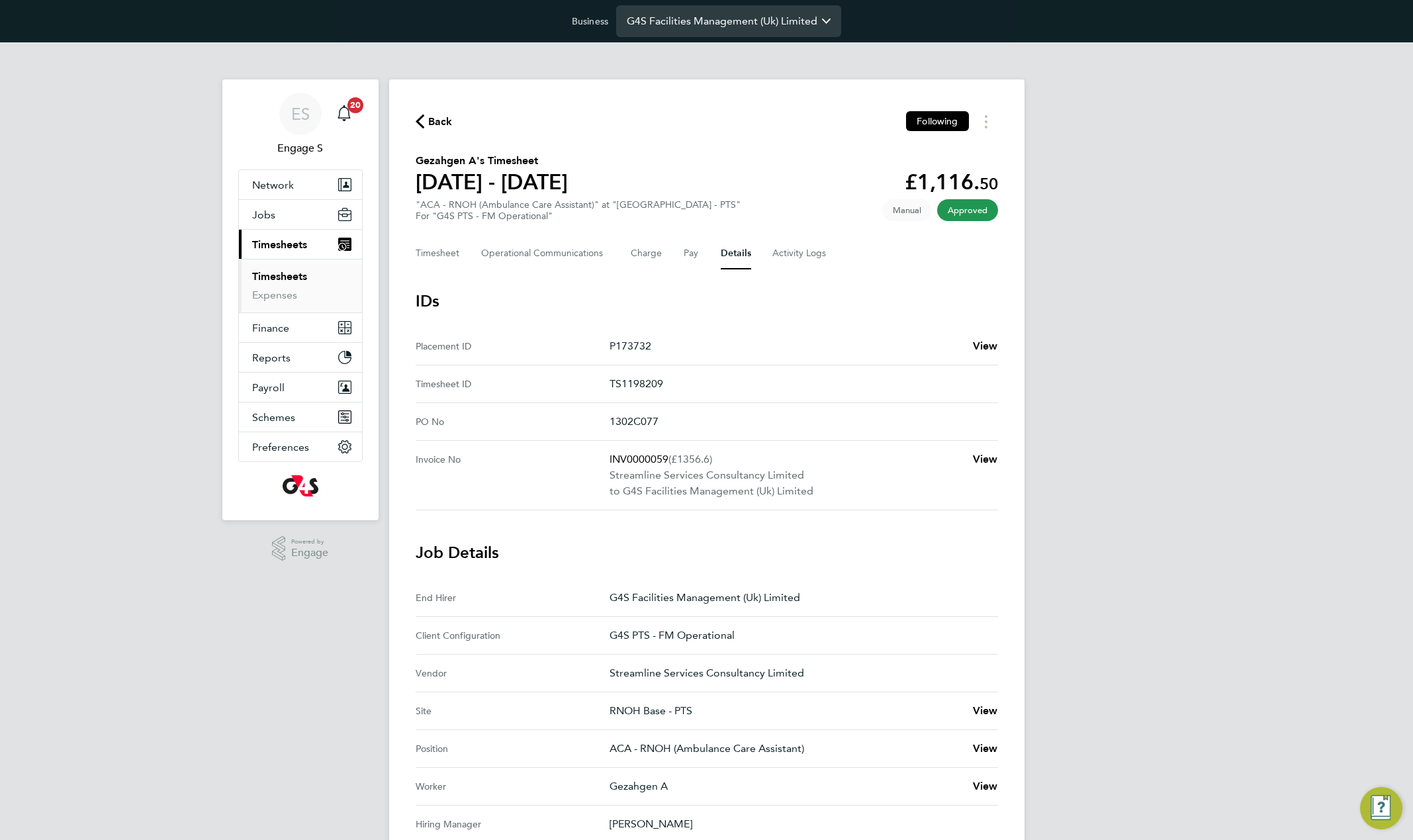
click at [696, 35] on input "G4S Facilities Management (Uk) Limited" at bounding box center [729, 21] width 225 height 31
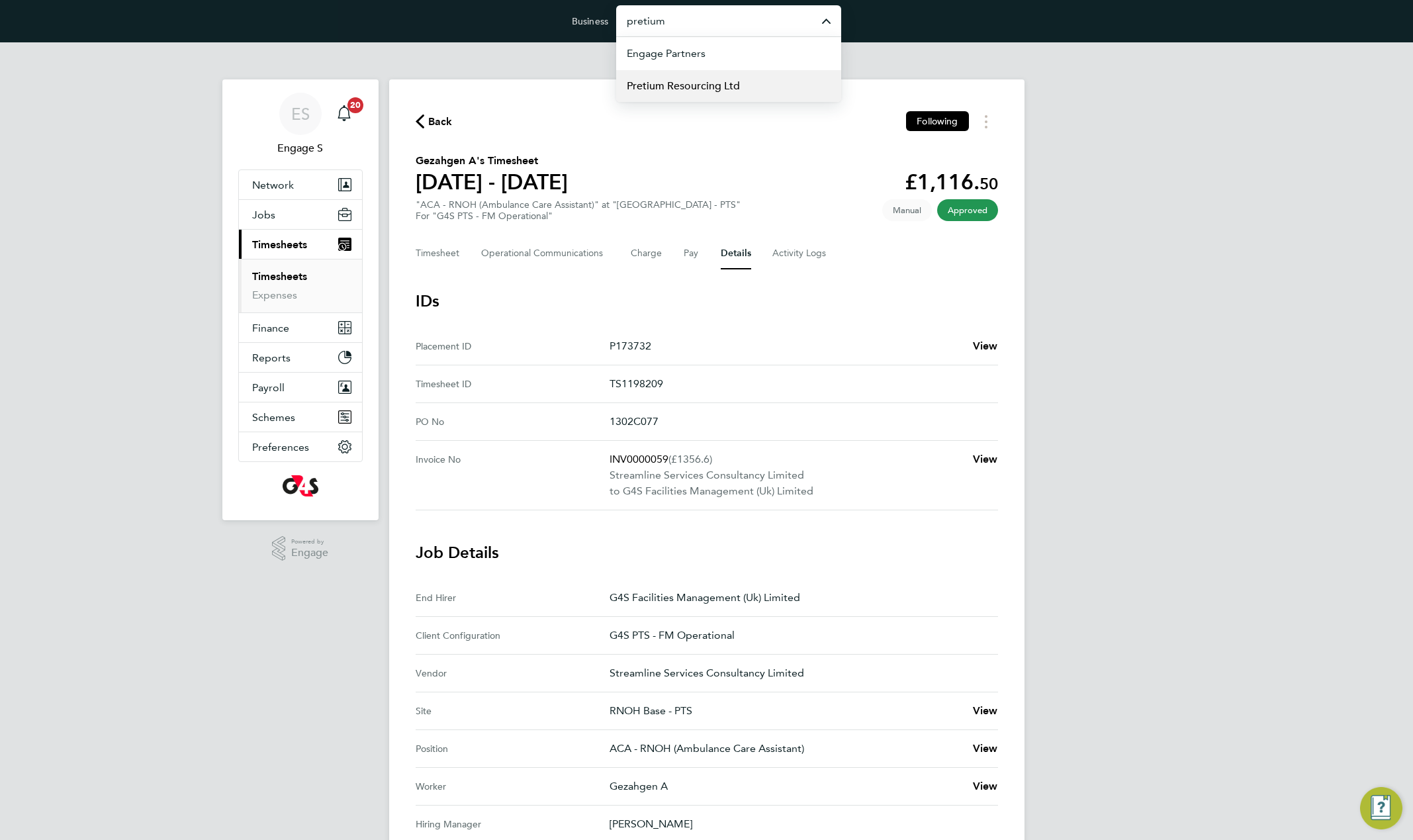
click at [702, 81] on span "Pretium Resourcing Ltd" at bounding box center [684, 86] width 113 height 16
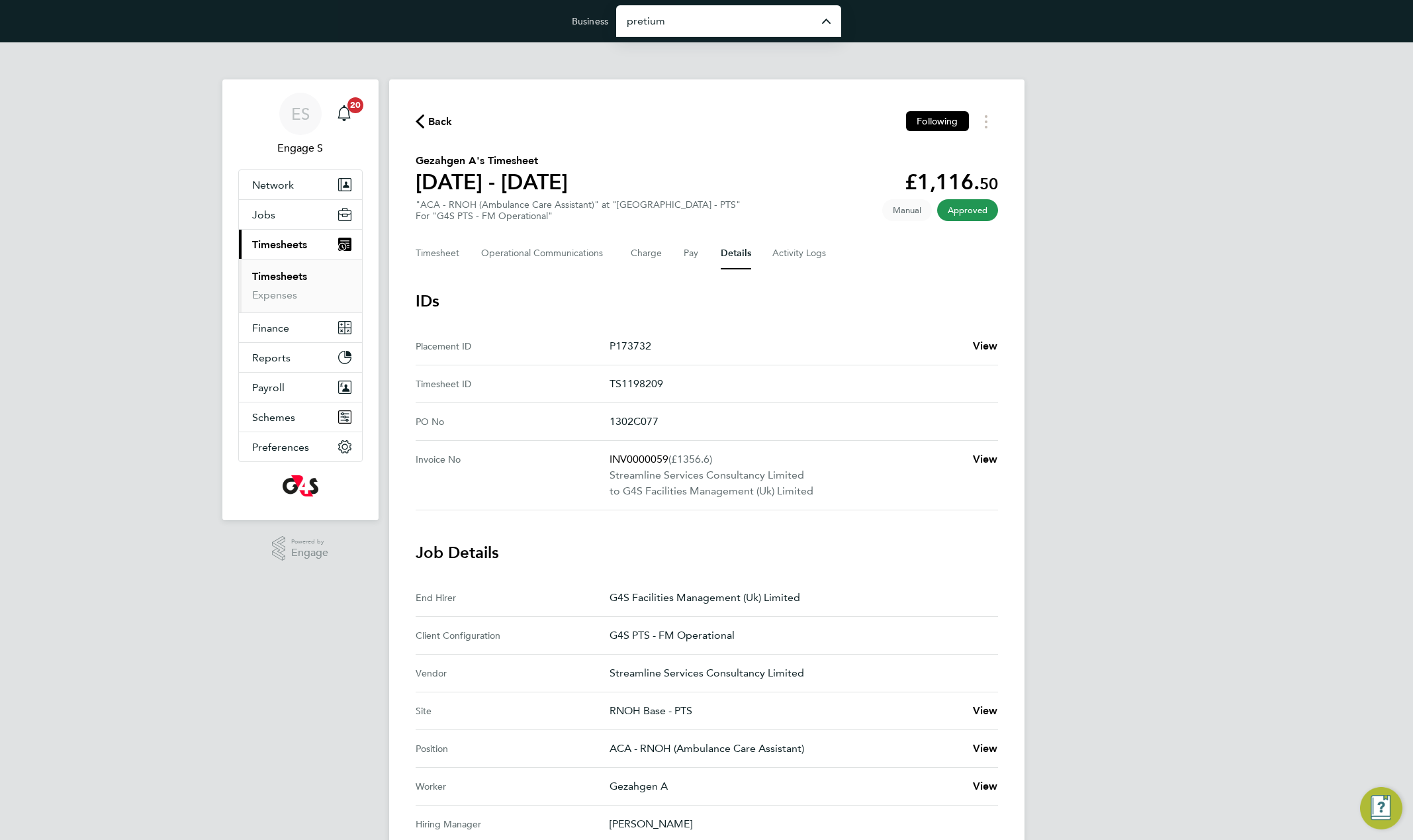
type input "Pretium Resourcing Ltd"
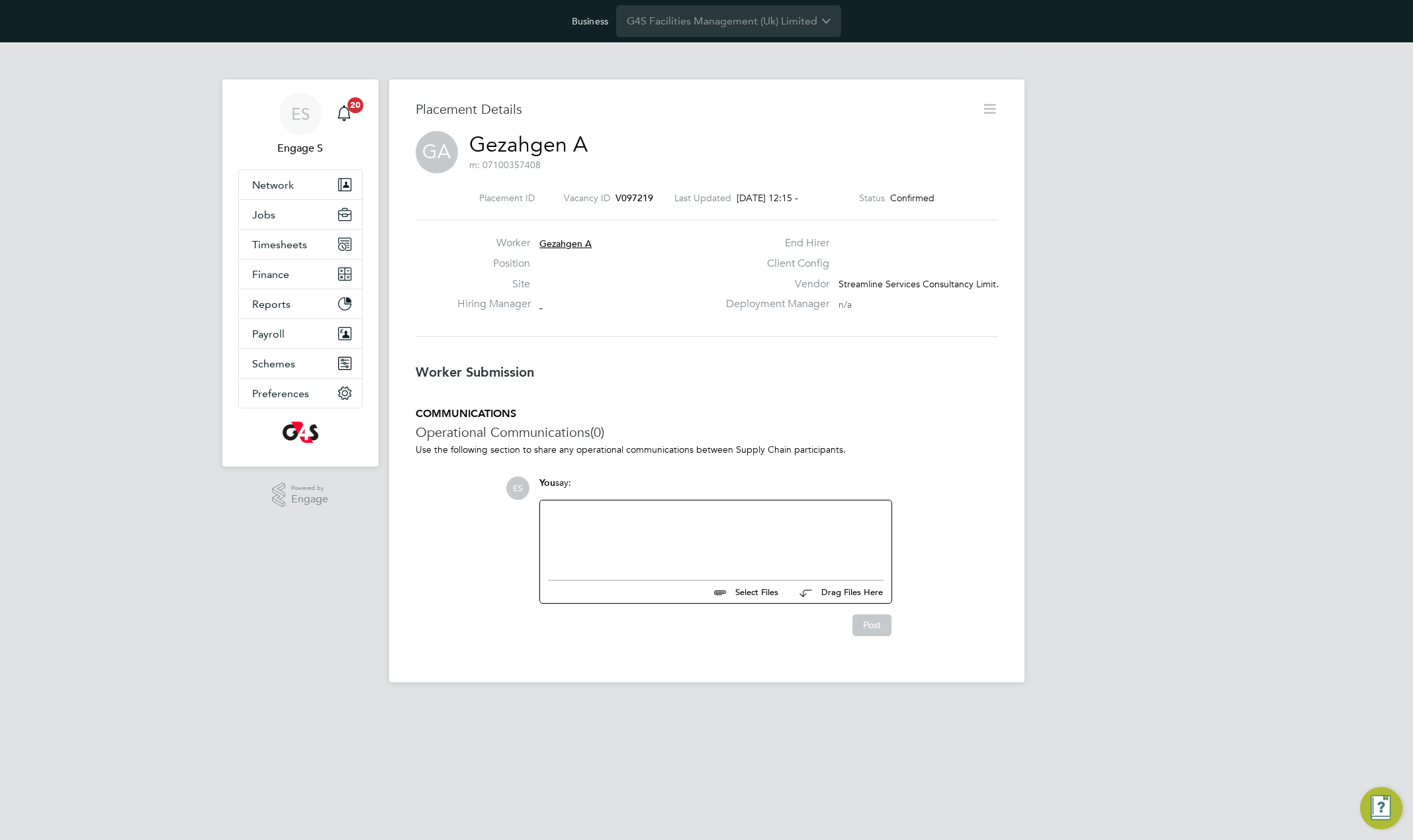
click at [746, 138] on div "GA Gezahgen A m: 07100357408" at bounding box center [707, 154] width 583 height 45
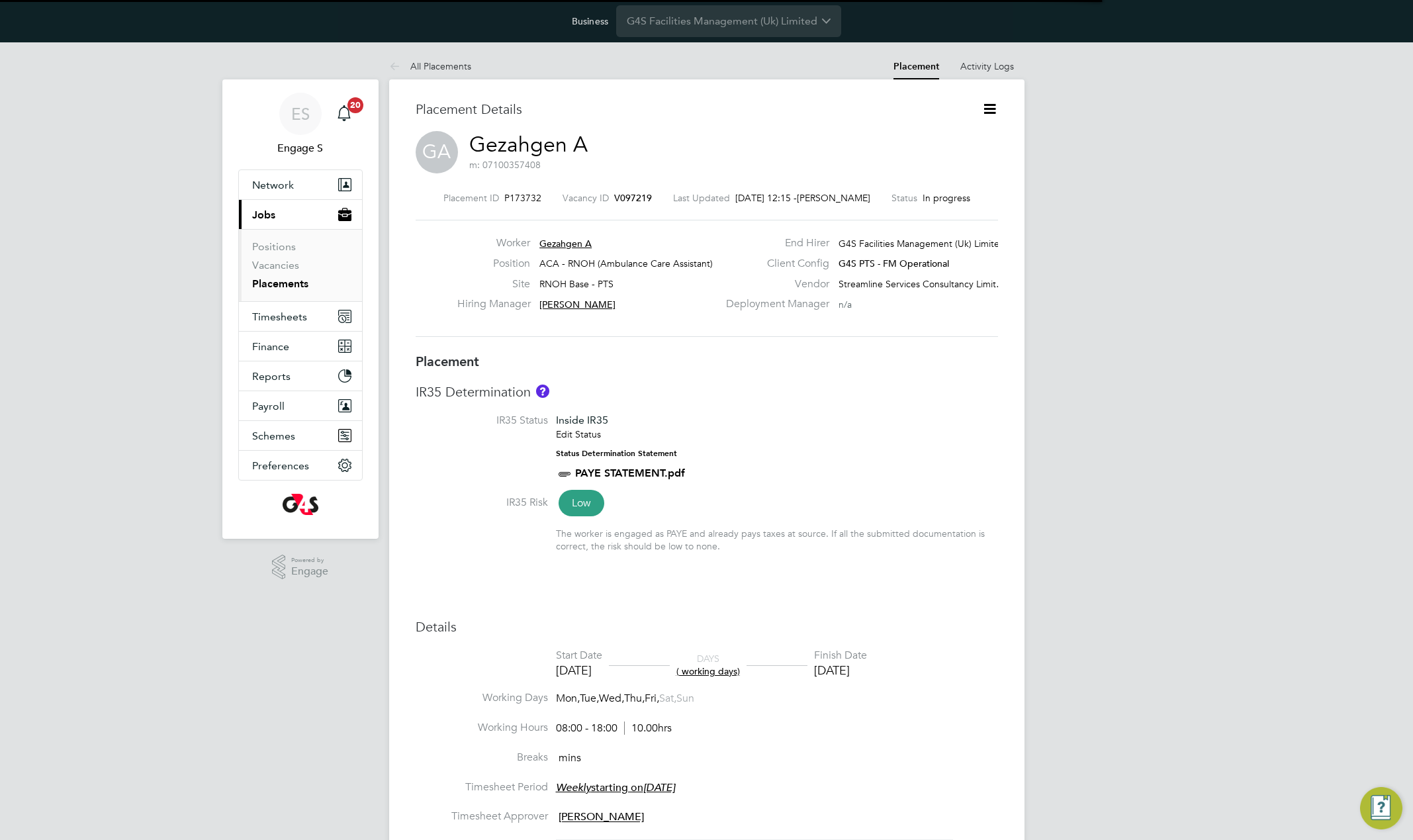
scroll to position [7, 7]
click at [992, 113] on icon at bounding box center [990, 108] width 17 height 17
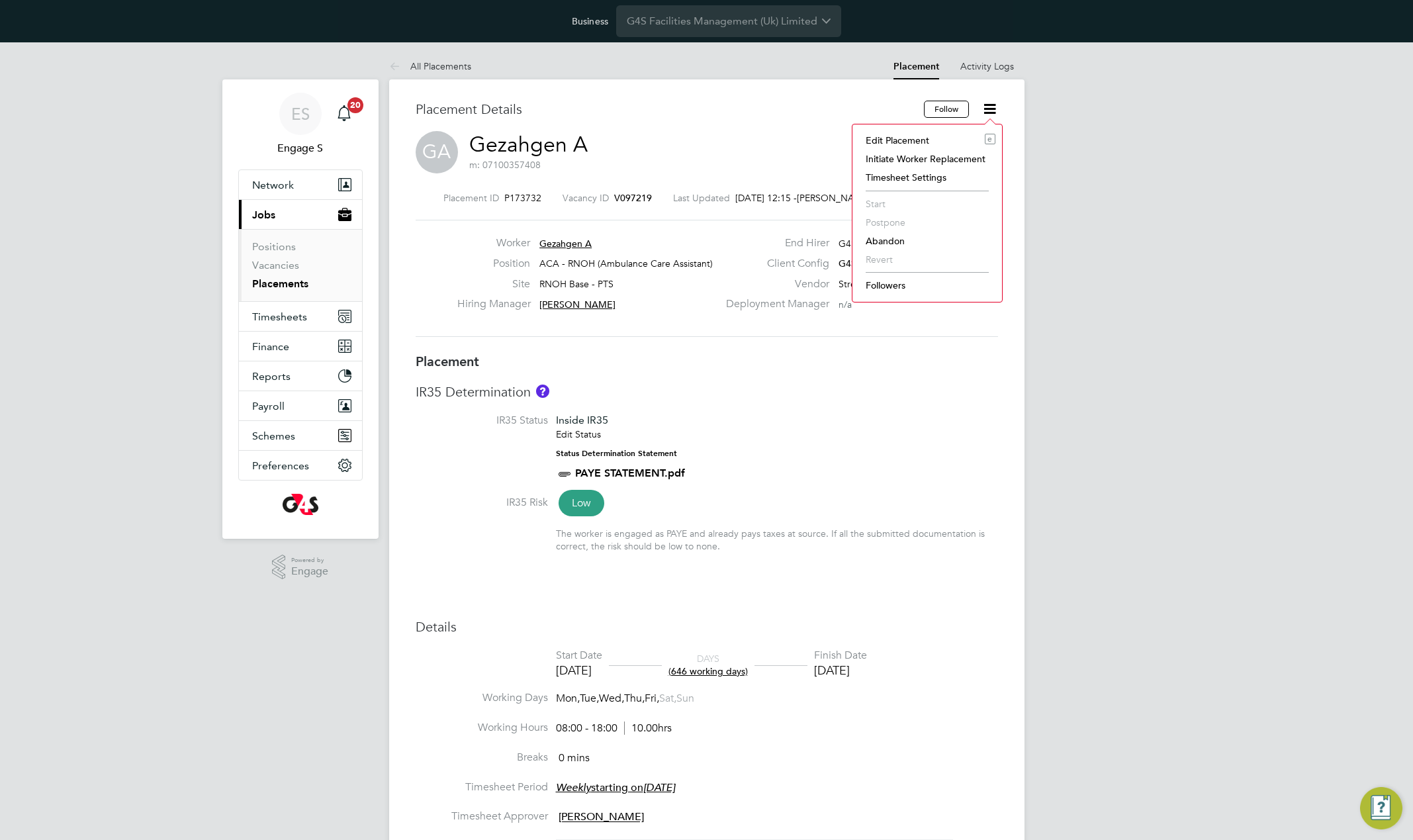
click at [882, 142] on li "Edit Placement e" at bounding box center [927, 140] width 136 height 18
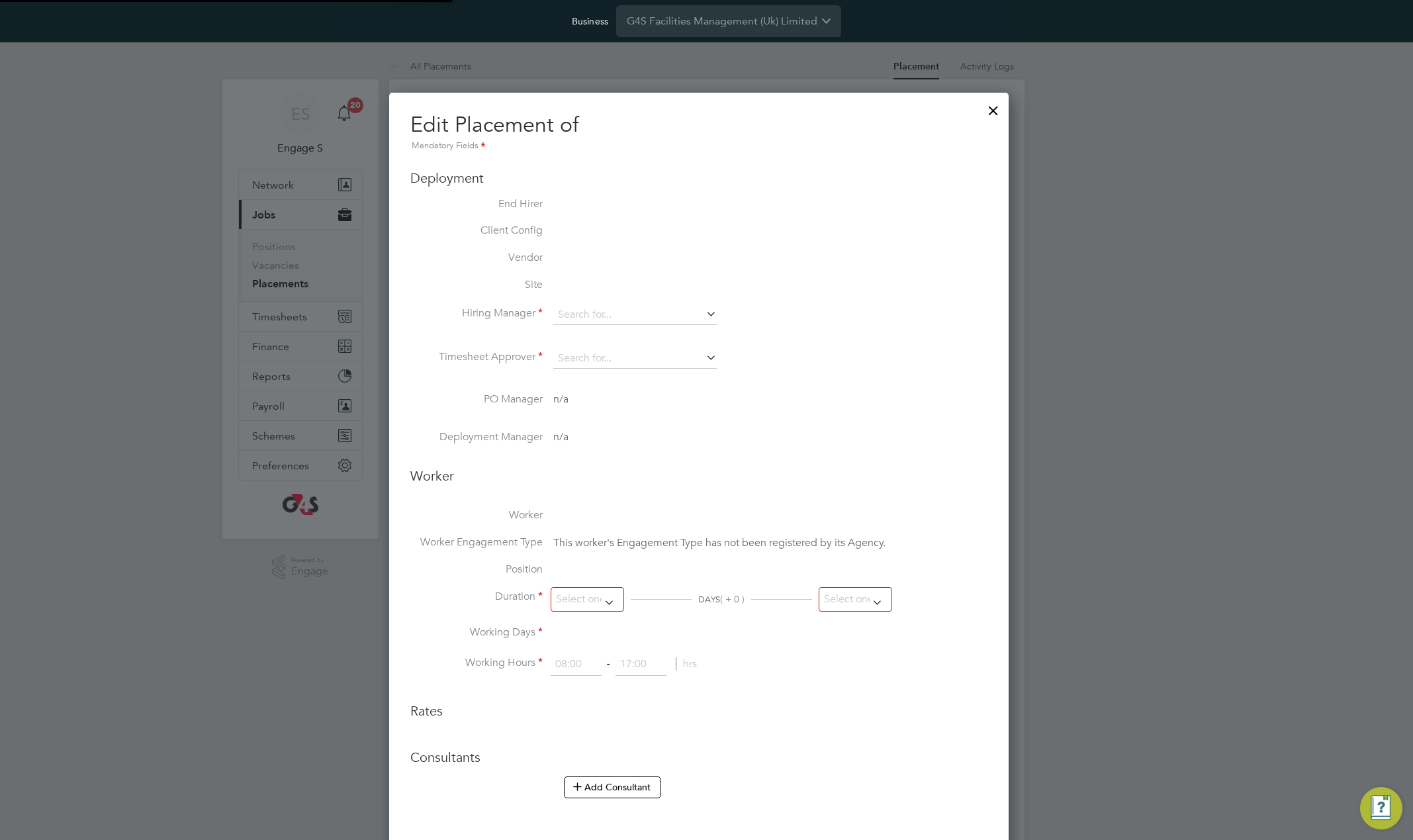
type input "Aaron P"
type input "12 Jul 2023"
type input "31 Dec 2025"
type input "08:00"
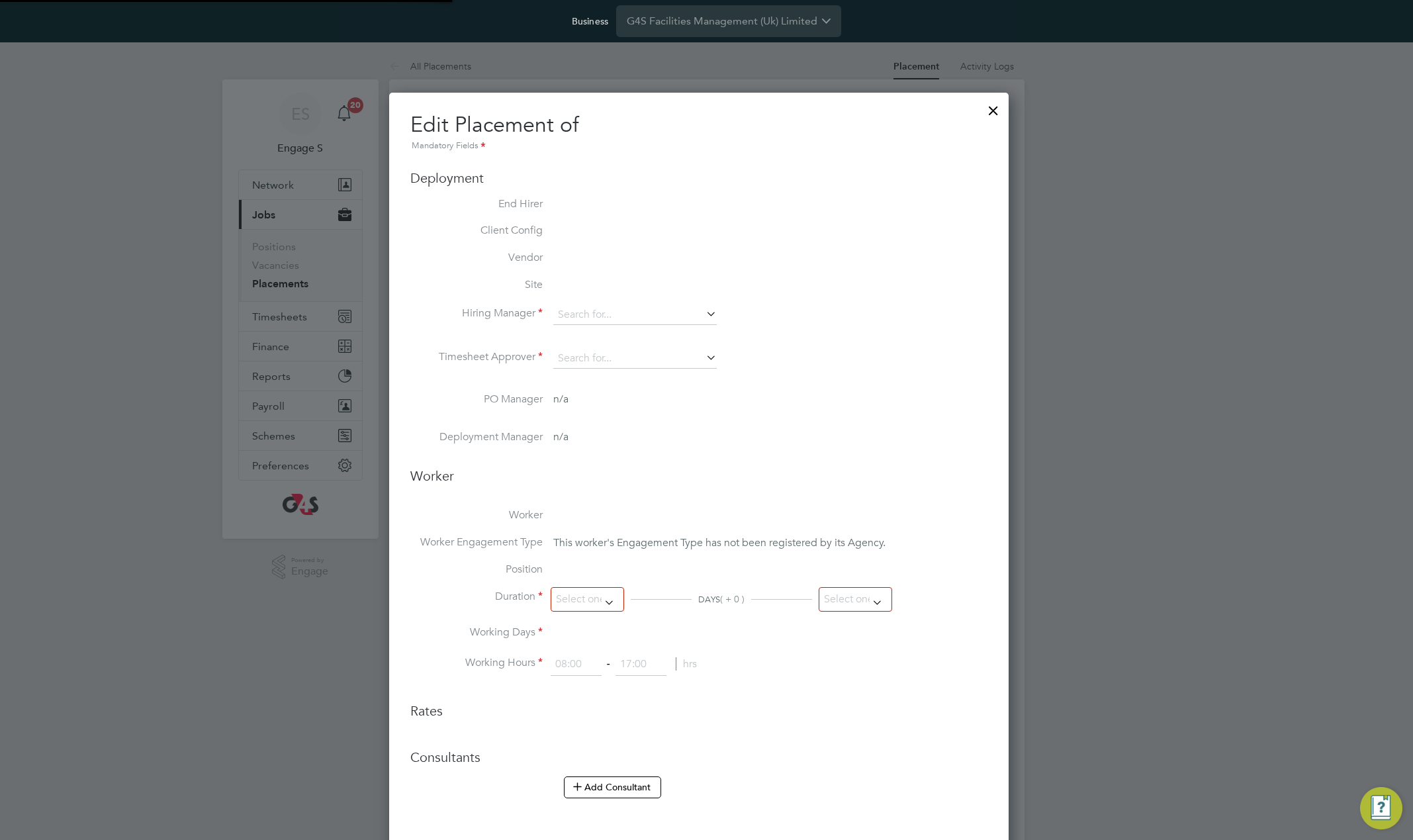
type input "18:00"
type input "00041071"
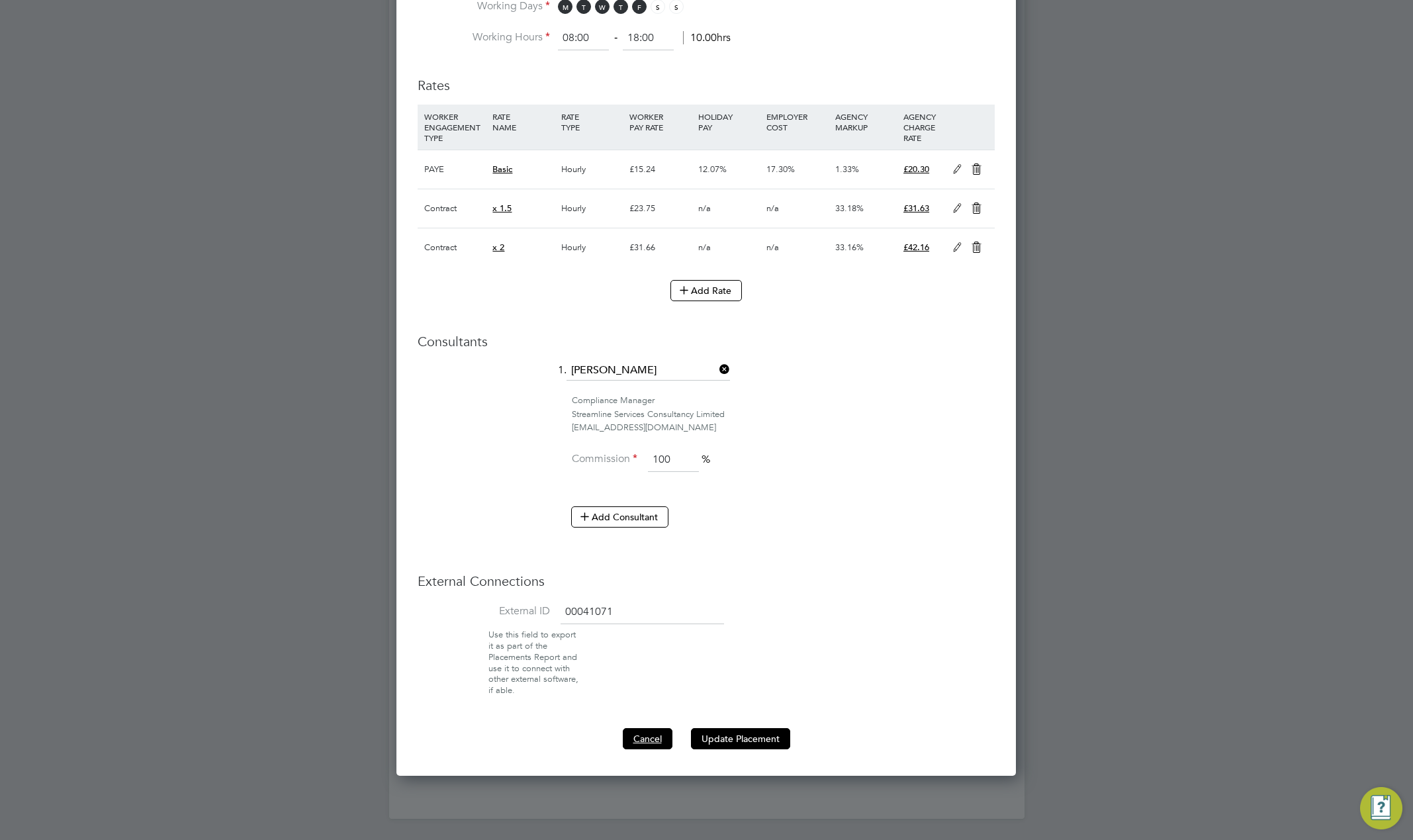
click at [650, 741] on button "Cancel" at bounding box center [647, 739] width 50 height 21
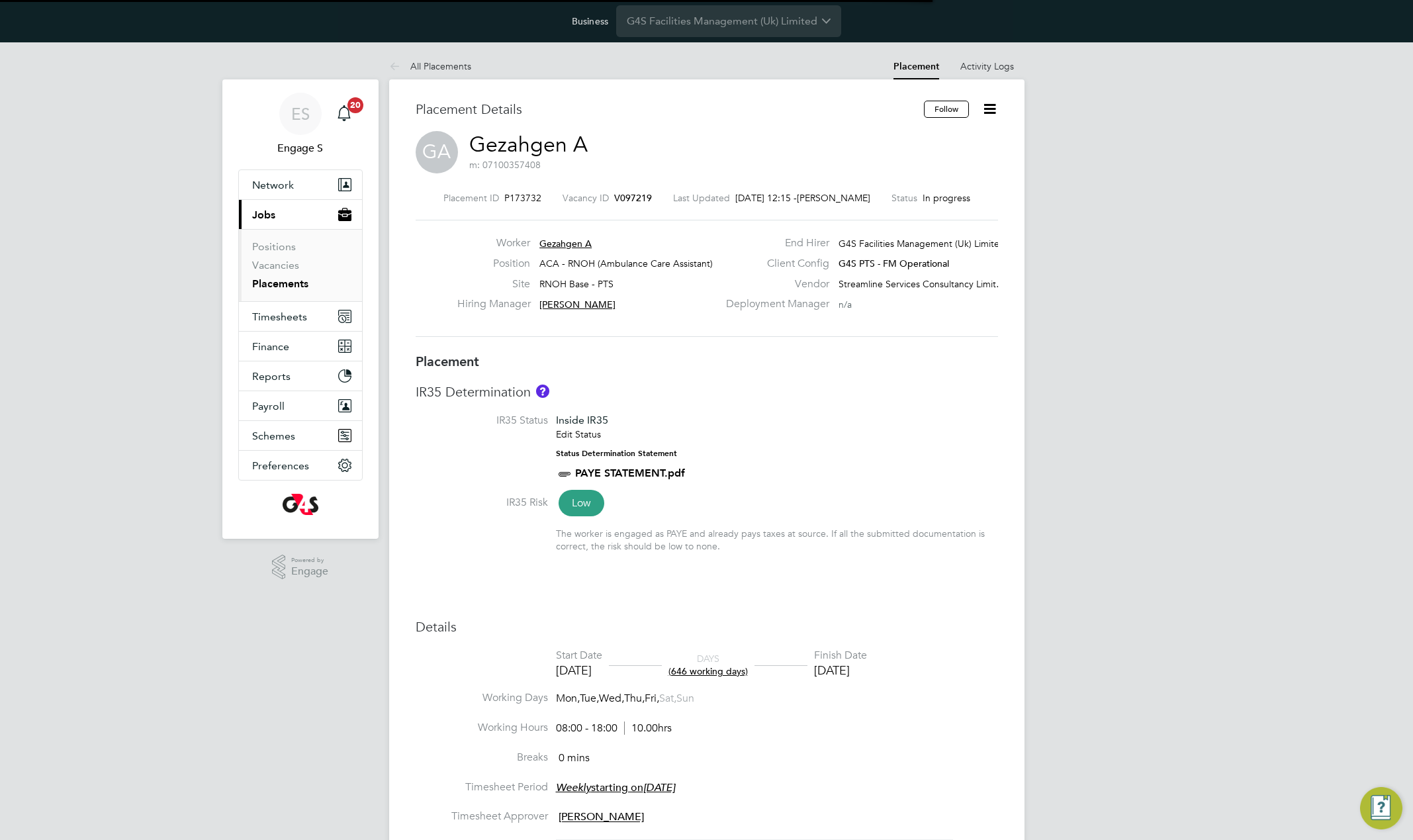
click at [993, 103] on icon at bounding box center [990, 108] width 17 height 17
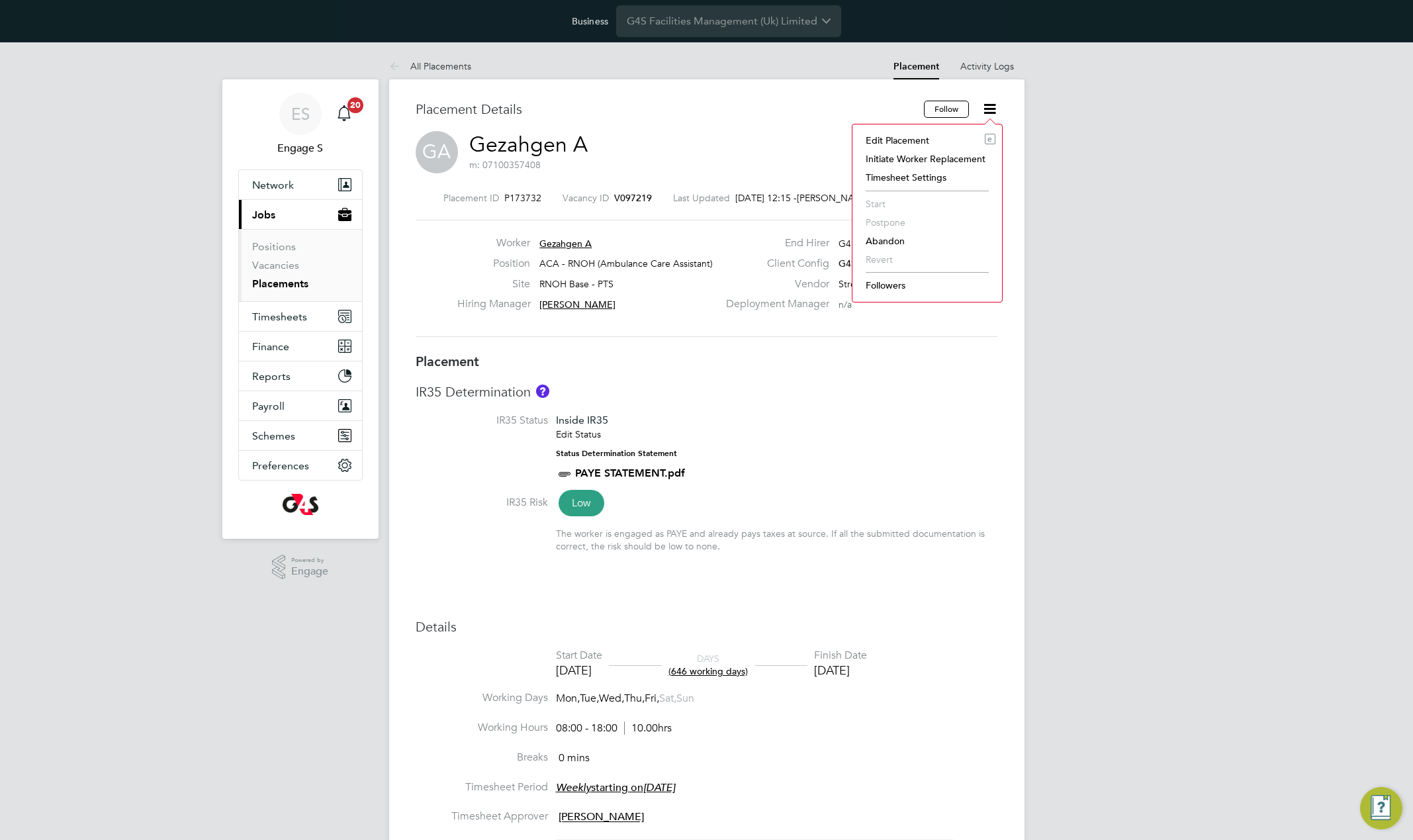
click at [898, 176] on li "Timesheet Settings" at bounding box center [927, 177] width 136 height 18
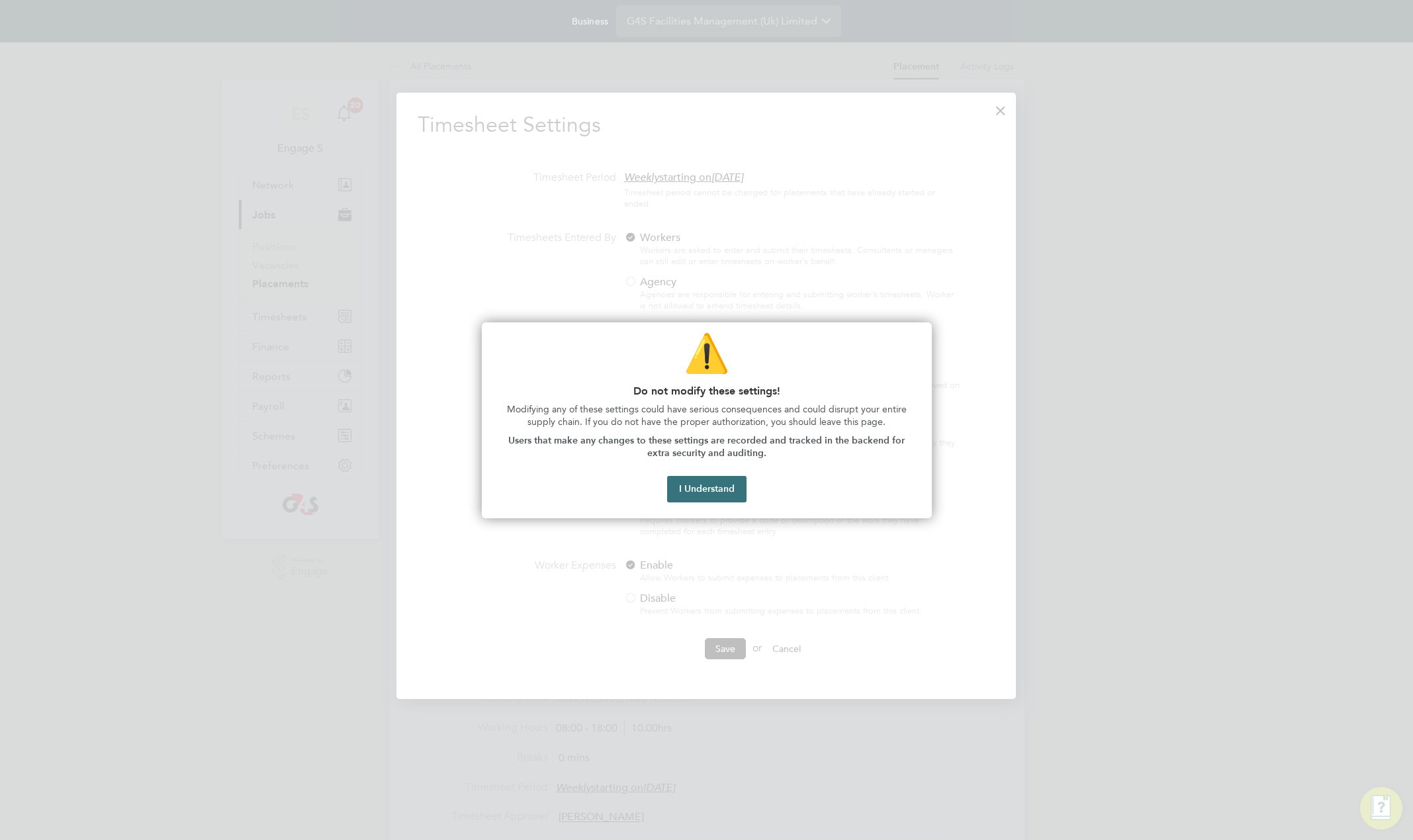
click at [727, 495] on button "I Understand" at bounding box center [706, 489] width 79 height 26
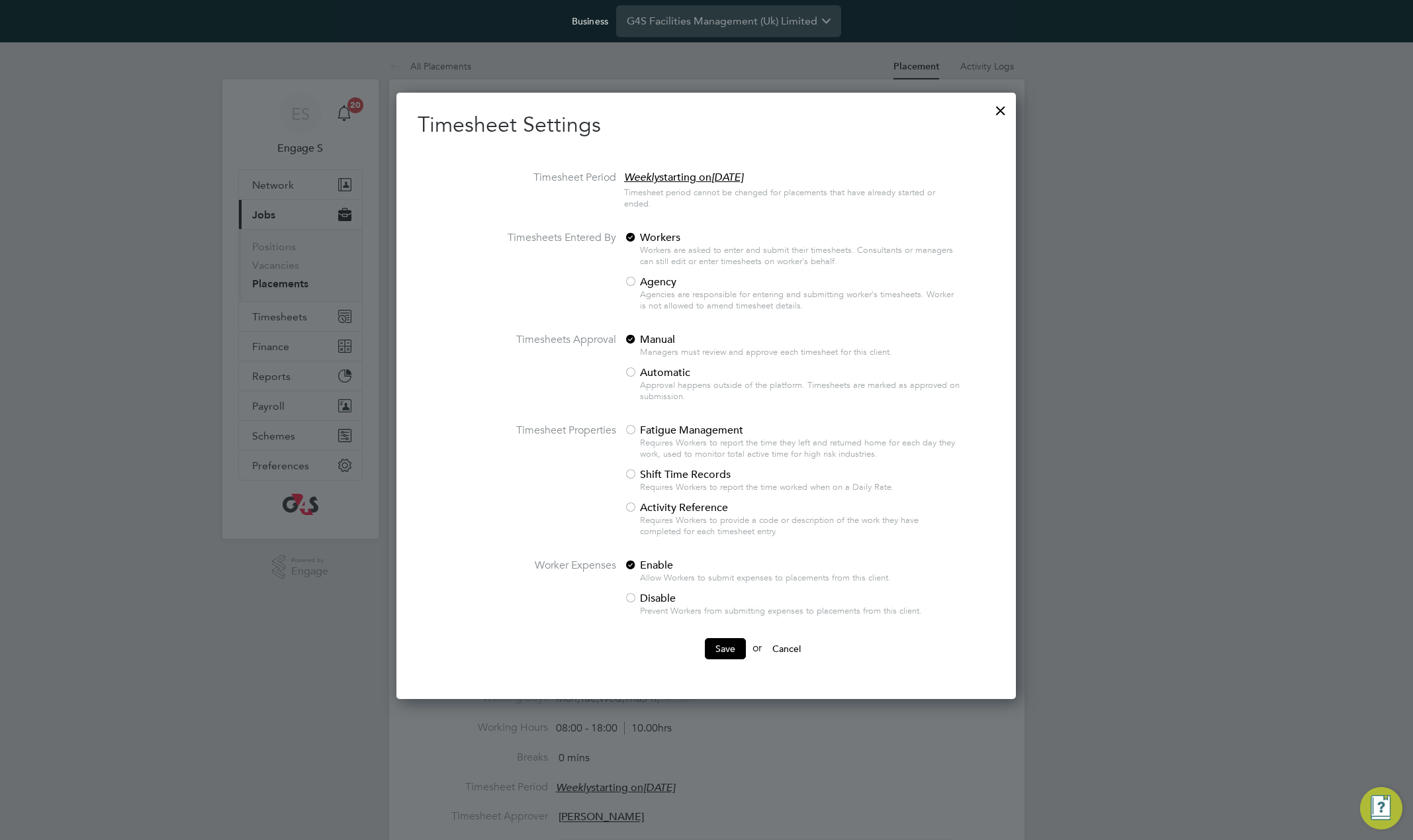
click at [798, 645] on button "Cancel" at bounding box center [787, 649] width 50 height 21
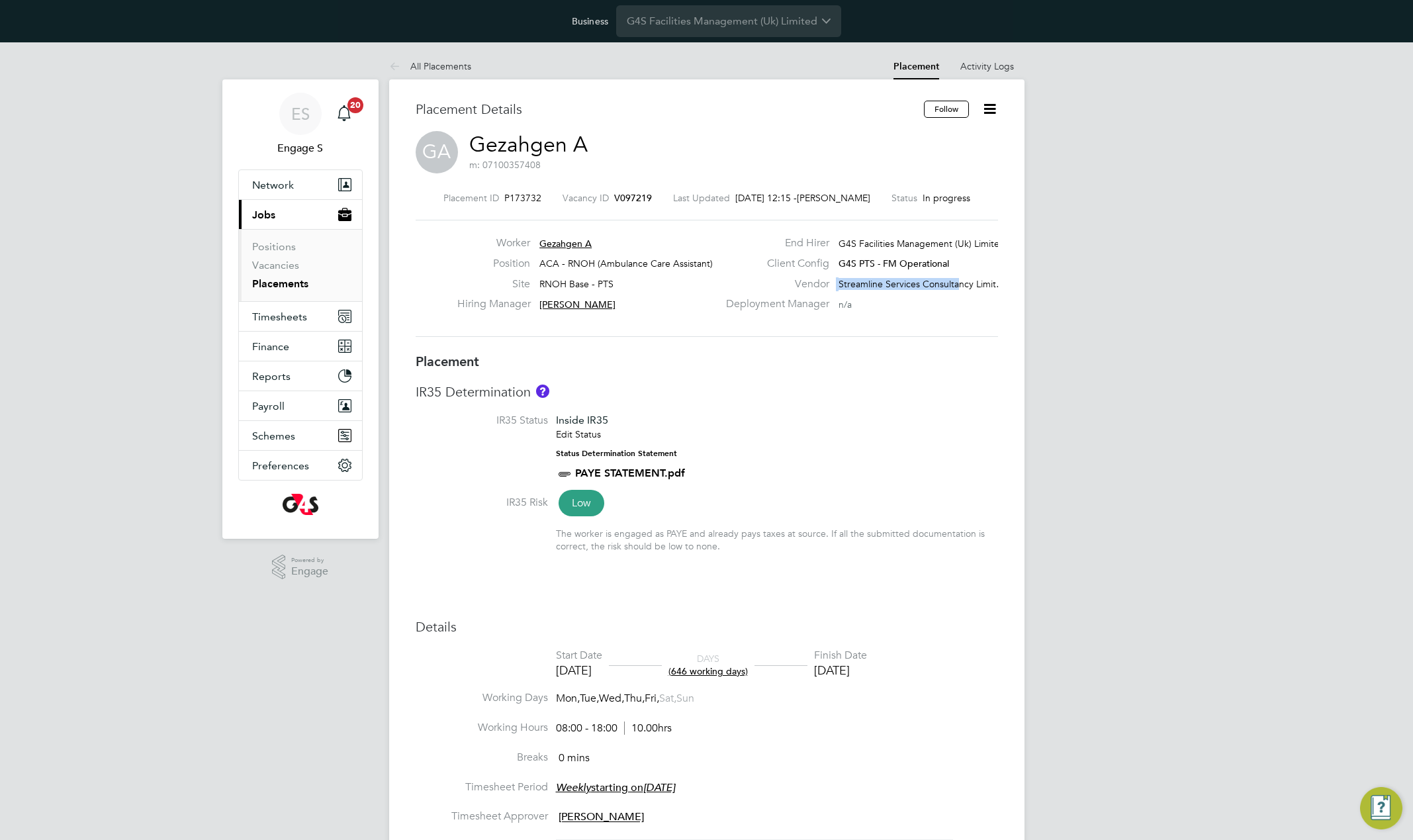
drag, startPoint x: 836, startPoint y: 284, endPoint x: 958, endPoint y: 279, distance: 122.1
click at [958, 279] on div "Vendor Streamline Services Consultancy Limit…" at bounding box center [861, 288] width 284 height 21
copy div "Streamline Services Consulta"
click at [557, 145] on link "Gezahgen A" at bounding box center [529, 145] width 119 height 26
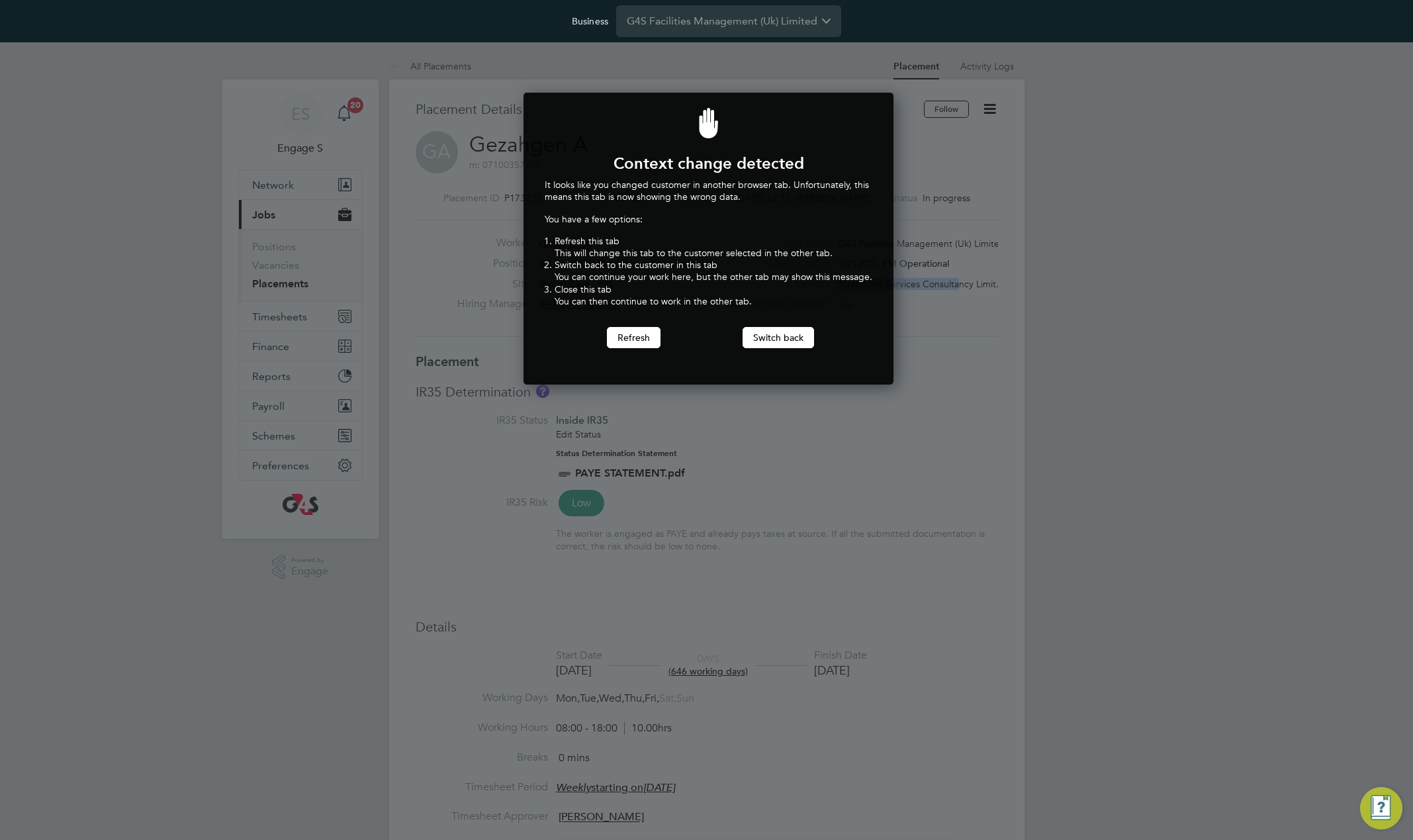
scroll to position [292, 365]
click at [786, 337] on button "Switch back" at bounding box center [779, 338] width 72 height 21
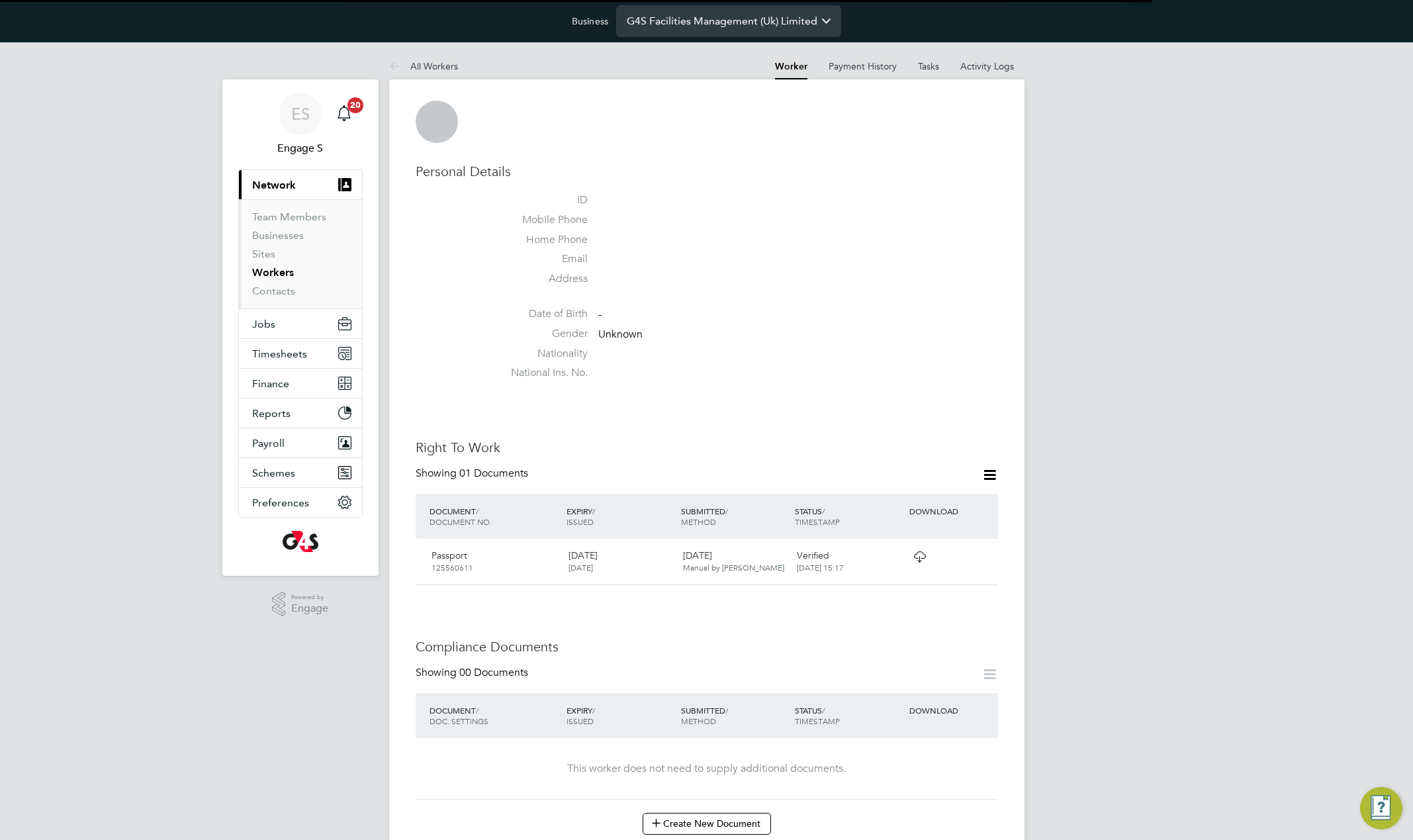
click at [702, 23] on input "G4S Facilities Management (Uk) Limited" at bounding box center [729, 21] width 225 height 31
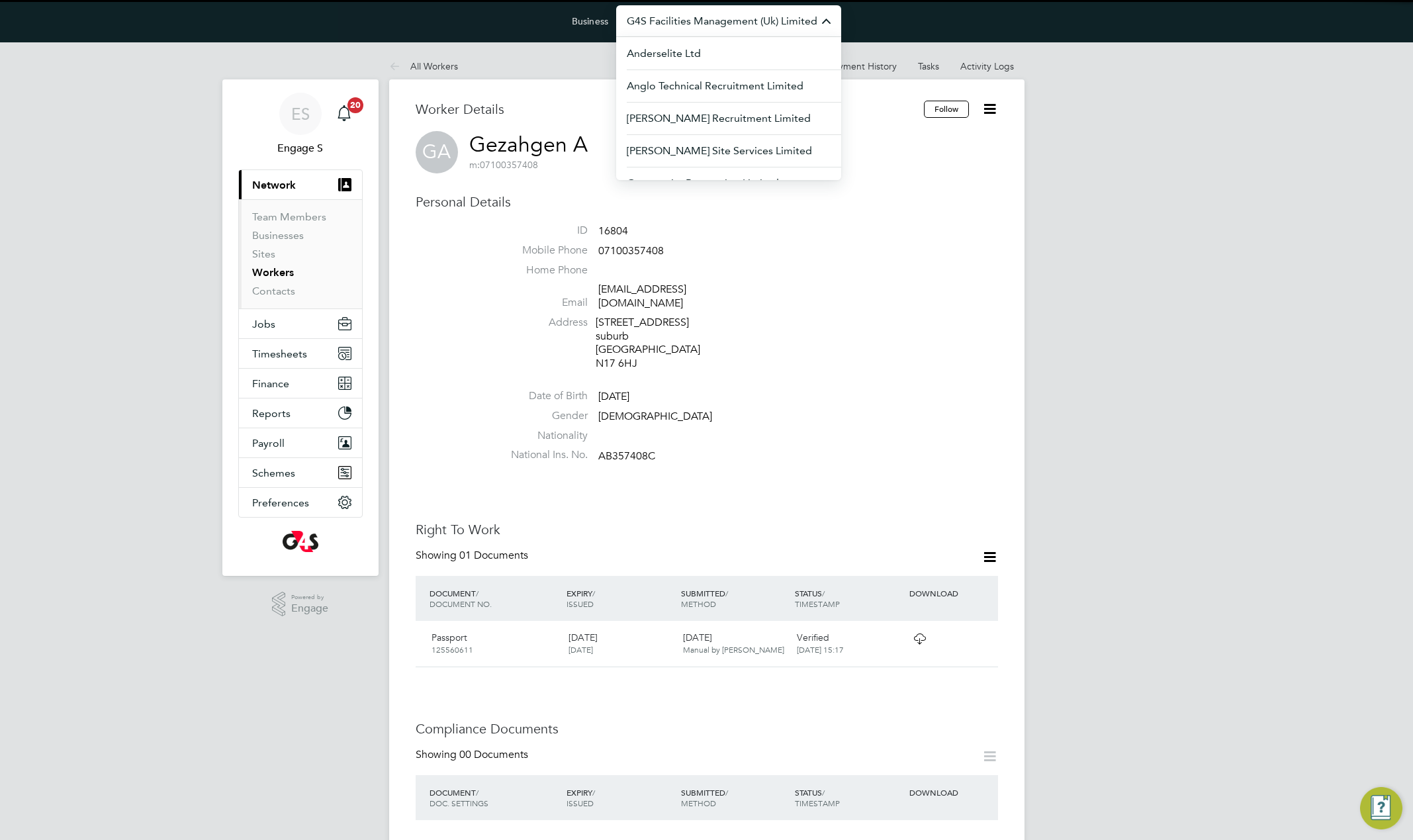
click at [900, 195] on h3 "Personal Details" at bounding box center [707, 202] width 583 height 17
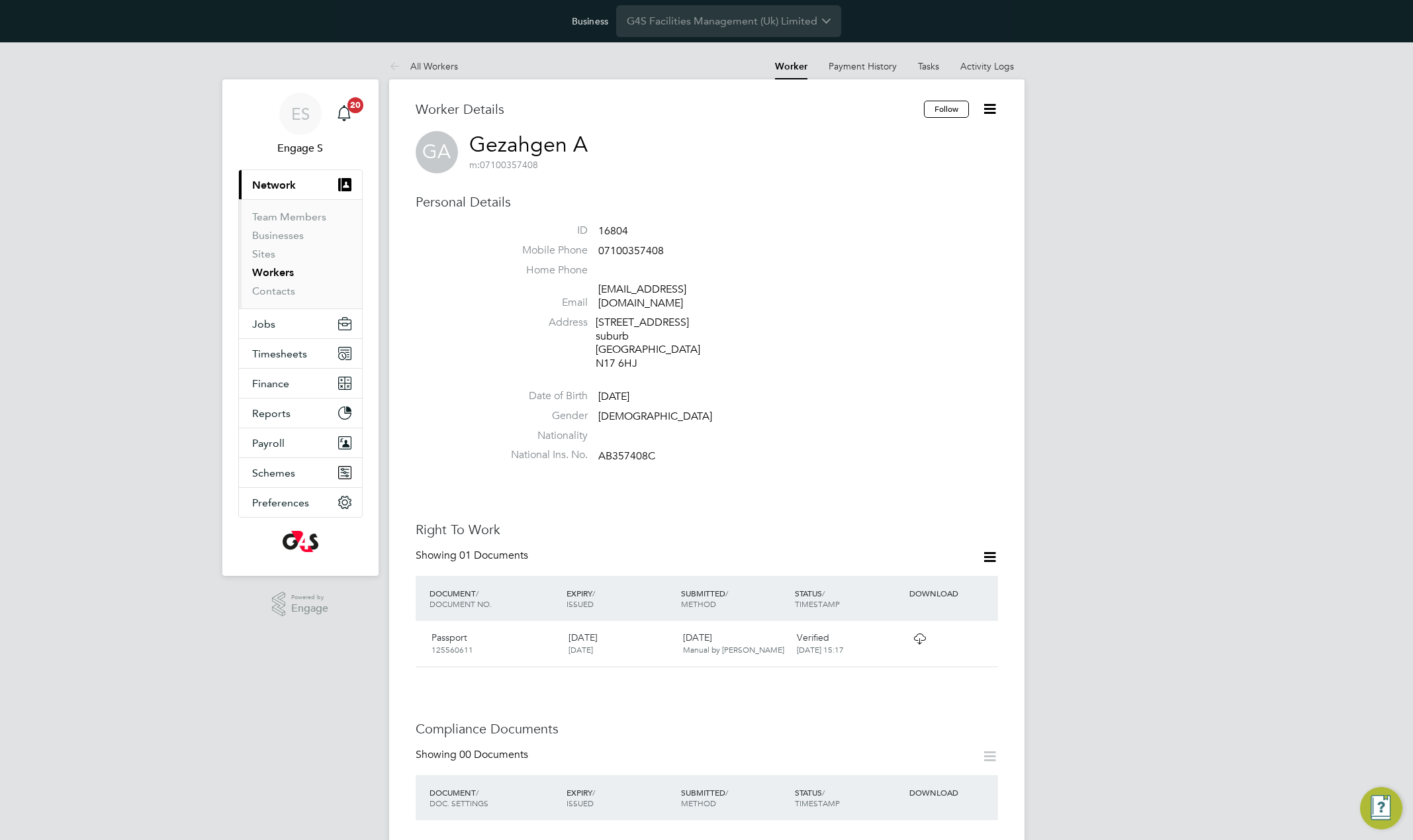
click at [990, 113] on icon at bounding box center [990, 108] width 17 height 17
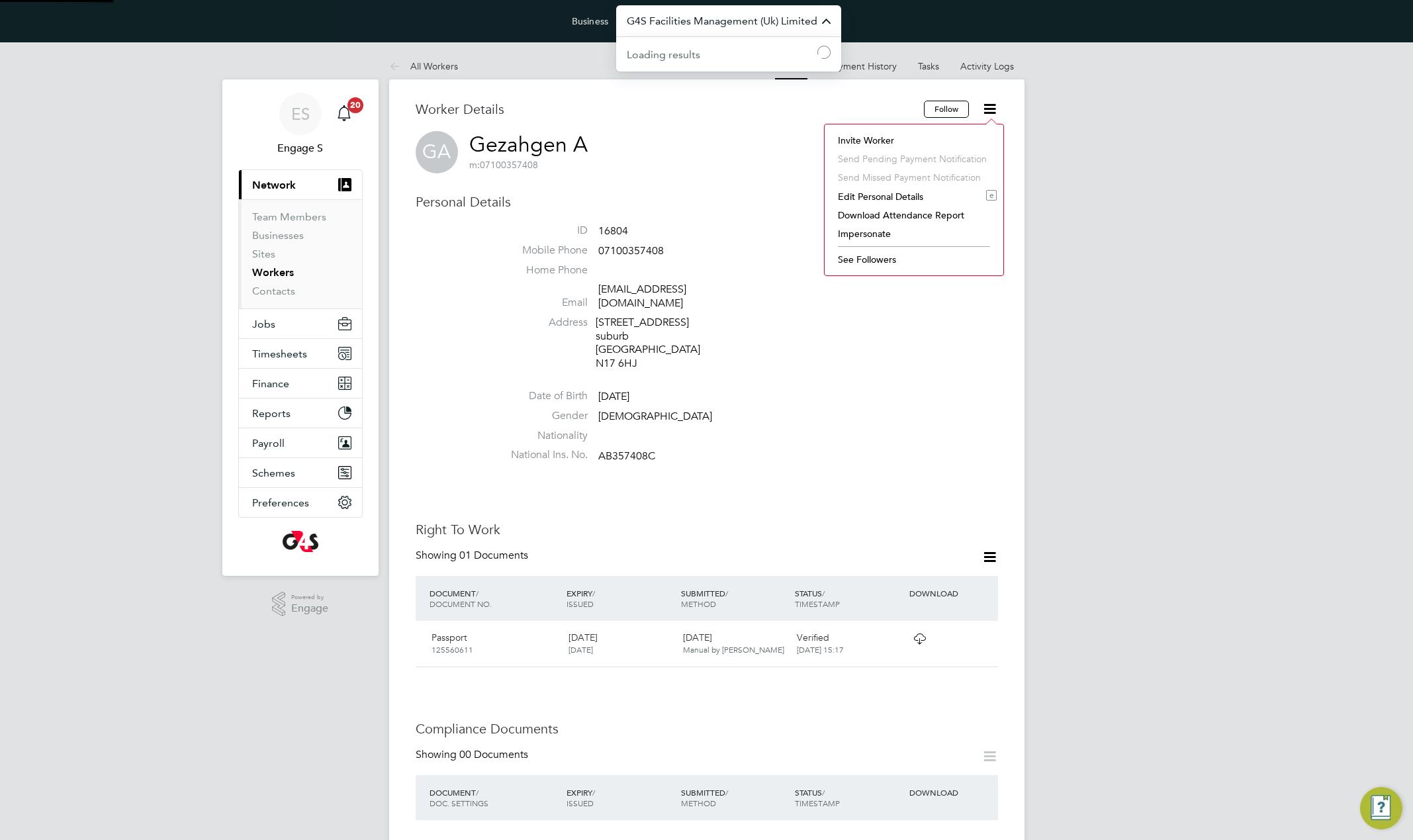
click at [652, 25] on input "G4S Facilities Management (Uk) Limited" at bounding box center [729, 21] width 225 height 31
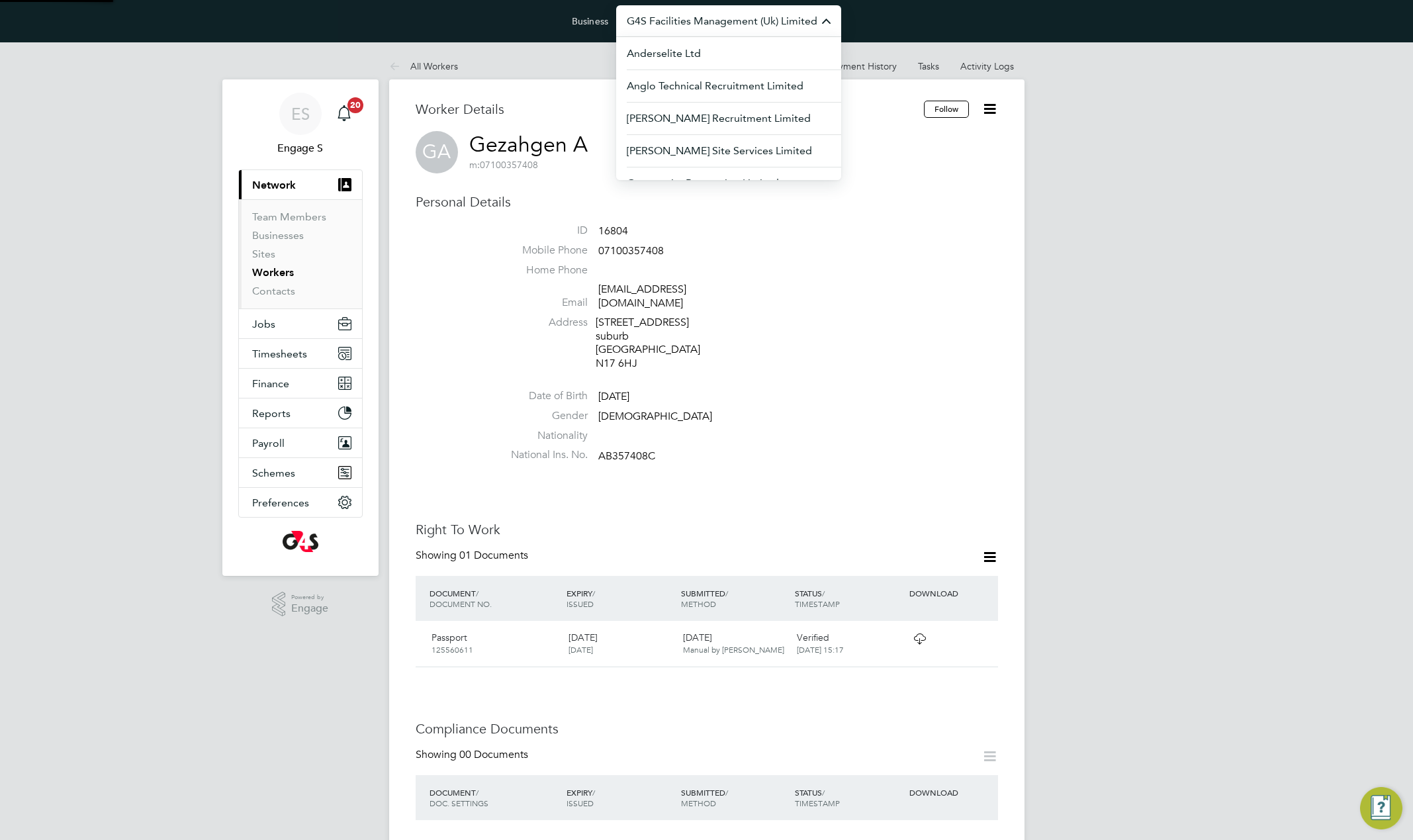
paste input "Streamline Services Consulta"
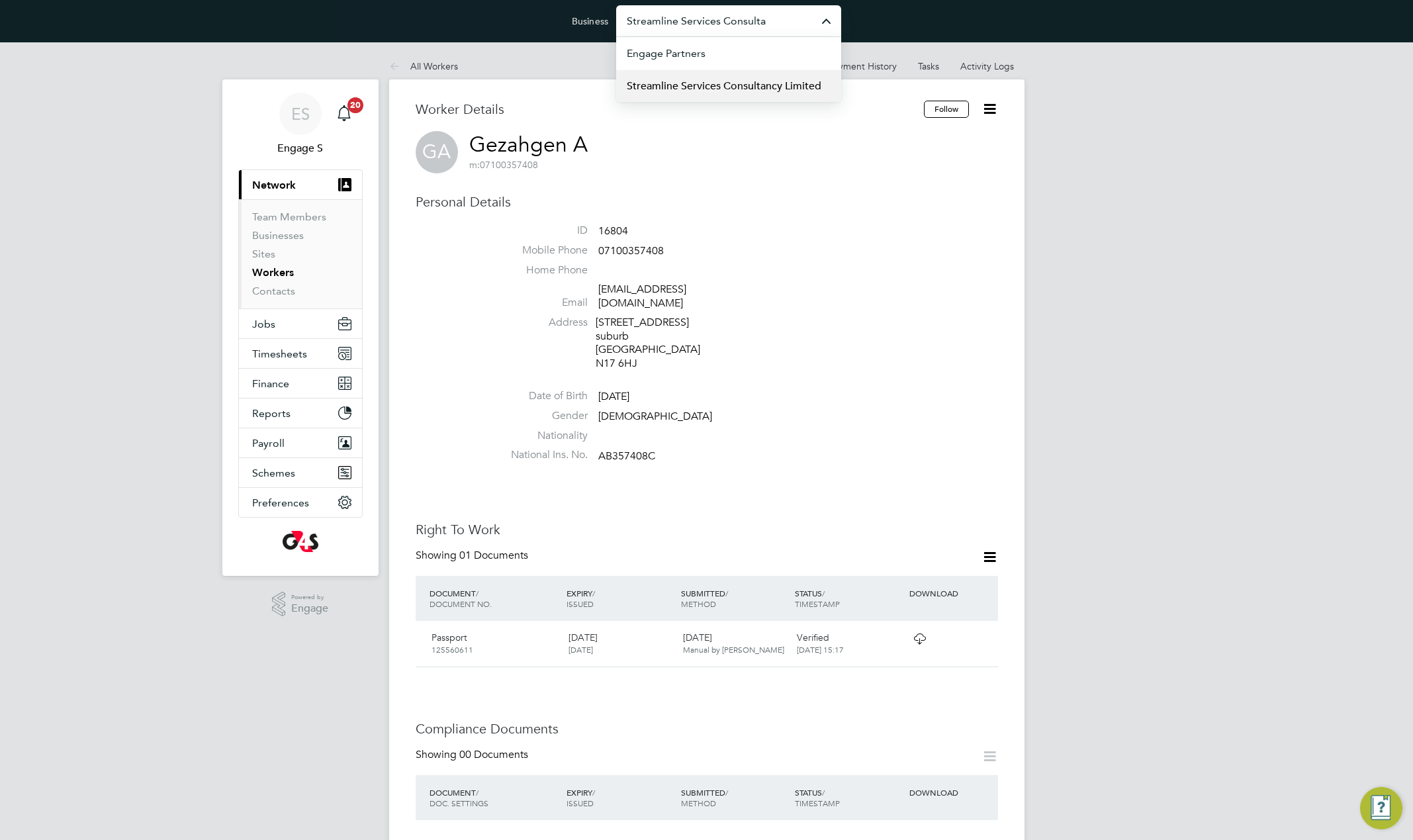
click at [669, 81] on span "Streamline Services Consultancy Limited" at bounding box center [724, 86] width 195 height 16
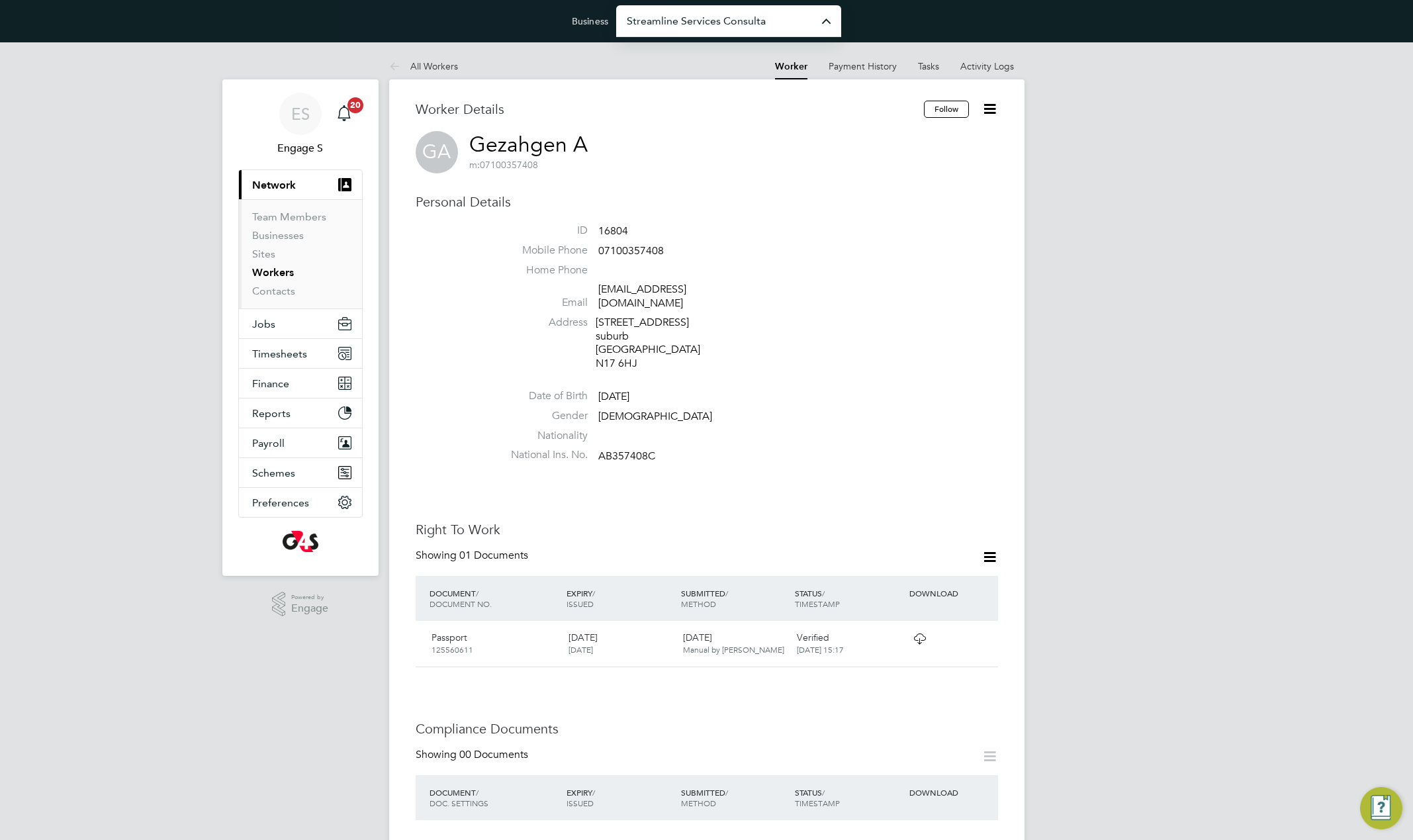
type input "Streamline Services Consultancy Limited"
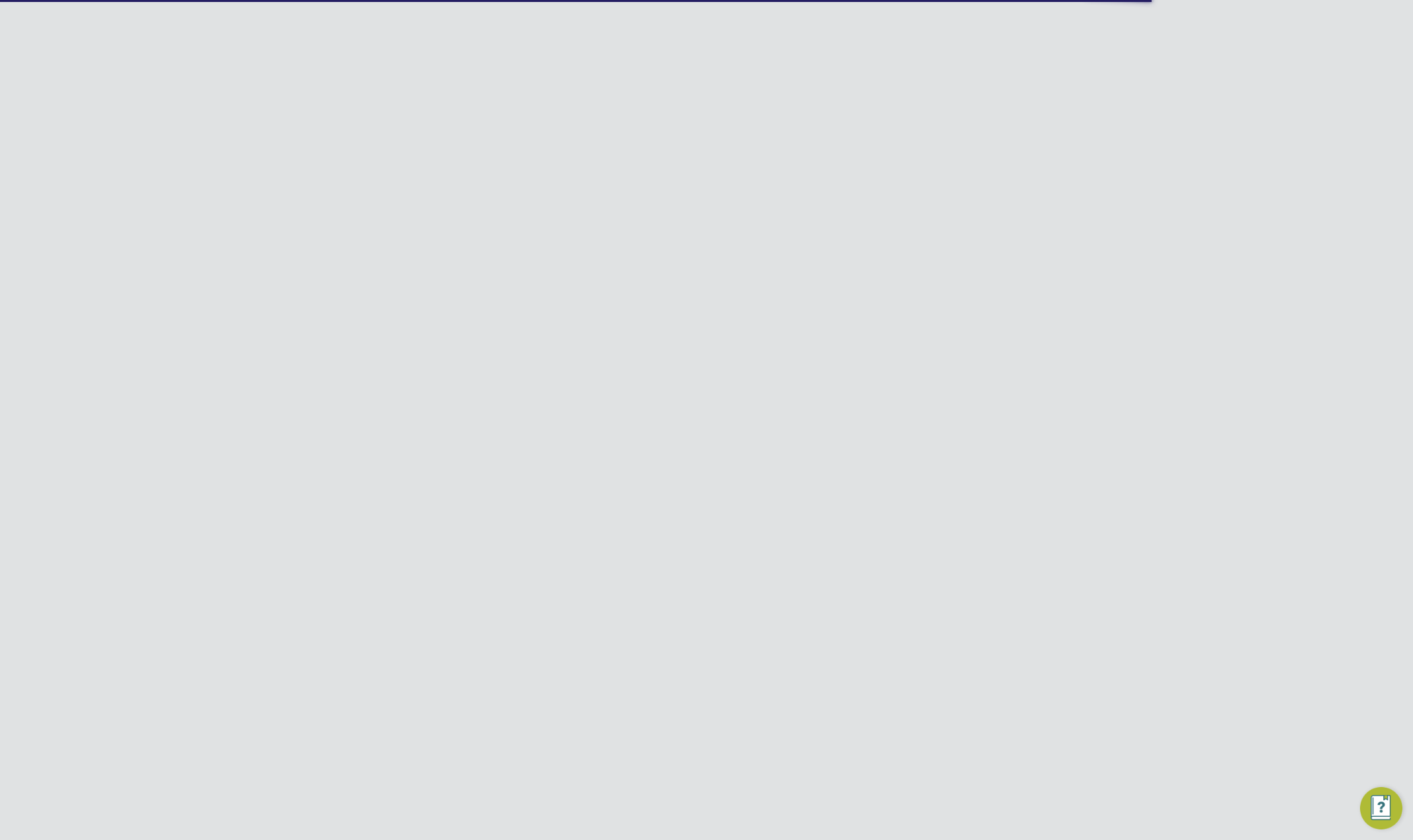
click at [968, 157] on div "Worker Details Follow Personal Details ID Mobile Phone Home Phone Email Address…" at bounding box center [707, 838] width 583 height 1477
click at [992, 107] on icon at bounding box center [990, 108] width 17 height 17
click at [851, 217] on li "Impersonate" at bounding box center [914, 215] width 166 height 18
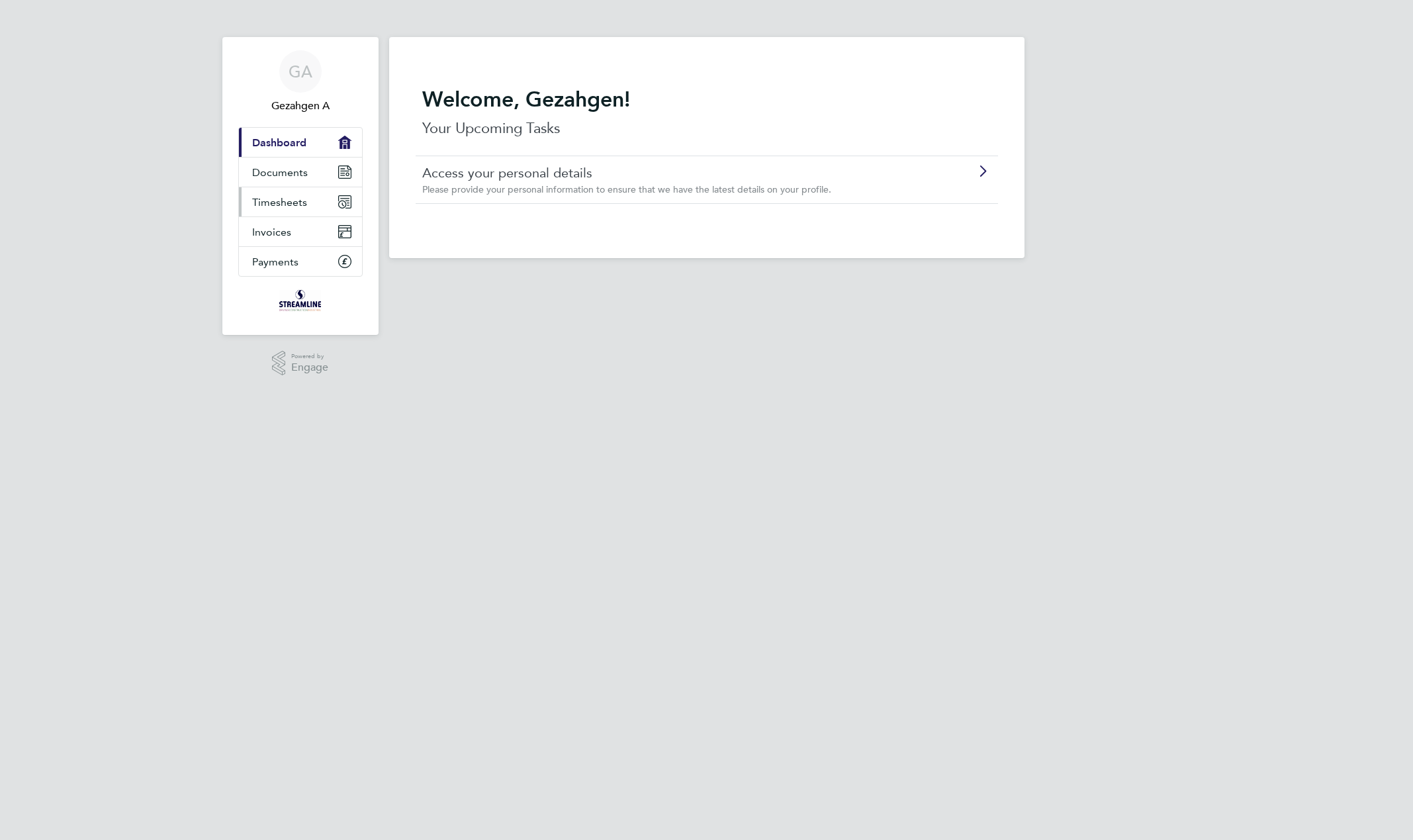
click at [306, 200] on link "Timesheets" at bounding box center [300, 201] width 123 height 29
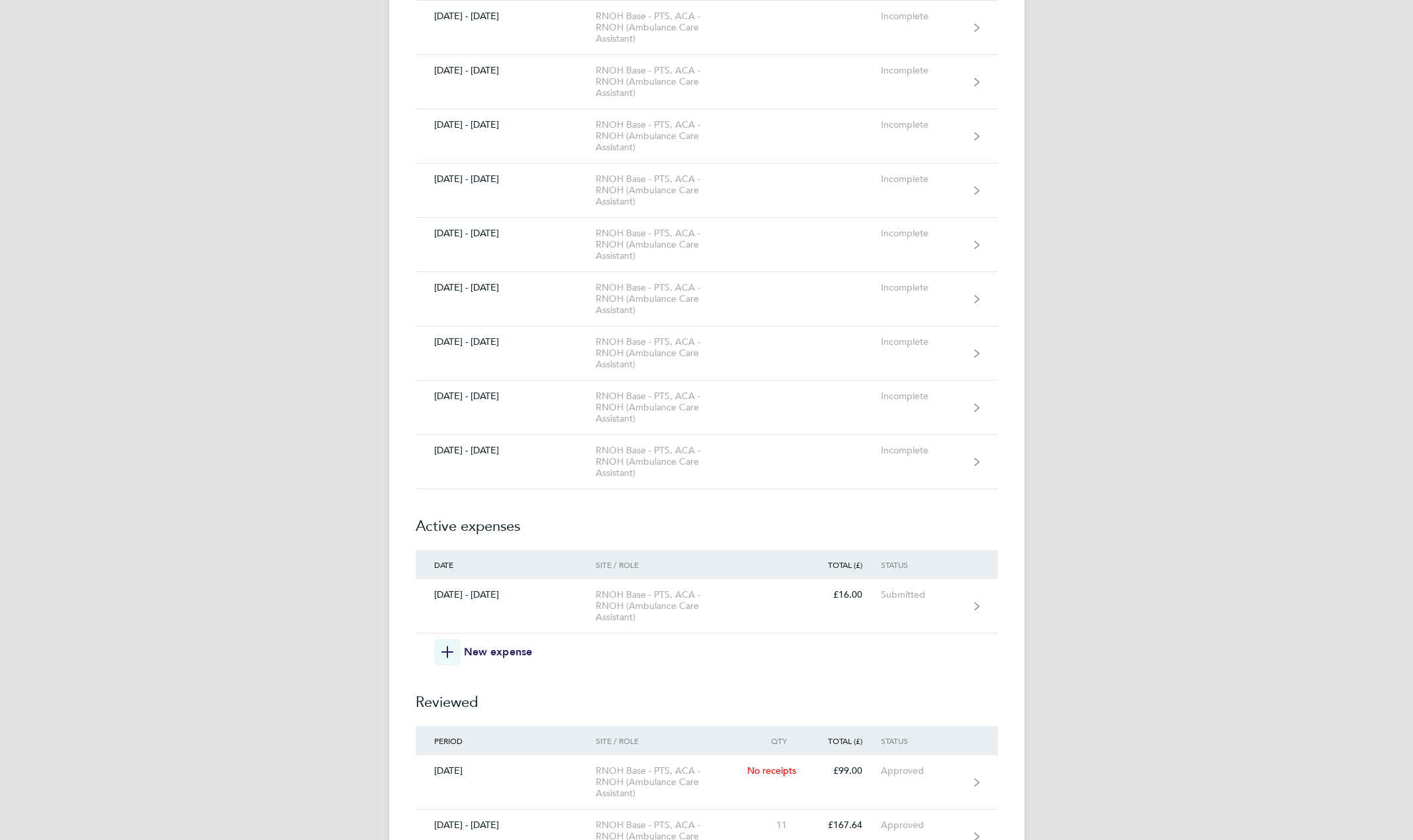
scroll to position [6109, 0]
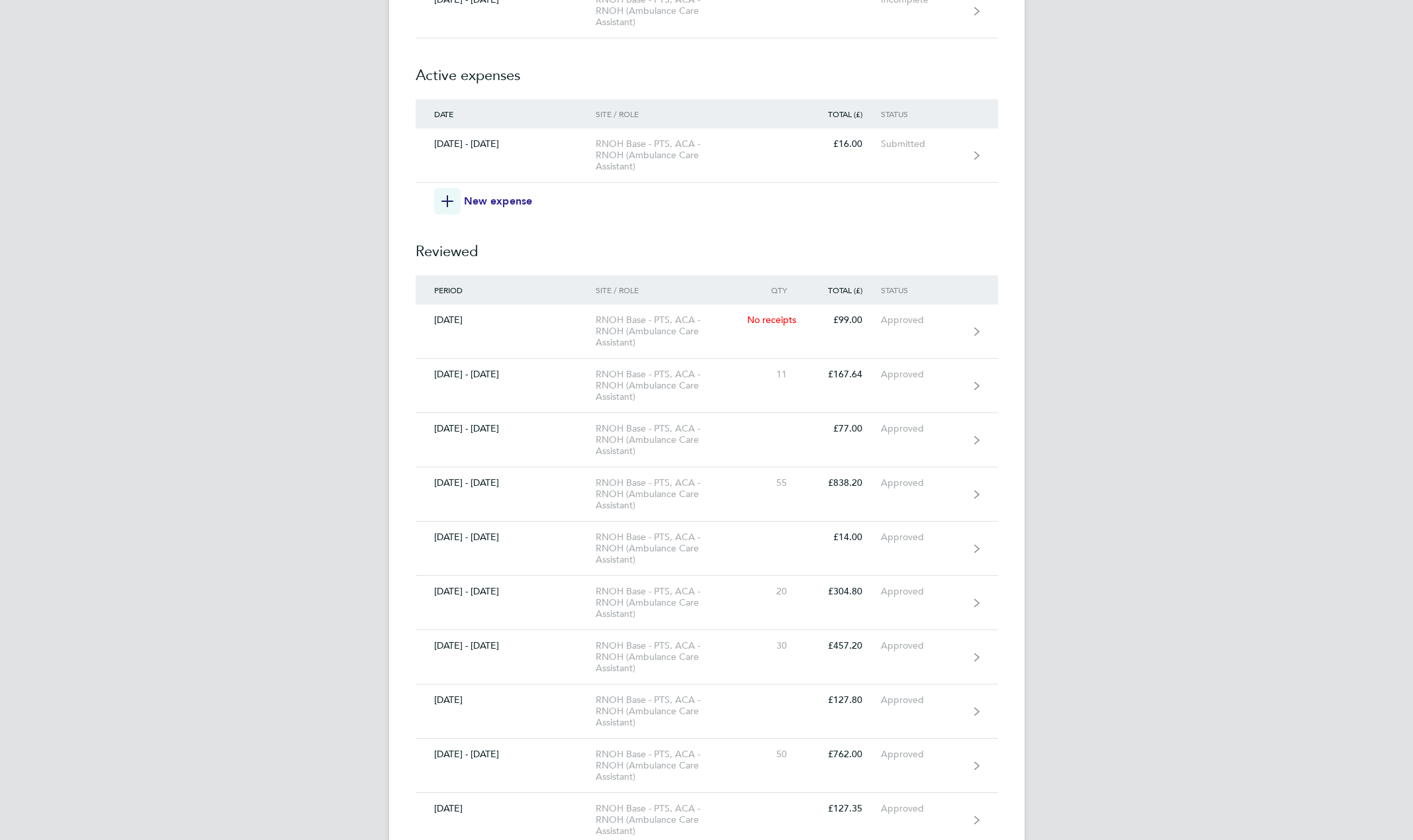
click at [490, 196] on span "New expense" at bounding box center [498, 201] width 69 height 16
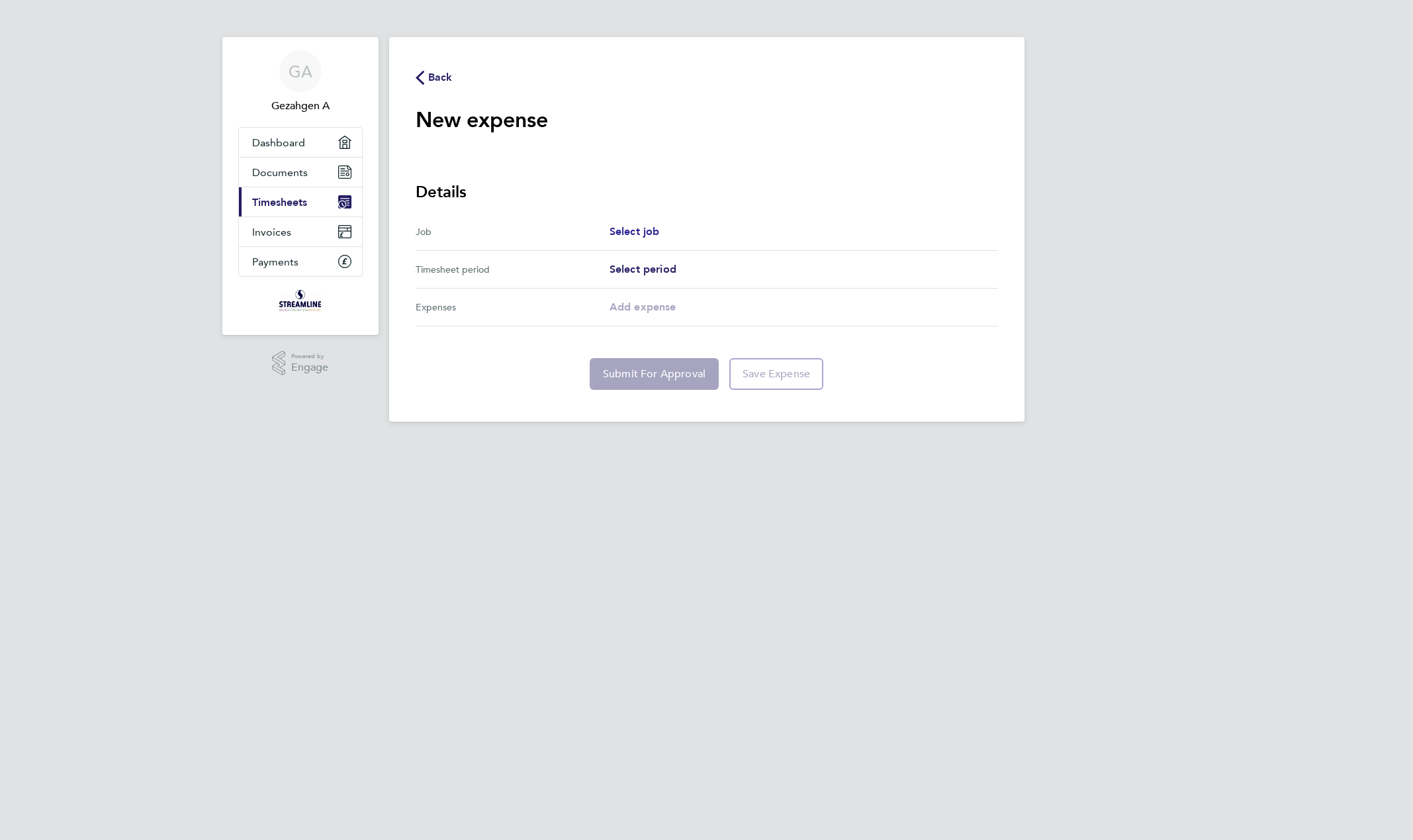
click at [643, 225] on span "Select job" at bounding box center [635, 231] width 51 height 12
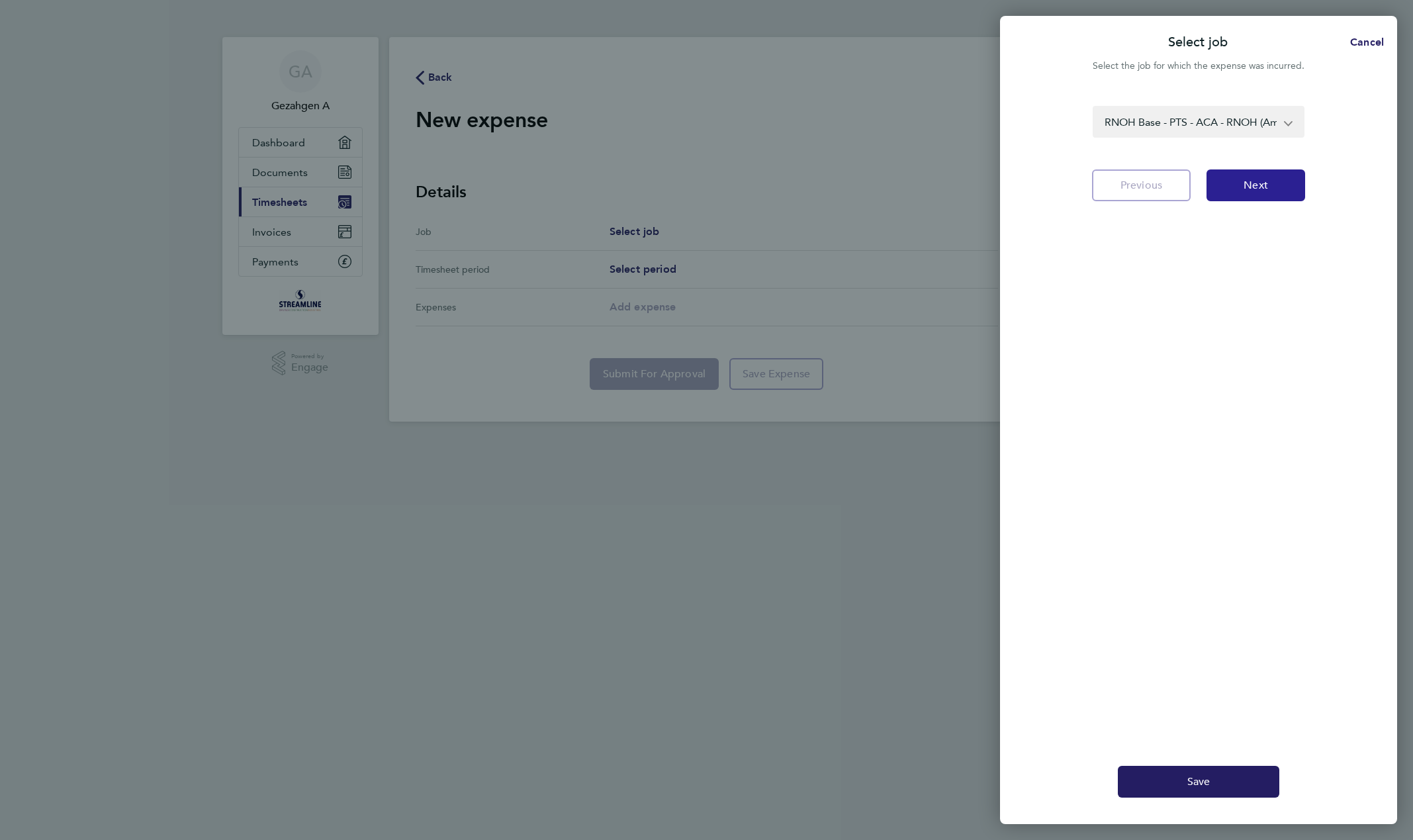
click at [1271, 183] on button "Next" at bounding box center [1256, 185] width 99 height 31
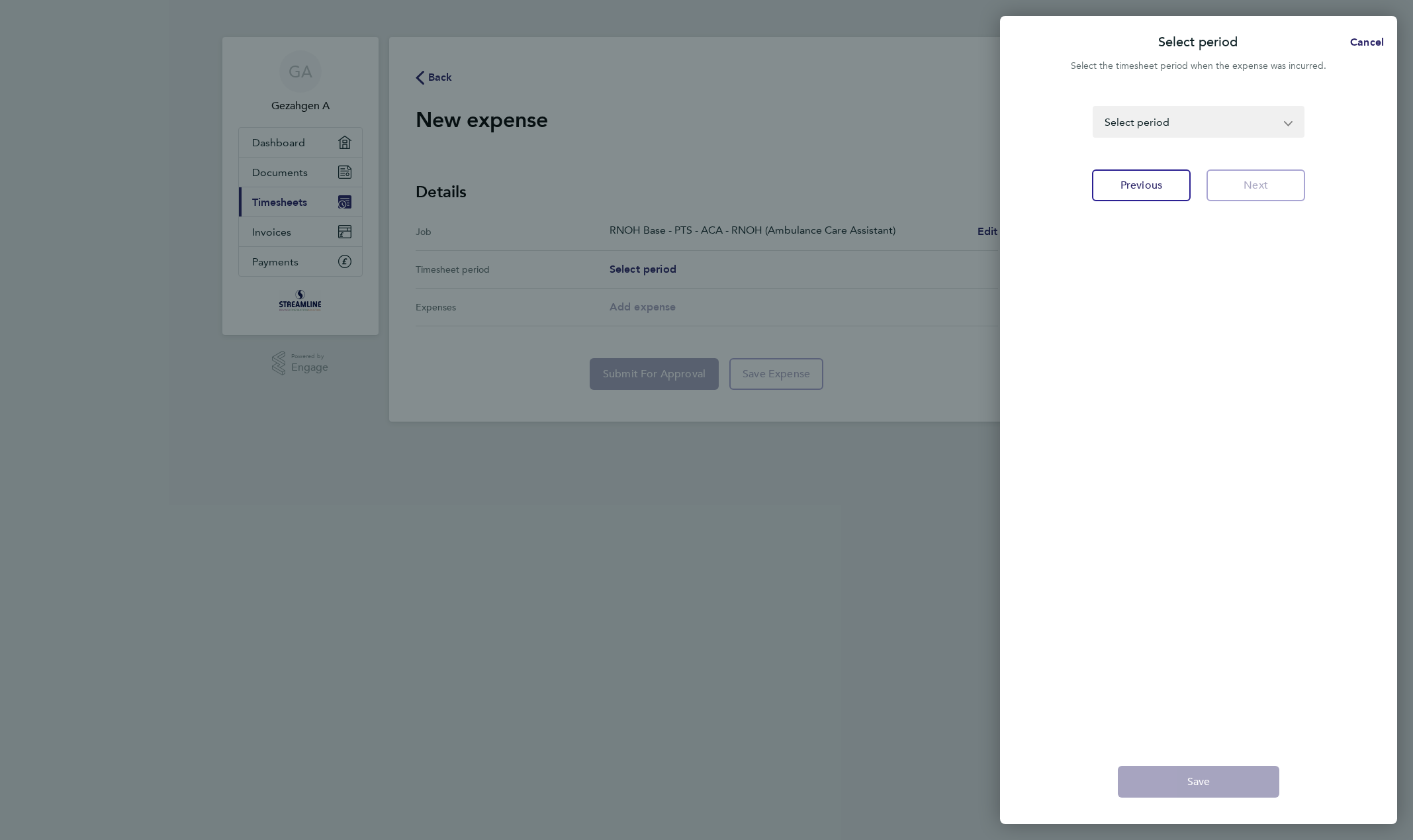
click at [1252, 131] on select "10 - 16 Jul 2023 17 - 23 Jul 2023 24 - 30 Jul 2023 31 Jul - 06 Aug 2023 07 - 13…" at bounding box center [1191, 121] width 194 height 29
select select "117: Object"
click at [1095, 107] on select "10 - 16 Jul 2023 17 - 23 Jul 2023 24 - 30 Jul 2023 31 Jul - 06 Aug 2023 07 - 13…" at bounding box center [1191, 121] width 194 height 29
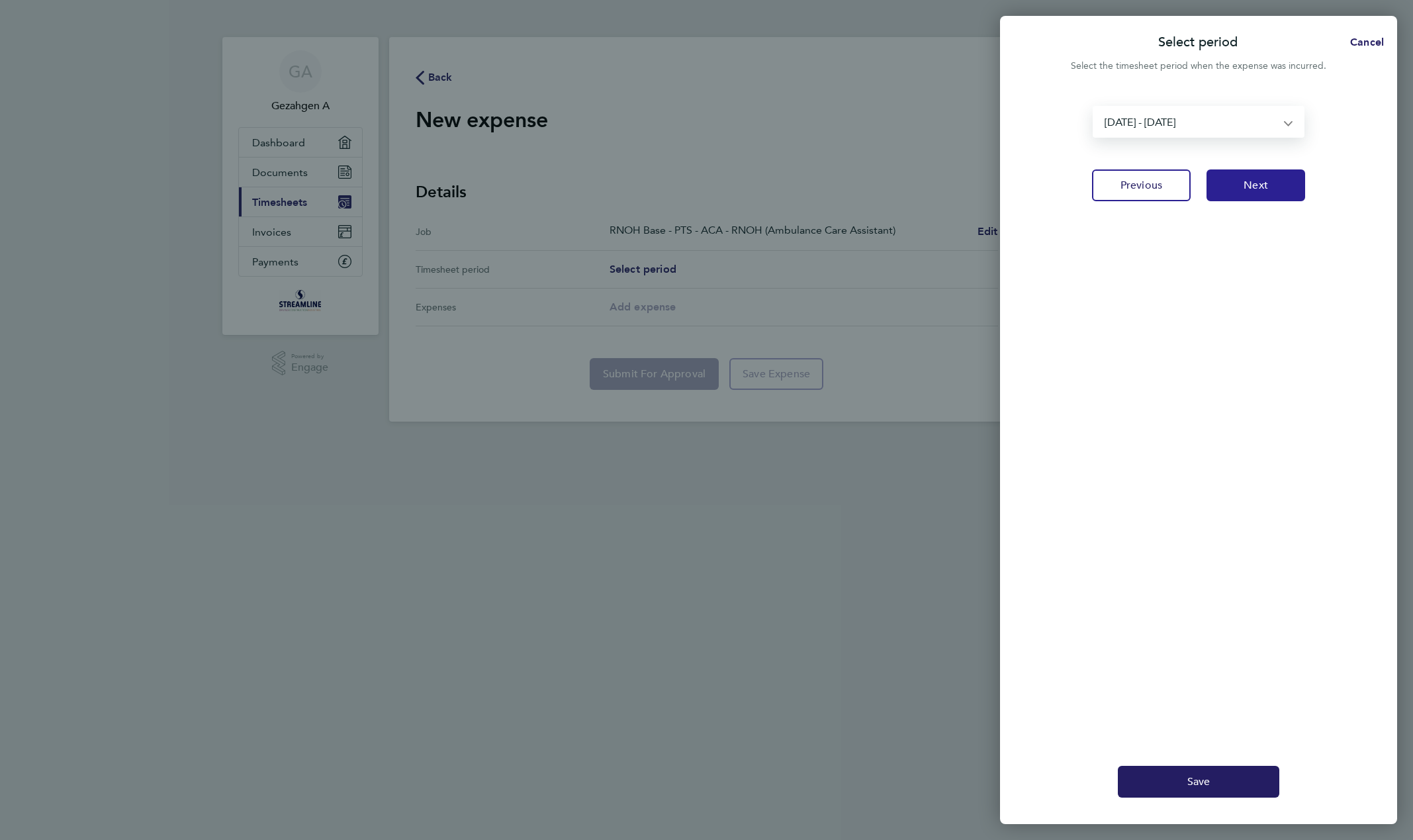
click at [1253, 186] on span "Next" at bounding box center [1256, 185] width 24 height 13
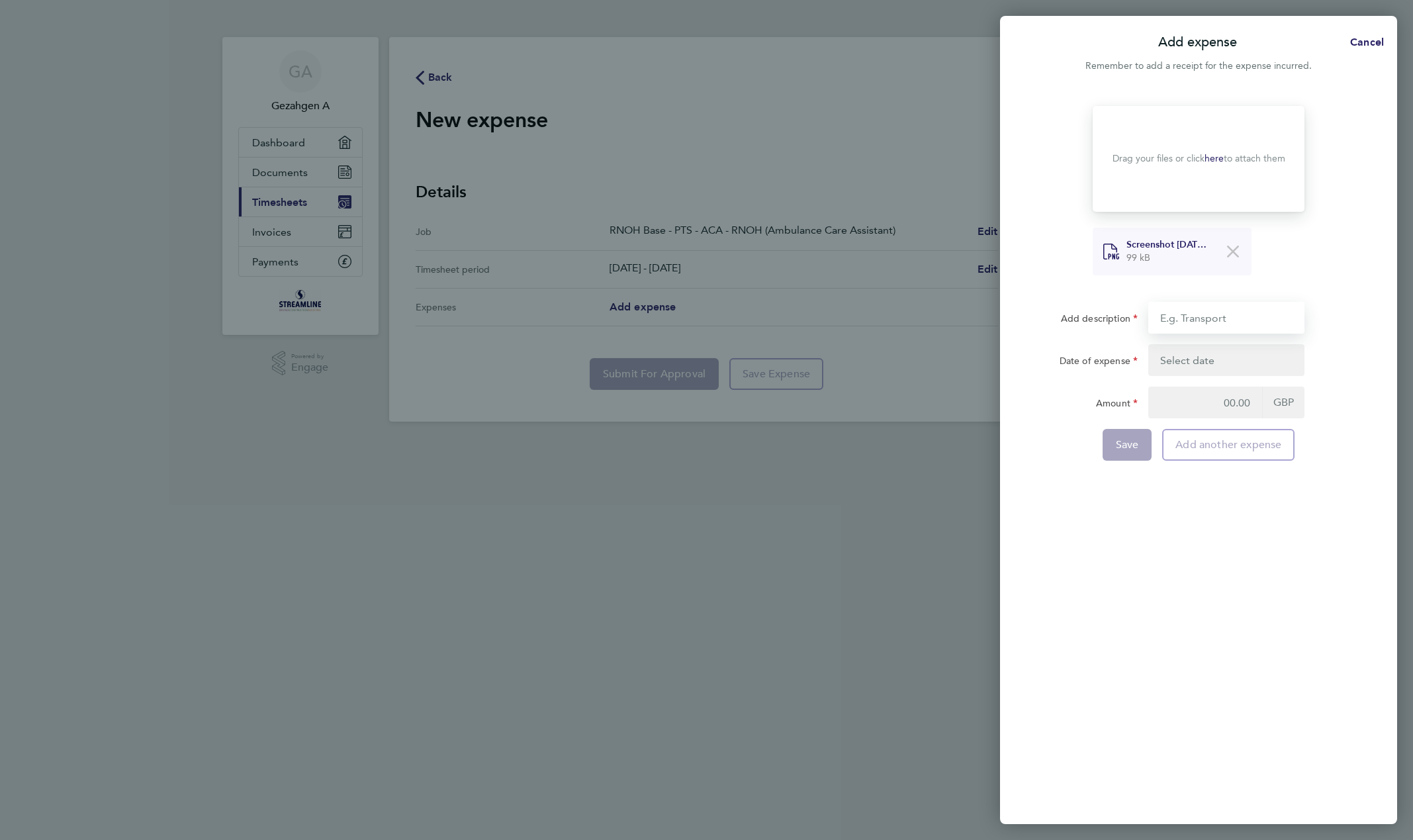
click at [1210, 316] on input "Add description" at bounding box center [1226, 318] width 156 height 31
type input "test 1 worker perspectvie"
click at [1235, 355] on button "button" at bounding box center [1226, 360] width 156 height 31
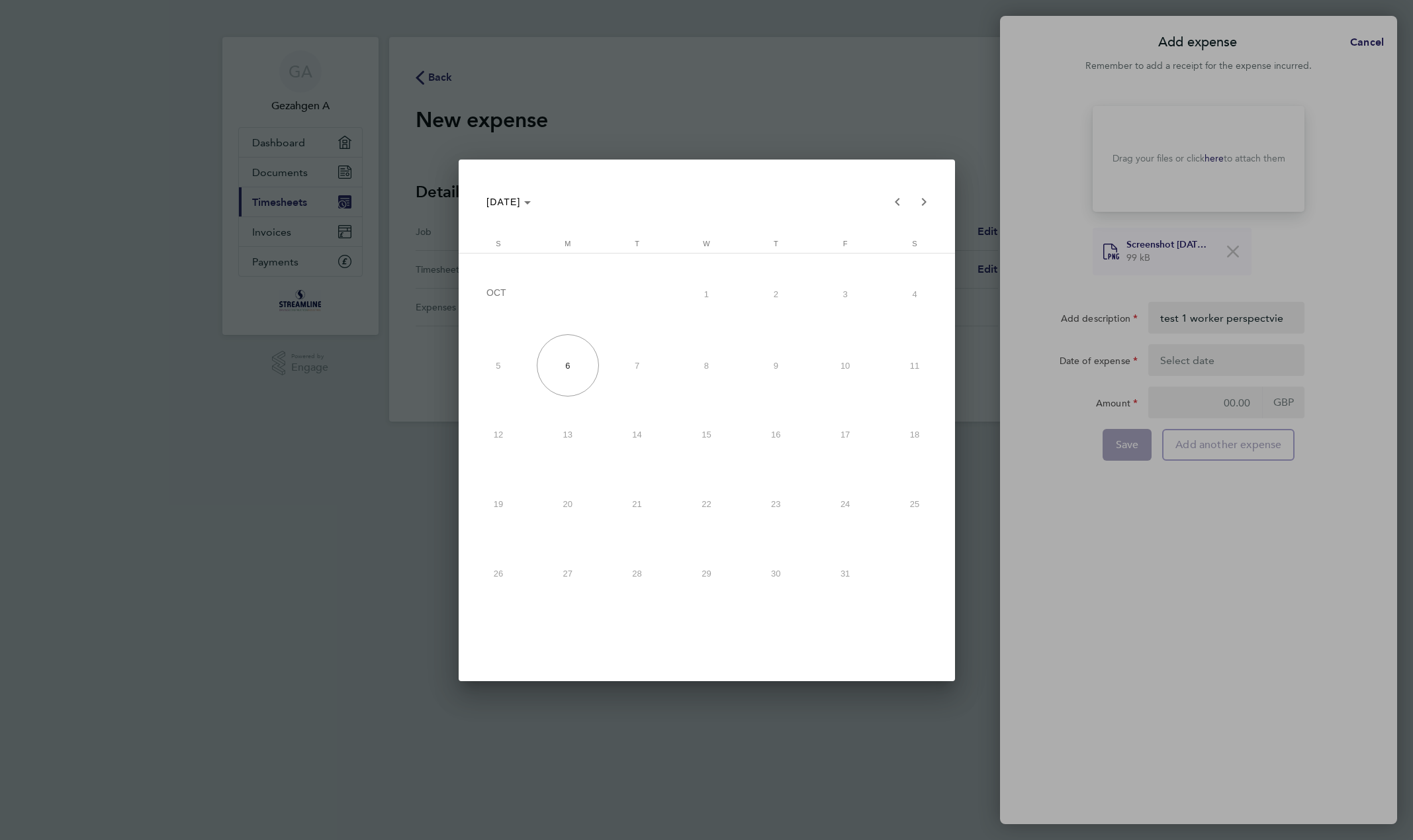
click at [1235, 355] on div at bounding box center [706, 420] width 1413 height 840
click at [574, 372] on span "6" at bounding box center [568, 365] width 62 height 62
type input "06 Oct 25"
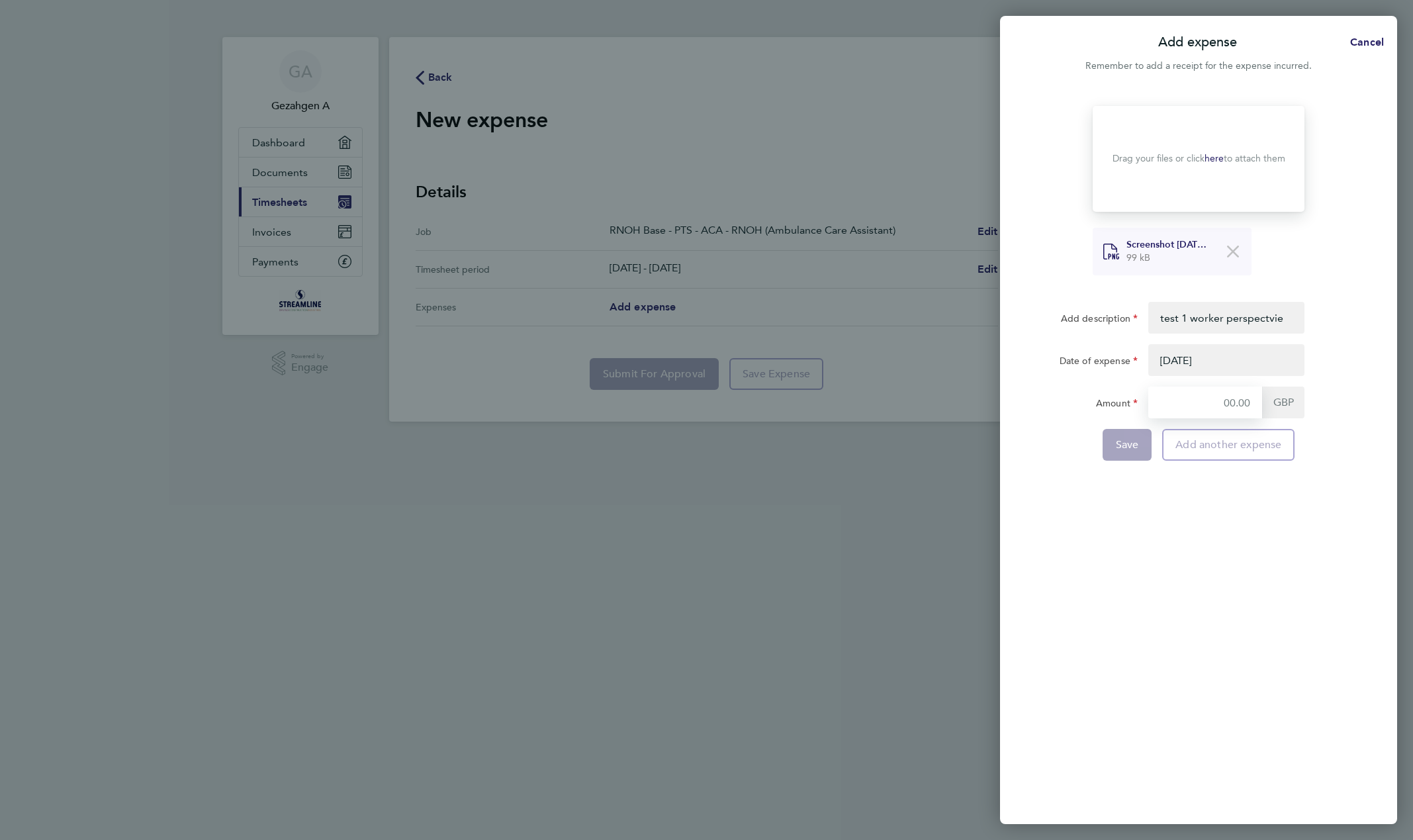
click at [1257, 402] on input "Amount" at bounding box center [1205, 402] width 114 height 31
type input "11"
click at [1290, 529] on div "Drop your files here Supported files: JPG, JPEG, PNG or PDF Drag your files or …" at bounding box center [1198, 457] width 397 height 734
click at [1087, 447] on div "Save Add another expense" at bounding box center [1198, 445] width 334 height 31
drag, startPoint x: 1120, startPoint y: 450, endPoint x: 1113, endPoint y: 477, distance: 27.9
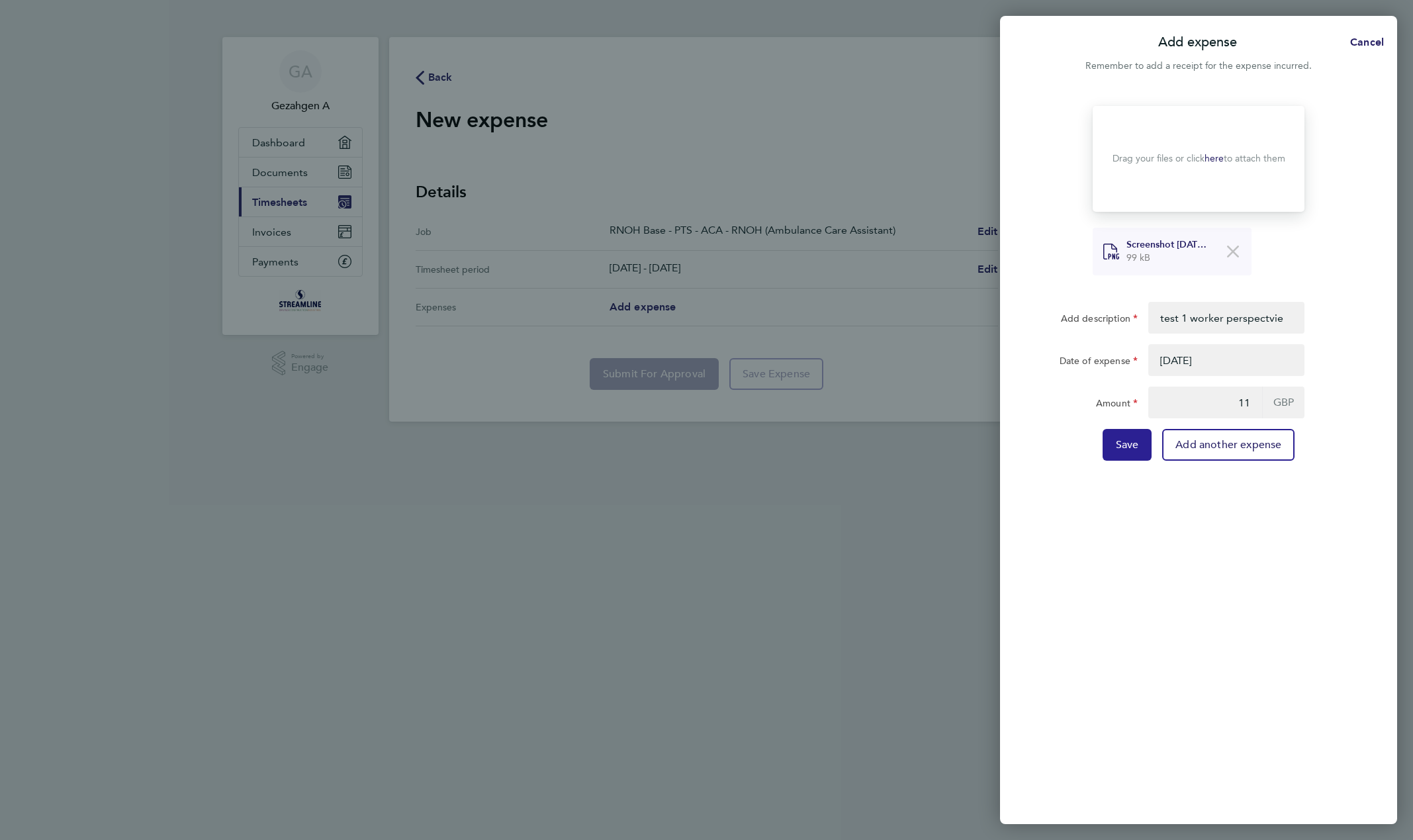
click at [1120, 452] on button "Save" at bounding box center [1127, 445] width 50 height 31
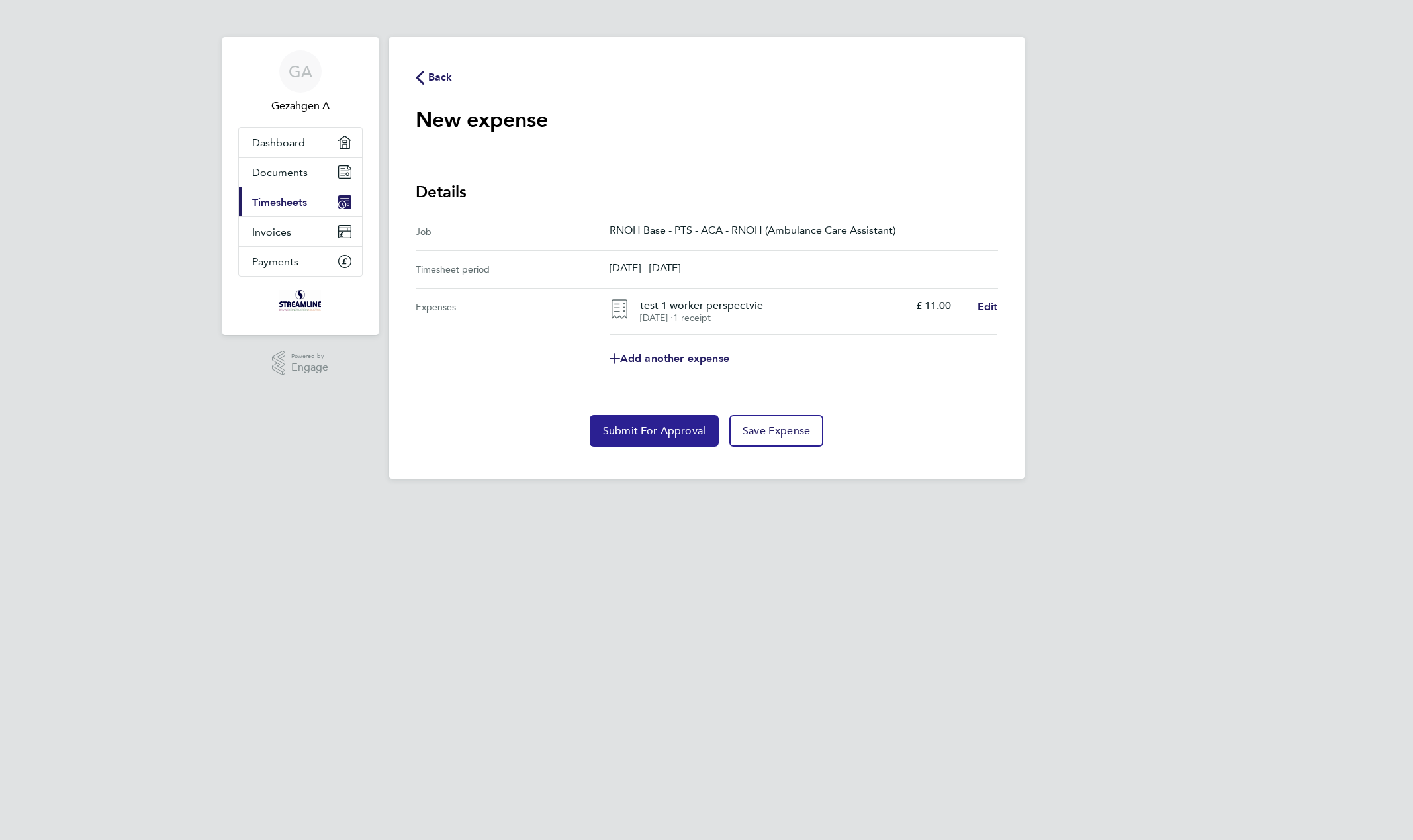
click at [651, 435] on span "Submit For Approval" at bounding box center [654, 431] width 103 height 13
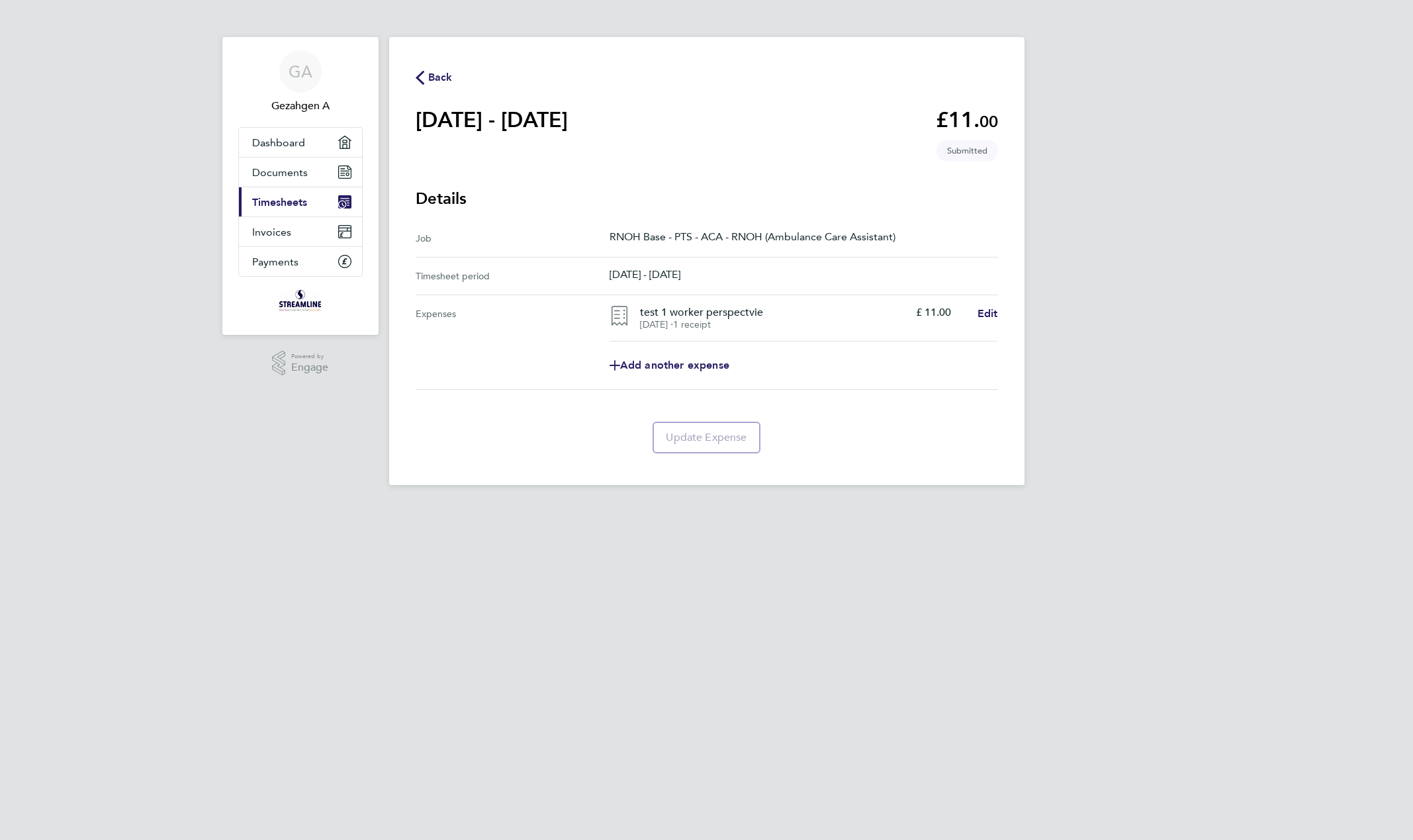
click at [660, 126] on section "06 - 12 Oct 2025 £11. 00 expense descripion placeholder Submitted" at bounding box center [707, 131] width 583 height 50
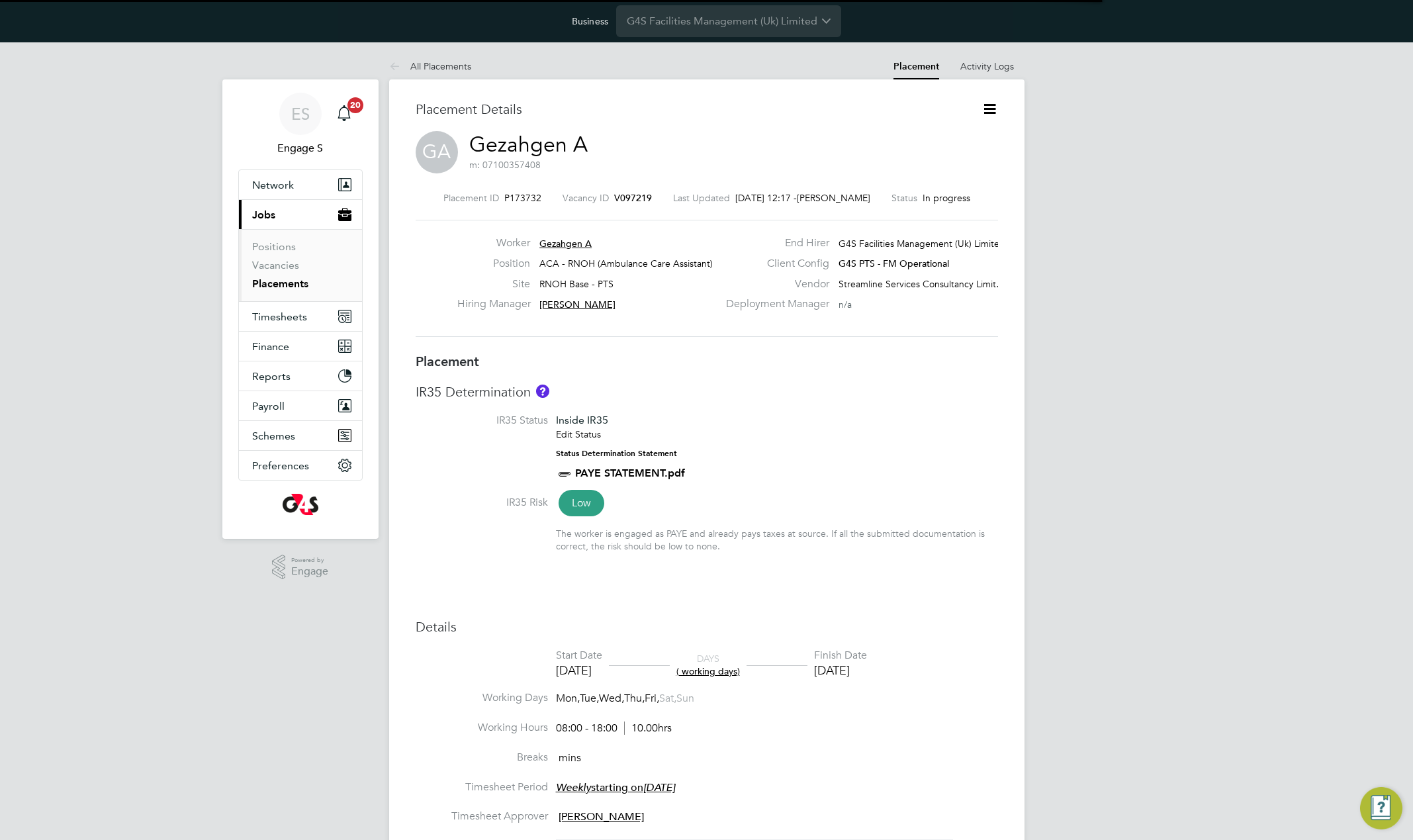
scroll to position [31, 584]
click at [288, 340] on span "Finance" at bounding box center [270, 346] width 38 height 12
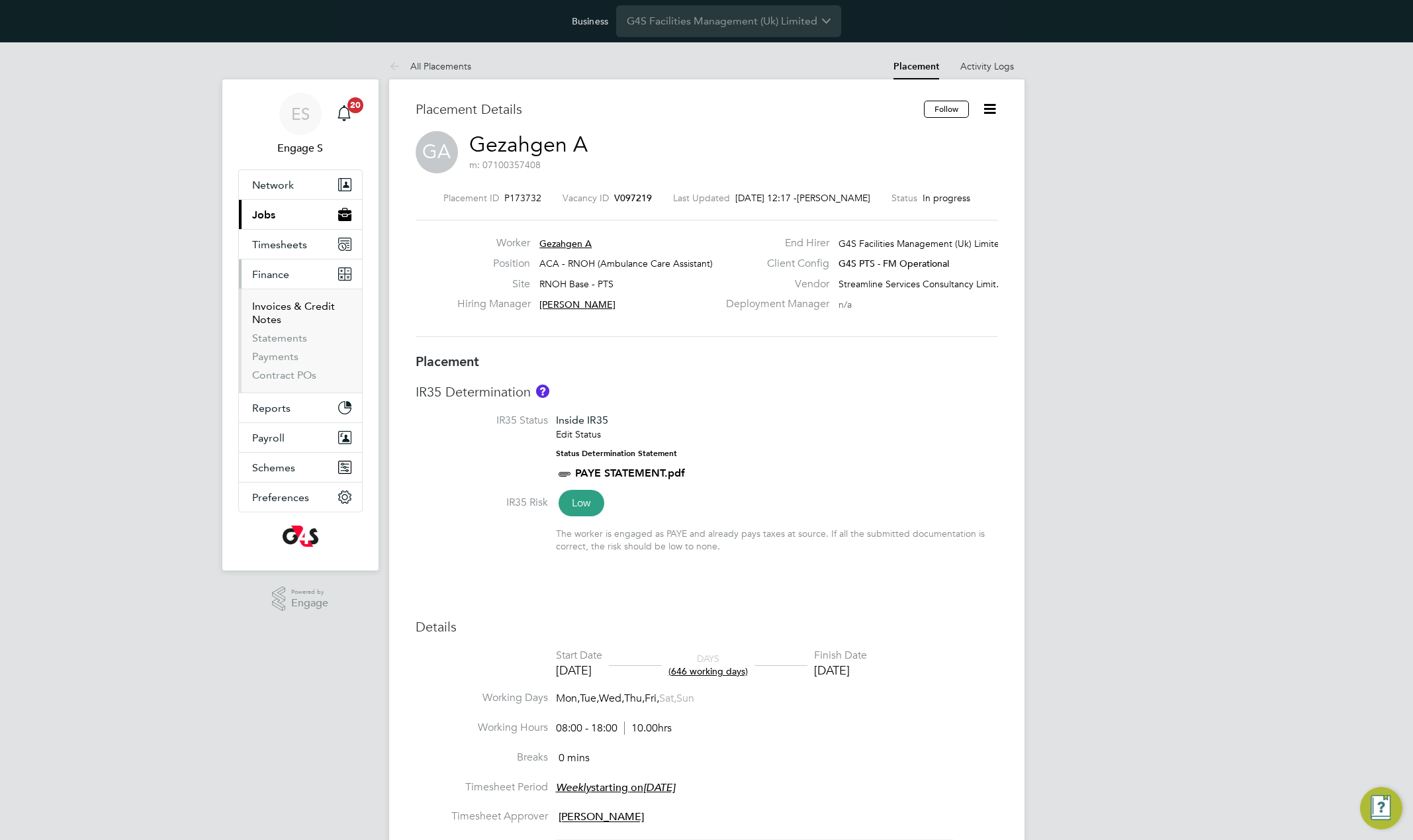
click at [273, 306] on link "Invoices & Credit Notes" at bounding box center [293, 313] width 83 height 26
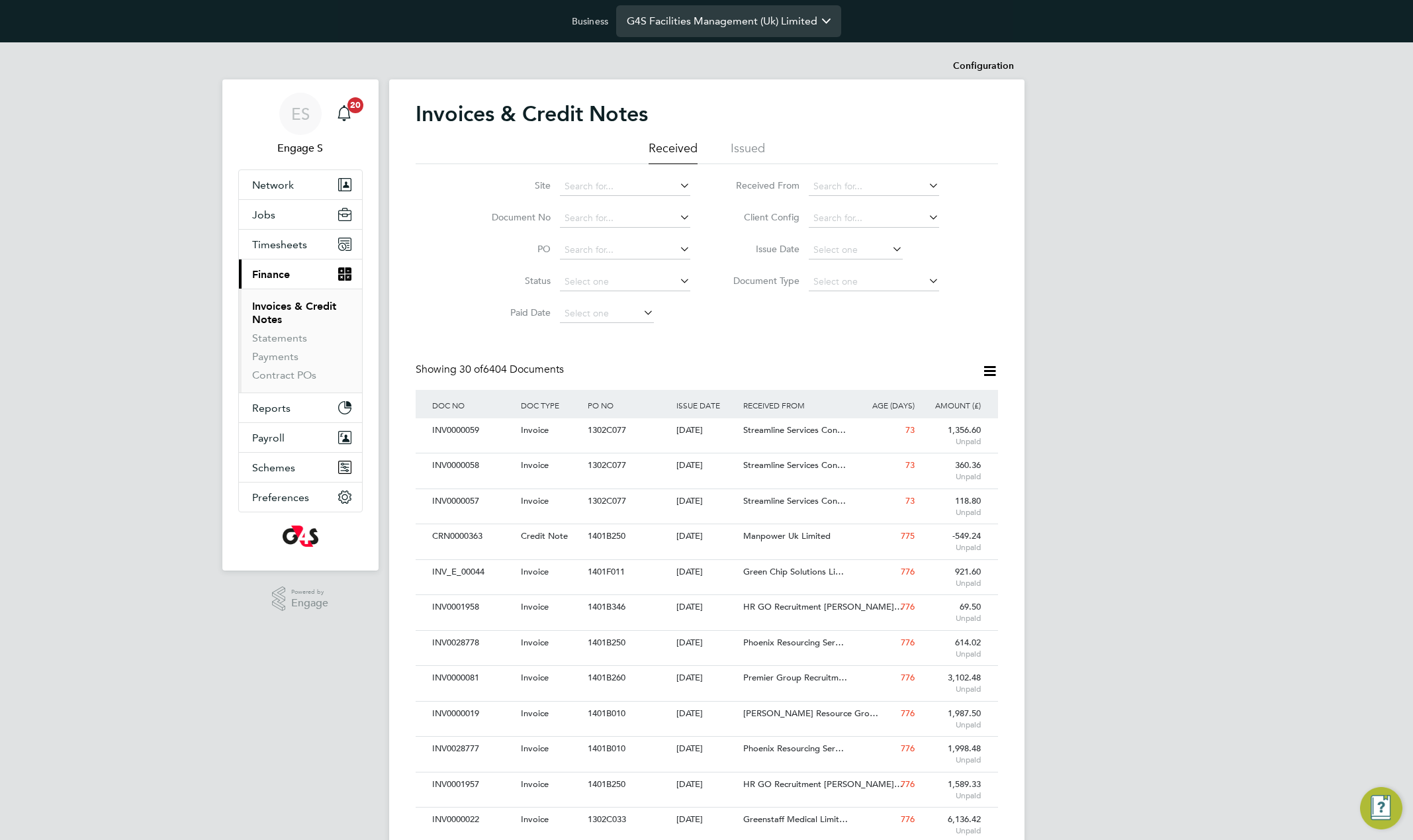
scroll to position [25, 90]
click at [780, 352] on div "Invoices & Credit Notes Received Issued Site Document No PO Status Paid Date Is…" at bounding box center [707, 803] width 583 height 1406
click at [750, 143] on li "Issued" at bounding box center [747, 152] width 34 height 24
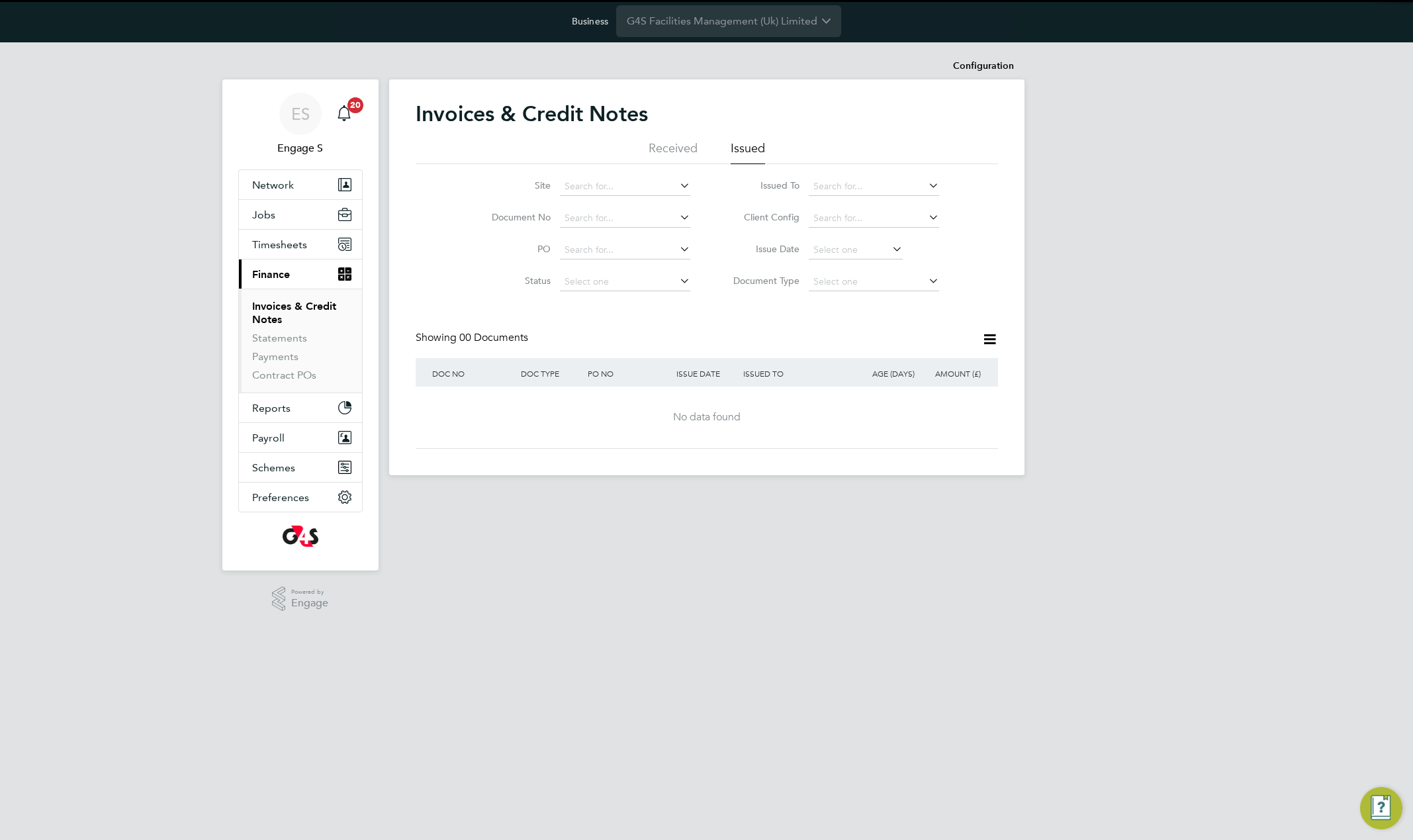
click at [674, 154] on li "Received" at bounding box center [673, 152] width 49 height 24
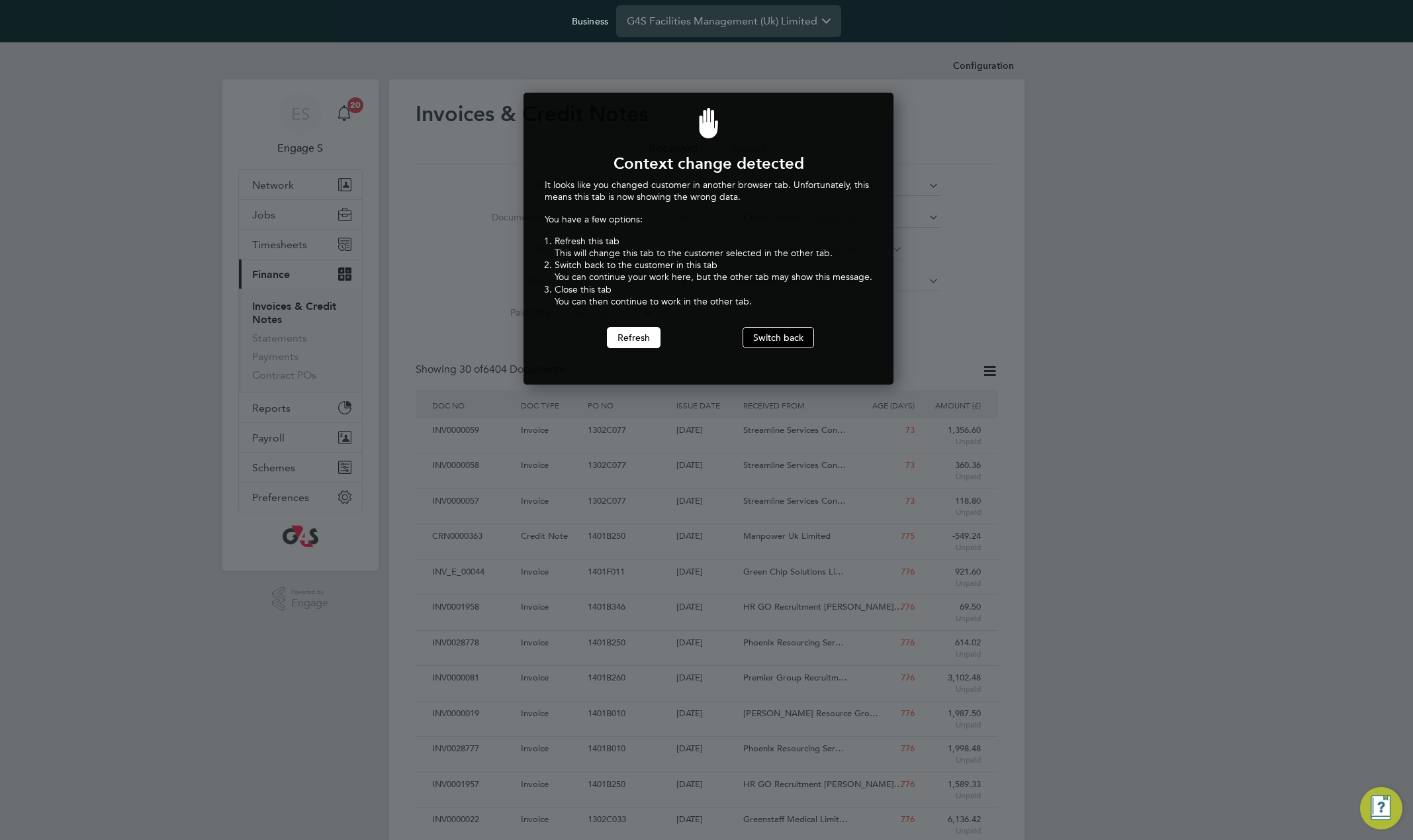
click at [792, 337] on button "Switch back" at bounding box center [779, 338] width 72 height 21
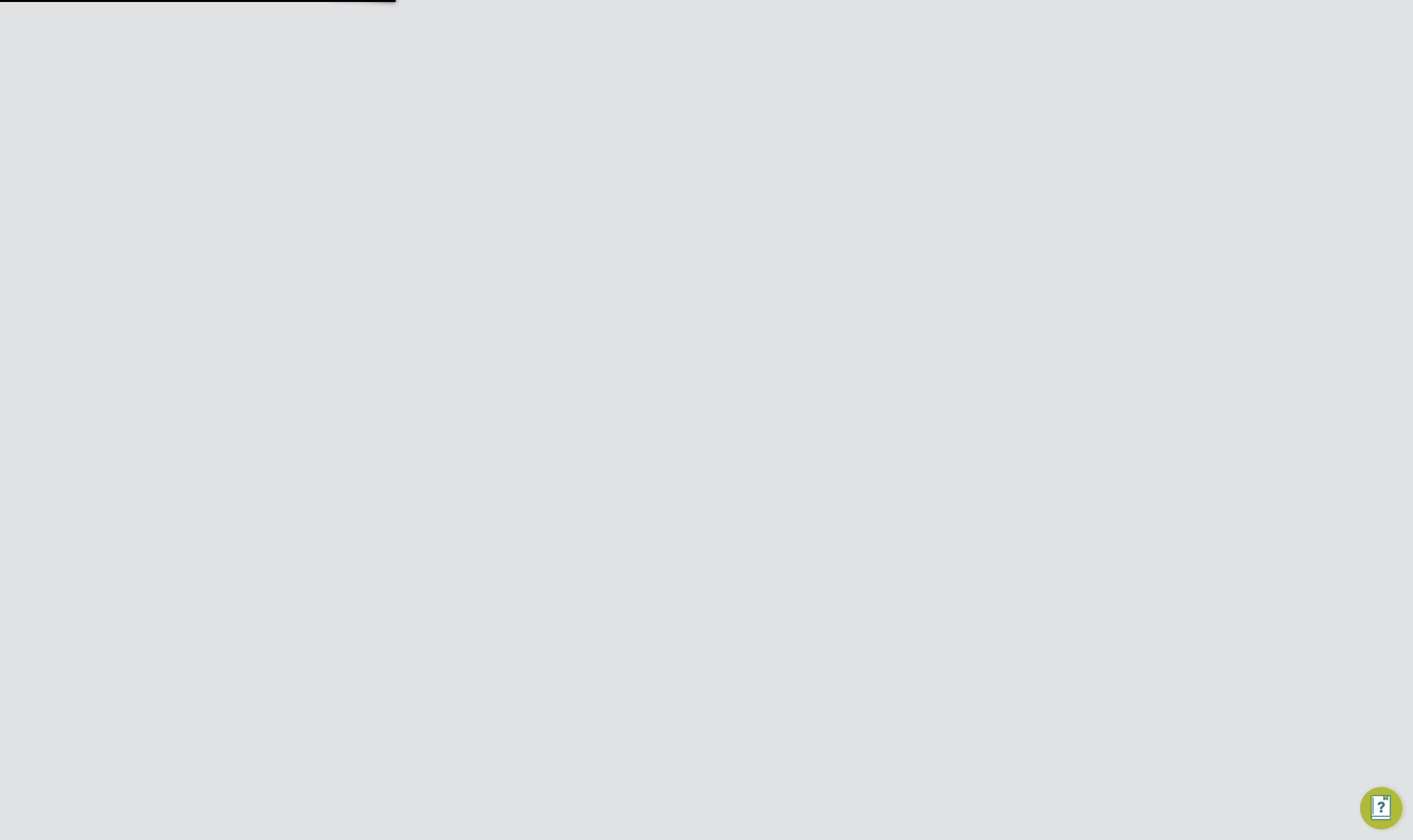
click at [824, 320] on div "Site Document No PO Status Paid Date Issued To Received From Client Config Issu…" at bounding box center [707, 247] width 583 height 166
click at [817, 323] on div "Site Document No PO Status Paid Date Issued To Received From Client Config Issu…" at bounding box center [707, 247] width 583 height 166
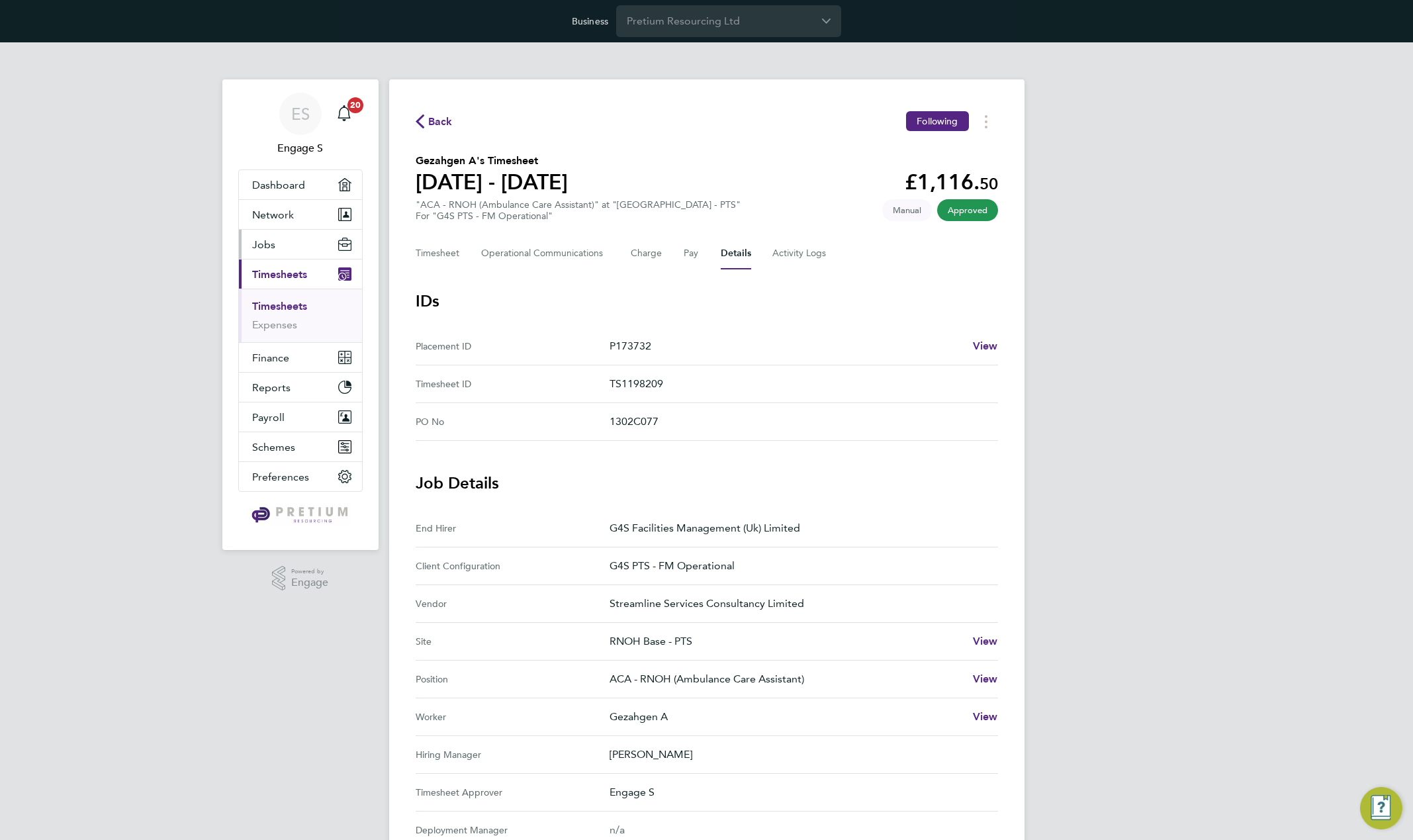
click at [313, 250] on button "Jobs" at bounding box center [300, 243] width 123 height 29
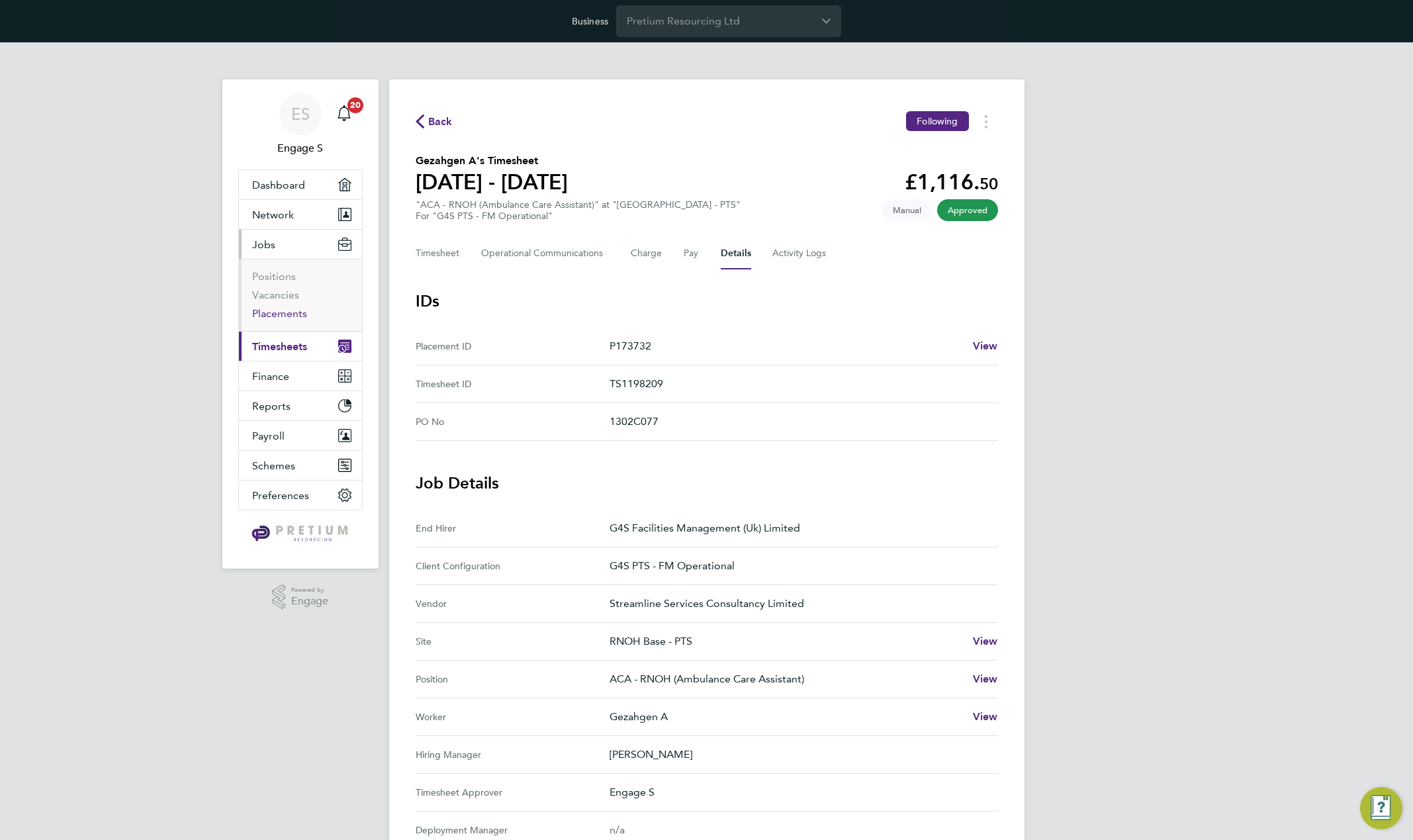
click at [284, 315] on link "Placements" at bounding box center [279, 313] width 55 height 12
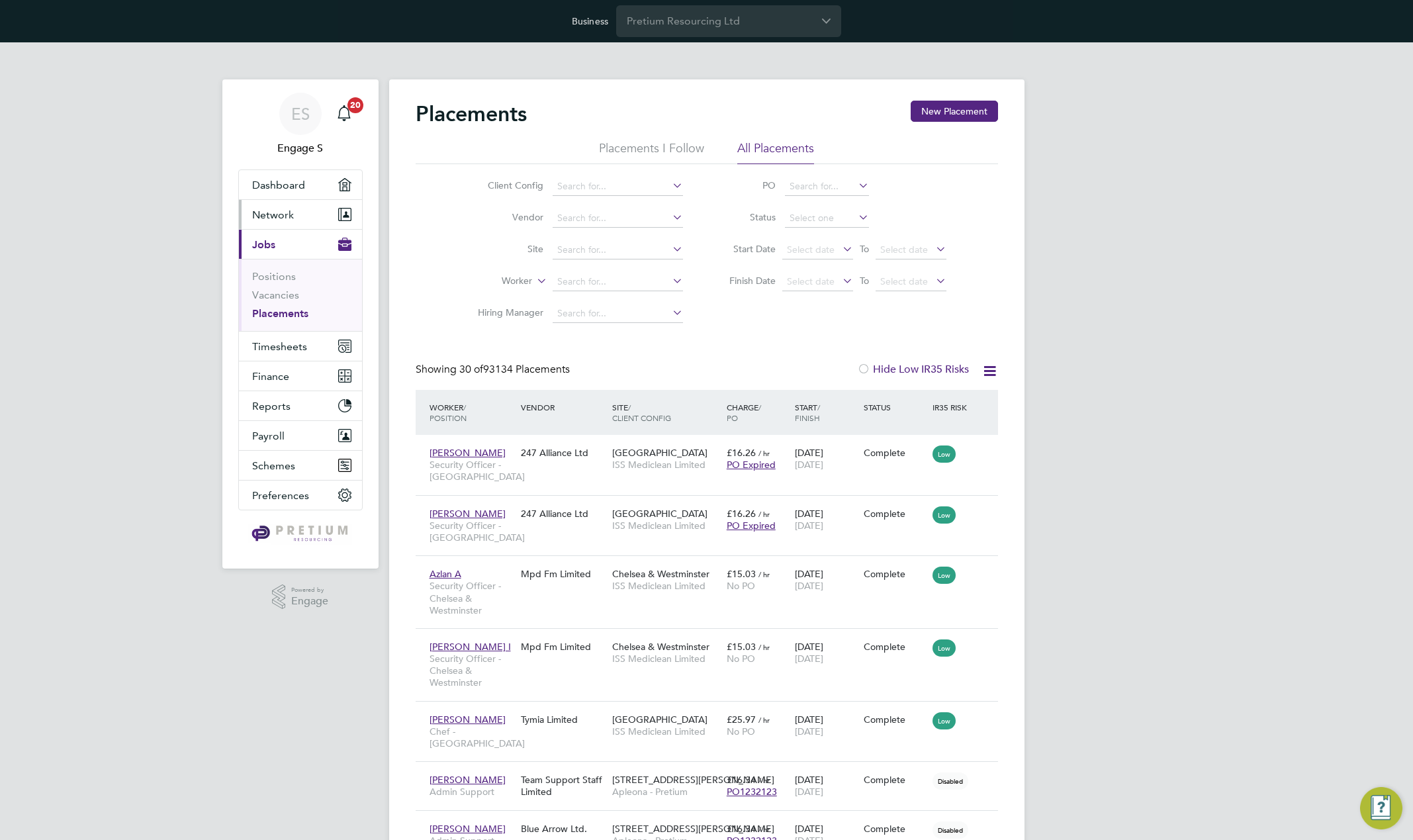
click at [302, 221] on button "Network" at bounding box center [300, 214] width 123 height 29
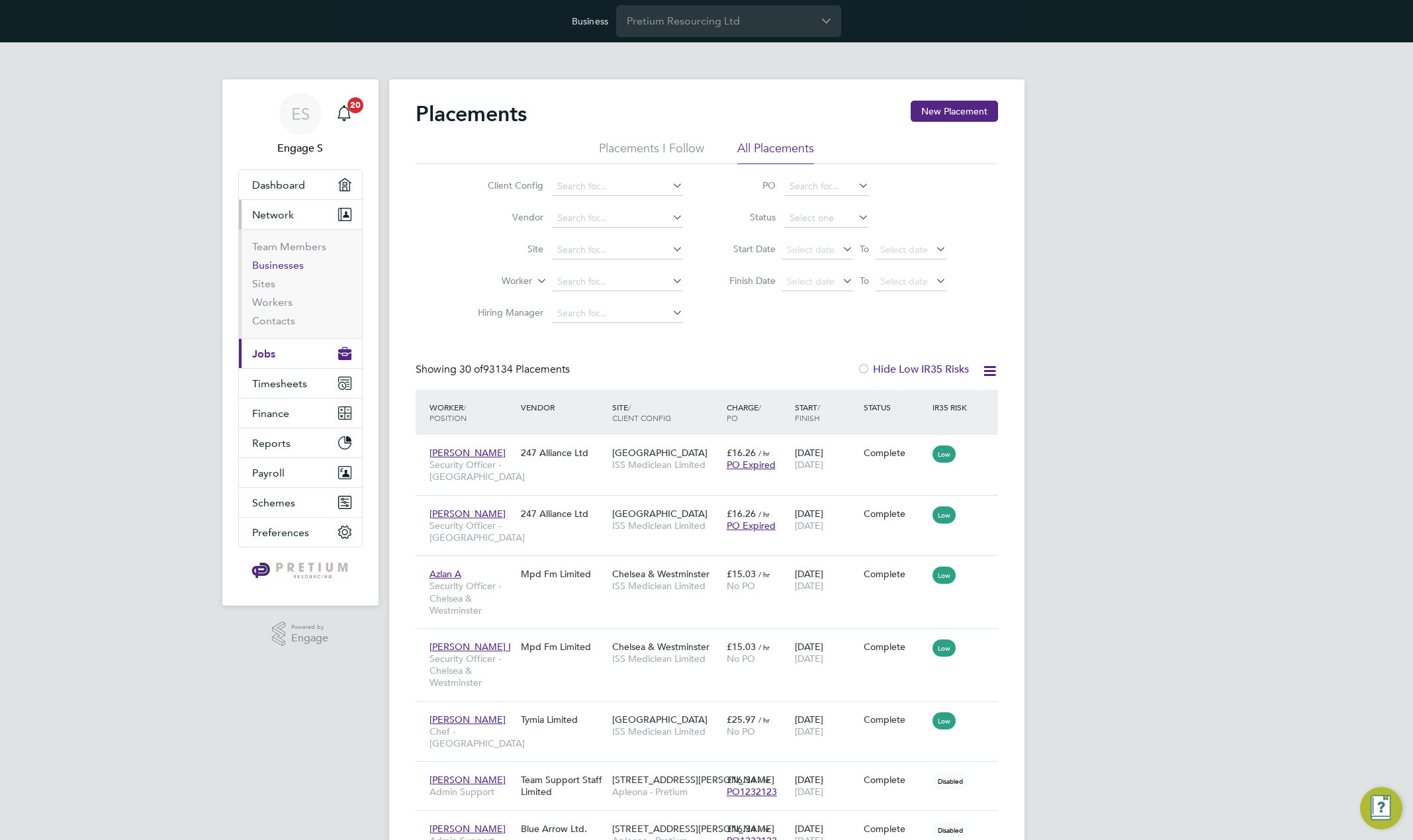
click at [280, 262] on link "Businesses" at bounding box center [277, 265] width 51 height 12
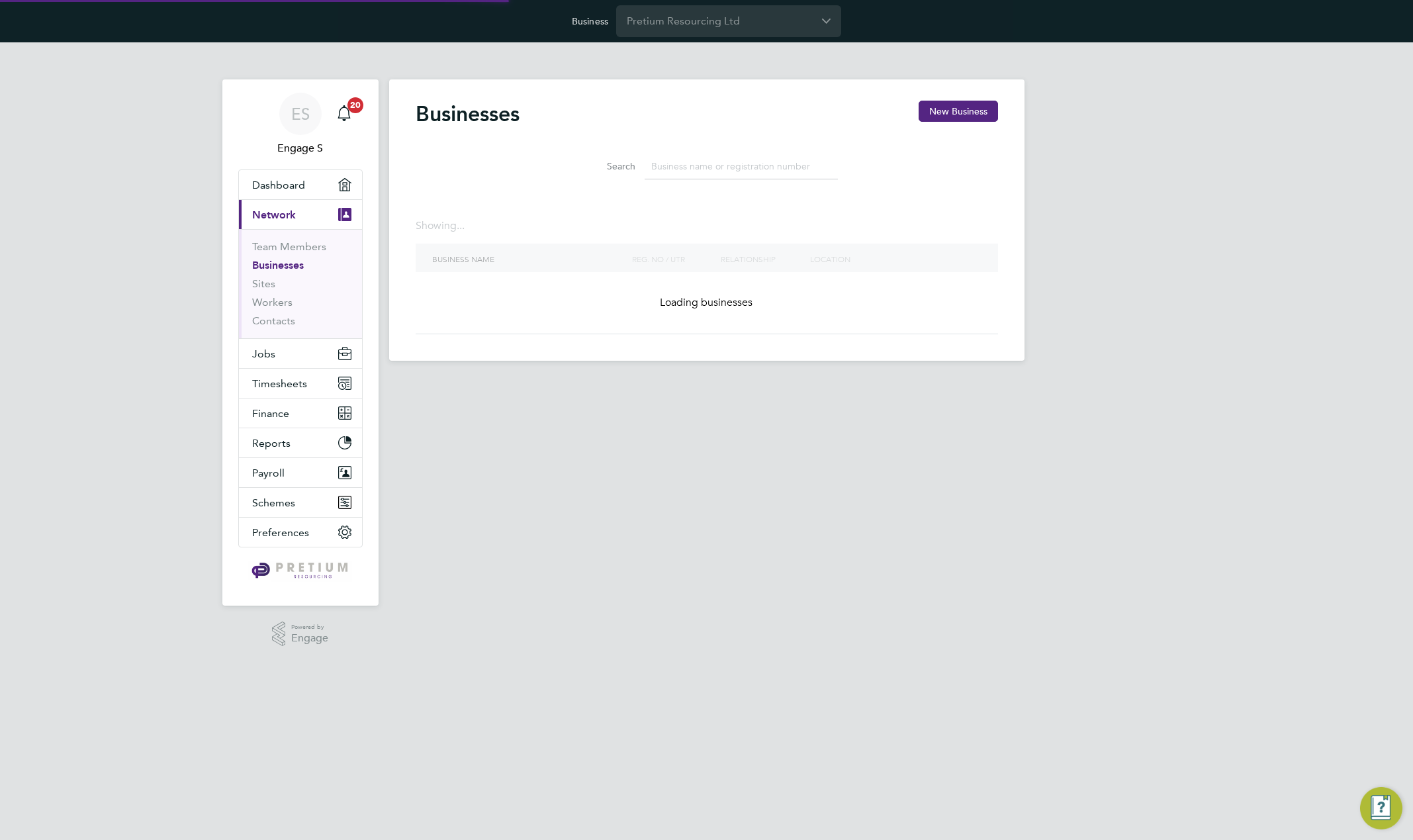
click at [701, 169] on input at bounding box center [741, 167] width 194 height 26
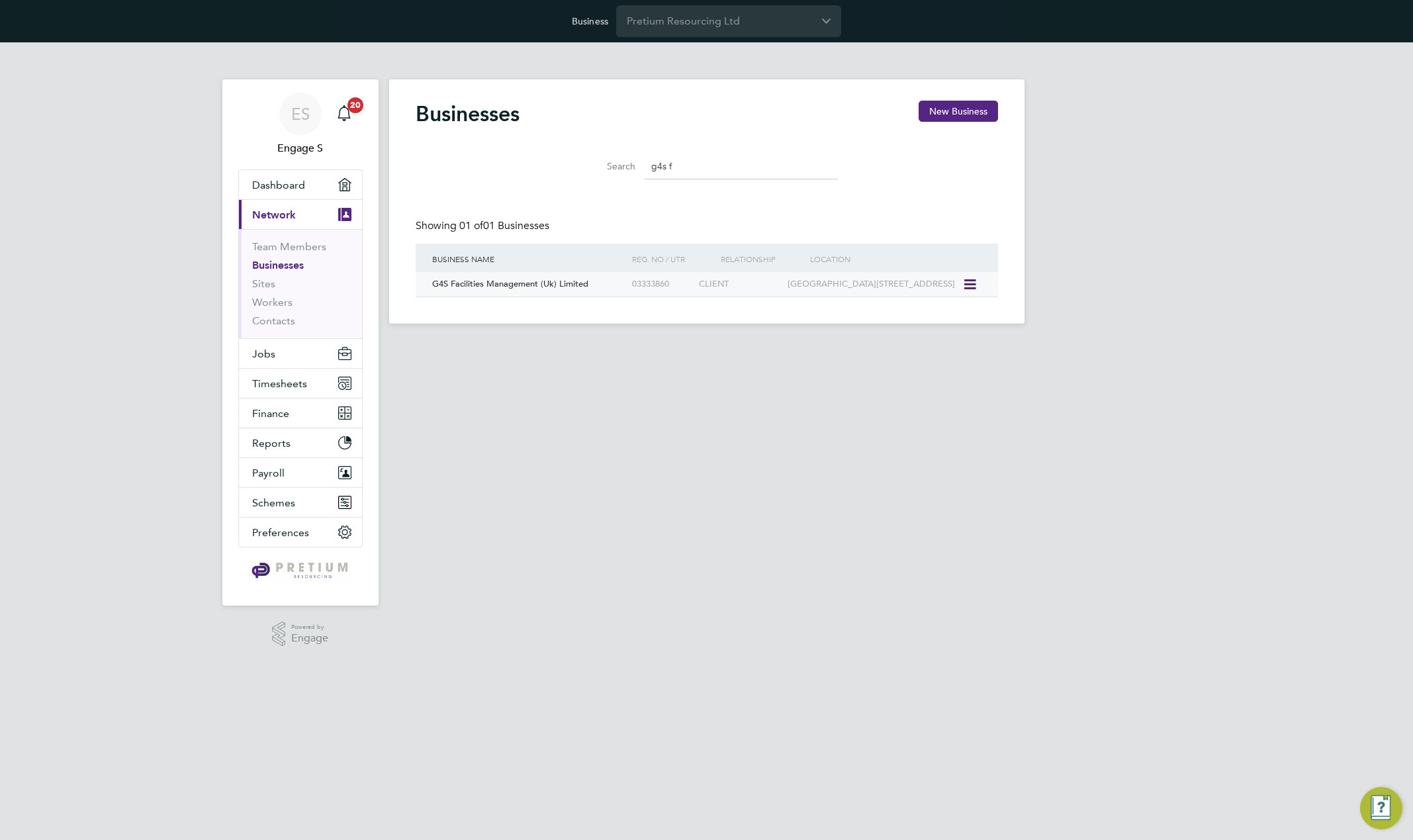
type input "g4s f"
click at [607, 282] on div "G4S Facilities Management (Uk) Limited" at bounding box center [529, 284] width 200 height 24
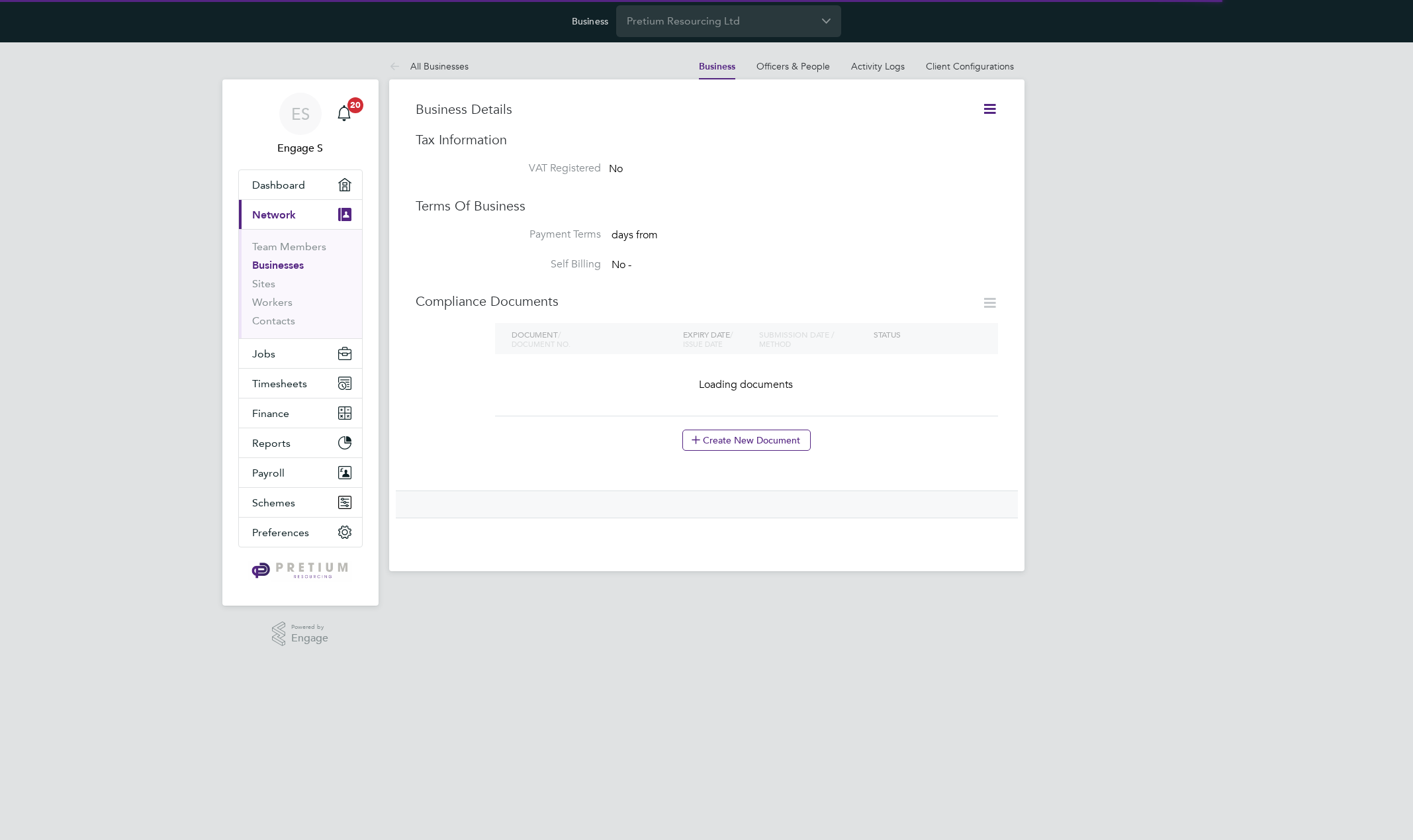
click at [974, 67] on link "Client Configurations" at bounding box center [970, 66] width 88 height 12
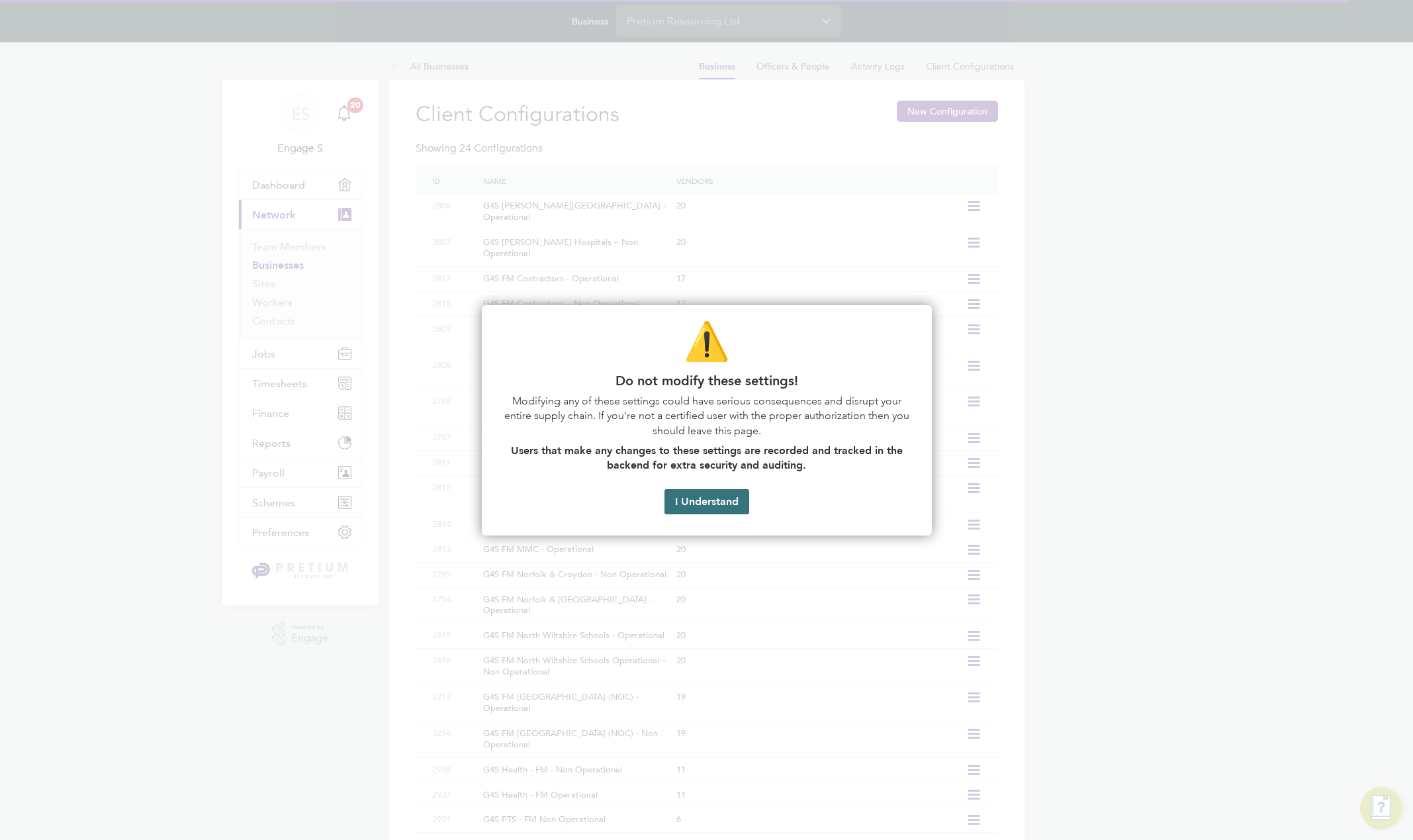
drag, startPoint x: 706, startPoint y: 507, endPoint x: 713, endPoint y: 504, distance: 7.6
click at [713, 504] on button "I Understand" at bounding box center [706, 502] width 85 height 25
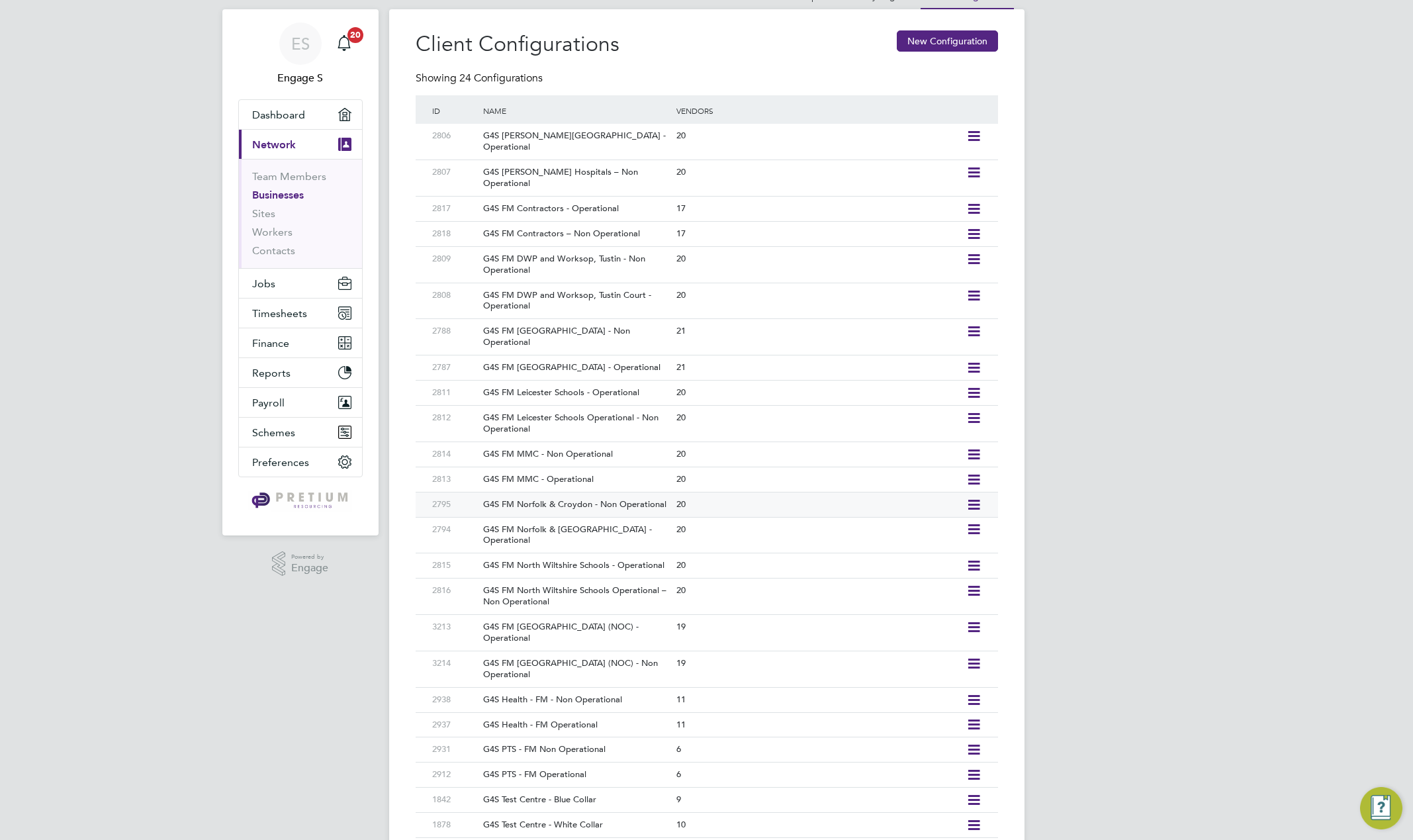
scroll to position [72, 0]
click at [603, 761] on div "G4S PTS - FM Operational" at bounding box center [573, 774] width 200 height 24
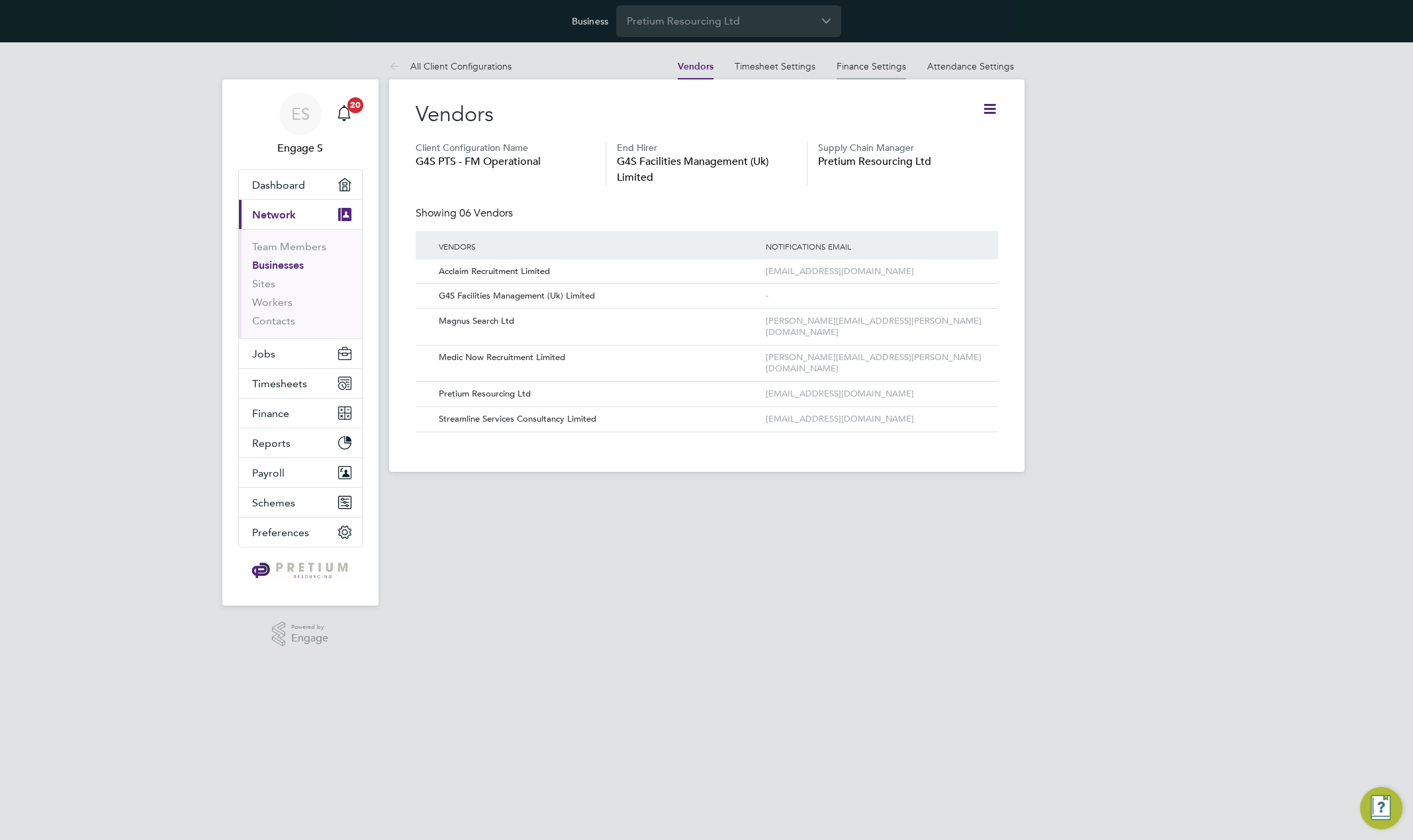
click at [889, 71] on link "Finance Settings" at bounding box center [871, 66] width 70 height 12
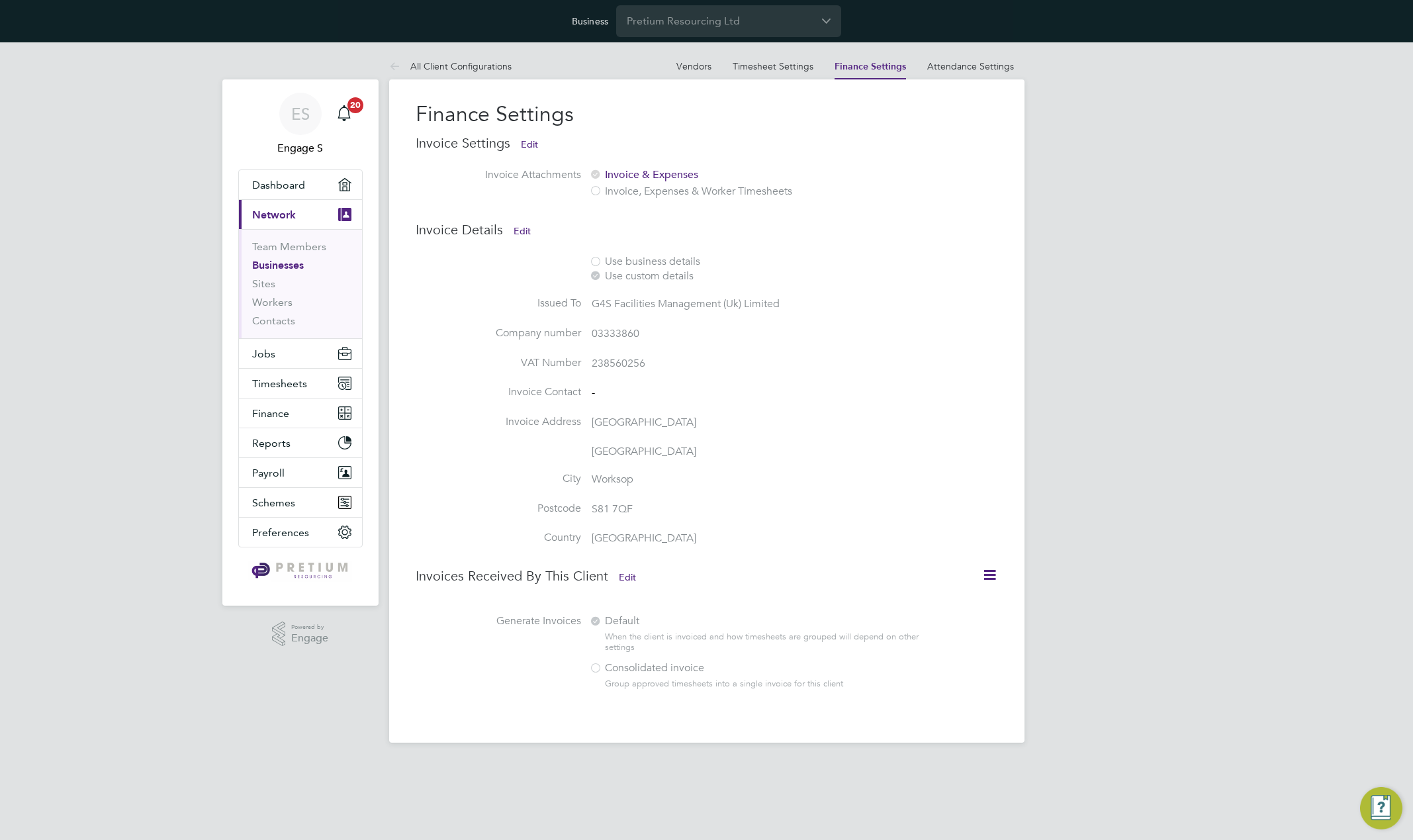
click at [993, 584] on icon at bounding box center [990, 575] width 17 height 17
click at [782, 618] on label "Default" at bounding box center [754, 621] width 328 height 14
click at [636, 576] on button "Edit" at bounding box center [628, 577] width 38 height 21
click at [805, 427] on li "Invoice Address Carlton House" at bounding box center [686, 430] width 542 height 30
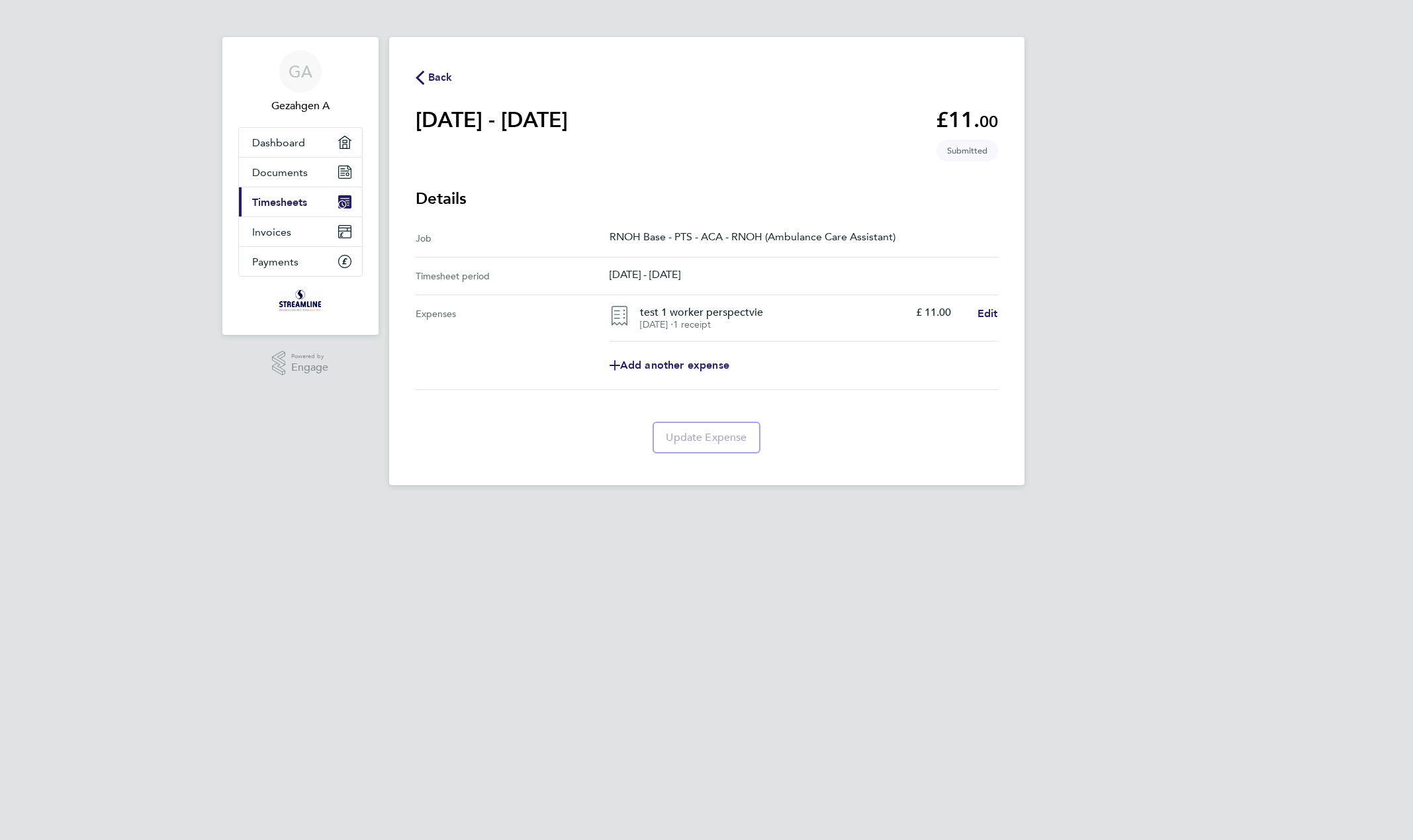
click at [521, 119] on h1 "[DATE] - [DATE]" at bounding box center [492, 120] width 153 height 26
drag, startPoint x: 521, startPoint y: 119, endPoint x: 535, endPoint y: 93, distance: 29.5
click at [521, 118] on h1 "[DATE] - [DATE]" at bounding box center [492, 120] width 153 height 26
click at [701, 162] on main "Back [DATE] - [DATE] £11. 00 expense descripion placeholder Submitted Details J…" at bounding box center [706, 262] width 636 height 448
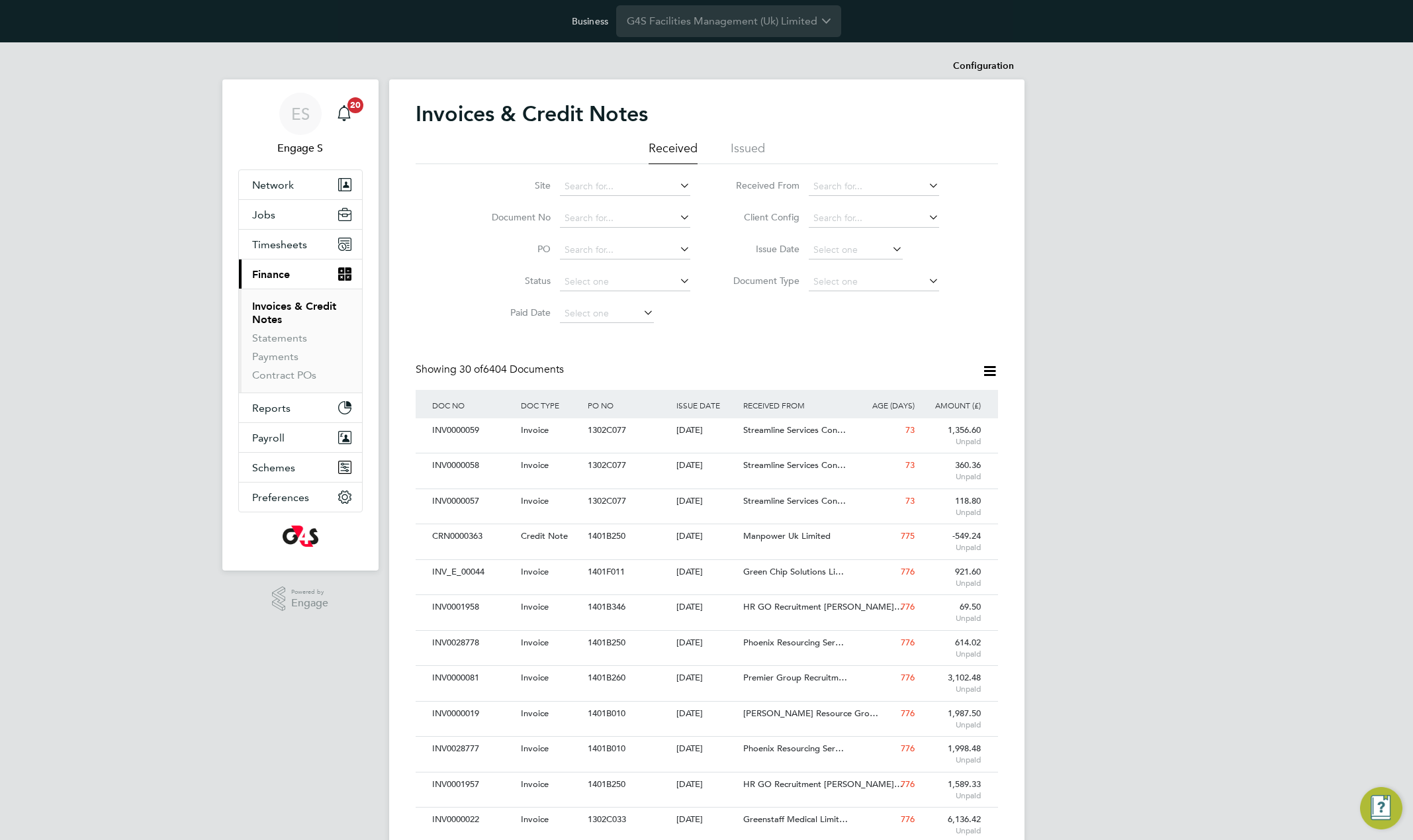
click at [757, 142] on li "Issued" at bounding box center [747, 152] width 34 height 24
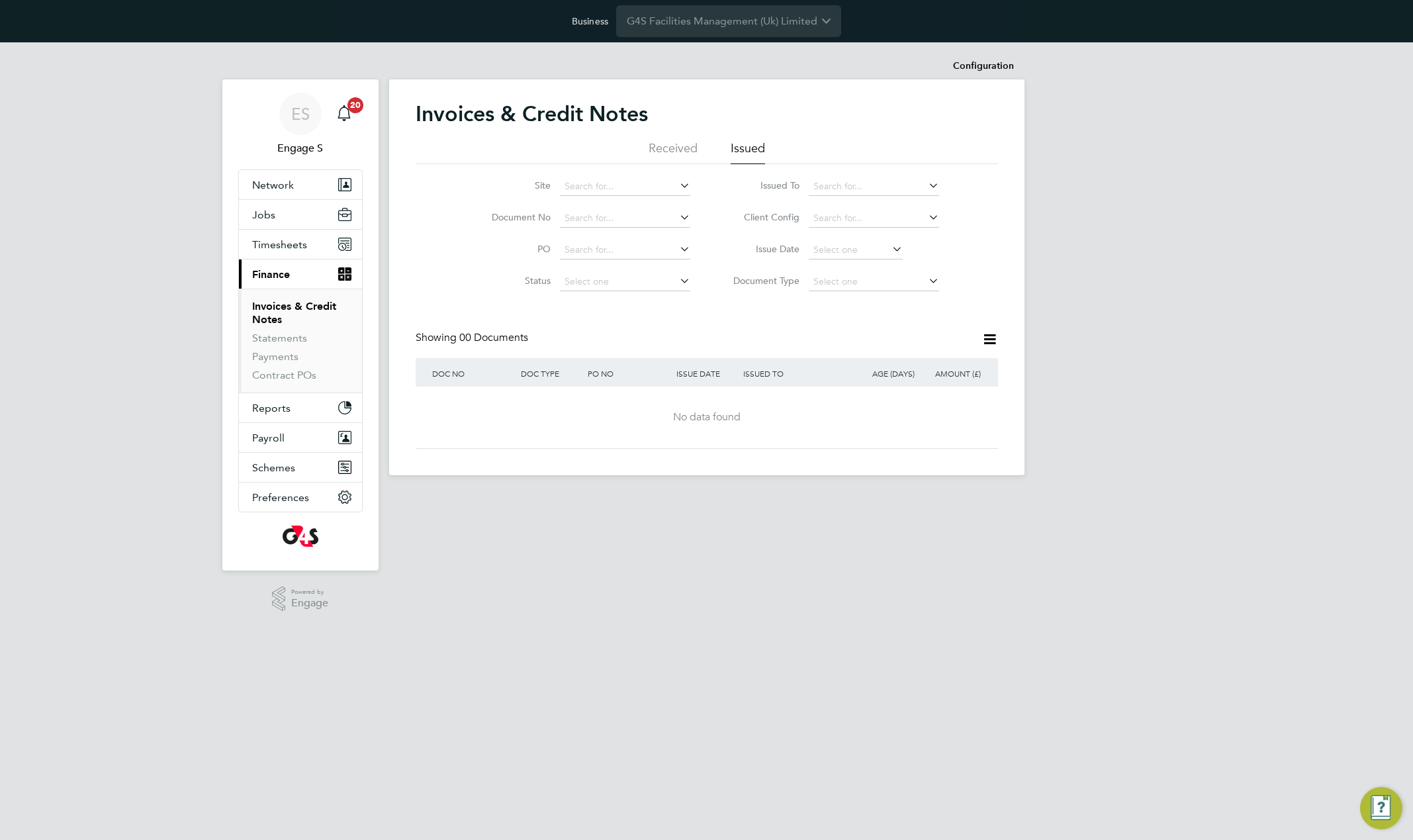
click at [665, 146] on li "Received" at bounding box center [673, 152] width 49 height 24
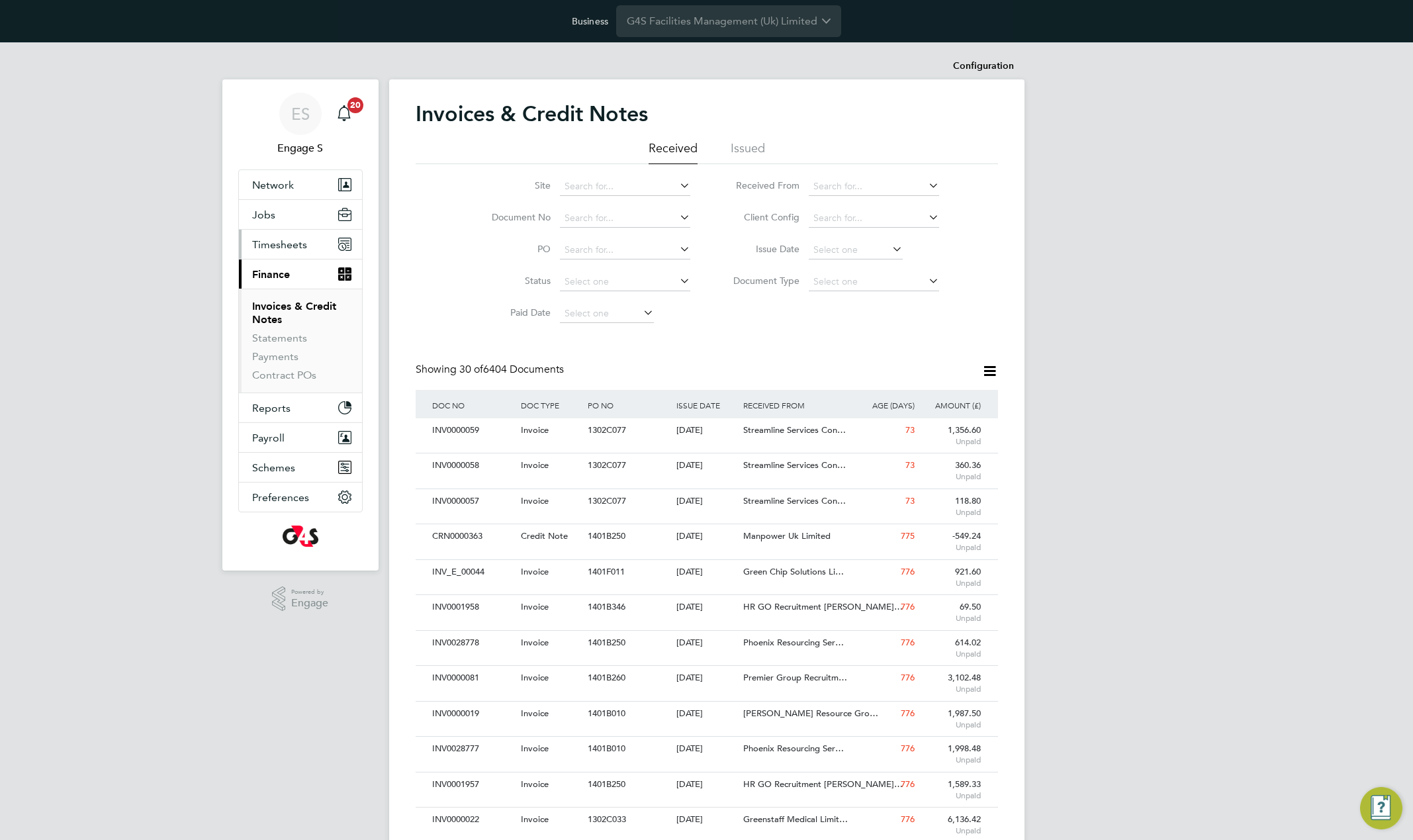
click at [279, 242] on span "Timesheets" at bounding box center [279, 244] width 55 height 12
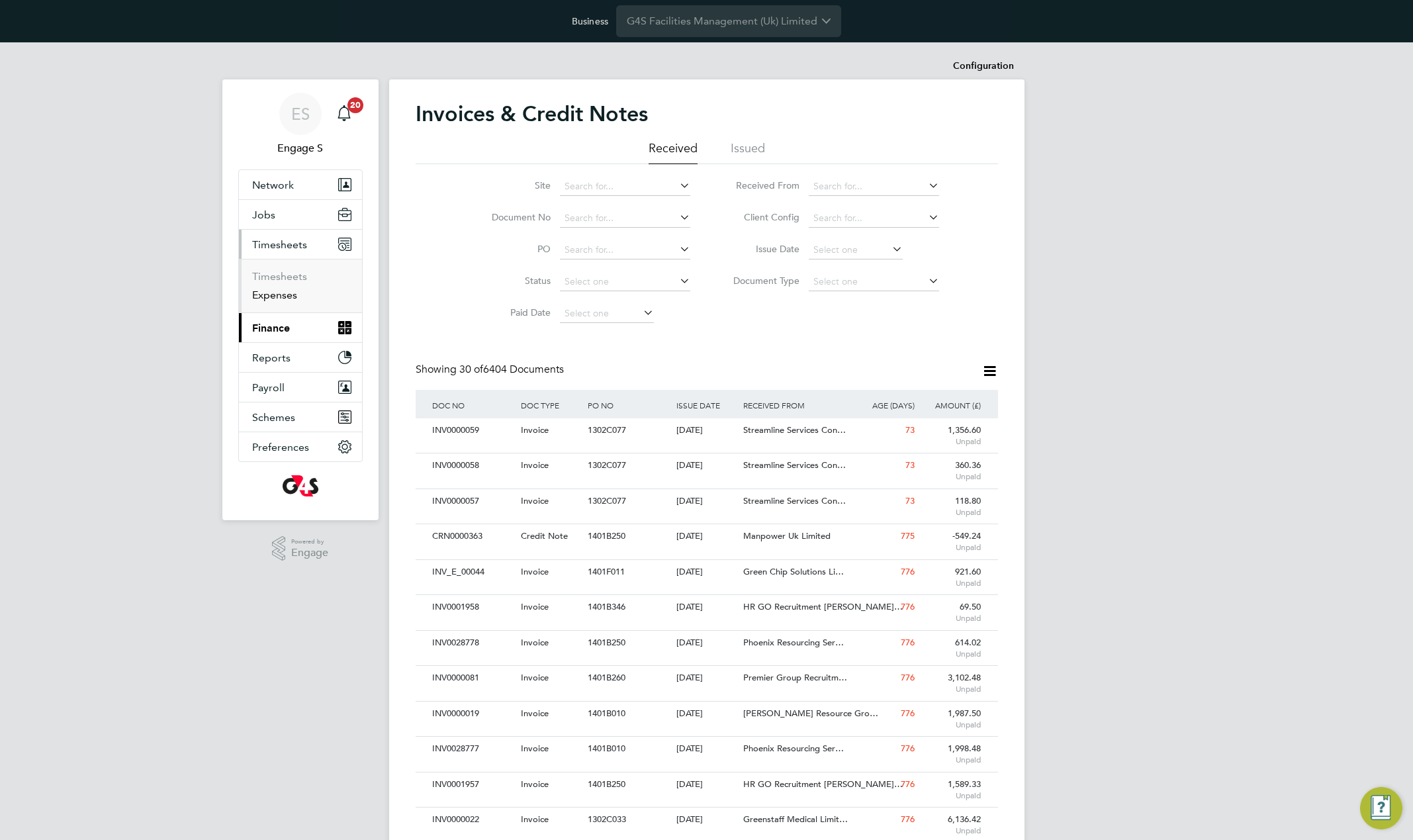
click at [275, 292] on link "Expenses" at bounding box center [275, 295] width 45 height 12
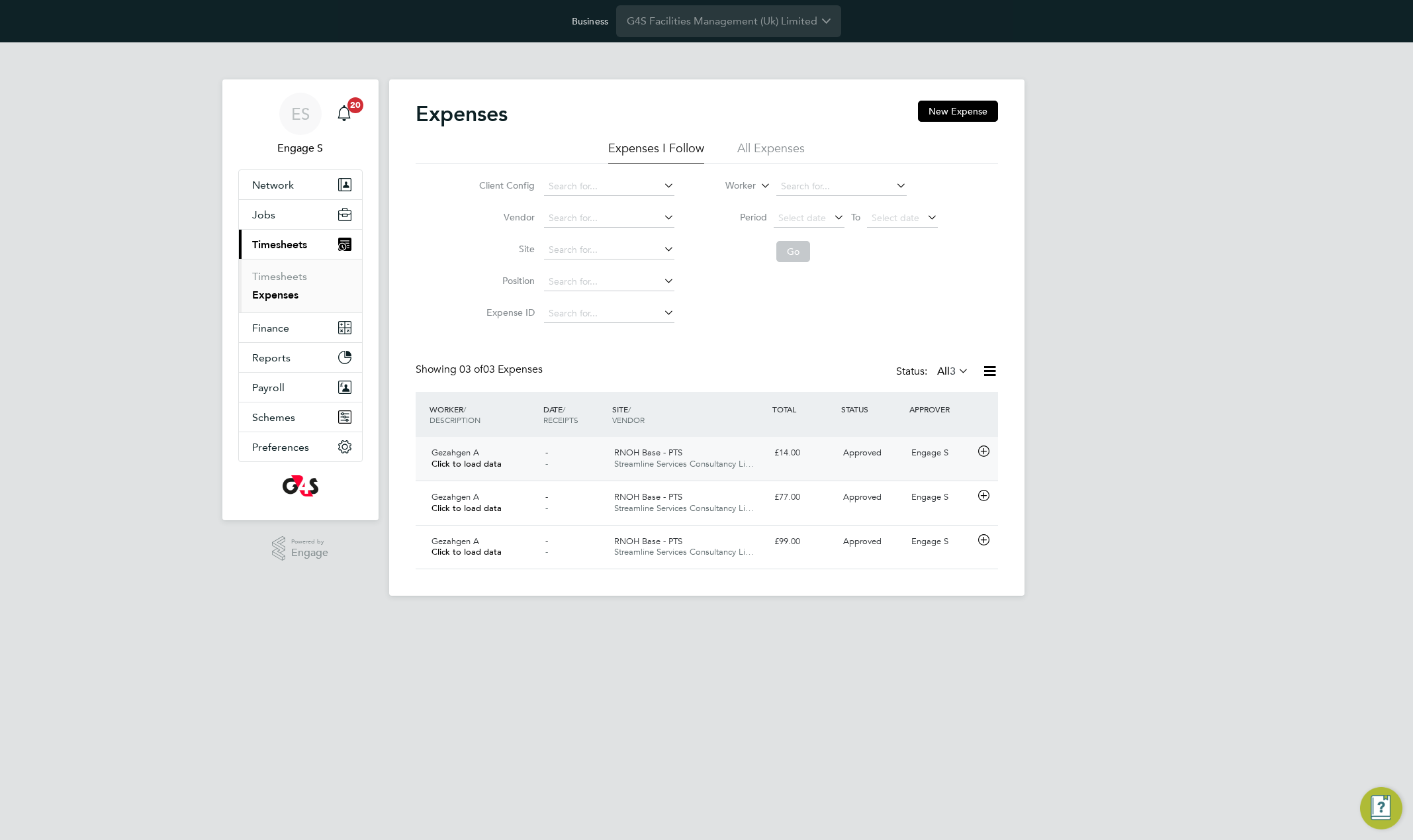
click at [881, 450] on span "Approved" at bounding box center [863, 452] width 38 height 11
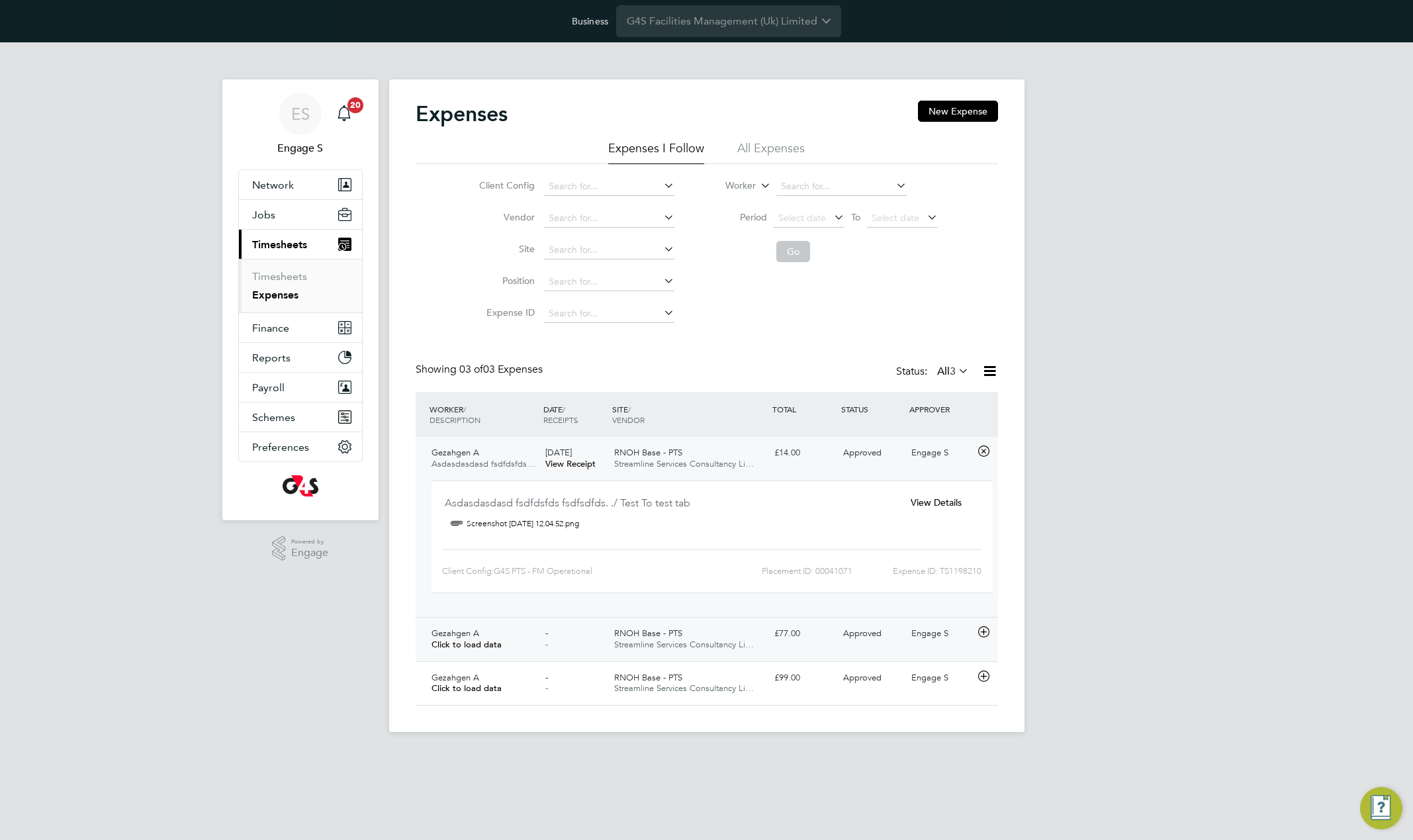
click at [868, 636] on span "Approved" at bounding box center [863, 633] width 38 height 11
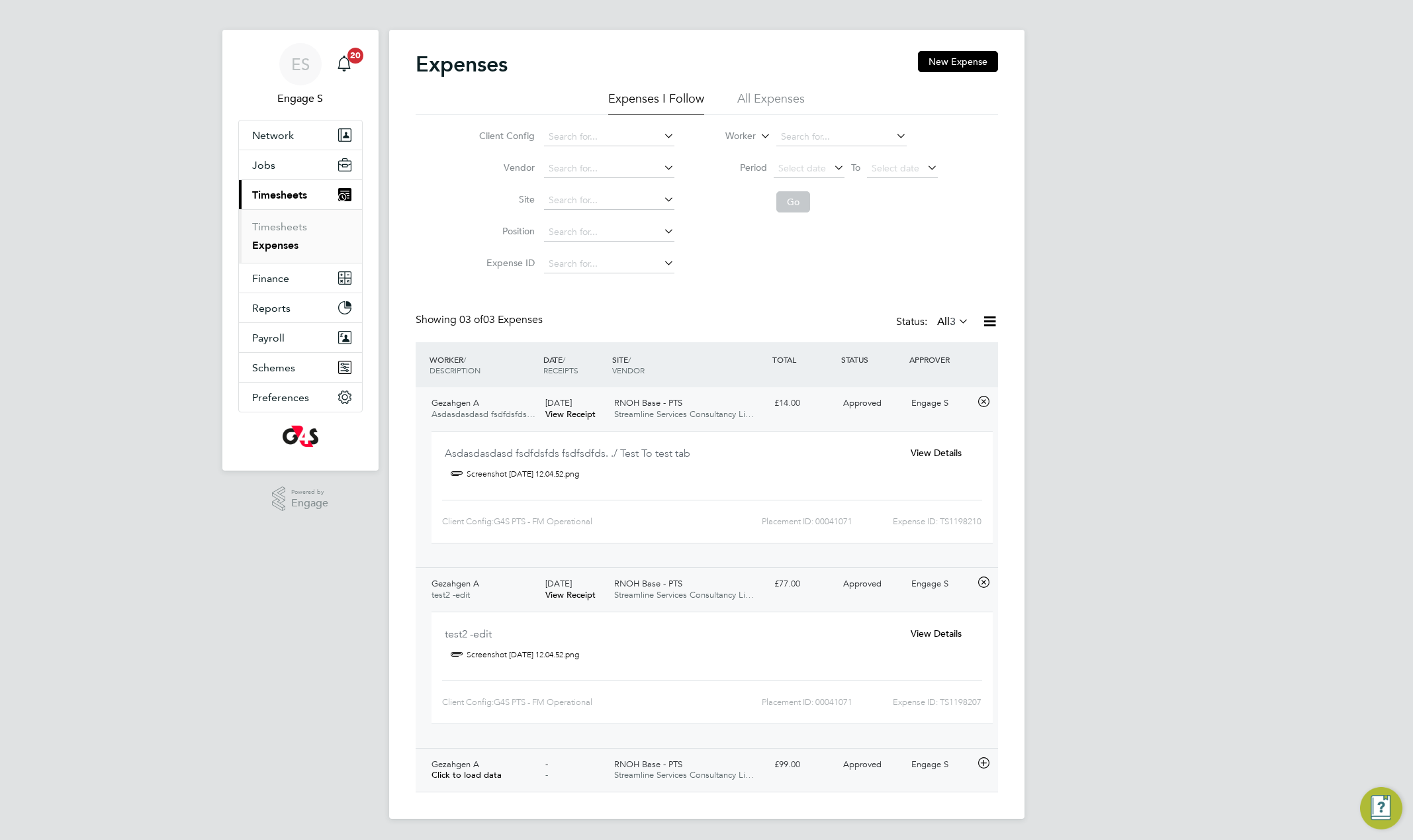
click at [936, 779] on div "Gezahgen A Click to load data - - RNOH Base - PTS Streamline Services Consultan…" at bounding box center [707, 770] width 583 height 44
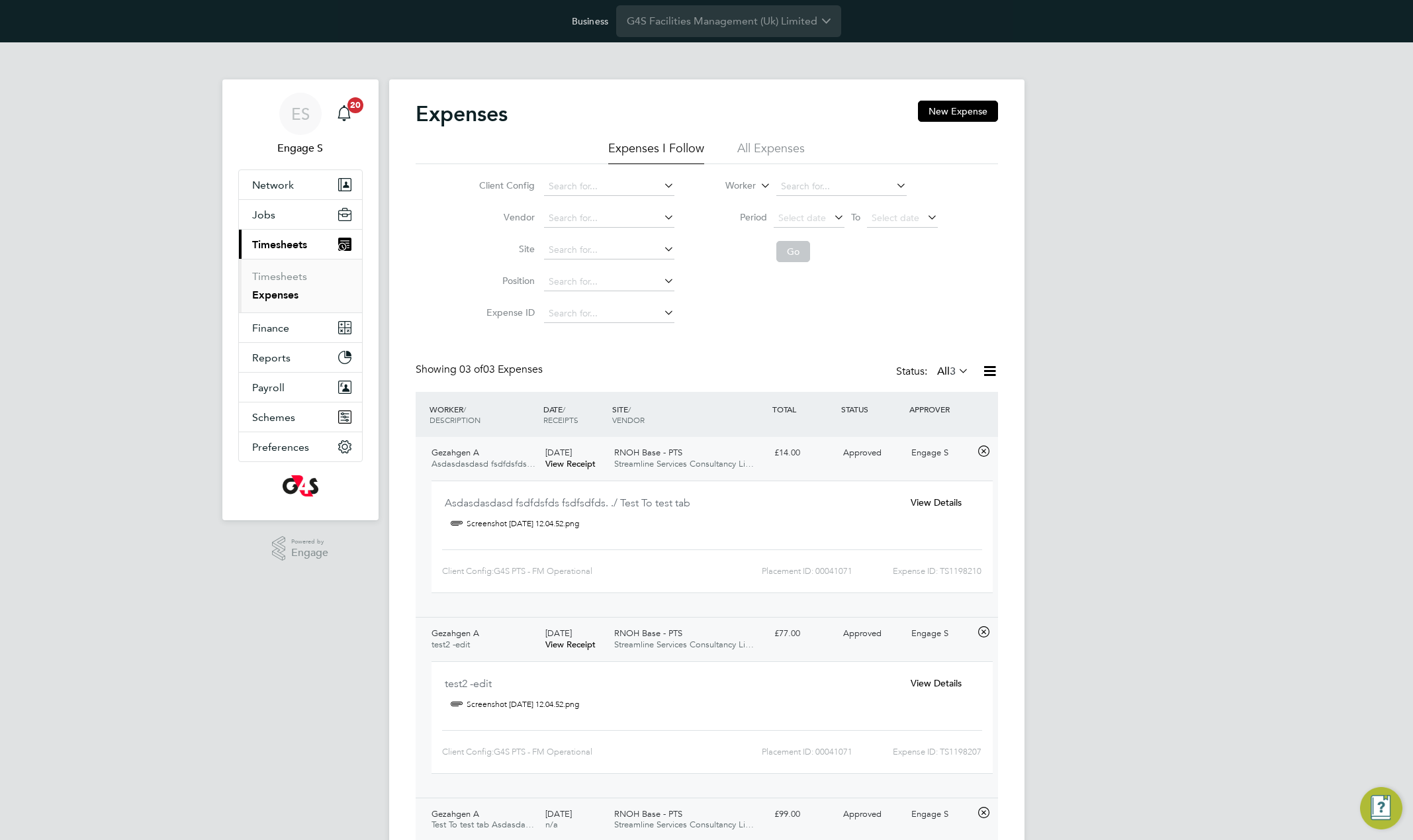
click at [782, 146] on li "All Expenses" at bounding box center [771, 152] width 67 height 24
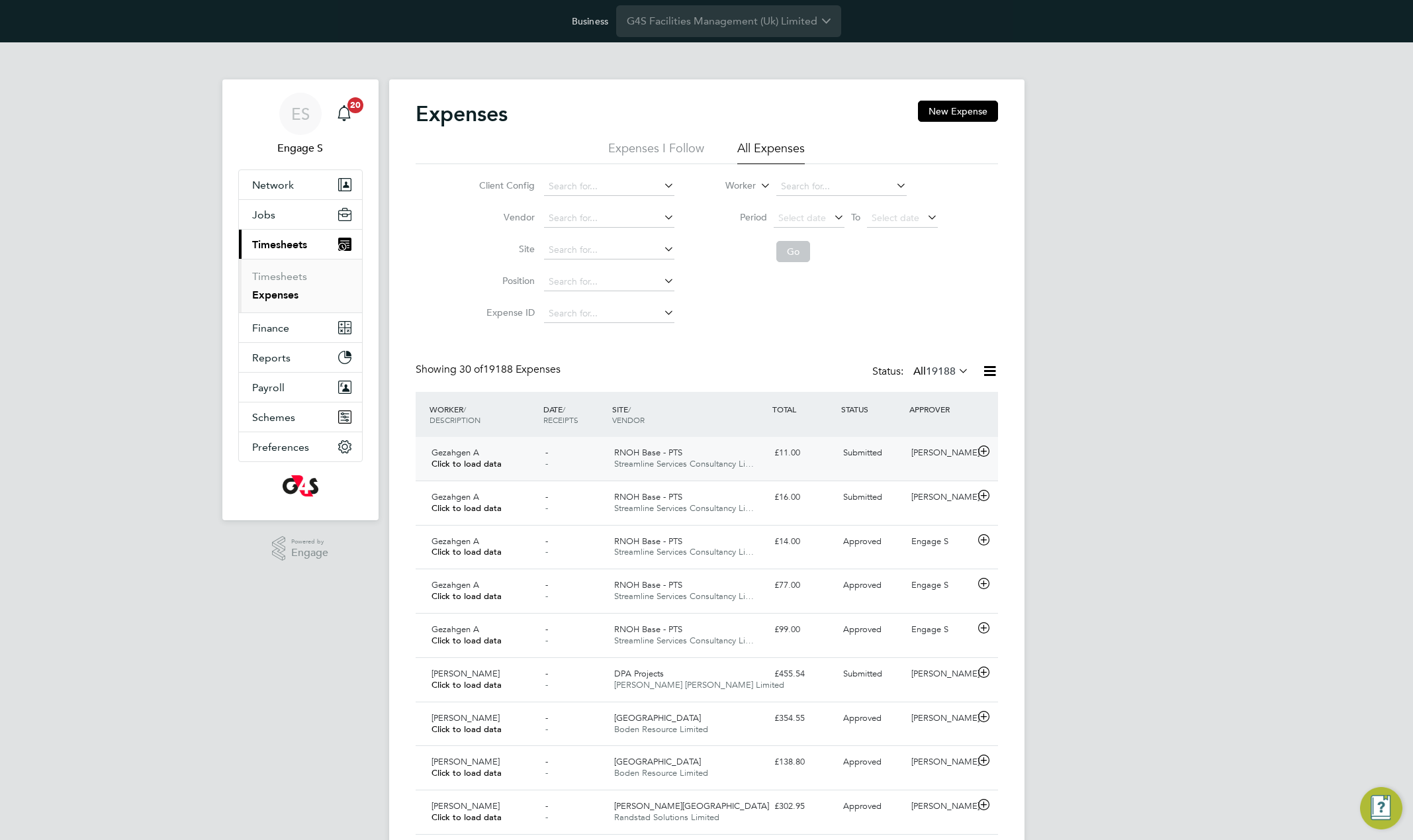
click at [835, 457] on div "£11.00" at bounding box center [803, 453] width 69 height 22
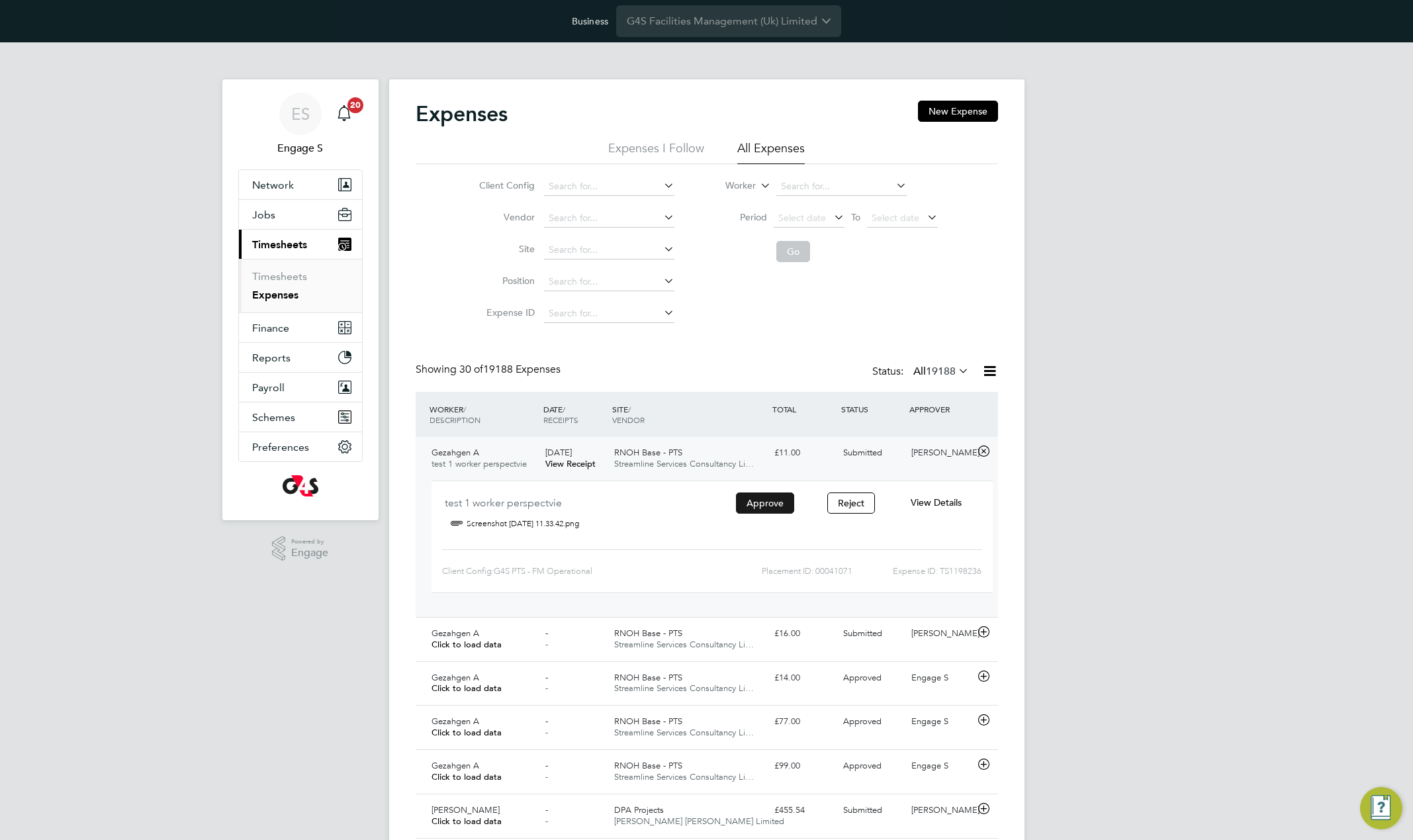
click at [764, 499] on button "Approve" at bounding box center [765, 503] width 58 height 21
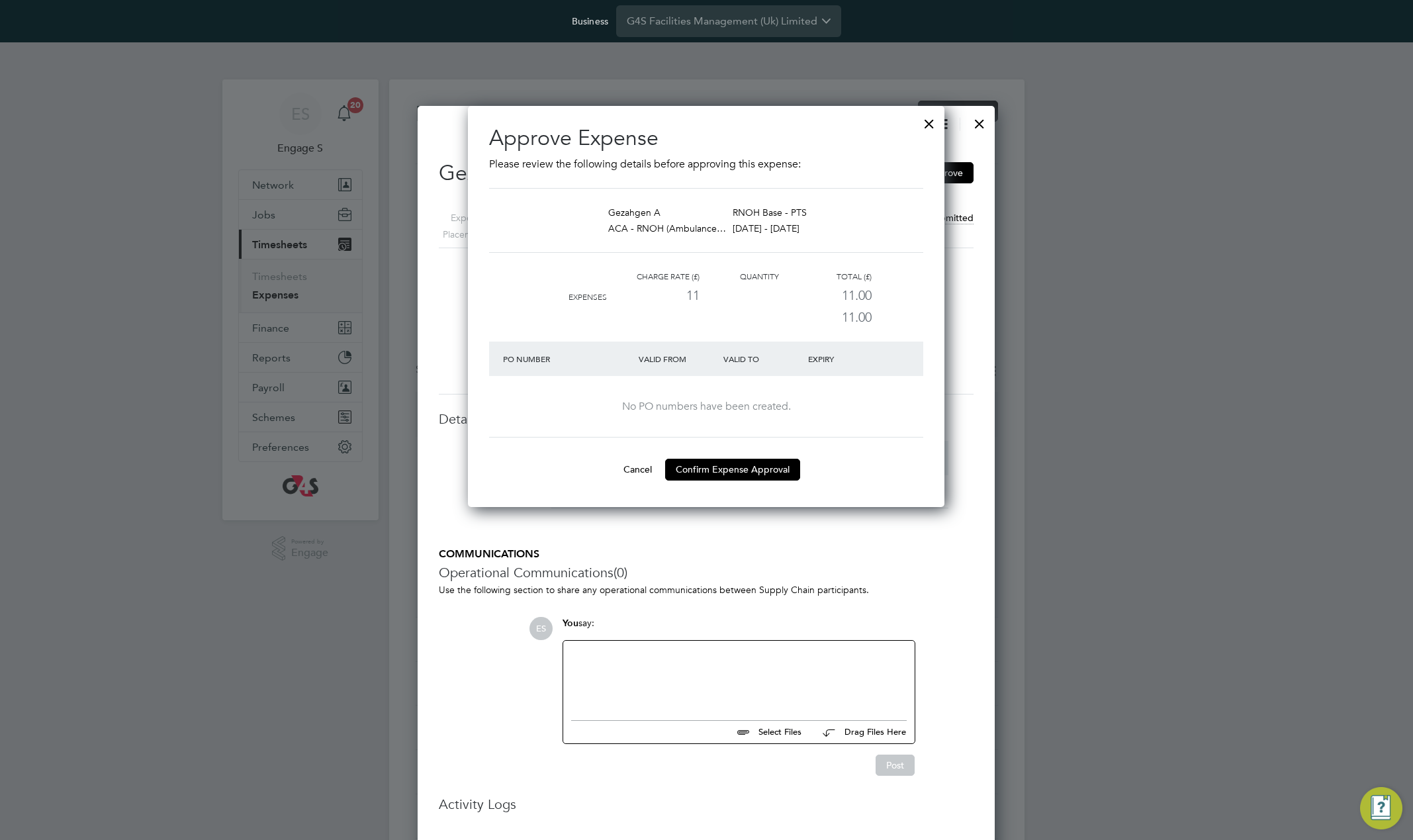
click at [754, 467] on button "Confirm Expense Approval" at bounding box center [733, 469] width 135 height 21
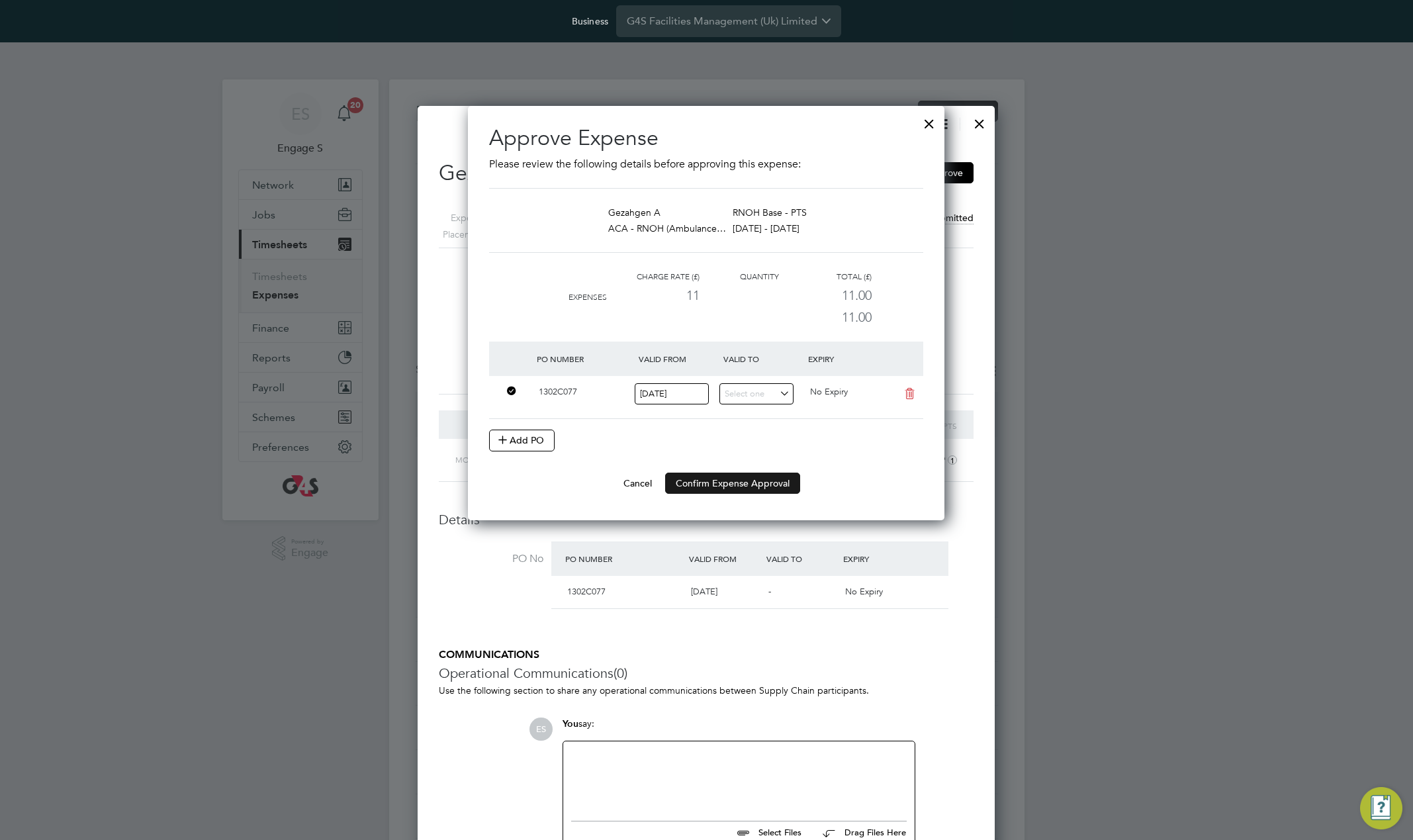
click at [755, 484] on button "Confirm Expense Approval" at bounding box center [733, 483] width 135 height 21
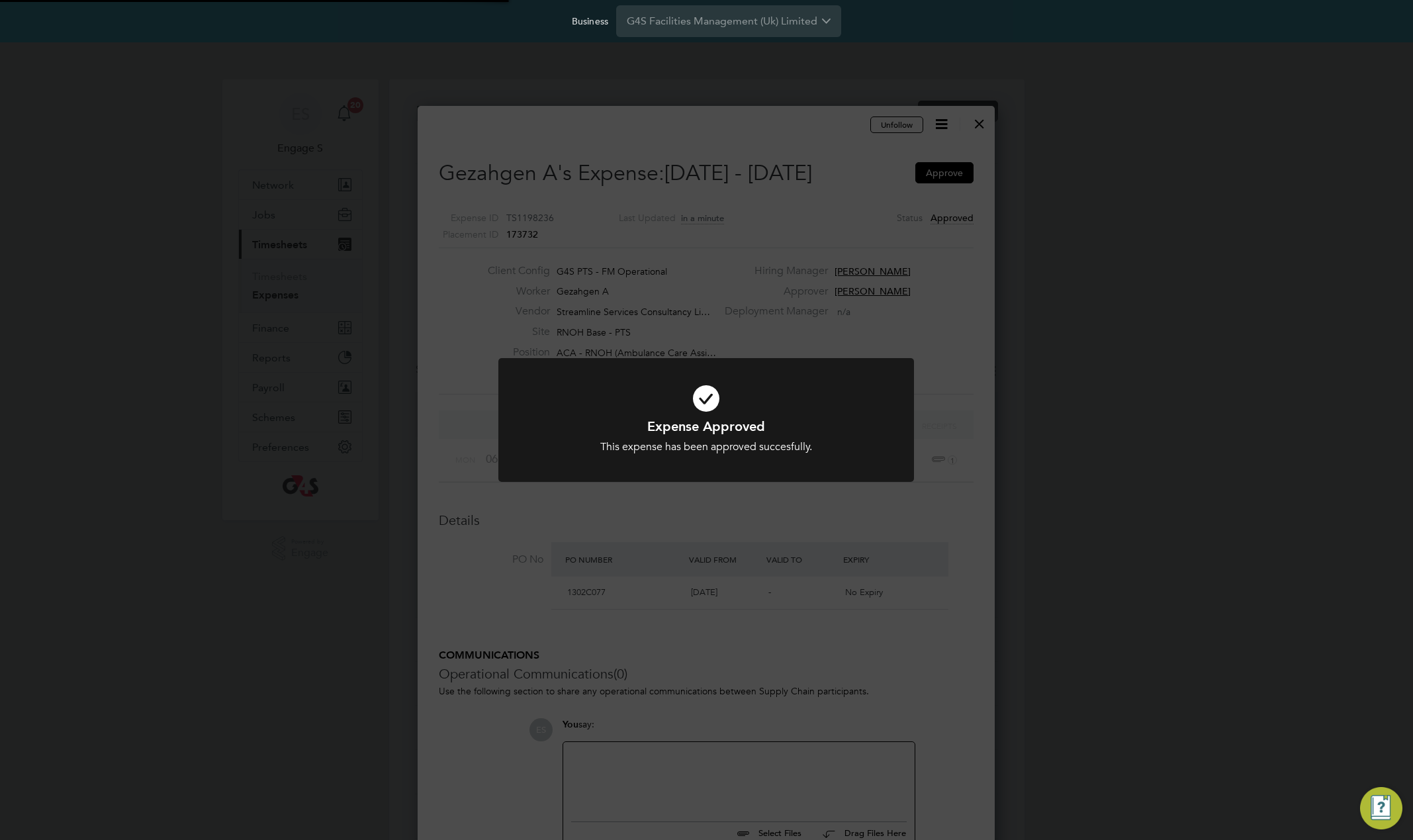
click at [908, 286] on div "Expense Approved This expense has been approved succesfully. Cancel Okay" at bounding box center [706, 420] width 1413 height 840
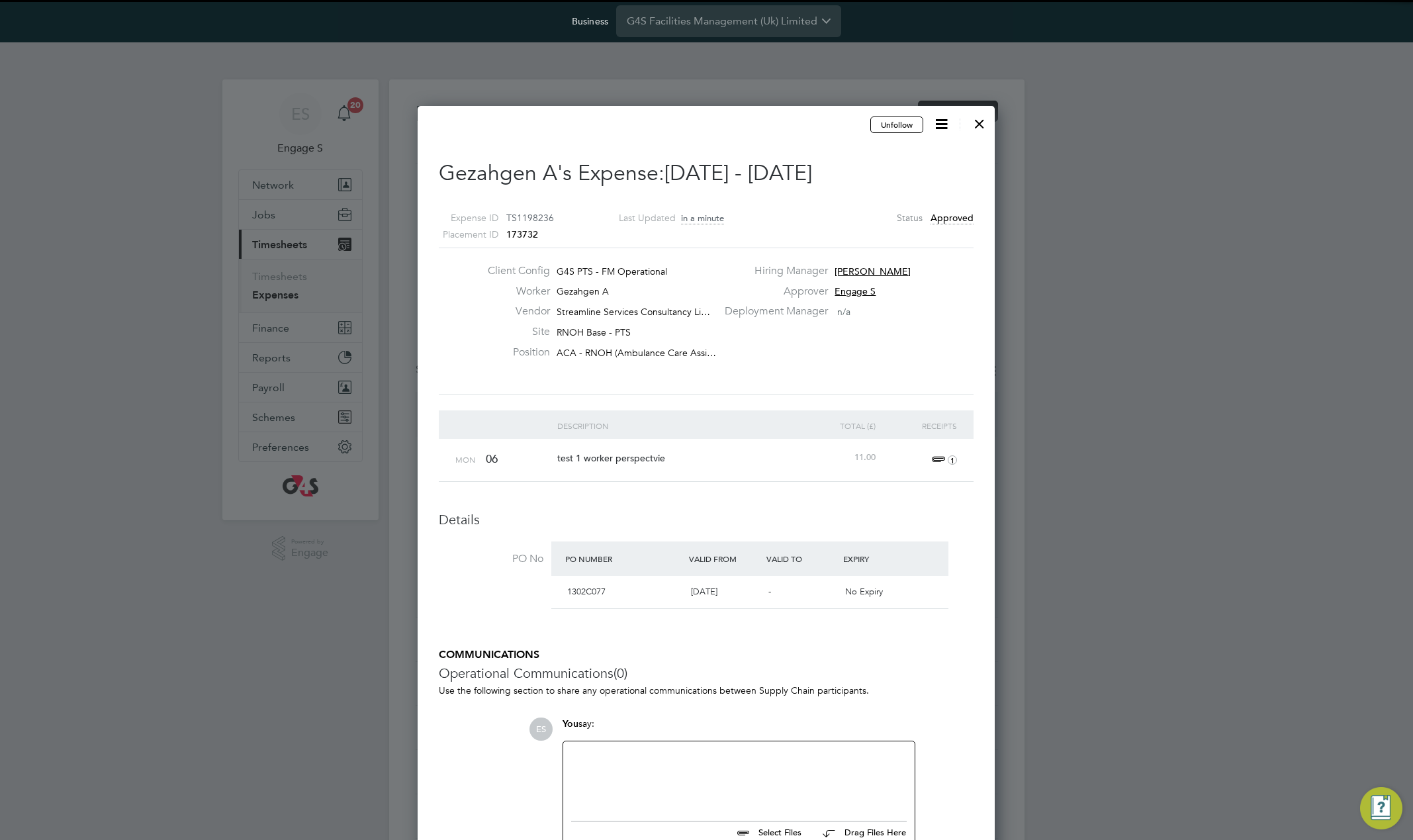
click at [980, 120] on div at bounding box center [980, 120] width 24 height 24
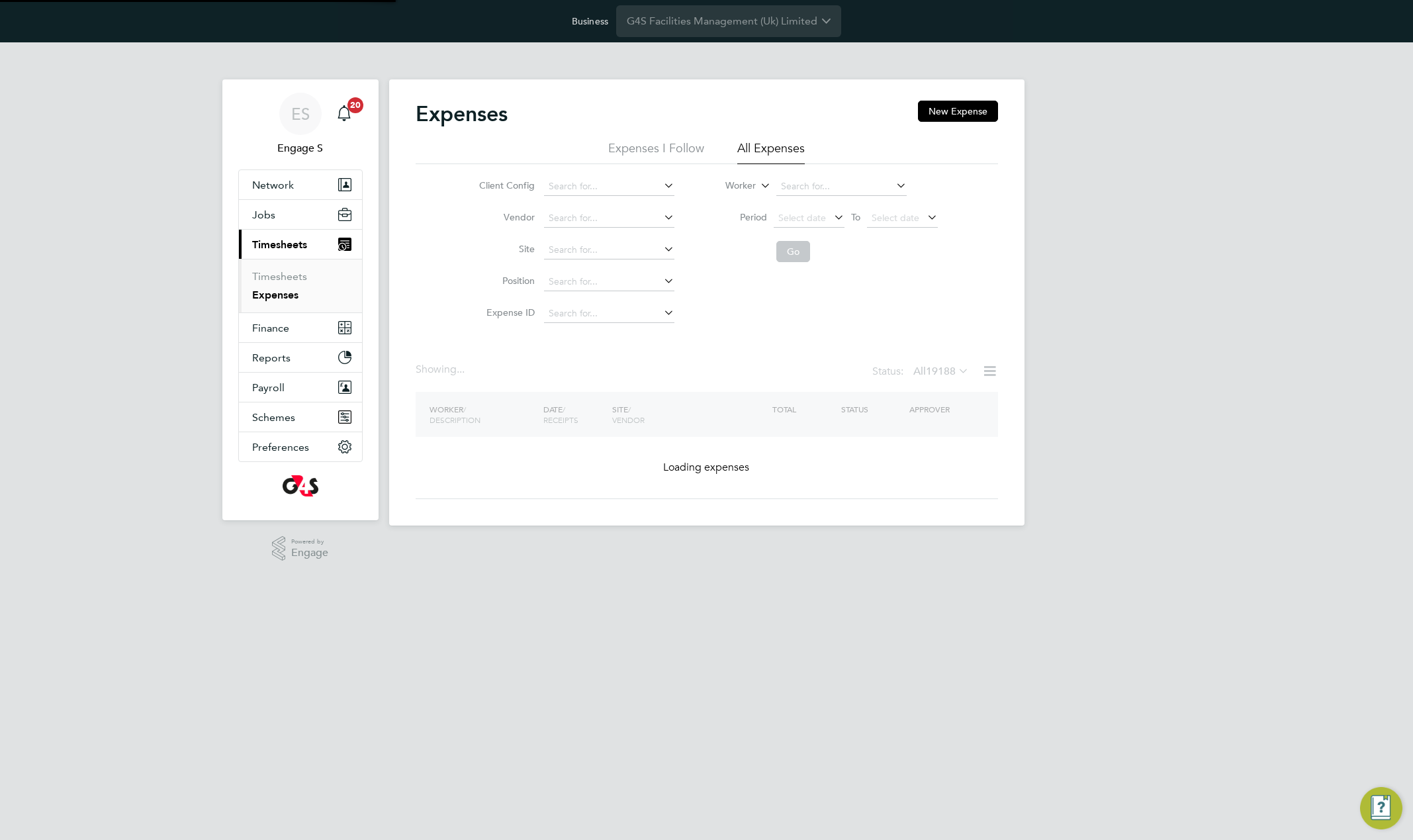
click at [1147, 205] on div "ES Engage S Notifications 20 Applications: Network Team Members Businesses Site…" at bounding box center [706, 295] width 1413 height 504
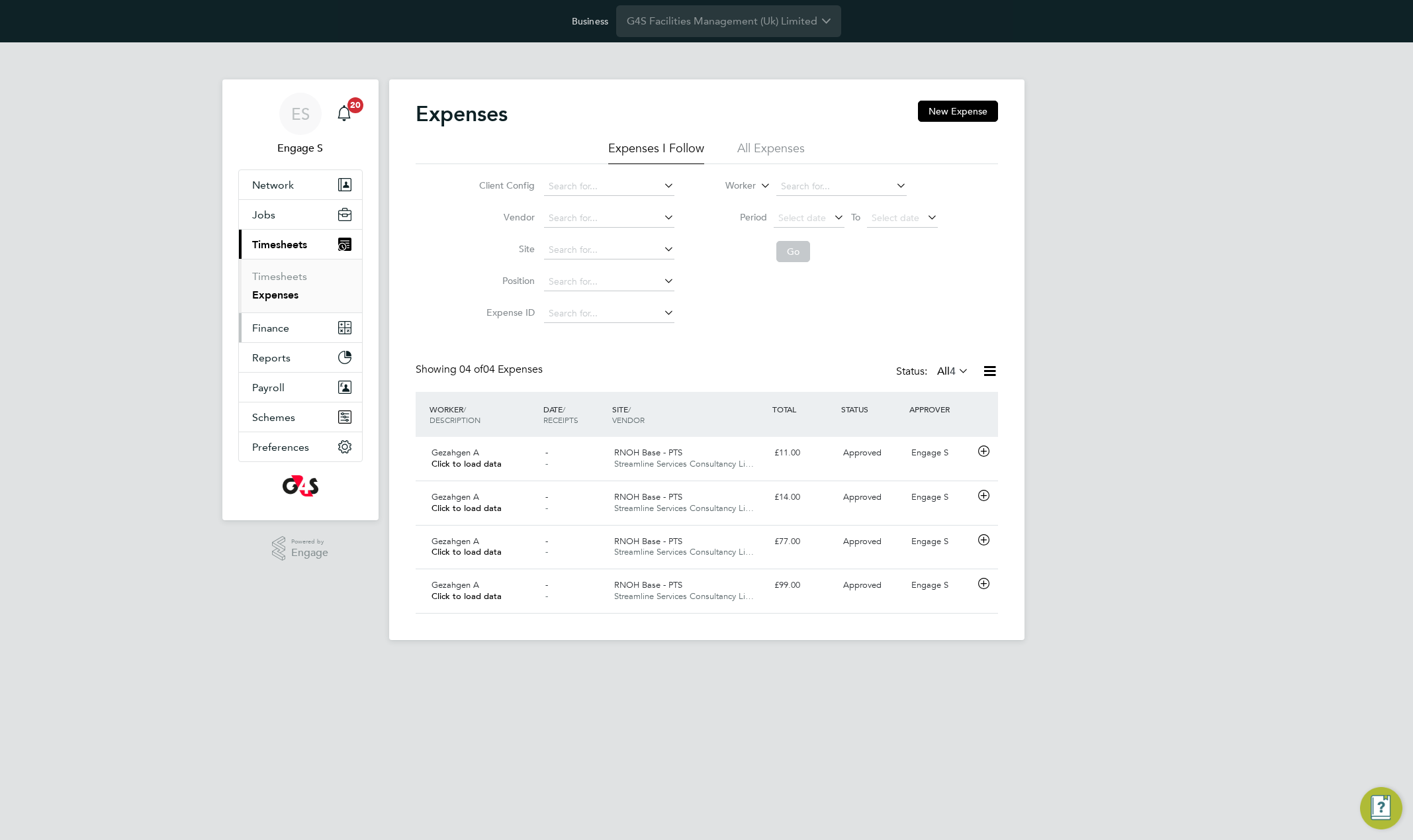
click at [276, 330] on span "Finance" at bounding box center [270, 328] width 38 height 12
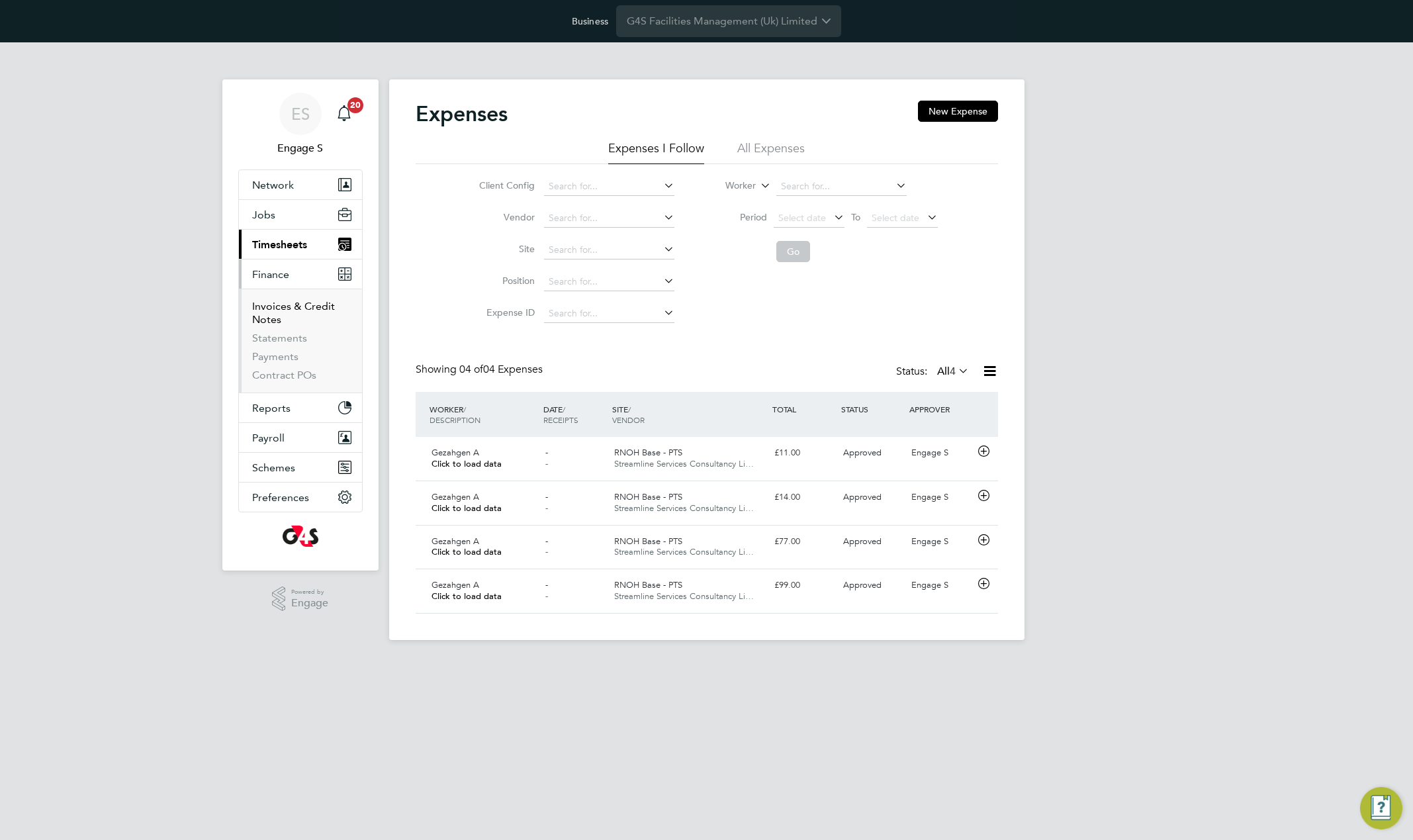
click at [265, 314] on link "Invoices & Credit Notes" at bounding box center [293, 313] width 83 height 26
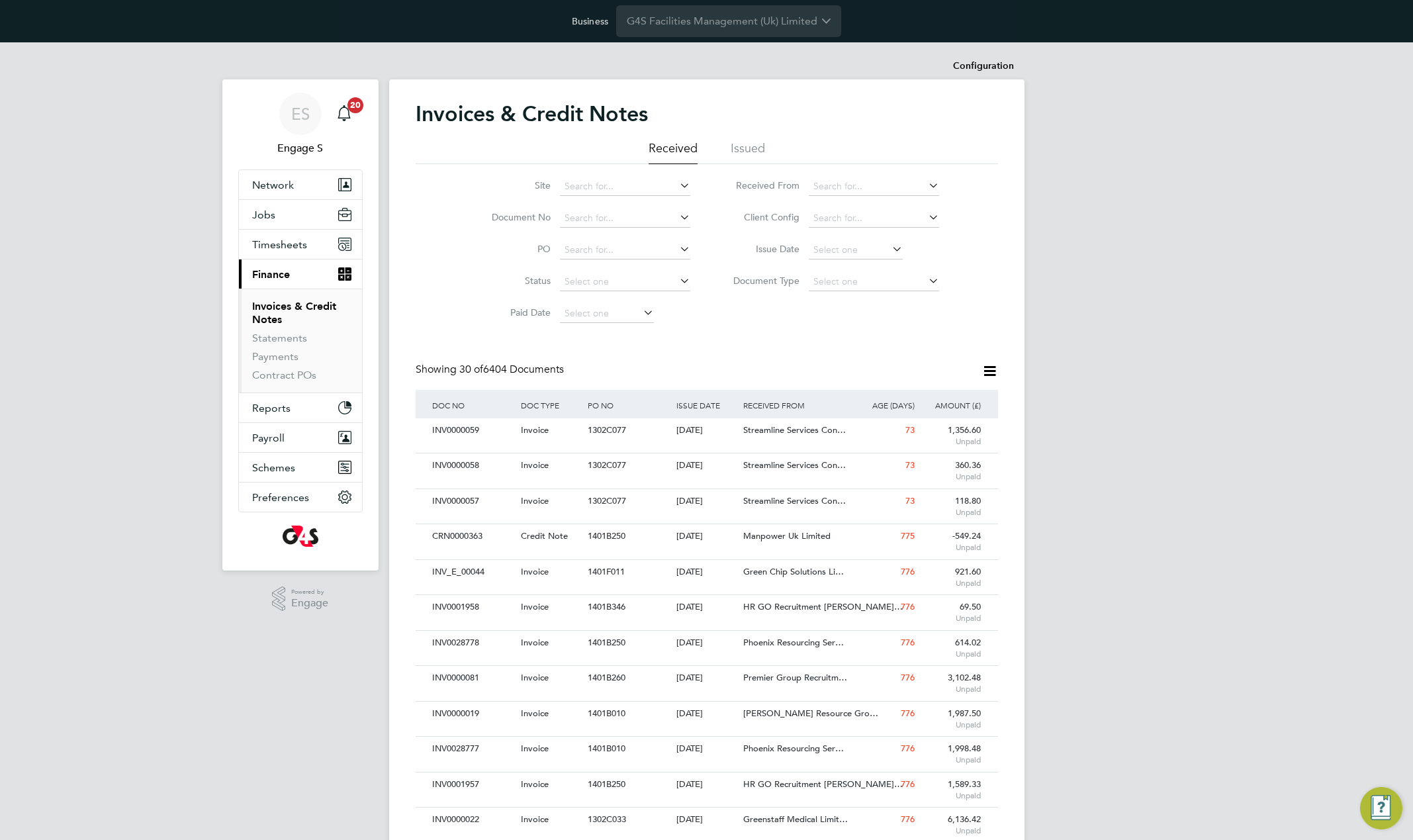
scroll to position [25, 90]
click at [710, 364] on div "Showing 30 of 6404 Documents" at bounding box center [707, 376] width 583 height 27
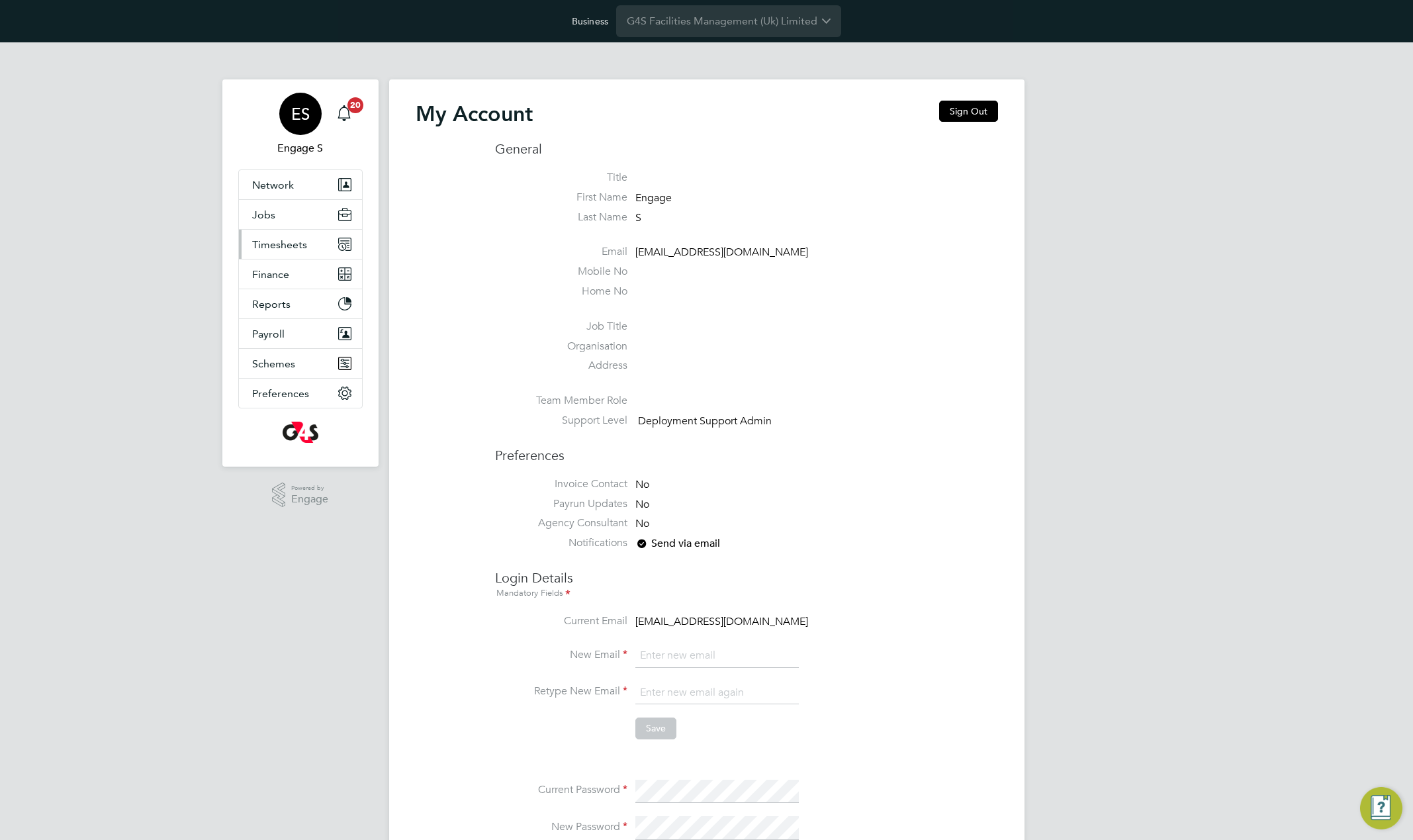
type input "[EMAIL_ADDRESS][DOMAIN_NAME]"
click at [303, 254] on button "Timesheets" at bounding box center [300, 243] width 123 height 29
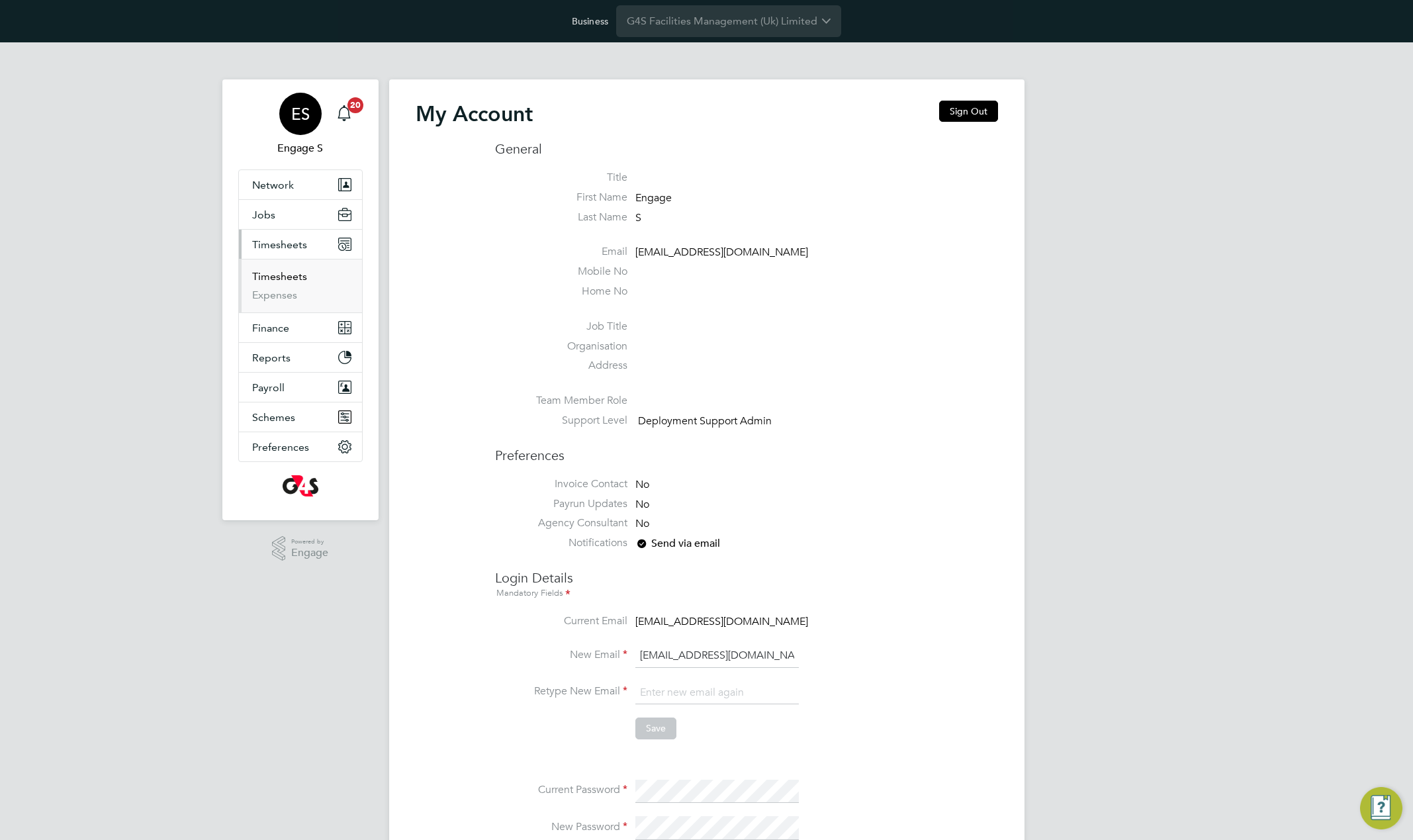
click at [287, 277] on link "Timesheets" at bounding box center [279, 277] width 55 height 12
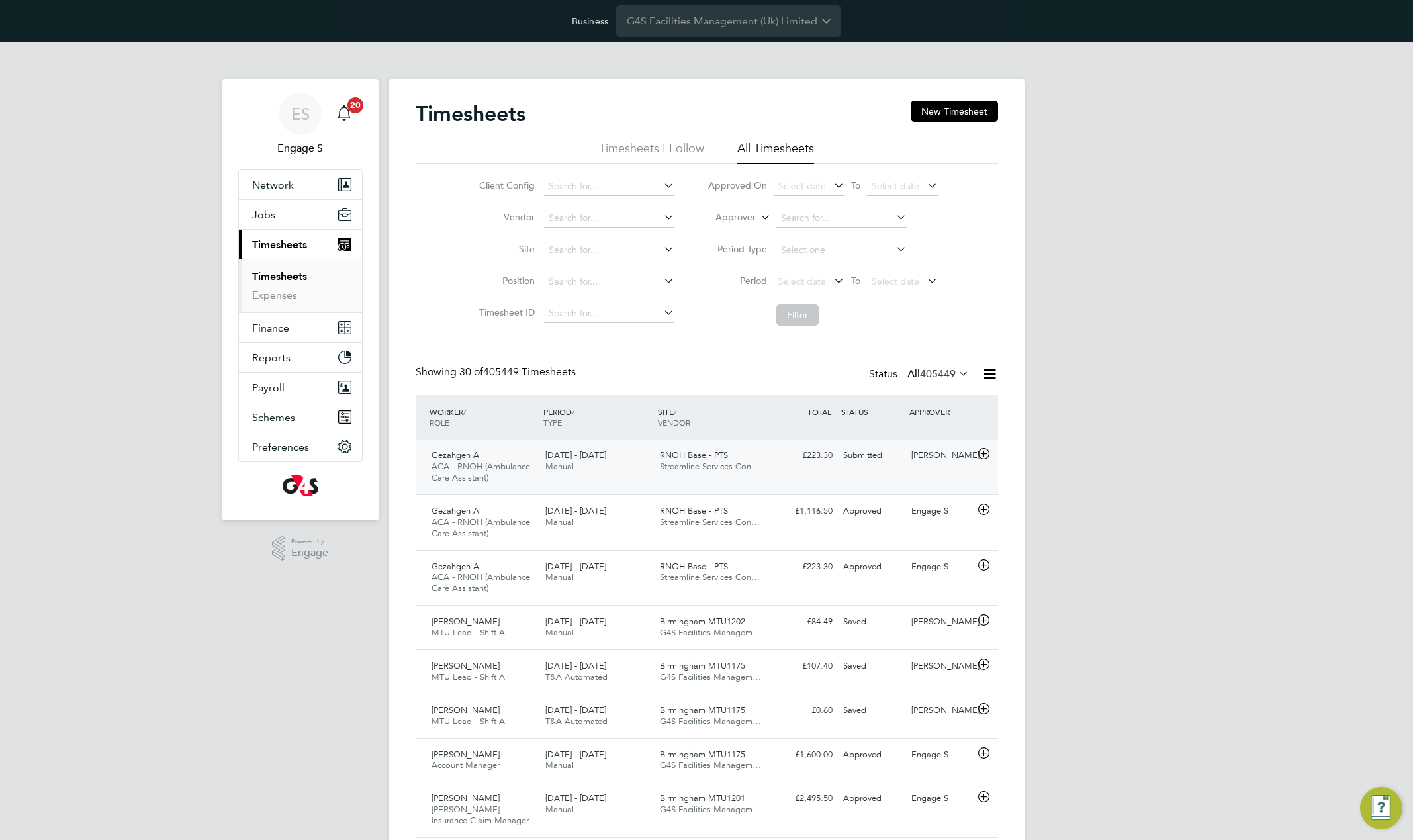
click at [760, 468] on span "Streamline Services Con…" at bounding box center [710, 466] width 100 height 11
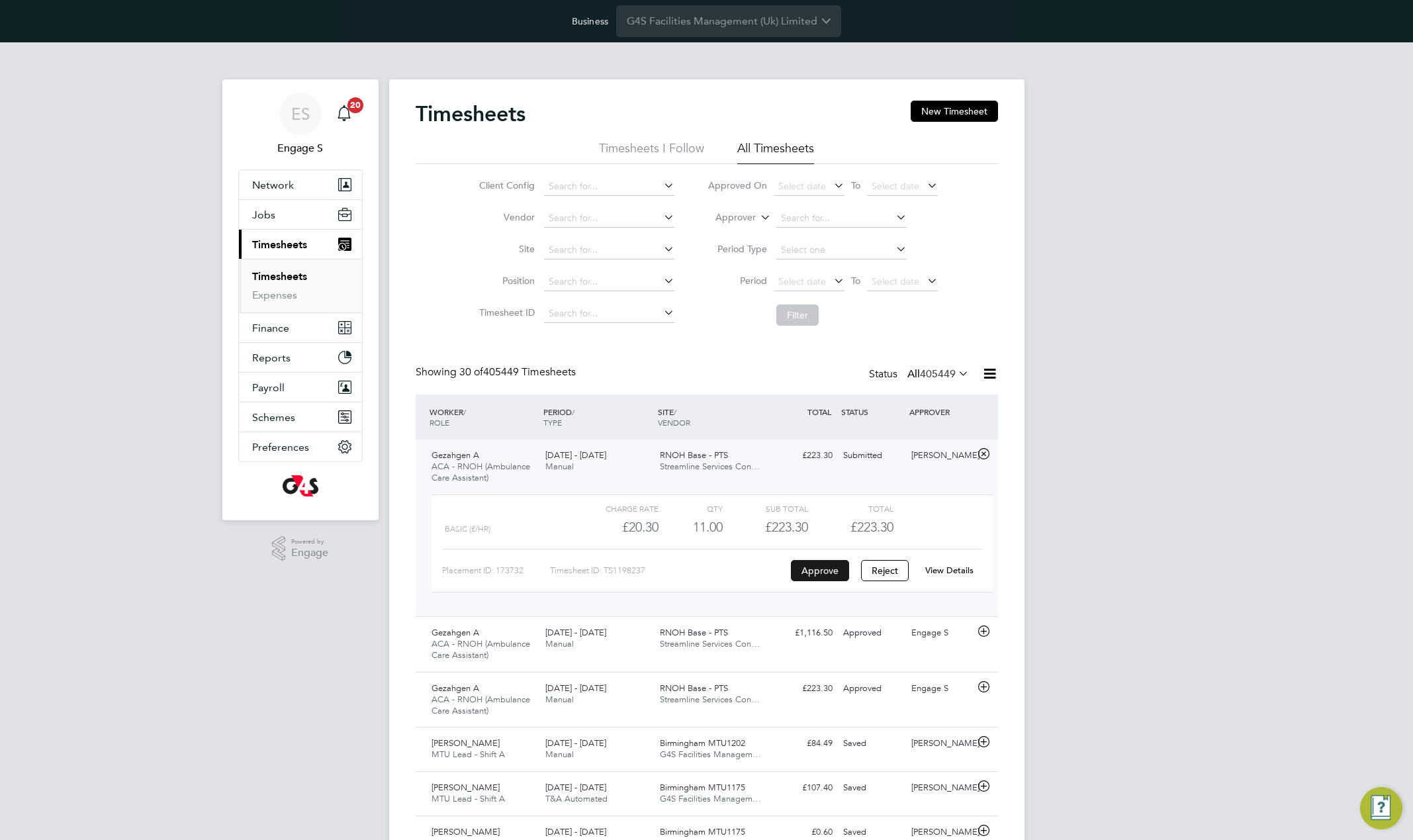
click at [824, 567] on button "Approve" at bounding box center [820, 570] width 58 height 21
click at [957, 571] on link "View Details" at bounding box center [949, 570] width 48 height 11
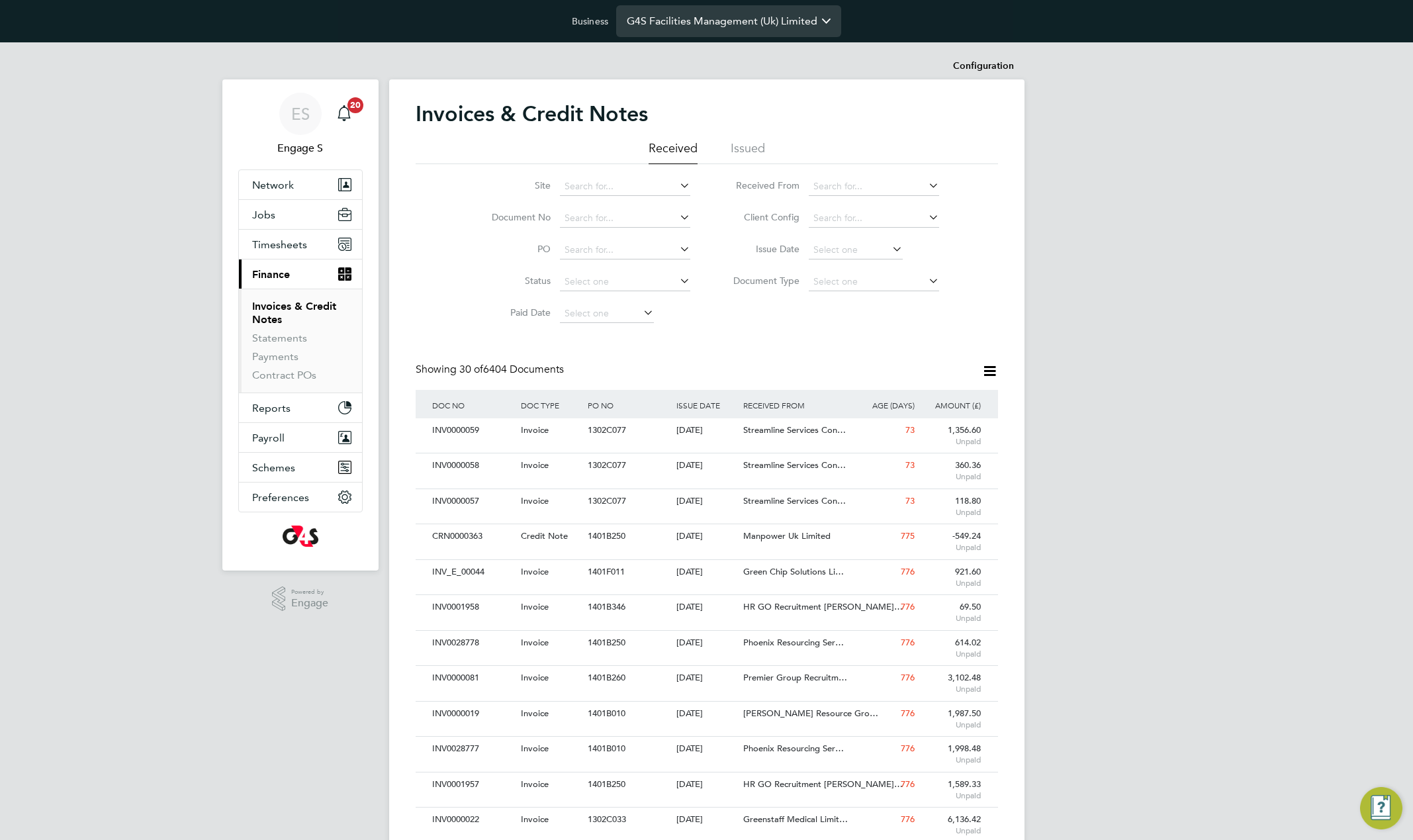
click at [758, 17] on input "G4S Facilities Management (Uk) Limited" at bounding box center [729, 21] width 225 height 31
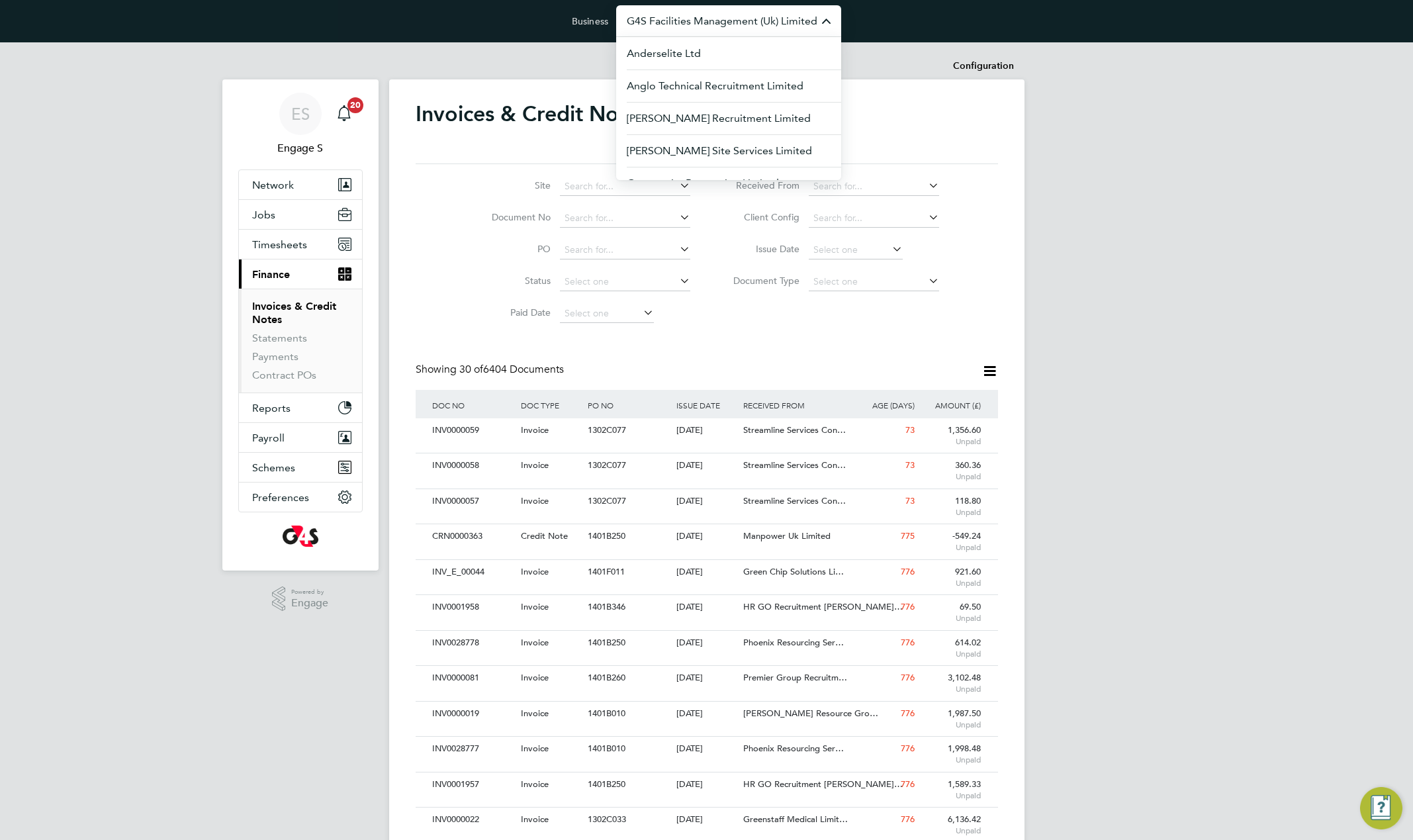
click at [803, 347] on div "Invoices & Credit Notes Received Issued Site Document No PO Status Paid Date Is…" at bounding box center [707, 803] width 583 height 1406
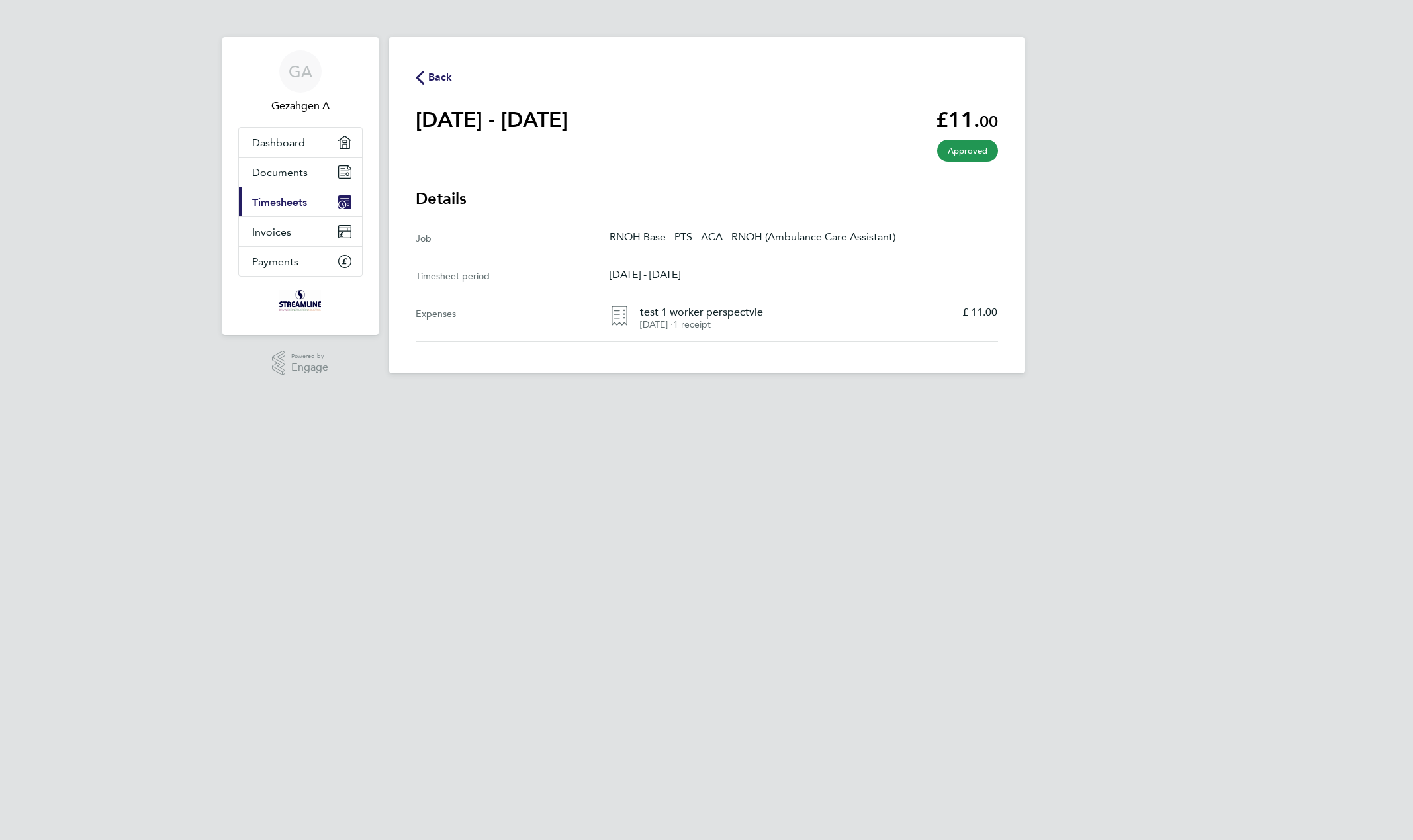
click at [281, 197] on span "Timesheets" at bounding box center [279, 202] width 55 height 12
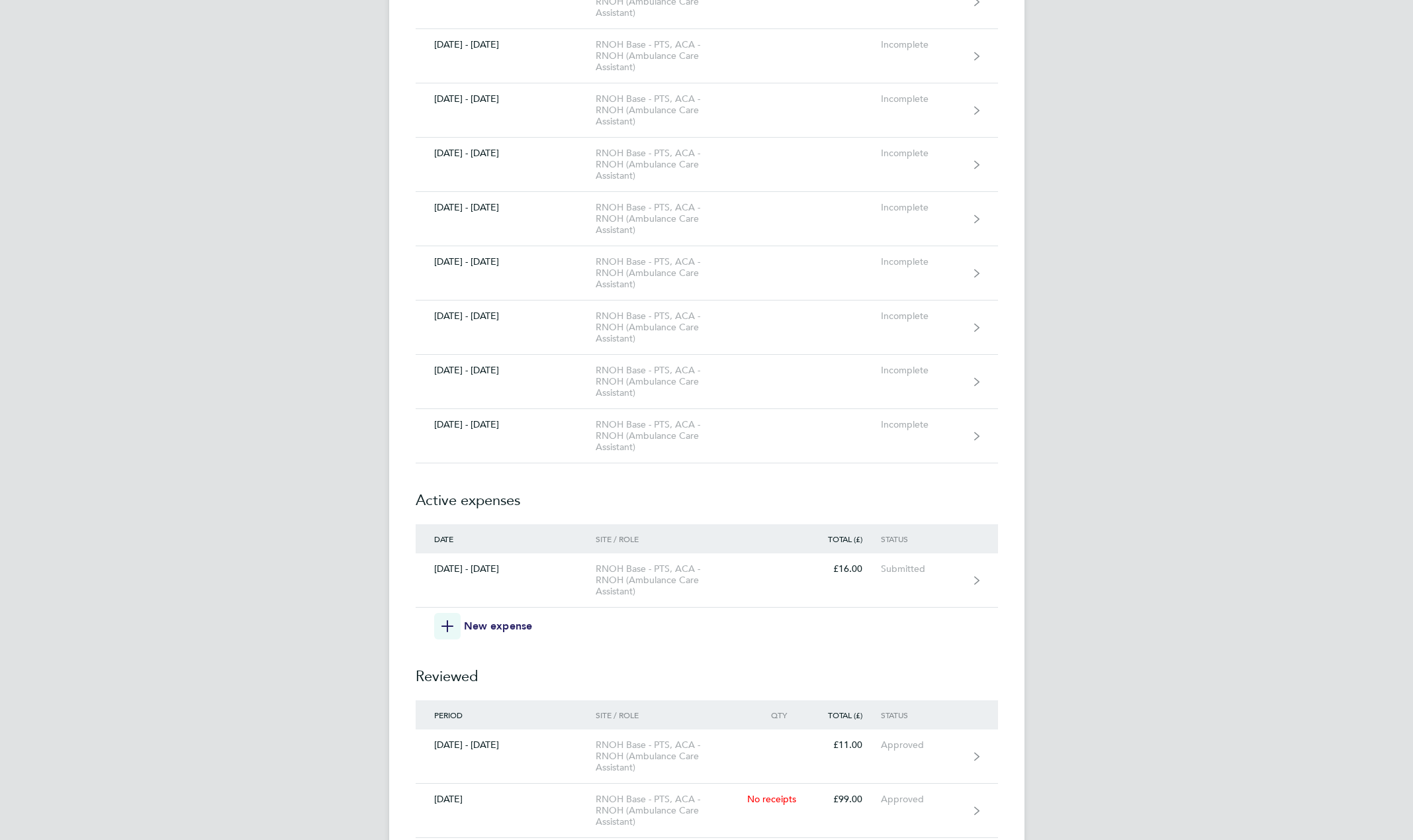
scroll to position [5568, 0]
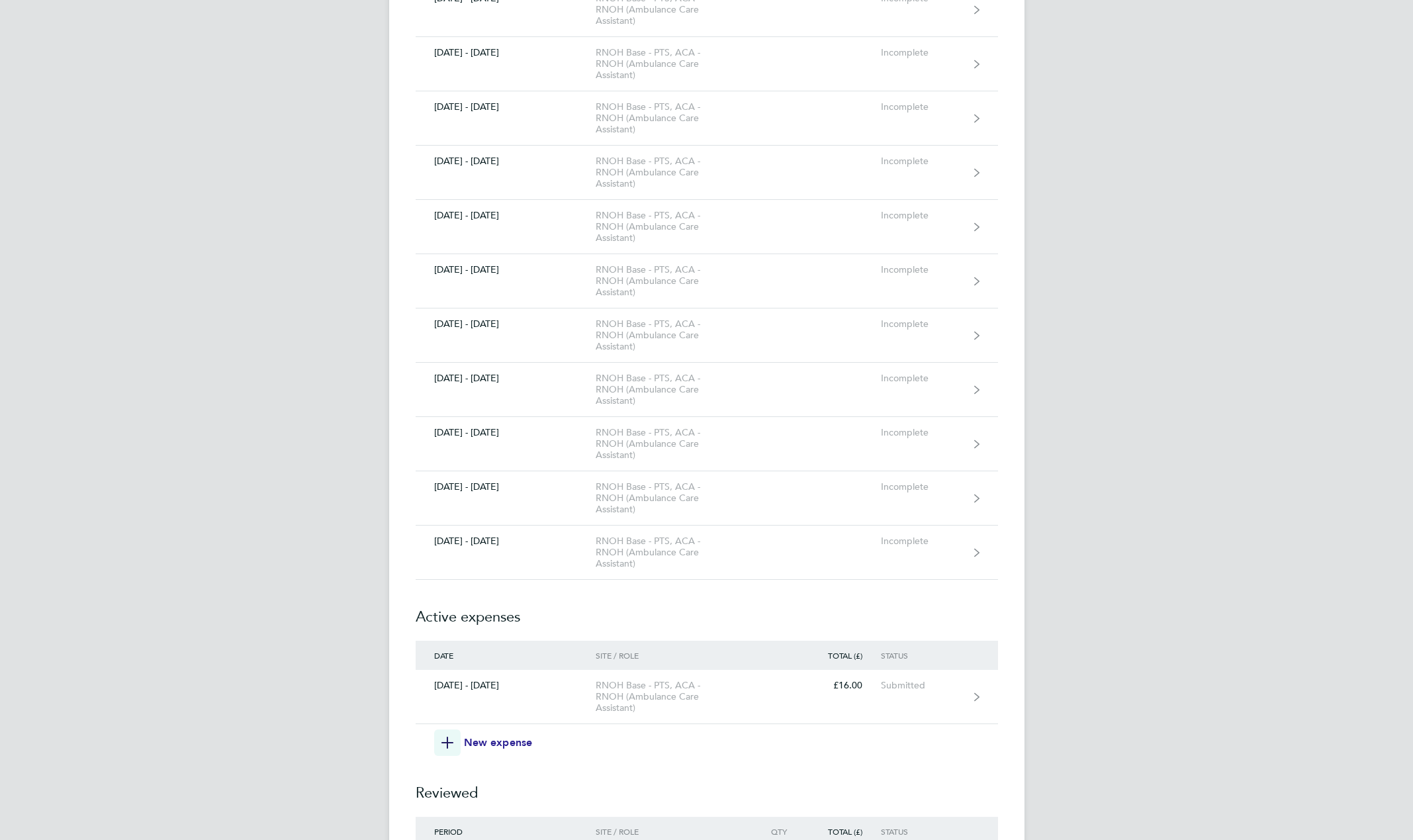
click at [515, 748] on span "New expense" at bounding box center [498, 742] width 69 height 16
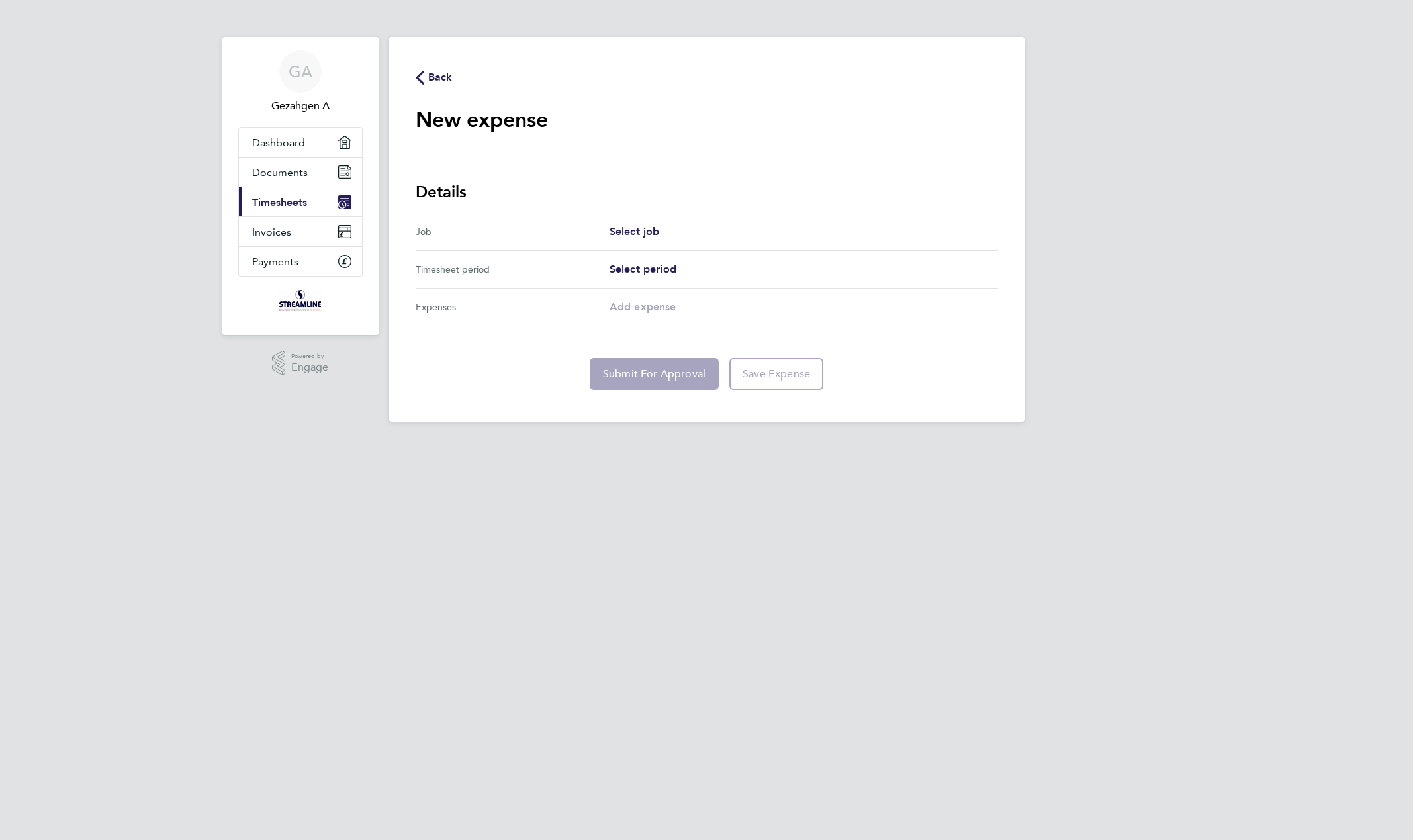
click at [679, 233] on div "Select job" at bounding box center [804, 232] width 389 height 16
click at [638, 232] on span "Select job" at bounding box center [635, 231] width 51 height 12
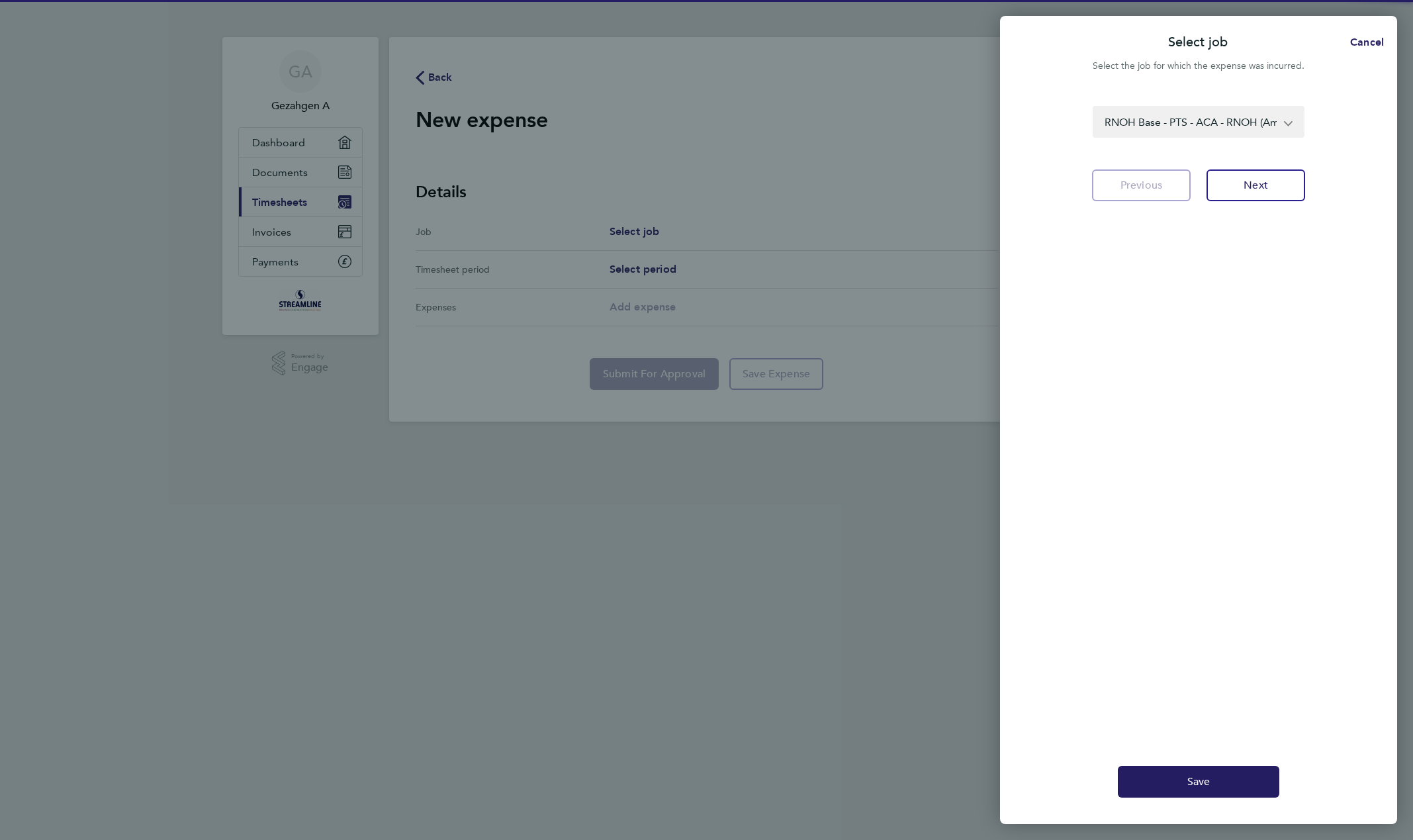
click at [1267, 125] on select "RNOH Base - PTS - ACA - RNOH (Ambulance Care Assistant)" at bounding box center [1191, 121] width 194 height 29
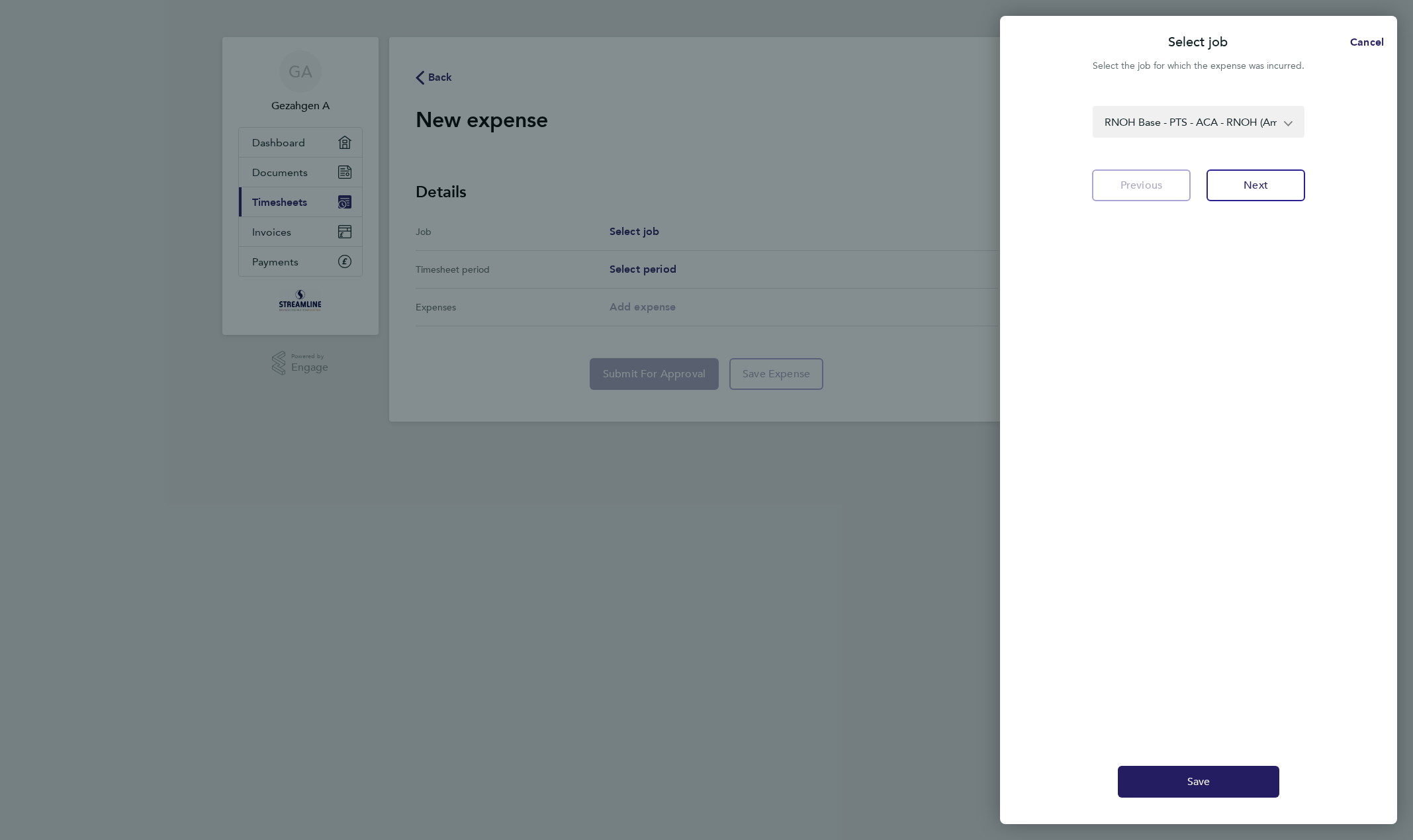
click at [456, 50] on div "Select job Cancel Select the job for which the expense was incurred. RNOH Base …" at bounding box center [706, 420] width 1413 height 840
click at [1368, 39] on span "Cancel" at bounding box center [1365, 42] width 38 height 12
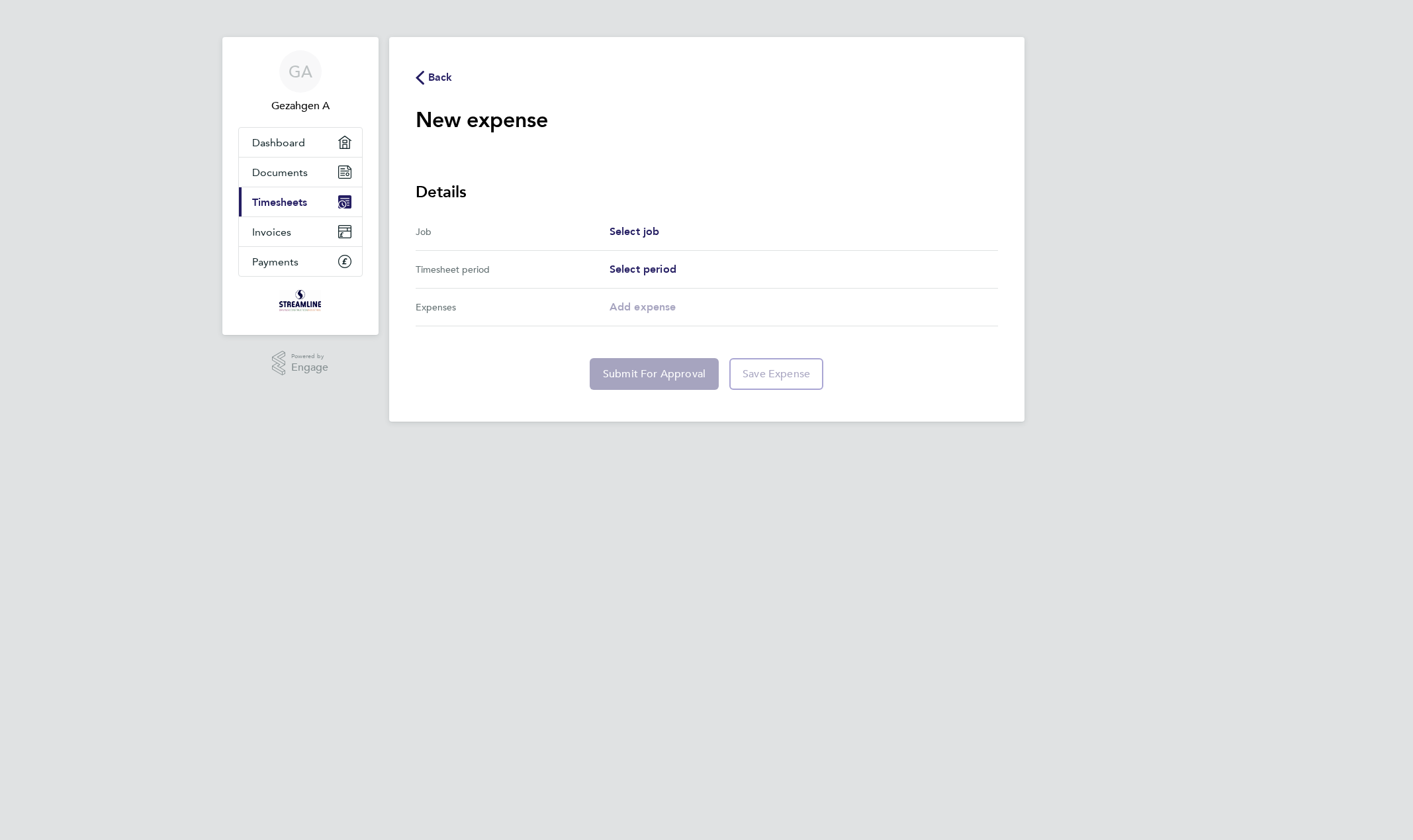
click at [433, 72] on span "Back" at bounding box center [440, 78] width 24 height 16
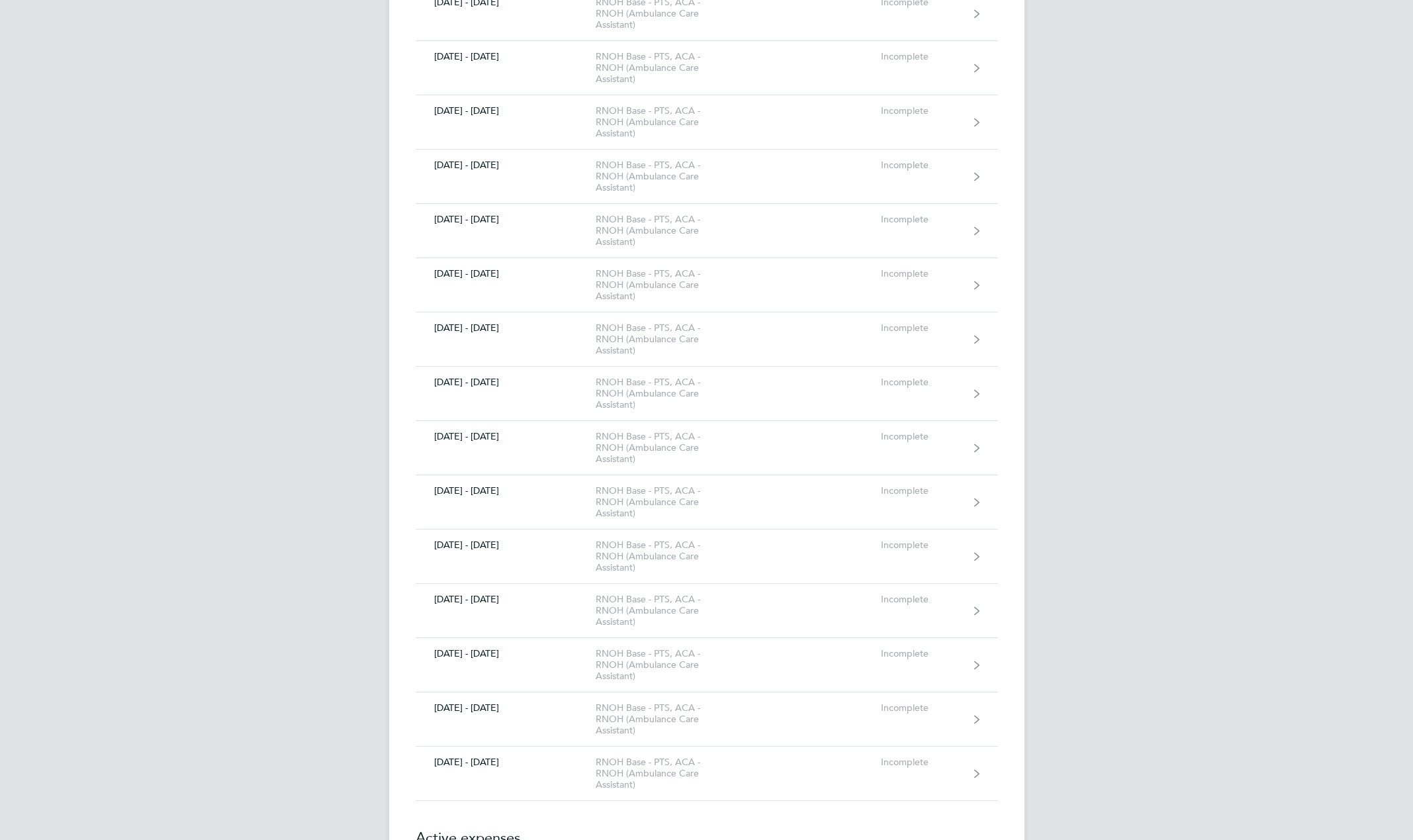
scroll to position [5511, 0]
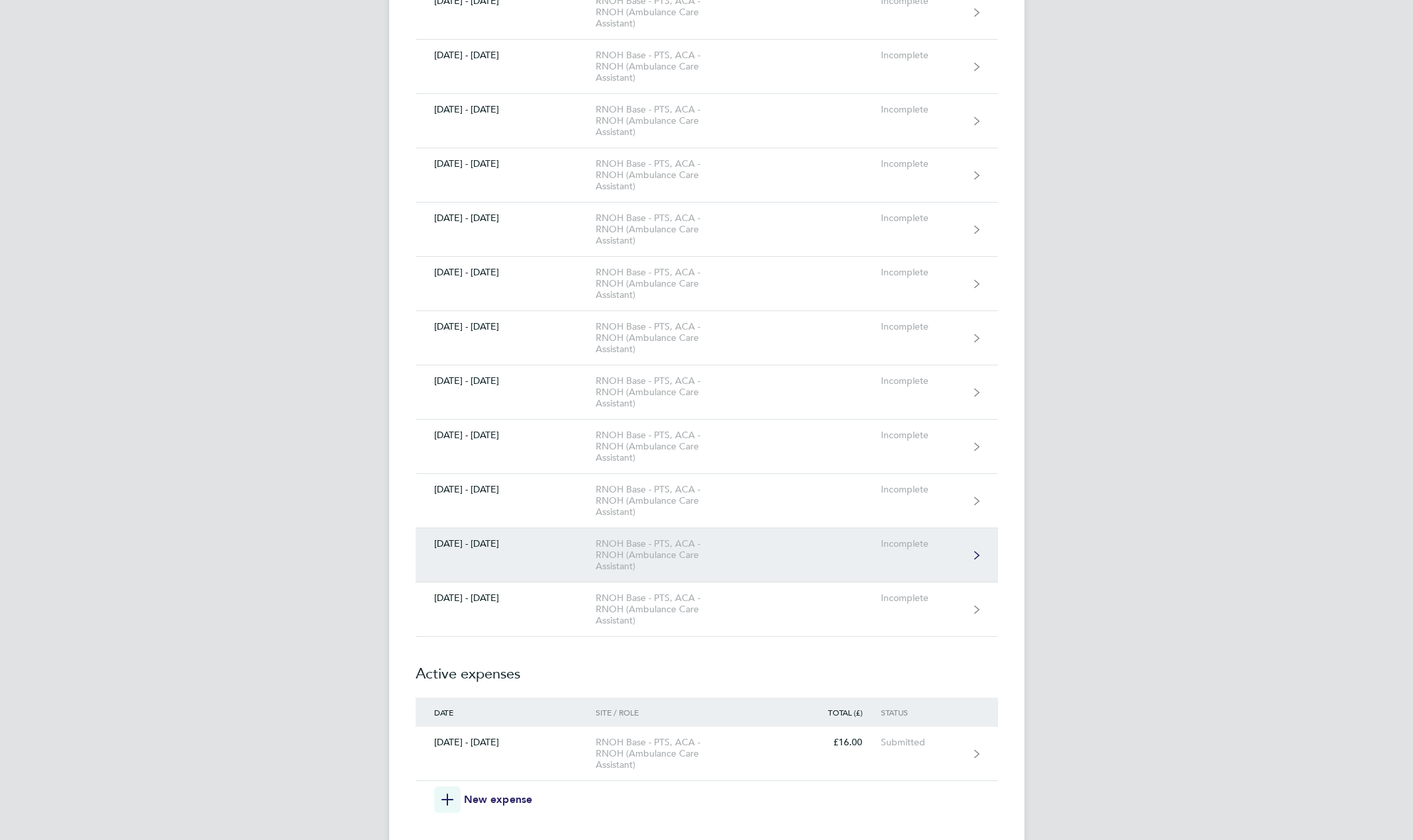
click at [715, 557] on div "RNOH Base - PTS, ACA - RNOH (Ambulance Care Assistant)" at bounding box center [672, 555] width 152 height 34
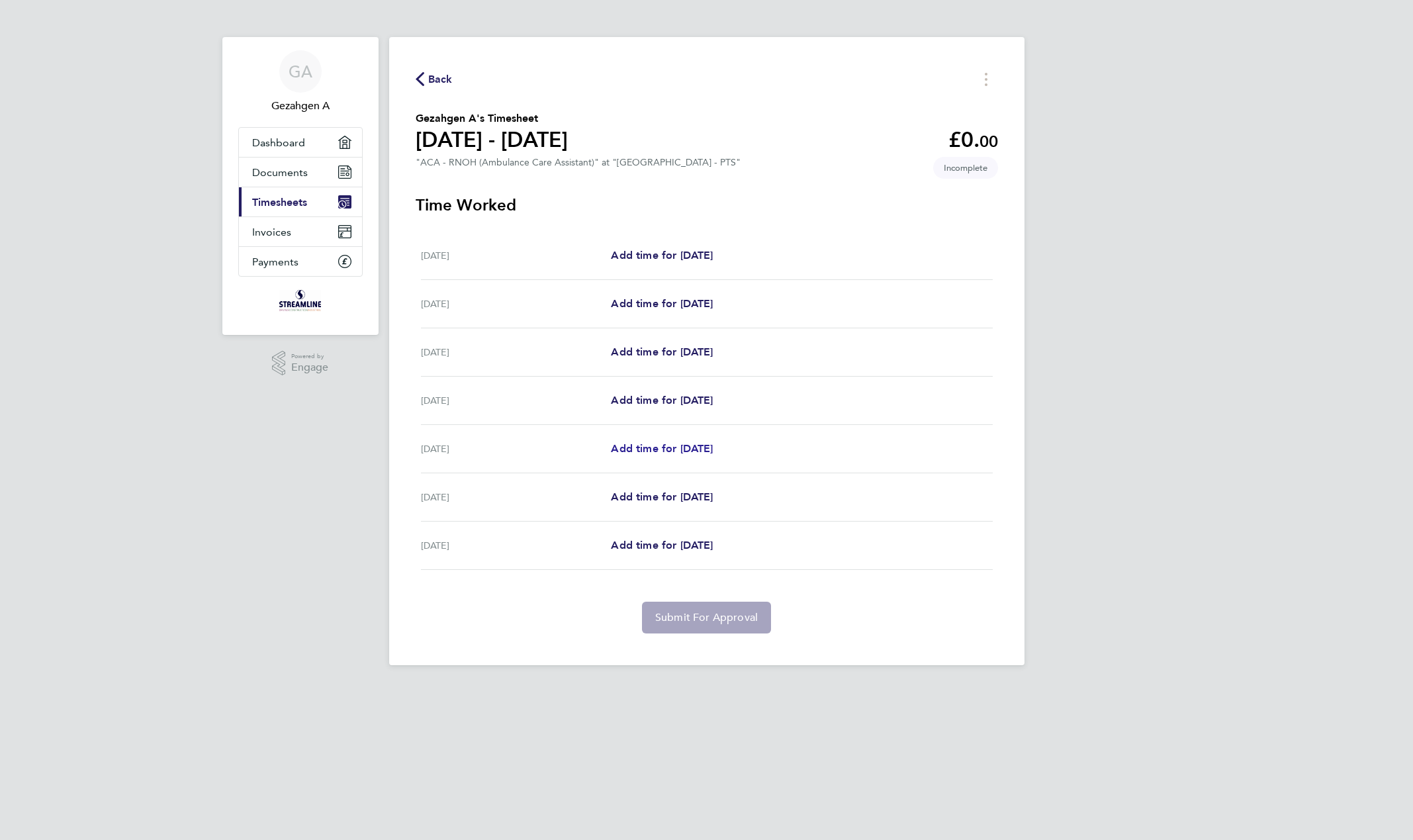
click at [693, 450] on span "Add time for [DATE]" at bounding box center [662, 448] width 102 height 12
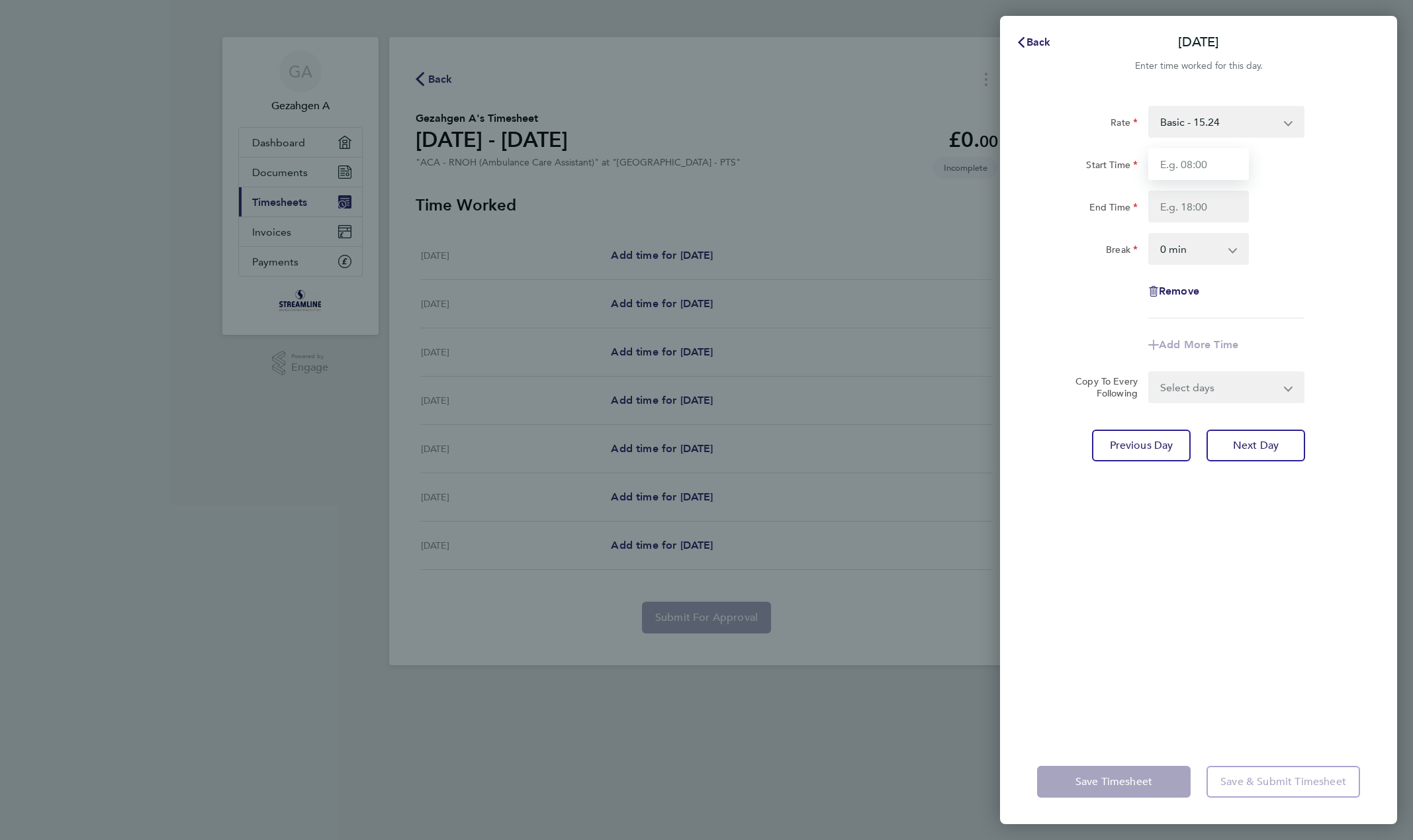
click at [1198, 175] on input "Start Time" at bounding box center [1198, 164] width 100 height 31
type input "11:00"
click at [1199, 201] on input "End Time" at bounding box center [1198, 207] width 100 height 31
type input "22:00"
click at [1294, 256] on div "Break 0 min 15 min 30 min 45 min 60 min 75 min 90 min" at bounding box center [1198, 249] width 334 height 31
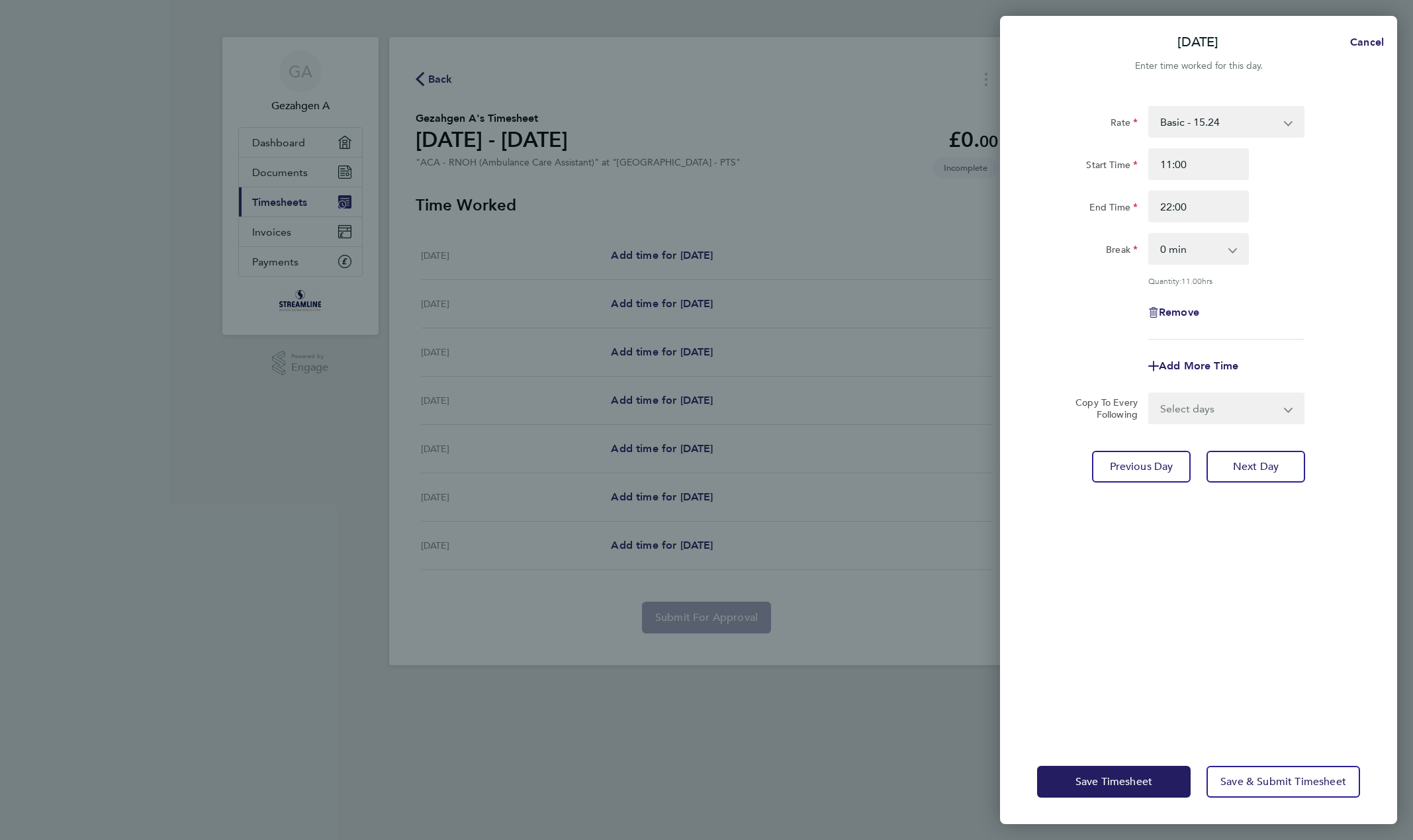
click at [1348, 502] on div "Rate Basic - 15.24 x 1.5 - 23.75 x 2 - 31.66 Start Time 11:00 End Time 22:00 Br…" at bounding box center [1198, 414] width 397 height 650
click at [1266, 783] on span "Save & Submit Timesheet" at bounding box center [1284, 782] width 126 height 13
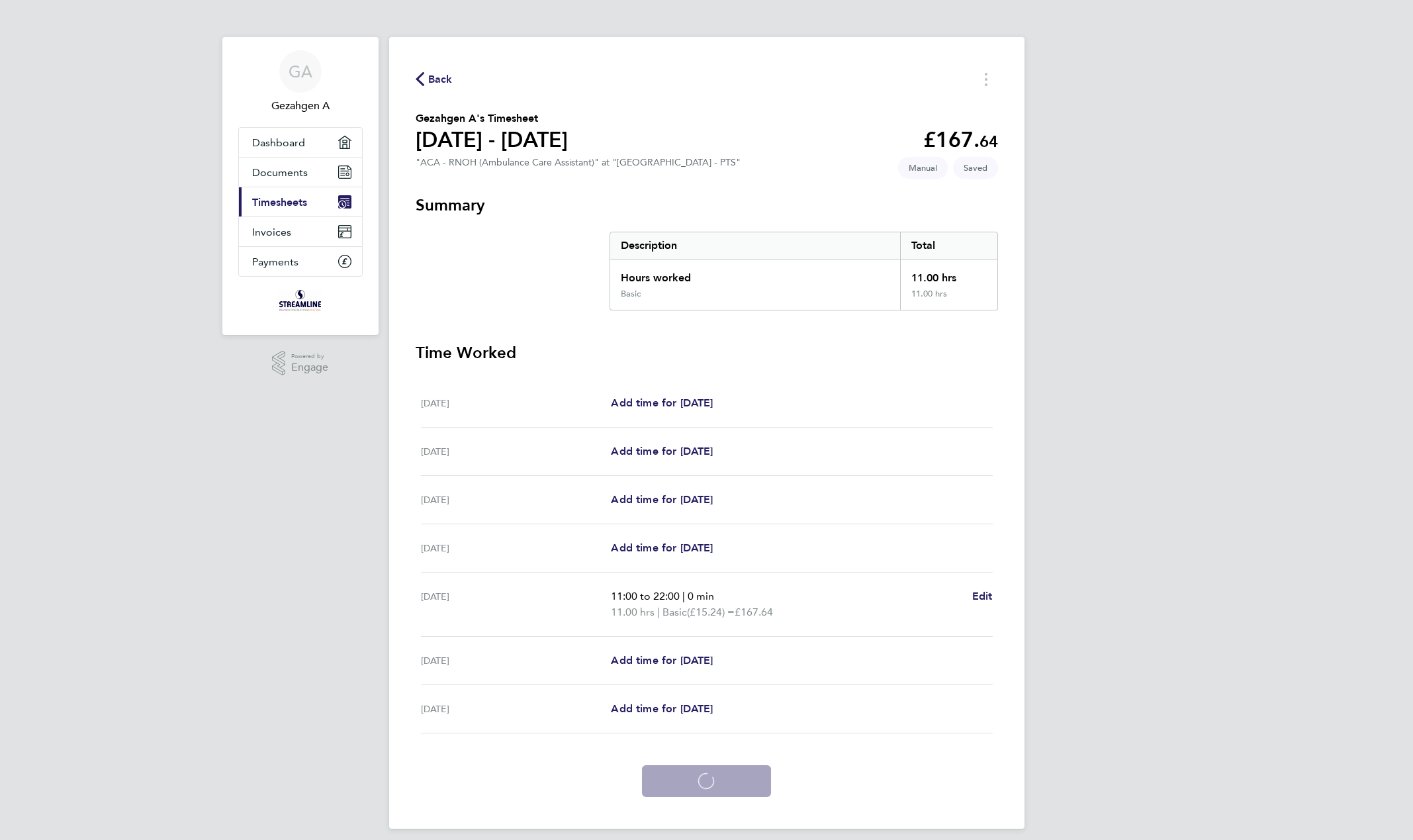
click at [1230, 665] on div "GA Gezahgen A Applications: Dashboard Documents Current page: Timesheets Invoic…" at bounding box center [706, 425] width 1413 height 850
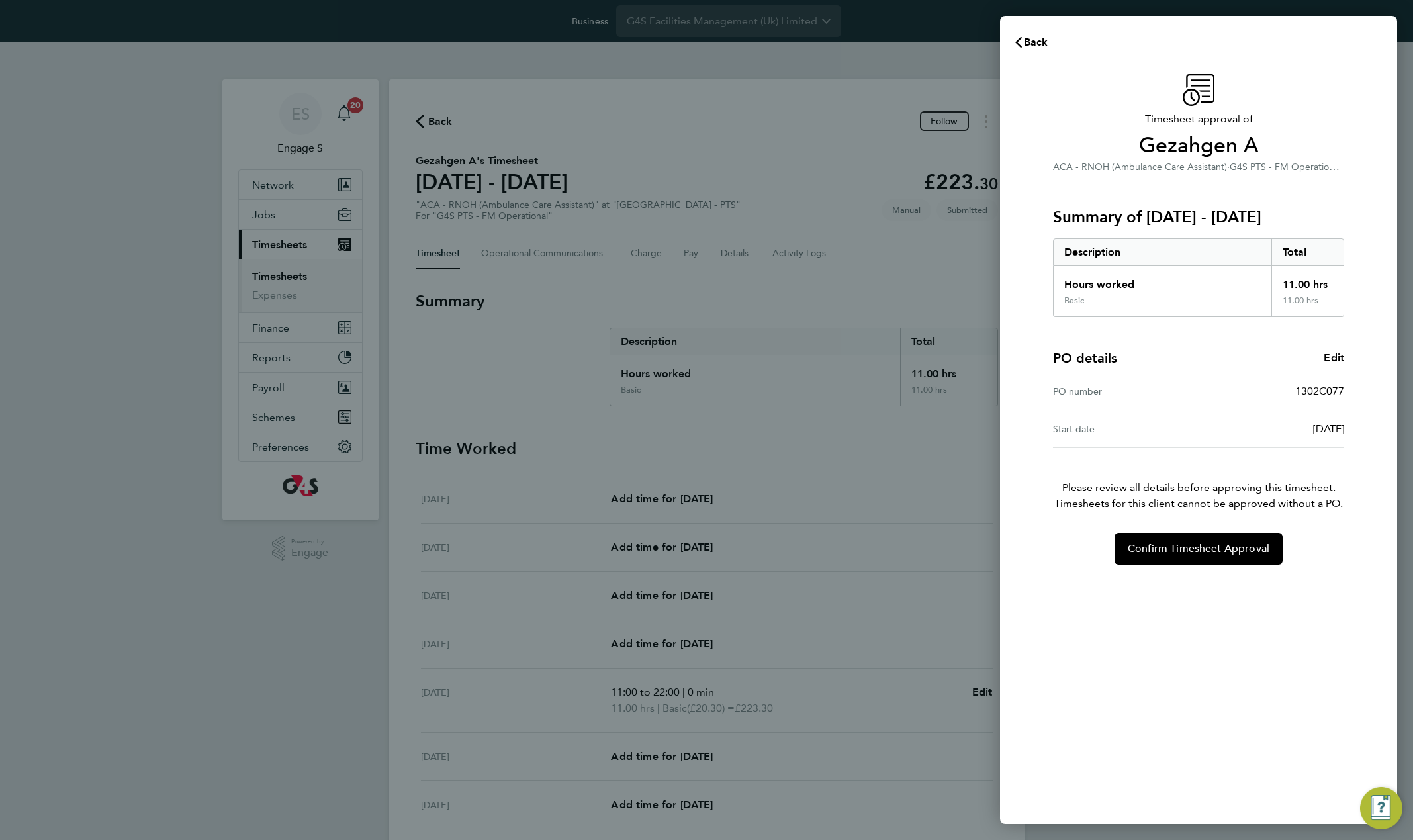
click at [1232, 570] on div "Timesheet approval of Gezahgen A ACA - RNOH (Ambulance Care Assistant) · G4S PT…" at bounding box center [1198, 441] width 397 height 766
click at [1218, 543] on span "Confirm Timesheet Approval" at bounding box center [1198, 549] width 141 height 13
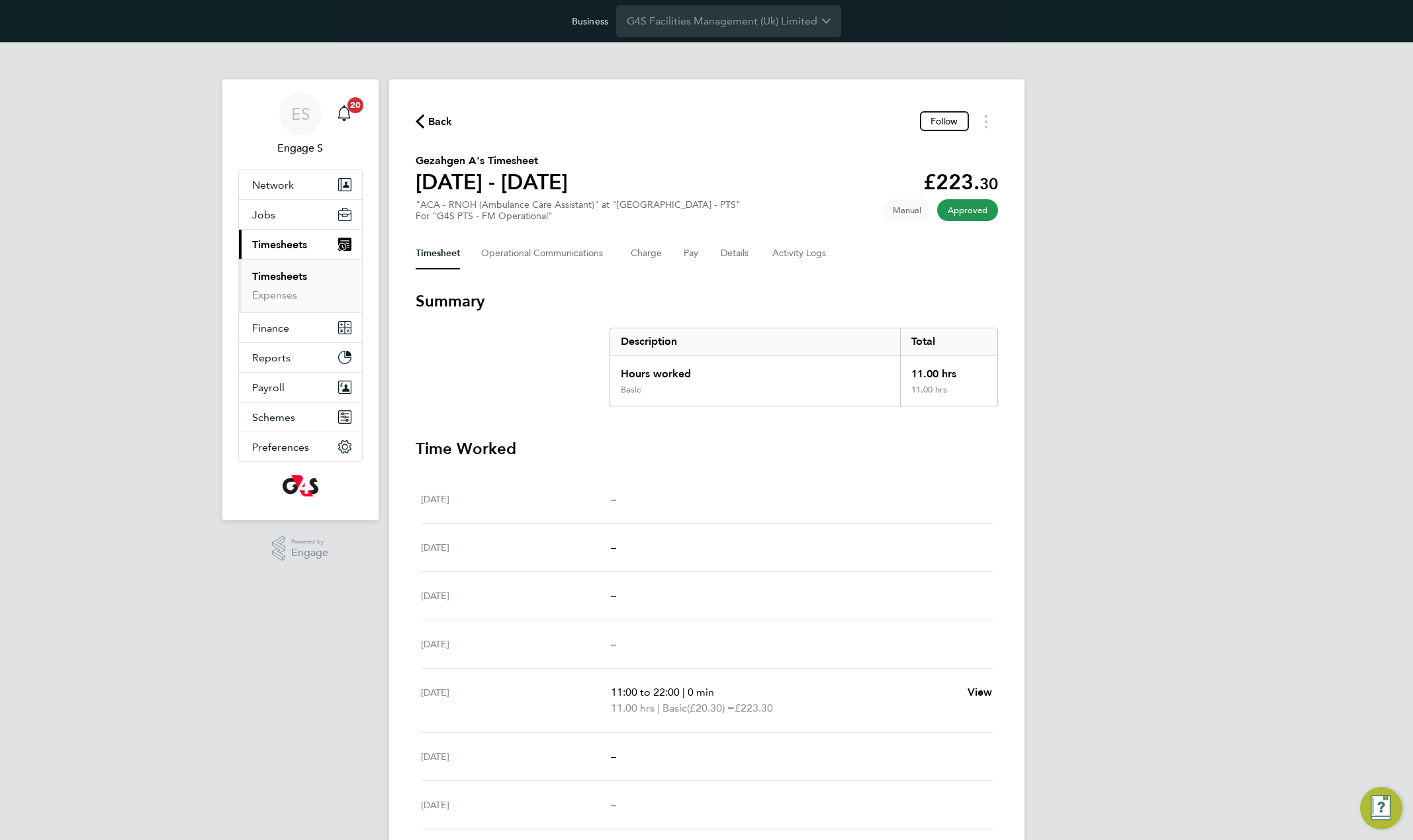
click at [748, 252] on div "Timesheet Operational Communications Charge Pay Details Activity Logs" at bounding box center [707, 253] width 583 height 31
click at [728, 253] on button "Details" at bounding box center [736, 253] width 31 height 31
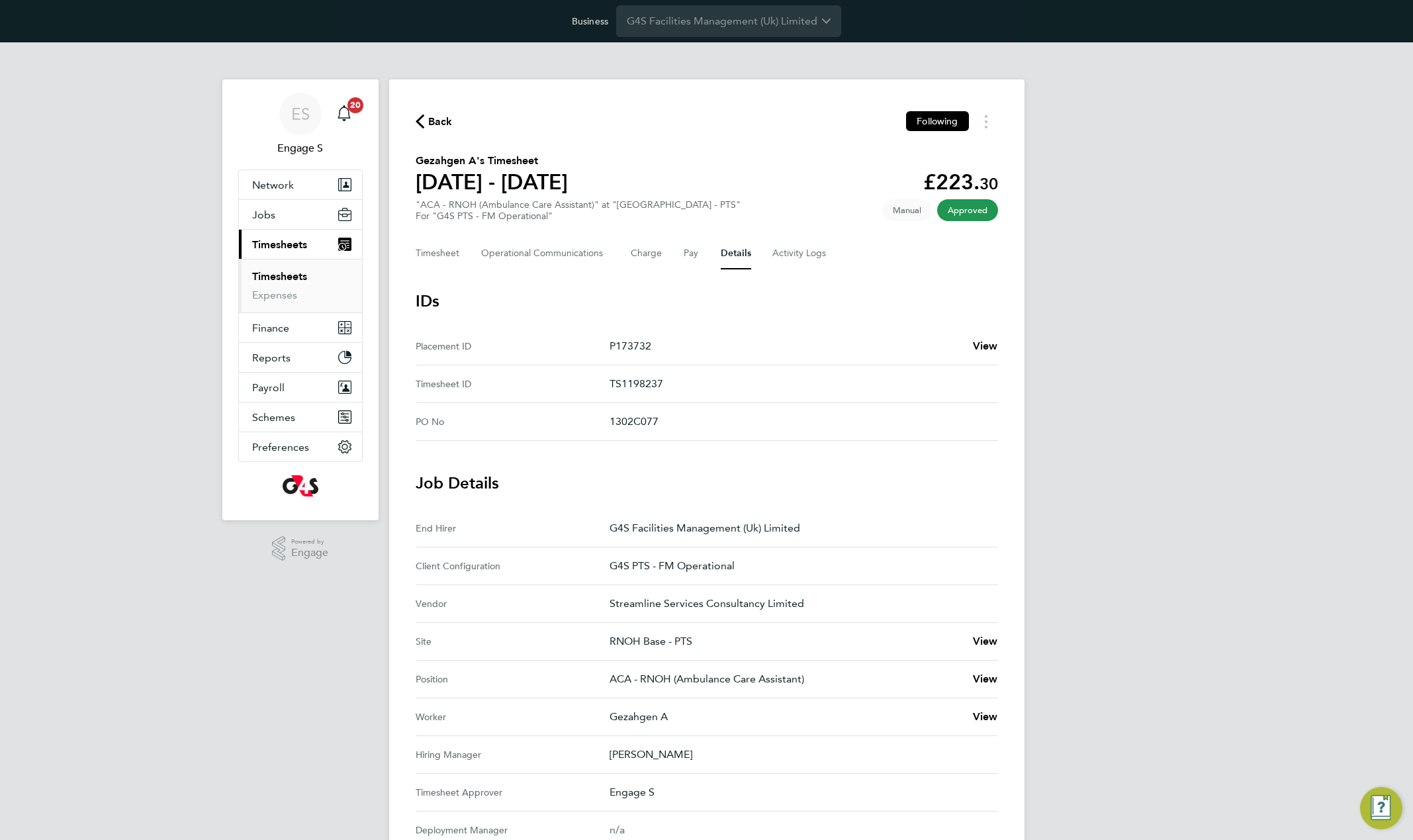
click at [861, 346] on p "P173732" at bounding box center [786, 346] width 353 height 16
click at [680, 563] on p "G4S PTS - FM Operational" at bounding box center [798, 566] width 378 height 16
copy p "G4S PTS - FM Operational"
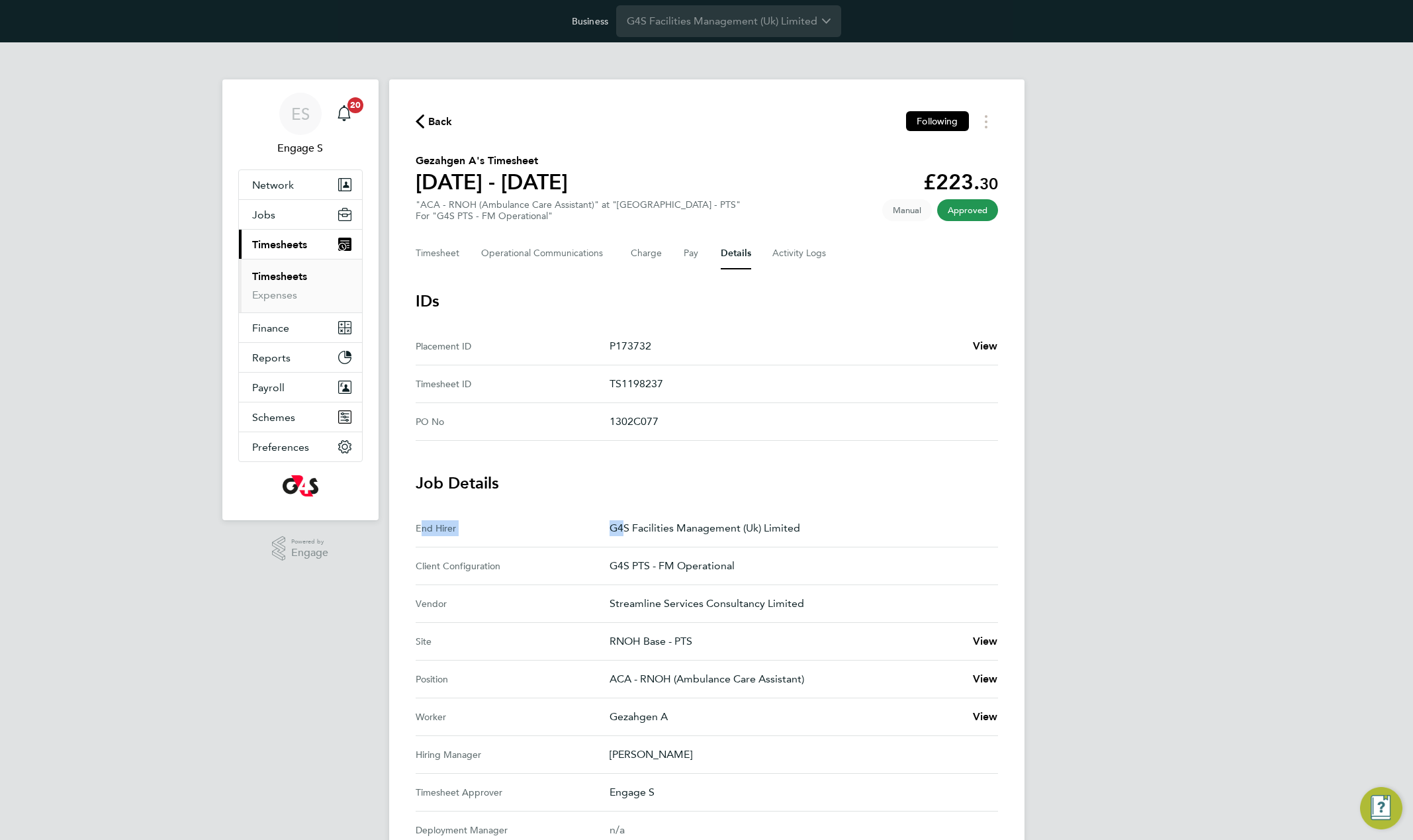
drag, startPoint x: 655, startPoint y: 521, endPoint x: 930, endPoint y: 509, distance: 275.3
click at [930, 509] on section "Job Details End Hirer G4S Facilities Management (Uk) Limited Client Configurati…" at bounding box center [707, 661] width 583 height 377
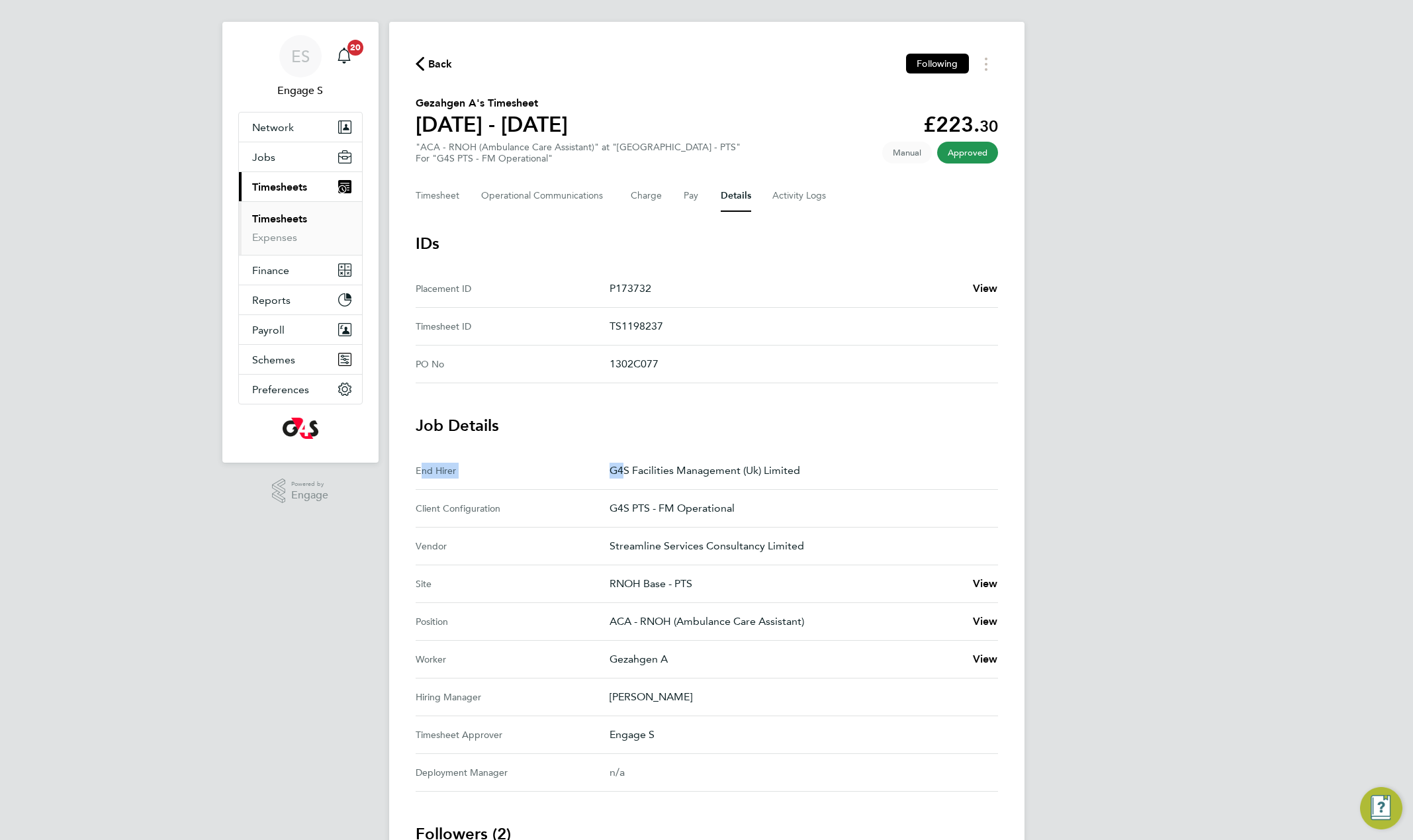
scroll to position [79, 0]
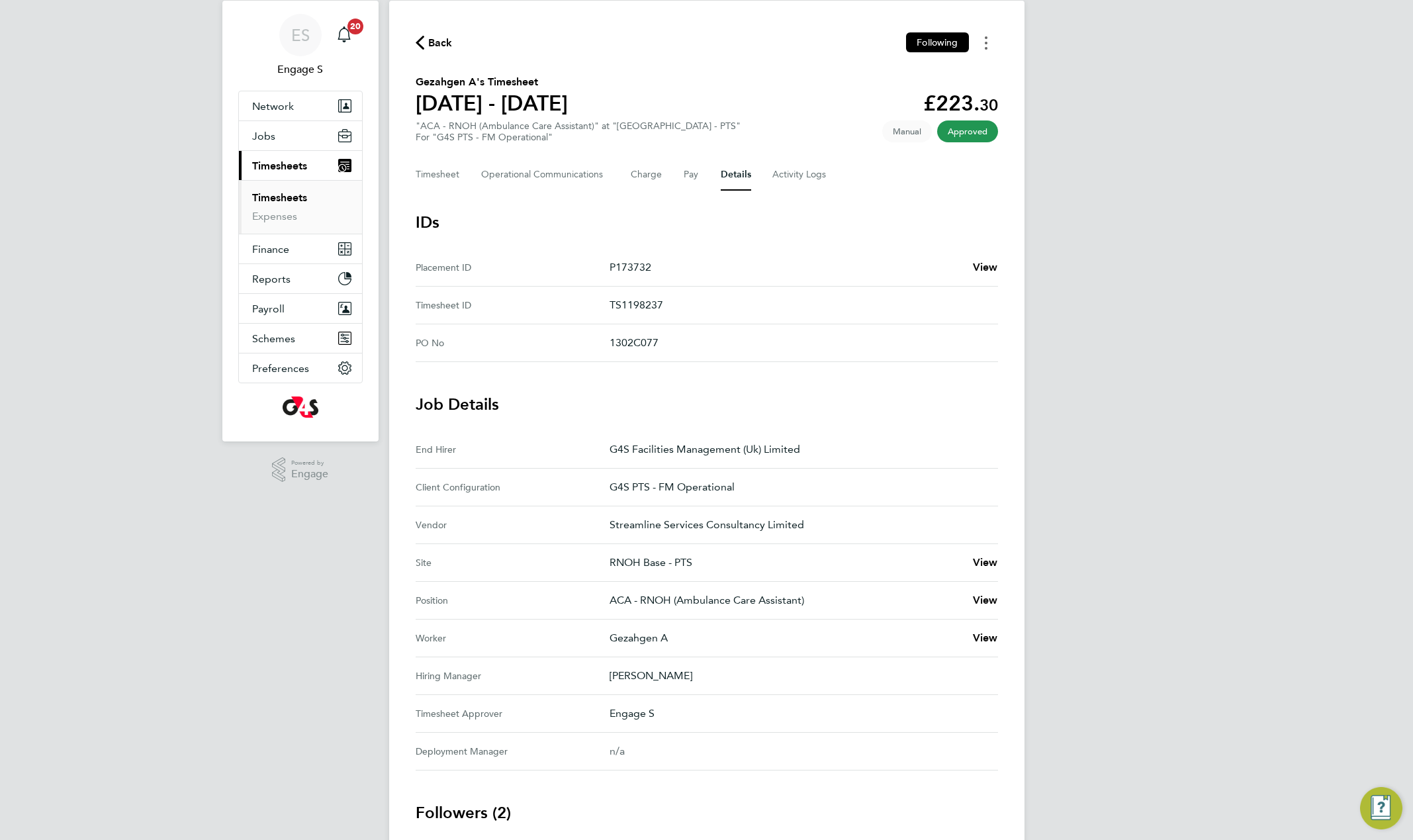
click at [986, 40] on icon "Timesheets Menu" at bounding box center [986, 43] width 3 height 13
click at [891, 294] on ID "Timesheet ID TS1198237" at bounding box center [707, 305] width 583 height 38
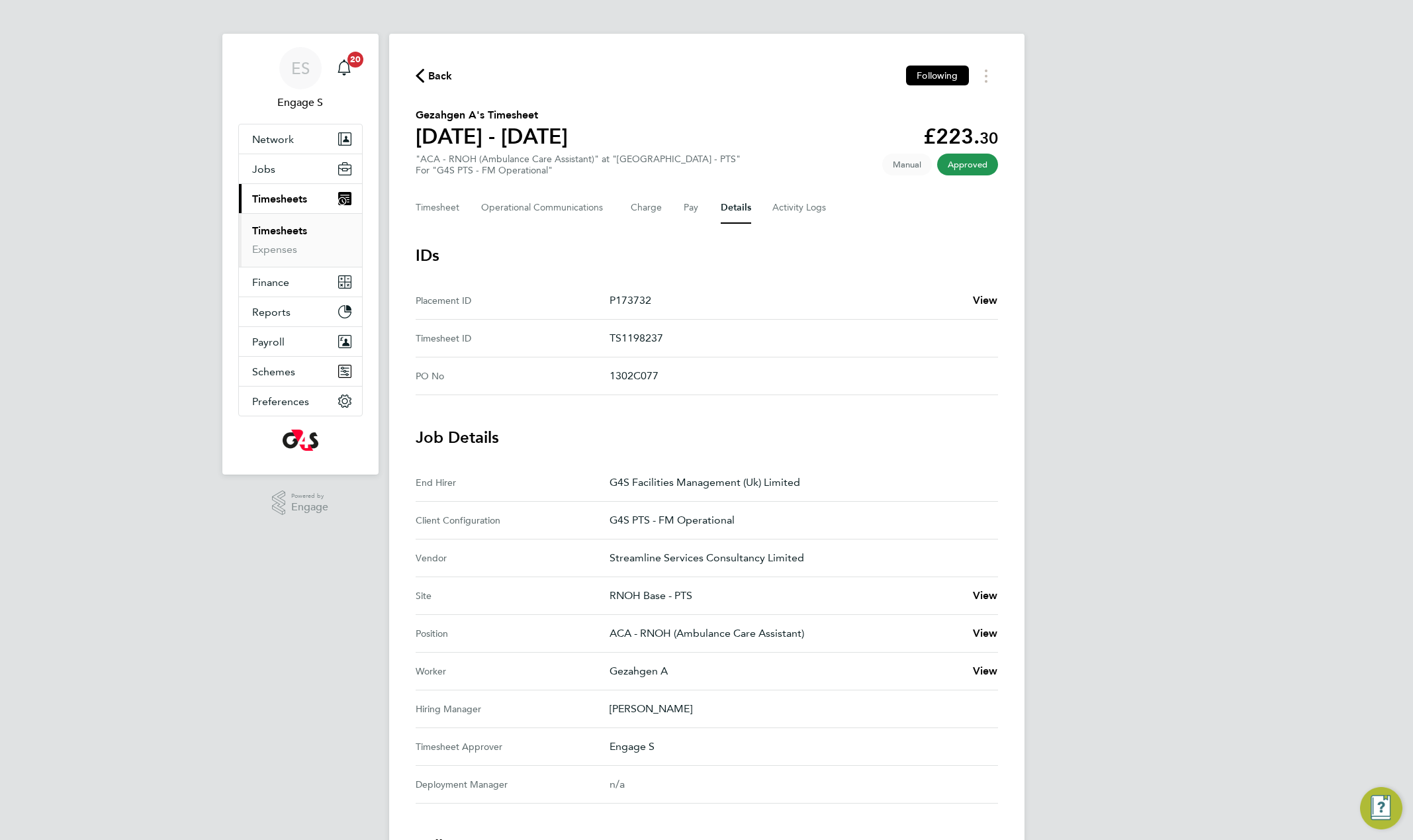
scroll to position [0, 0]
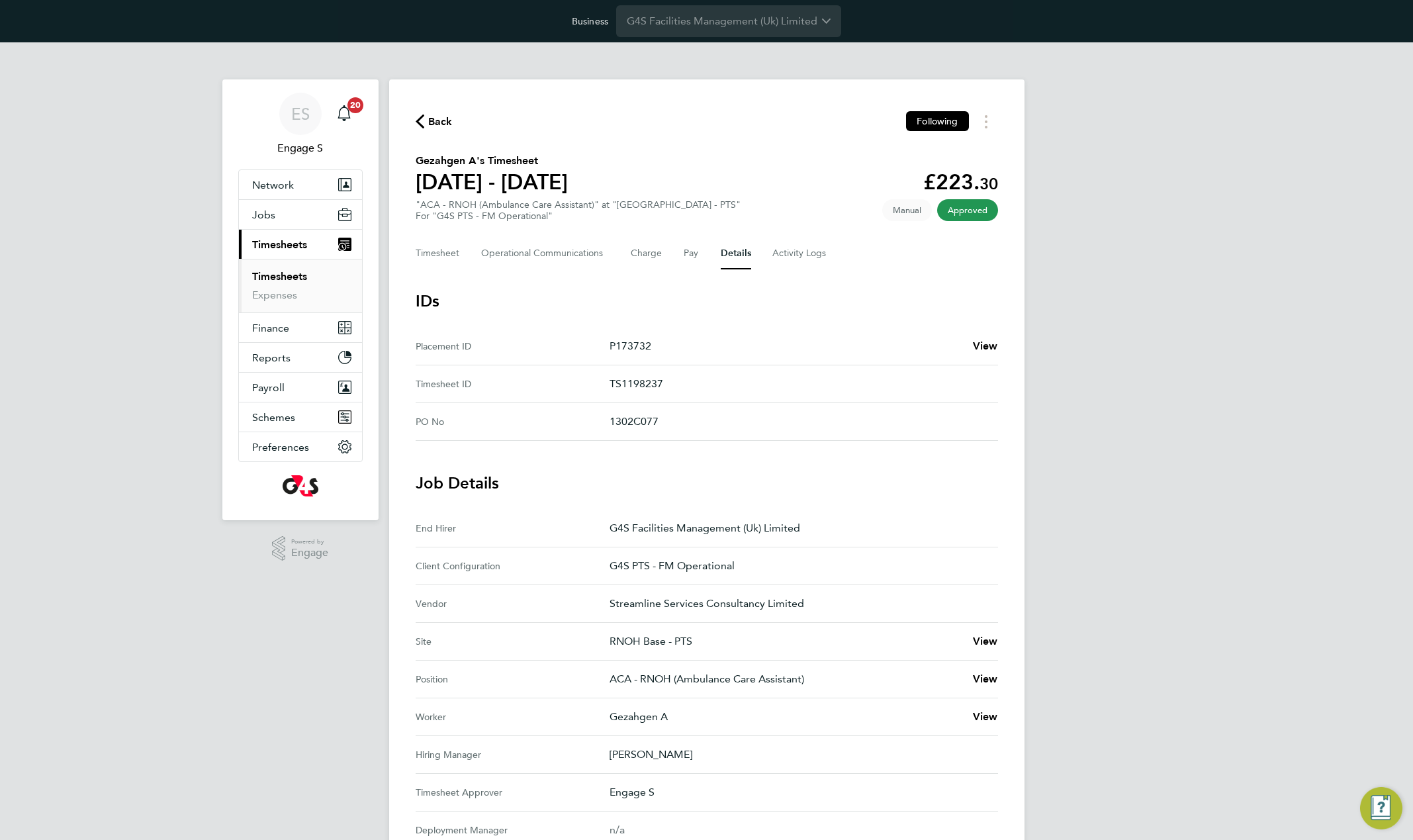
drag, startPoint x: 621, startPoint y: 525, endPoint x: 837, endPoint y: 525, distance: 216.0
click at [837, 525] on p "G4S Facilities Management (Uk) Limited" at bounding box center [798, 529] width 378 height 16
drag, startPoint x: 652, startPoint y: 610, endPoint x: 600, endPoint y: 610, distance: 52.0
click at [600, 610] on div "Vendor Streamline Services Consultancy Limited" at bounding box center [707, 604] width 583 height 38
copy div "Streamline Services Consultancy Limited"
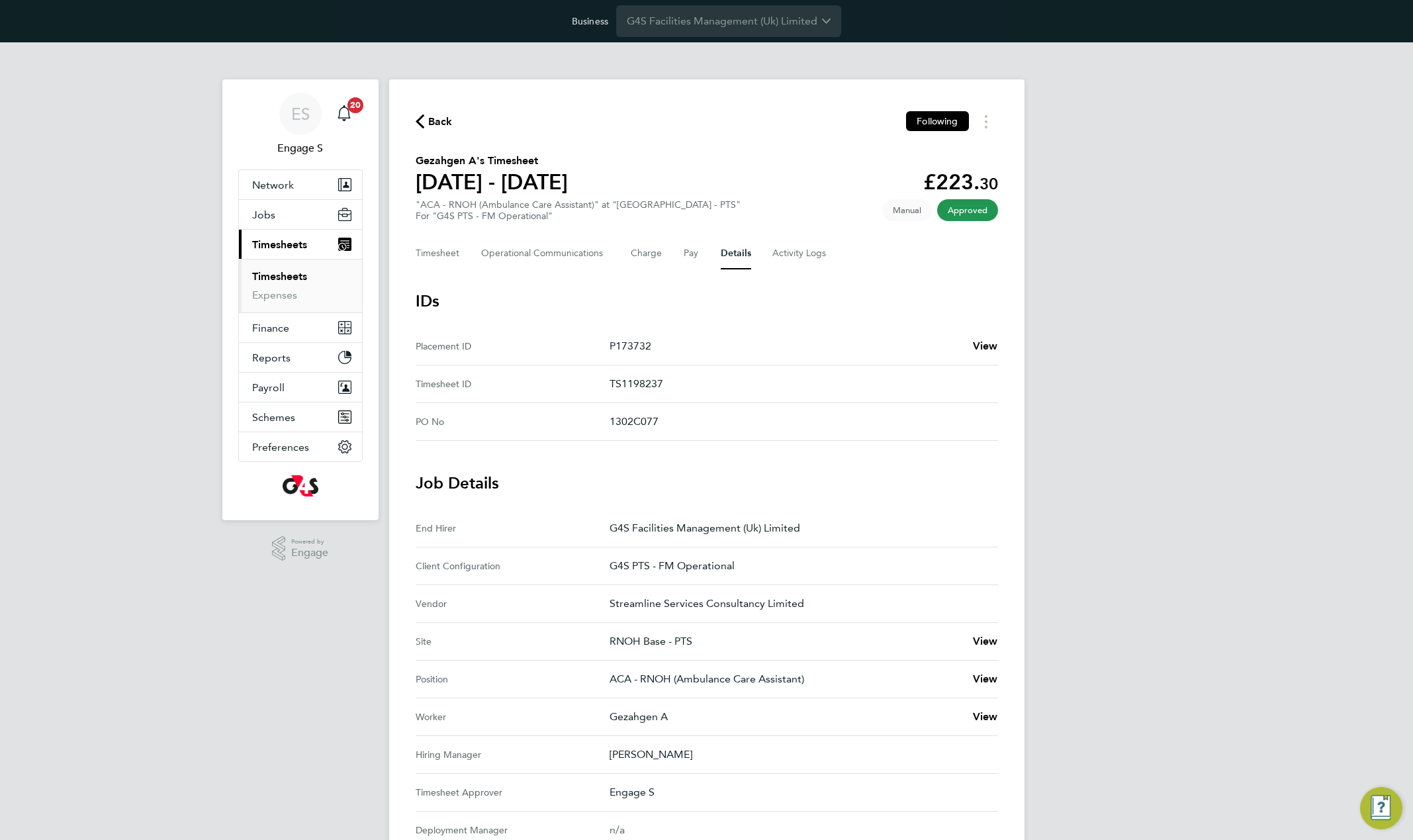
click at [716, 201] on section "Gezahgen A's Timesheet 29 Sept - 05 Oct 2025 £223. 30 "ACA - RNOH (Ambulance Ca…" at bounding box center [707, 187] width 583 height 69
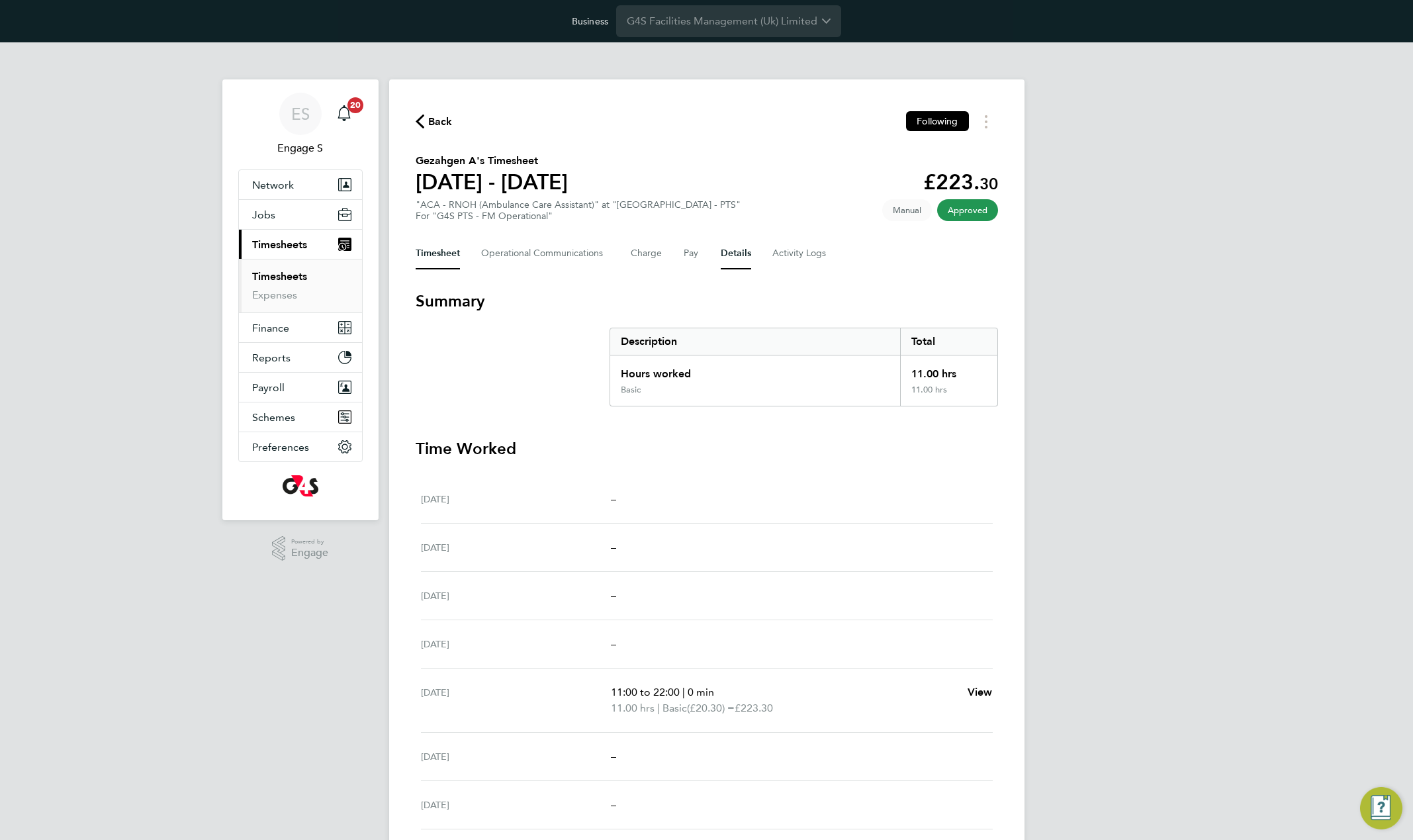
click at [734, 265] on button "Details" at bounding box center [736, 253] width 31 height 31
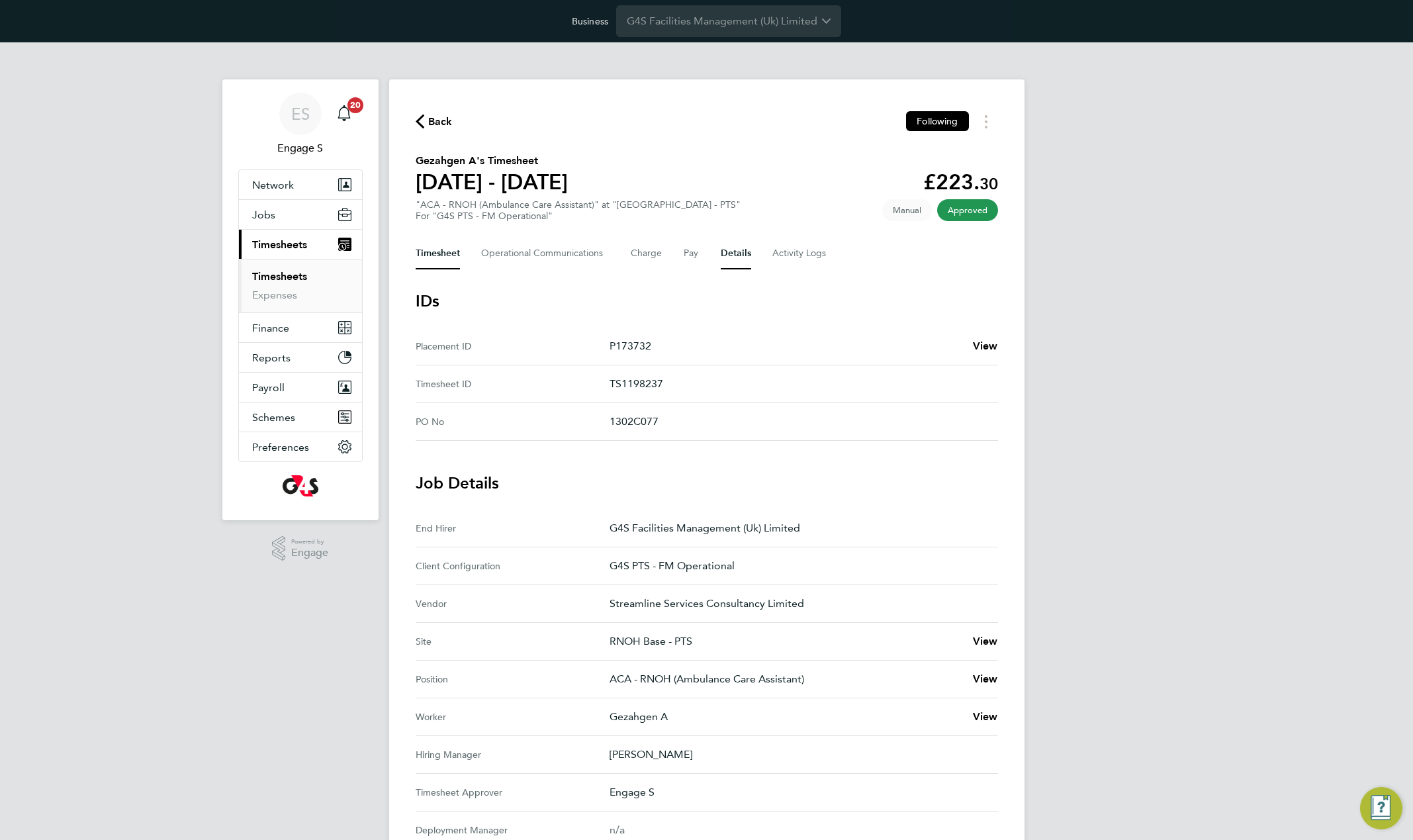
click at [432, 251] on button "Timesheet" at bounding box center [438, 253] width 44 height 31
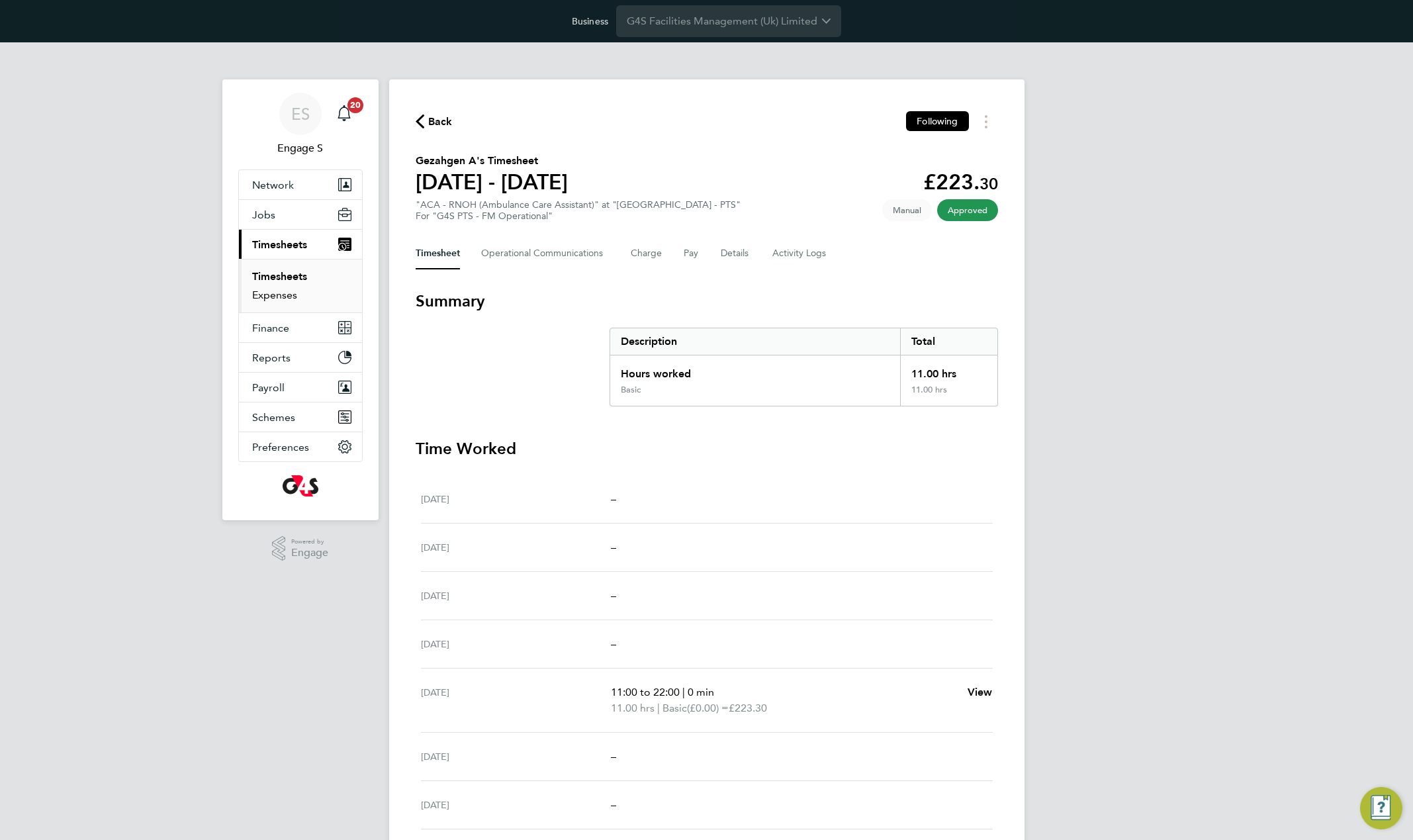
click at [279, 298] on link "Expenses" at bounding box center [275, 295] width 45 height 12
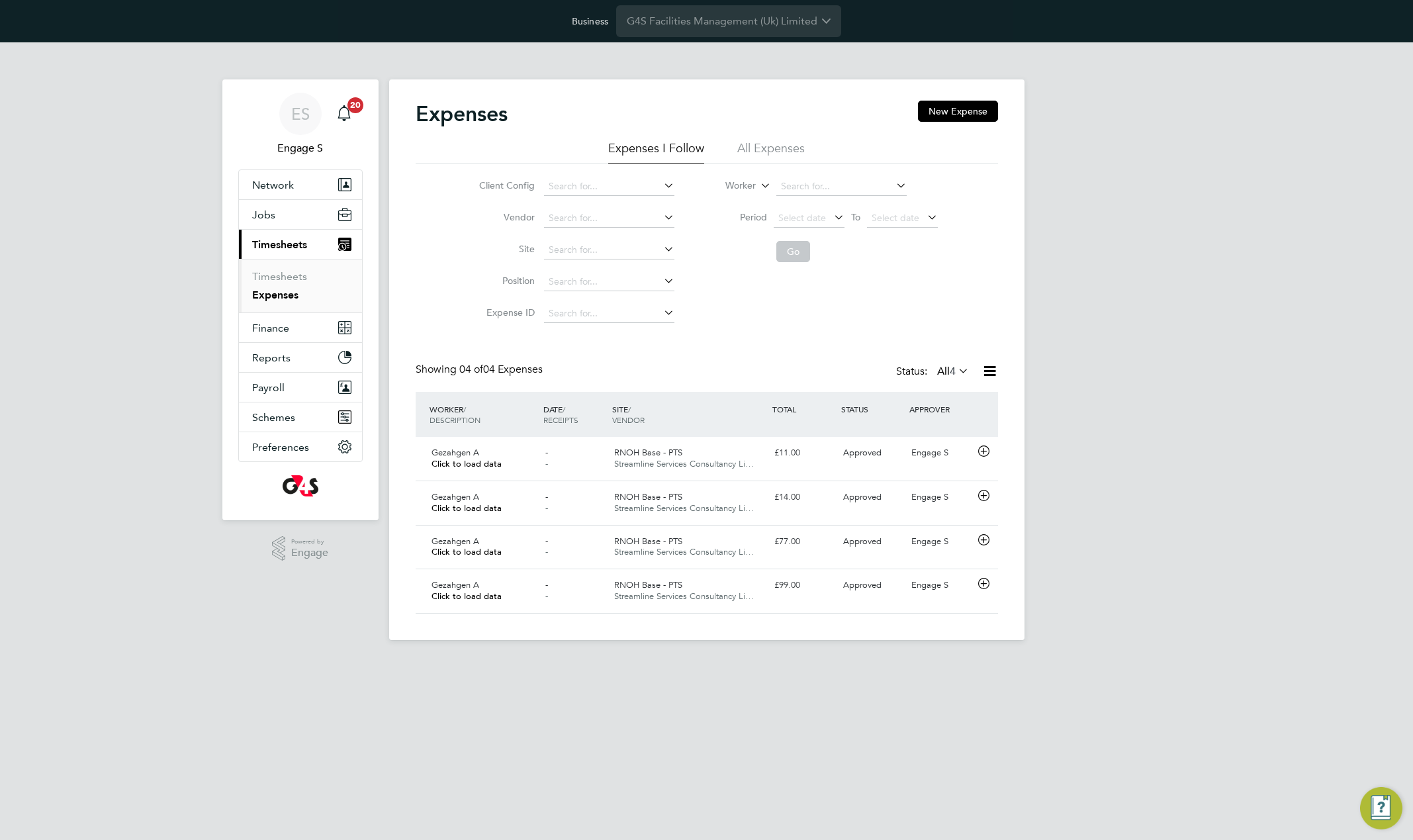
click at [768, 153] on li "All Expenses" at bounding box center [771, 152] width 67 height 24
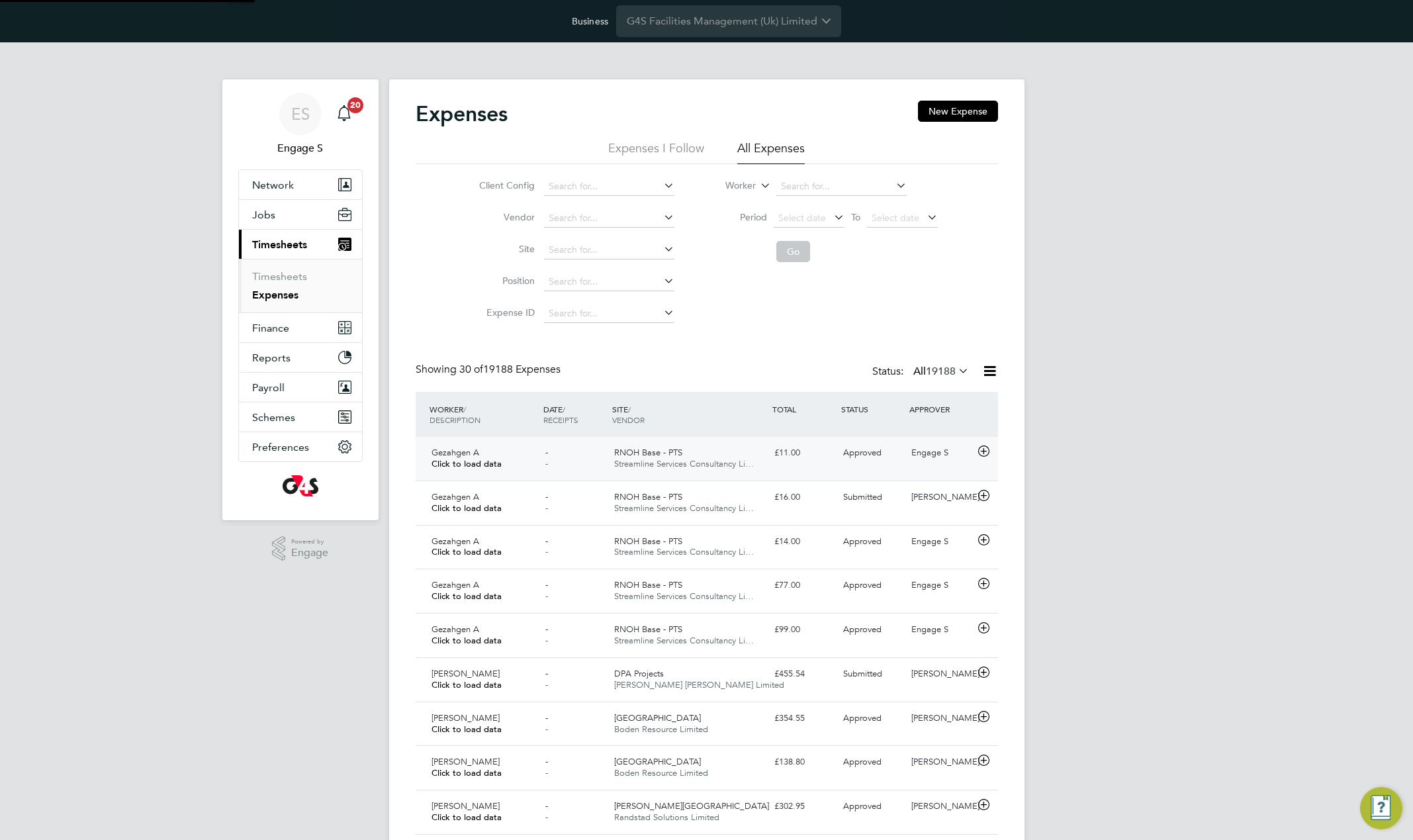
scroll to position [34, 115]
click at [799, 461] on div "£11.00" at bounding box center [803, 453] width 69 height 22
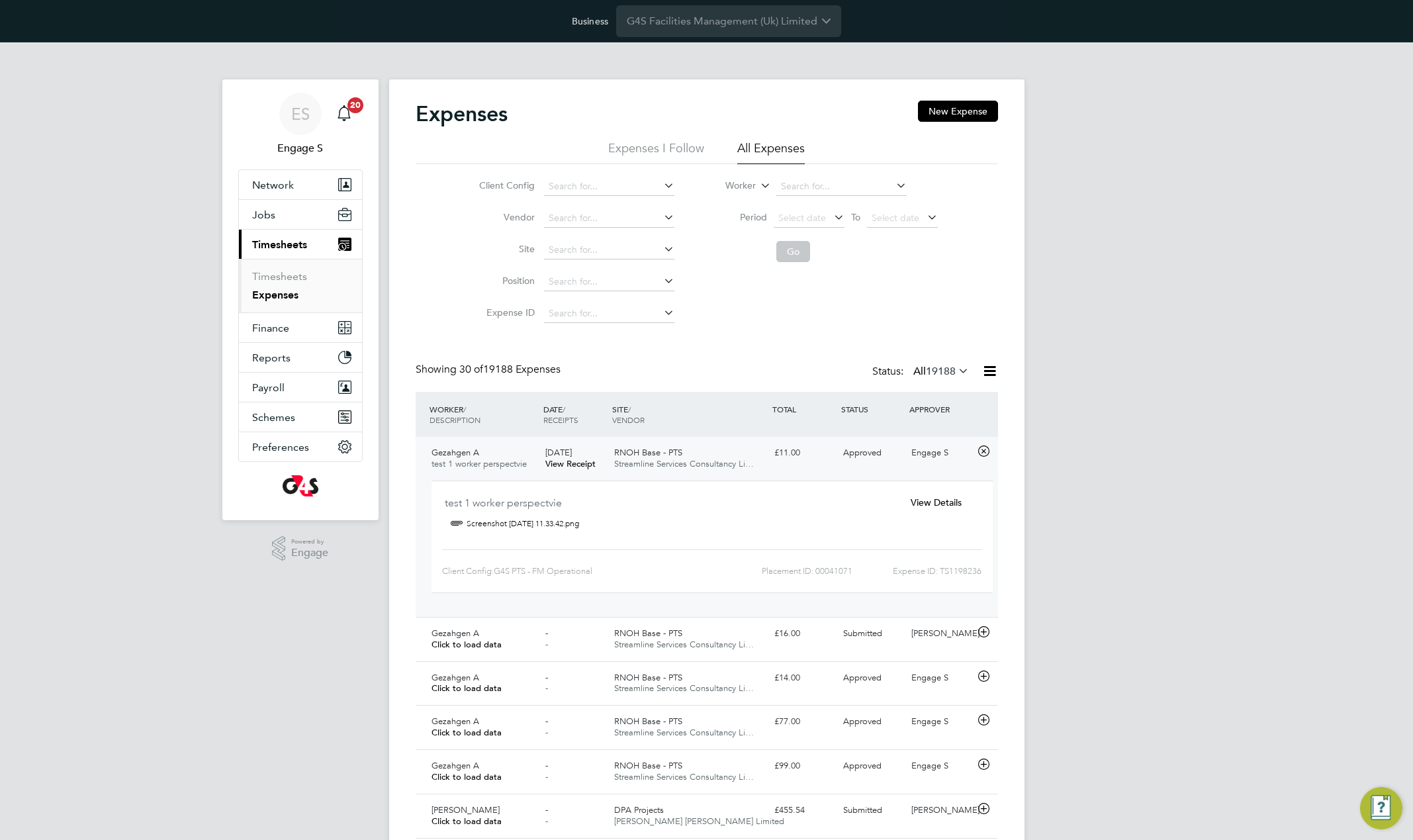
click at [929, 502] on span "View Details" at bounding box center [936, 502] width 51 height 12
